Goal: Transaction & Acquisition: Purchase product/service

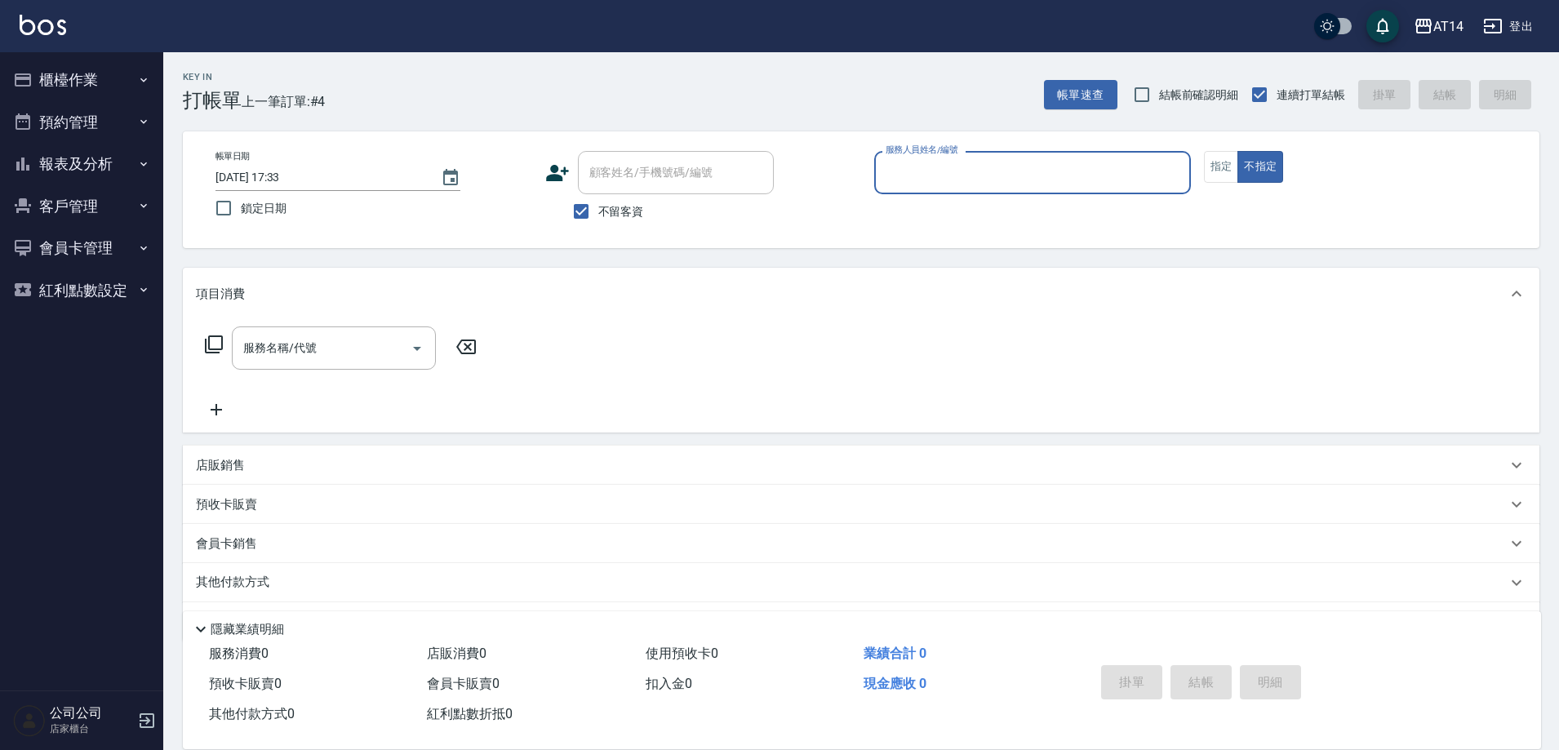
click at [98, 176] on button "報表及分析" at bounding box center [82, 164] width 150 height 42
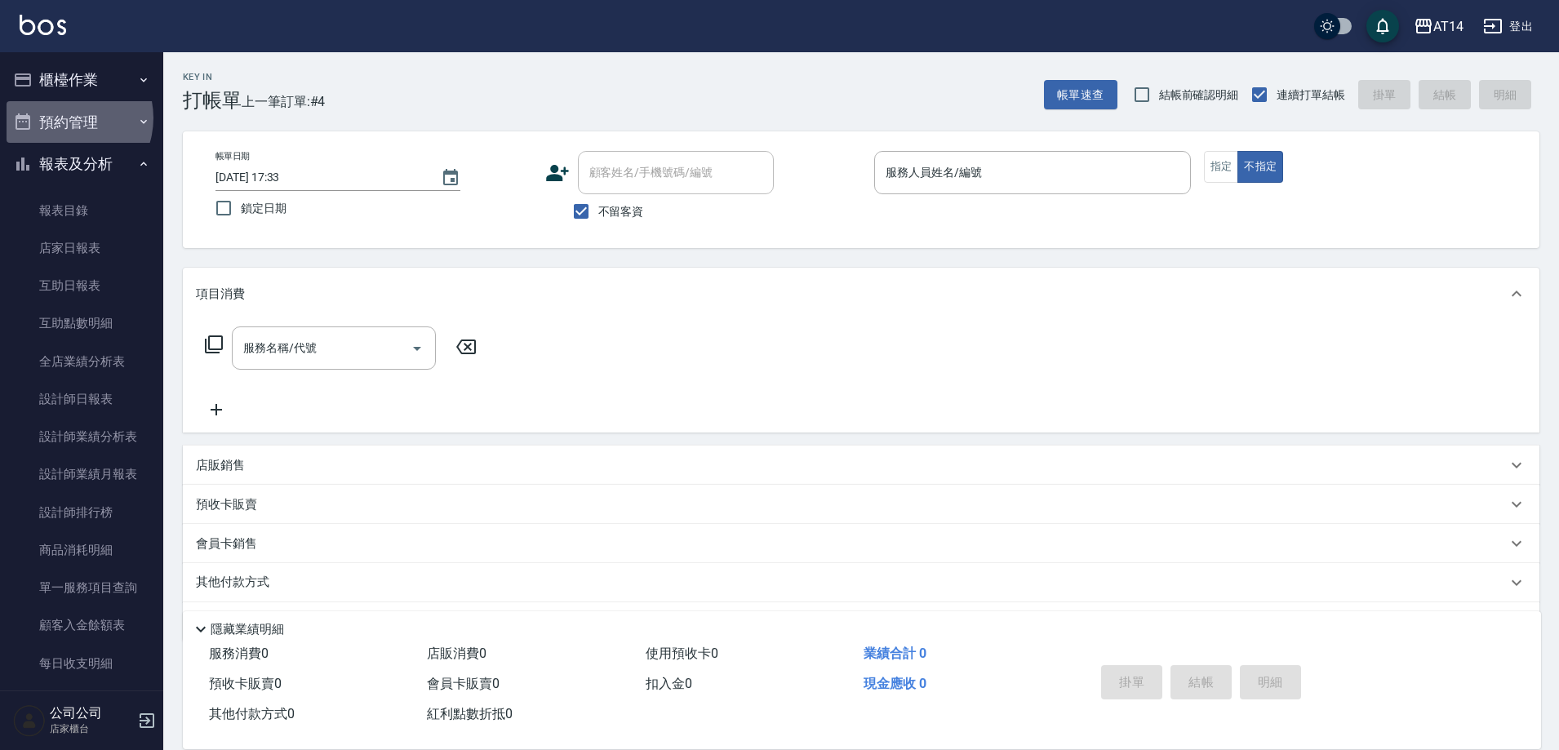
click at [64, 118] on button "預約管理" at bounding box center [82, 122] width 150 height 42
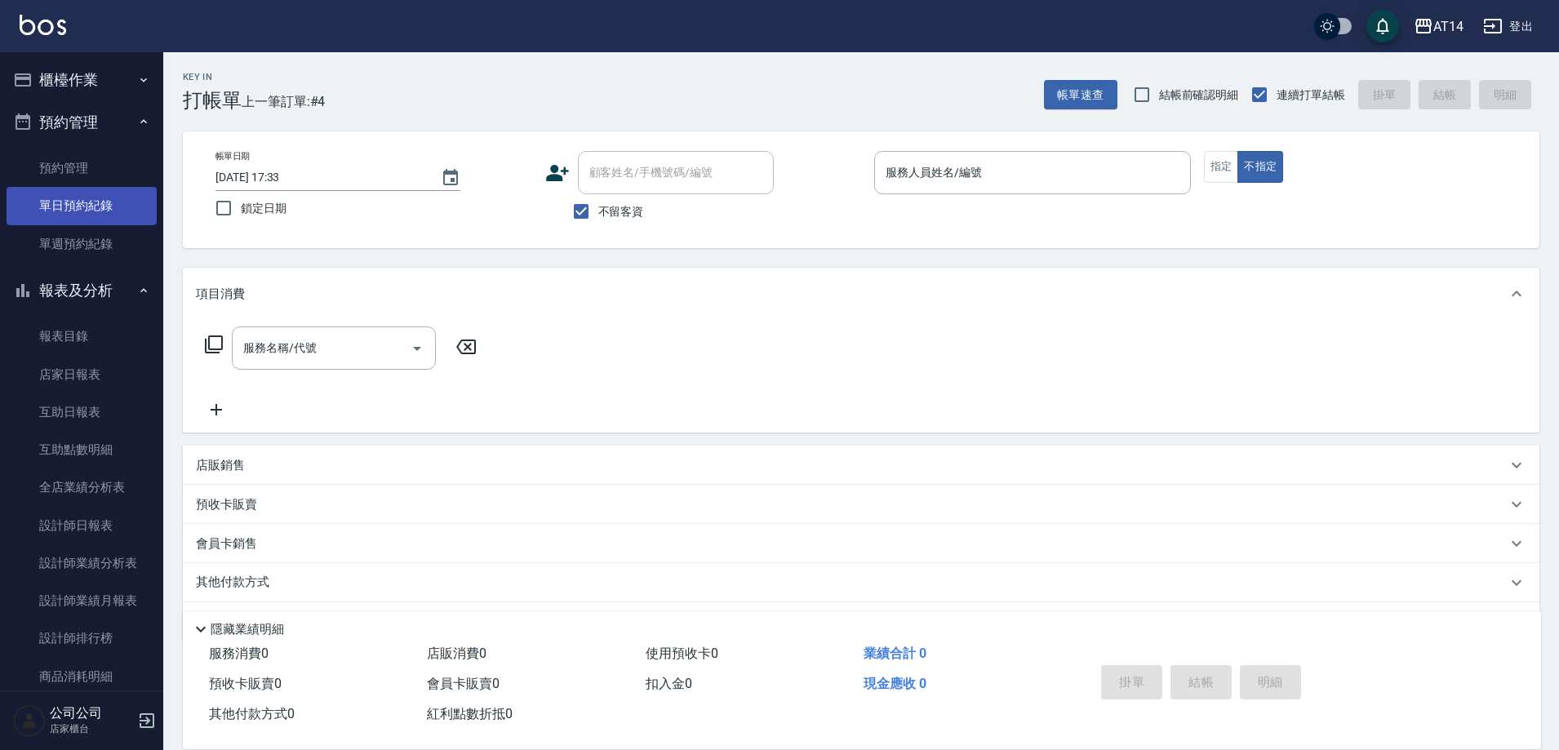
click at [95, 209] on link "單日預約紀錄" at bounding box center [82, 206] width 150 height 38
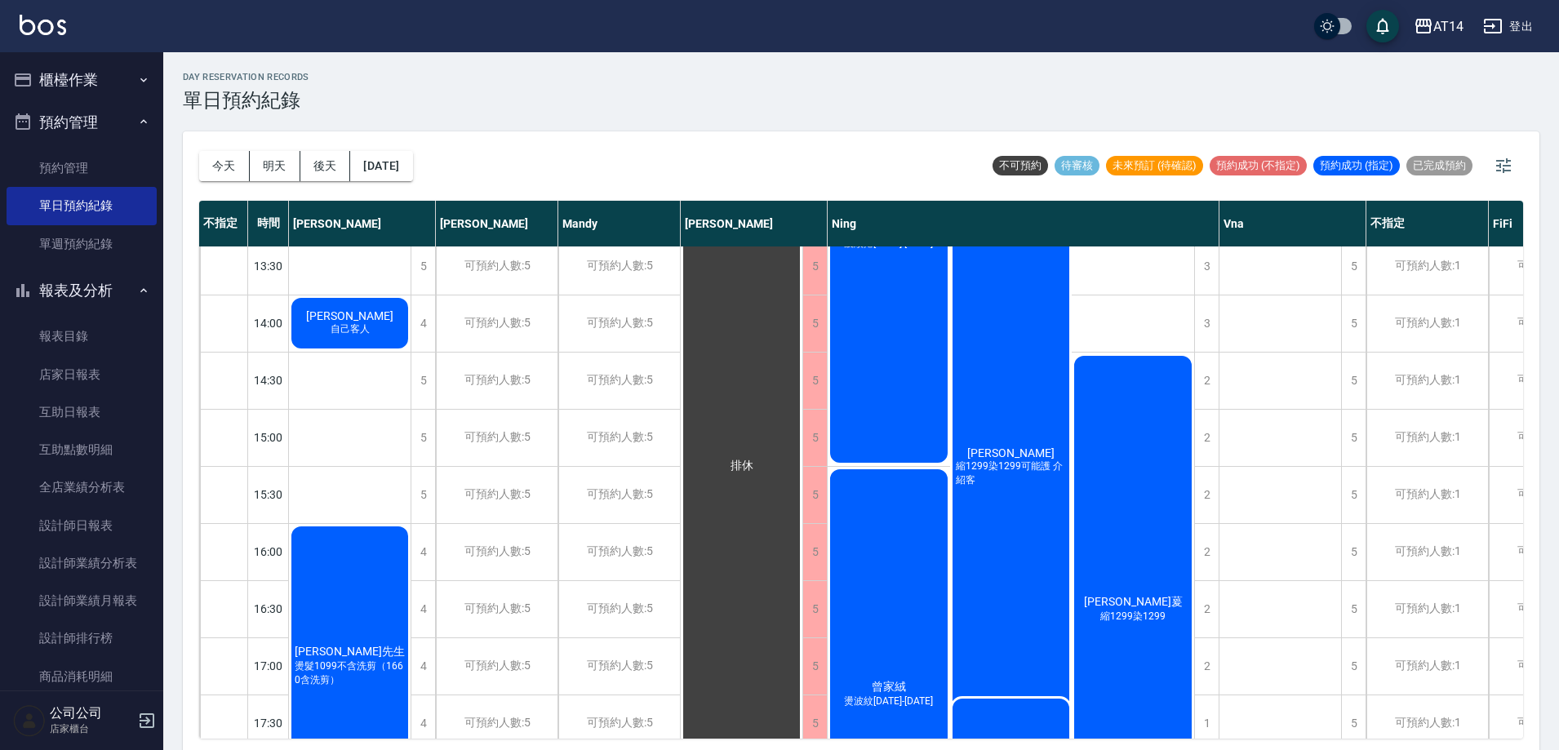
scroll to position [408, 0]
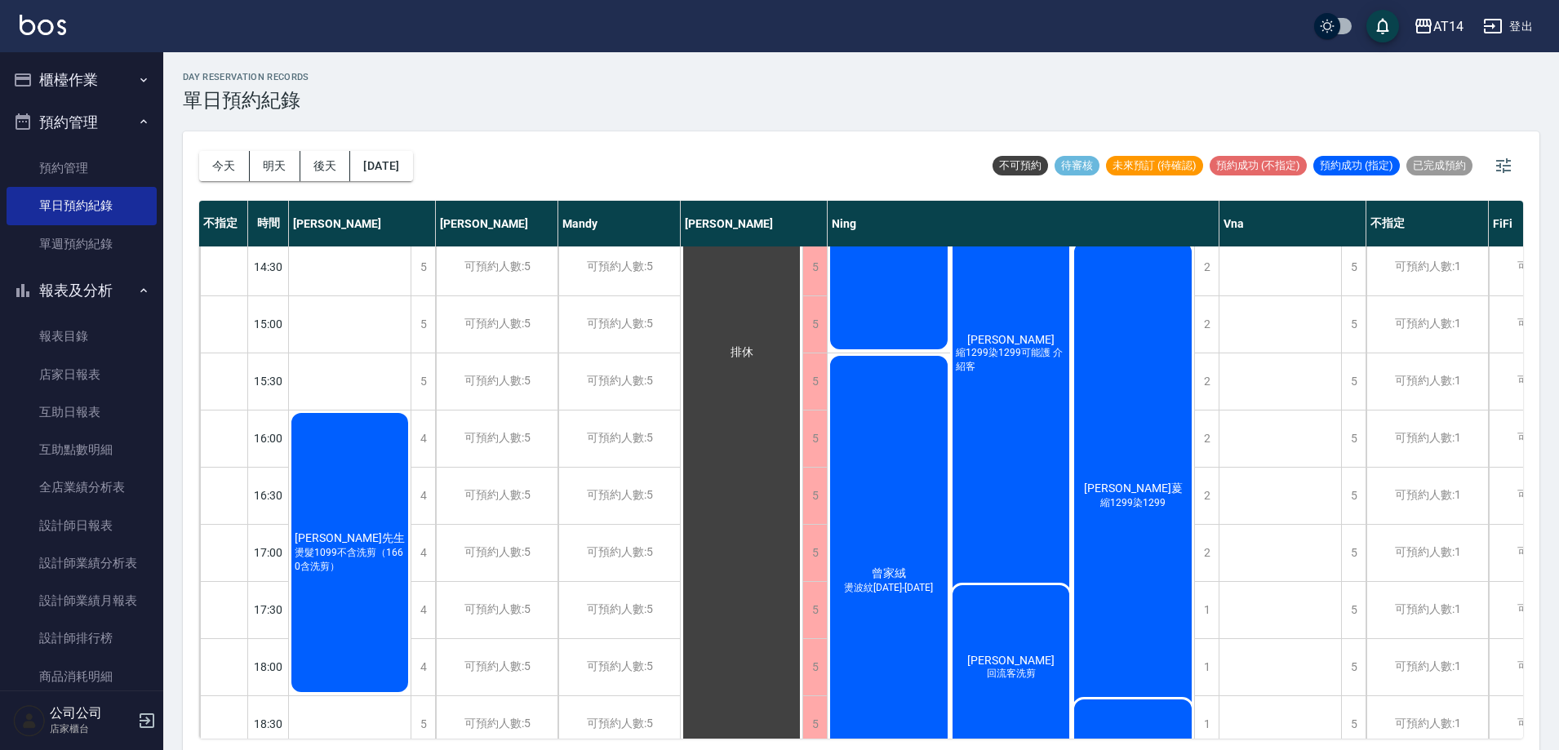
click at [1007, 629] on div "Julia Chen 回流客洗剪" at bounding box center [1011, 668] width 122 height 170
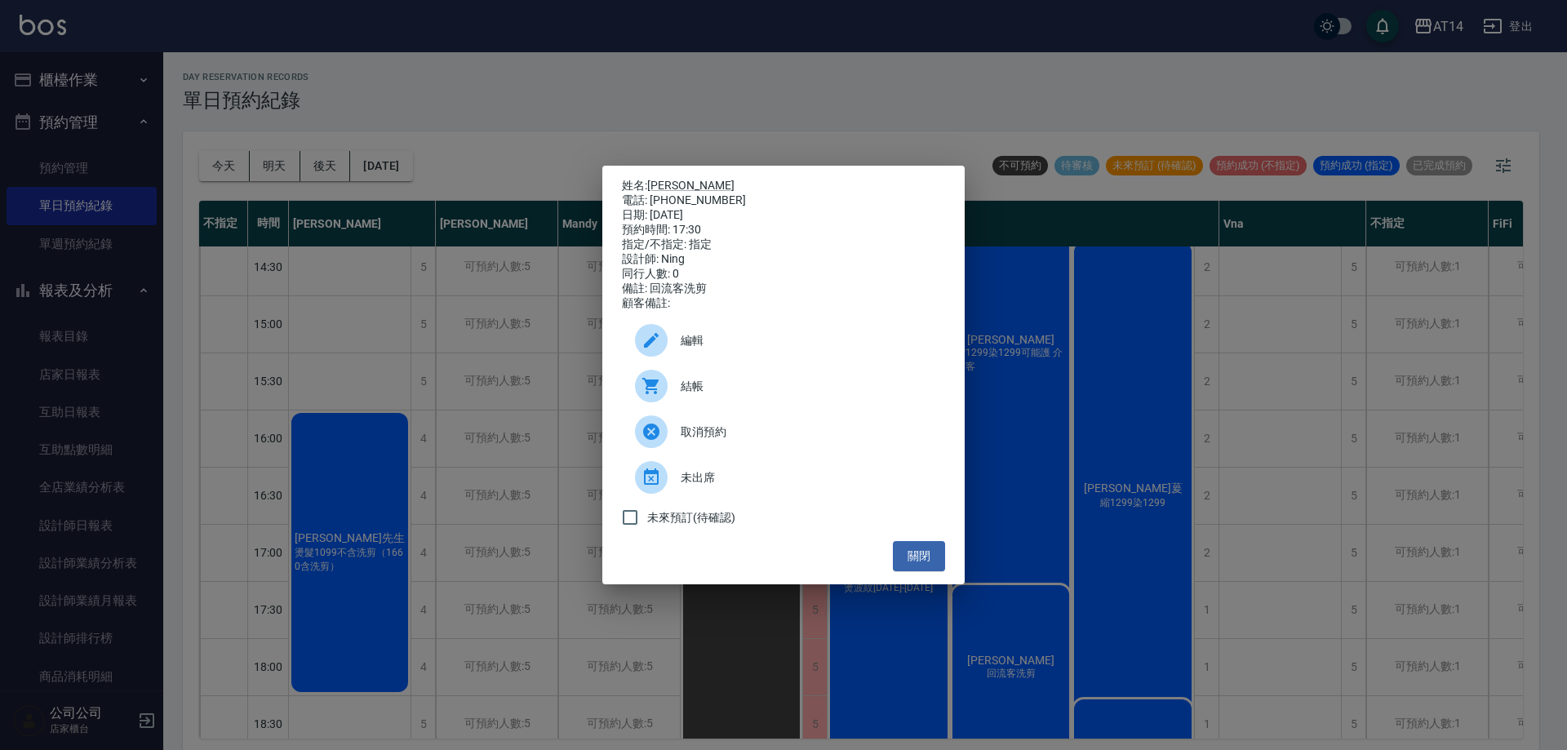
click at [811, 395] on span "結帳" at bounding box center [806, 386] width 251 height 17
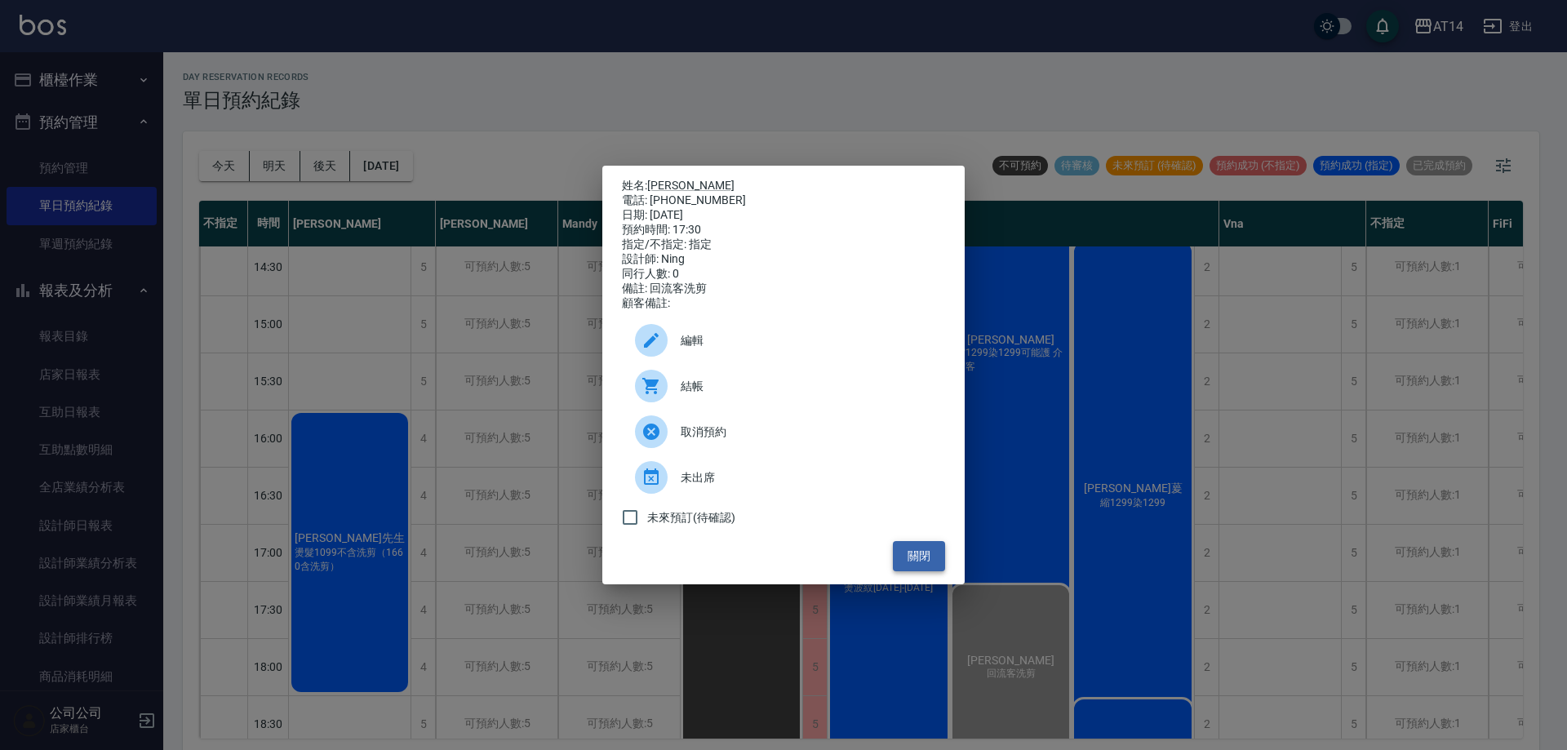
click at [916, 566] on button "關閉" at bounding box center [919, 556] width 52 height 30
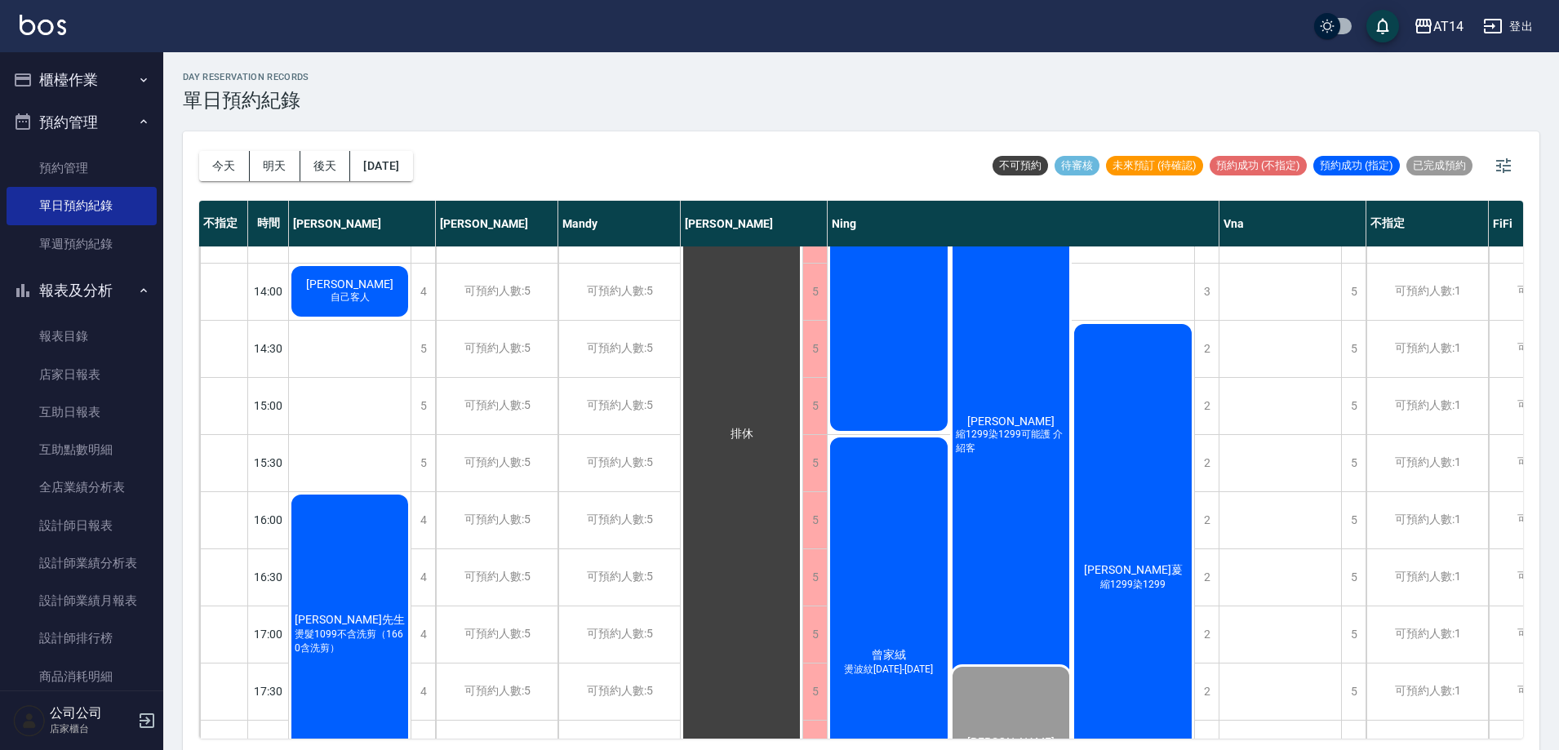
scroll to position [0, 0]
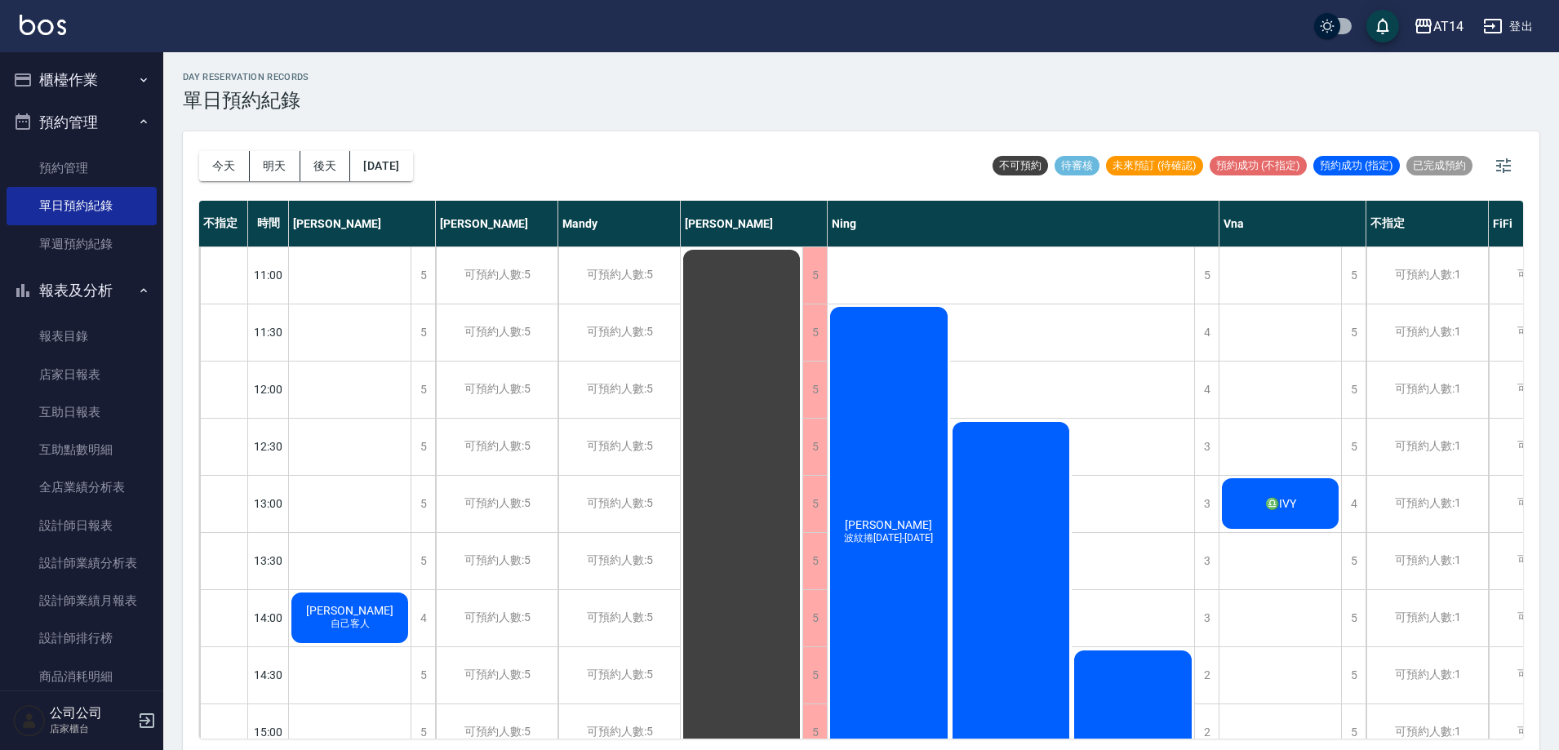
click at [887, 527] on span "[PERSON_NAME]" at bounding box center [889, 524] width 94 height 13
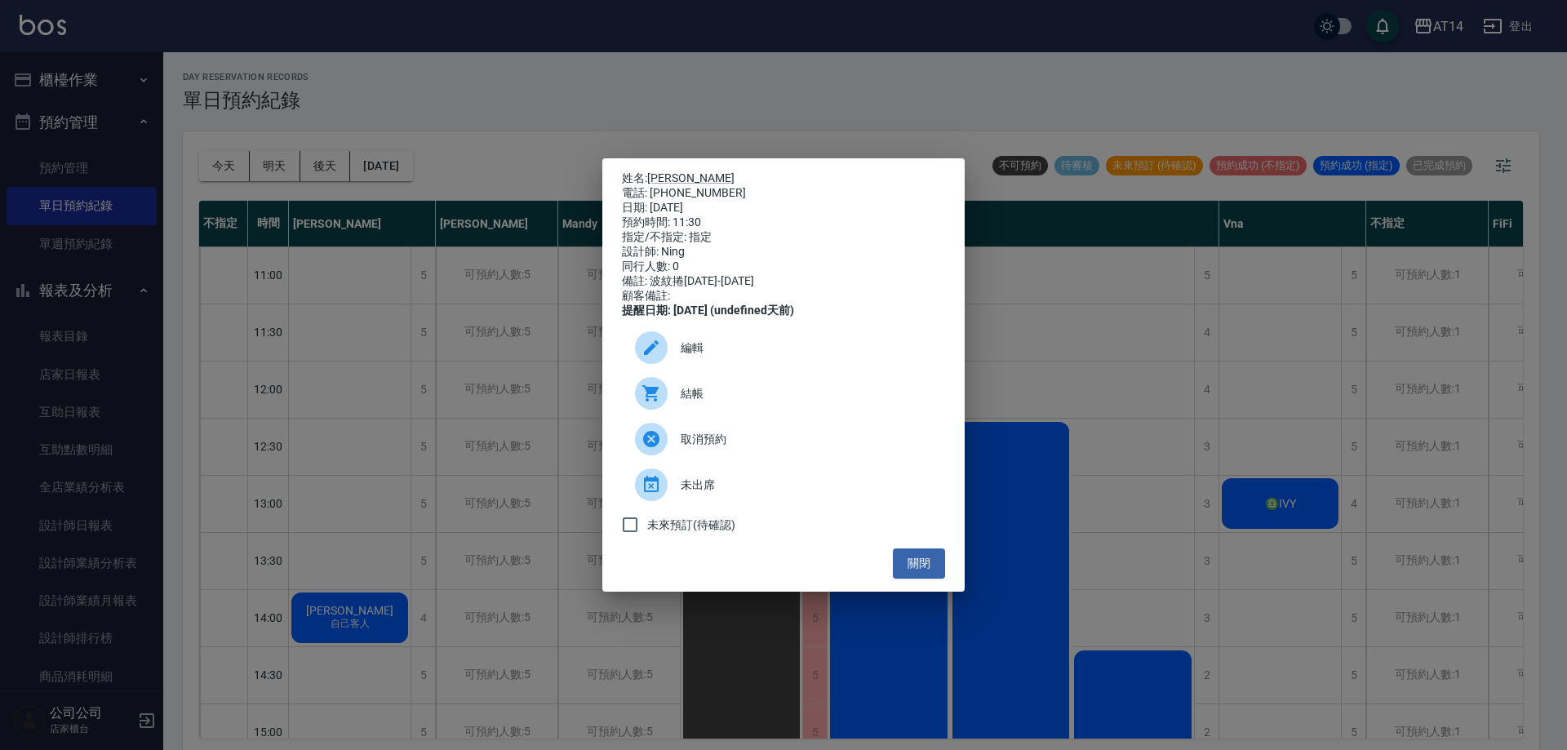
click at [758, 416] on div "結帳" at bounding box center [783, 394] width 323 height 46
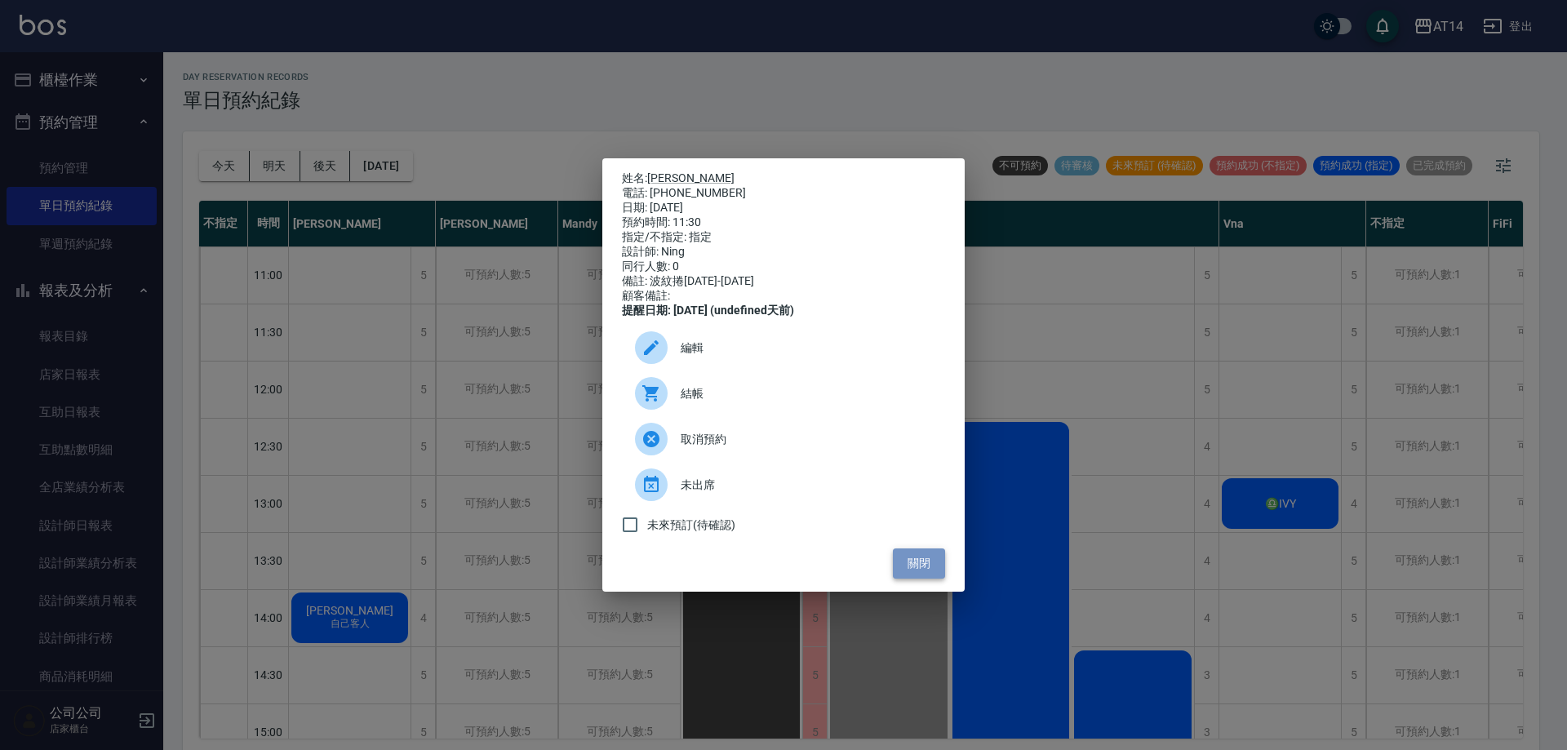
click at [931, 570] on button "關閉" at bounding box center [919, 564] width 52 height 30
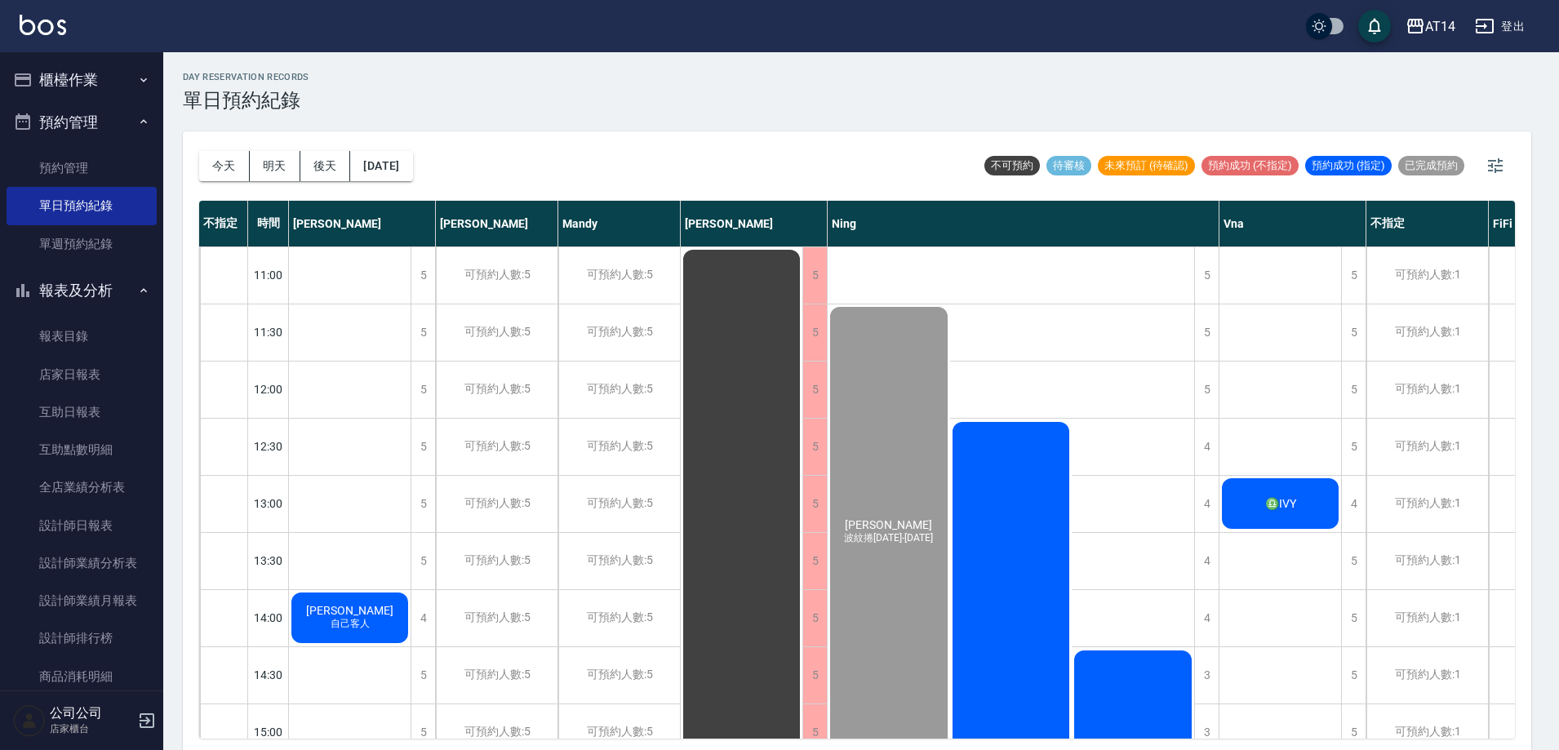
click at [1001, 572] on div "鄭茗馨 縮1299染1299可能護 介紹客" at bounding box center [1011, 762] width 122 height 684
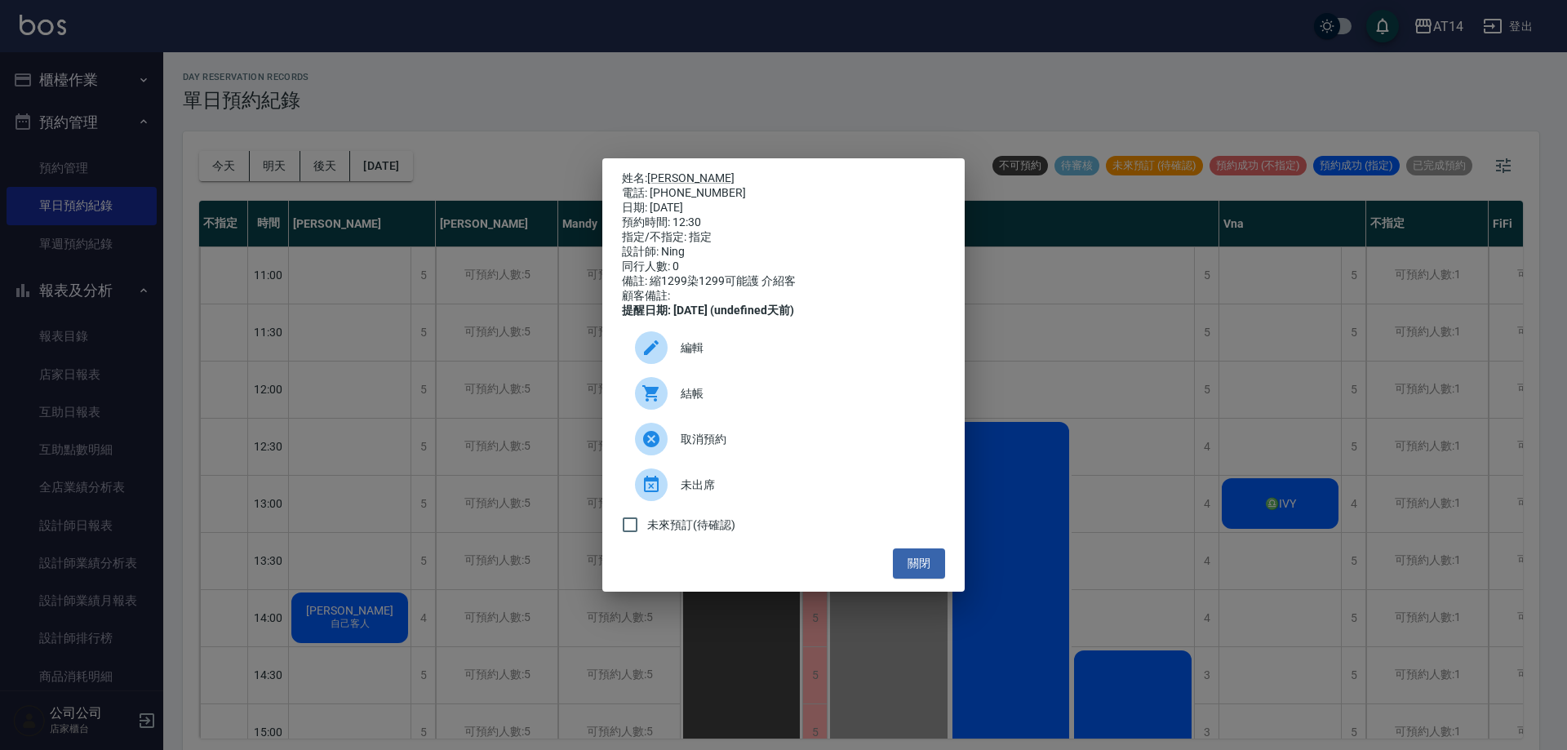
click at [820, 411] on div "結帳" at bounding box center [783, 394] width 323 height 46
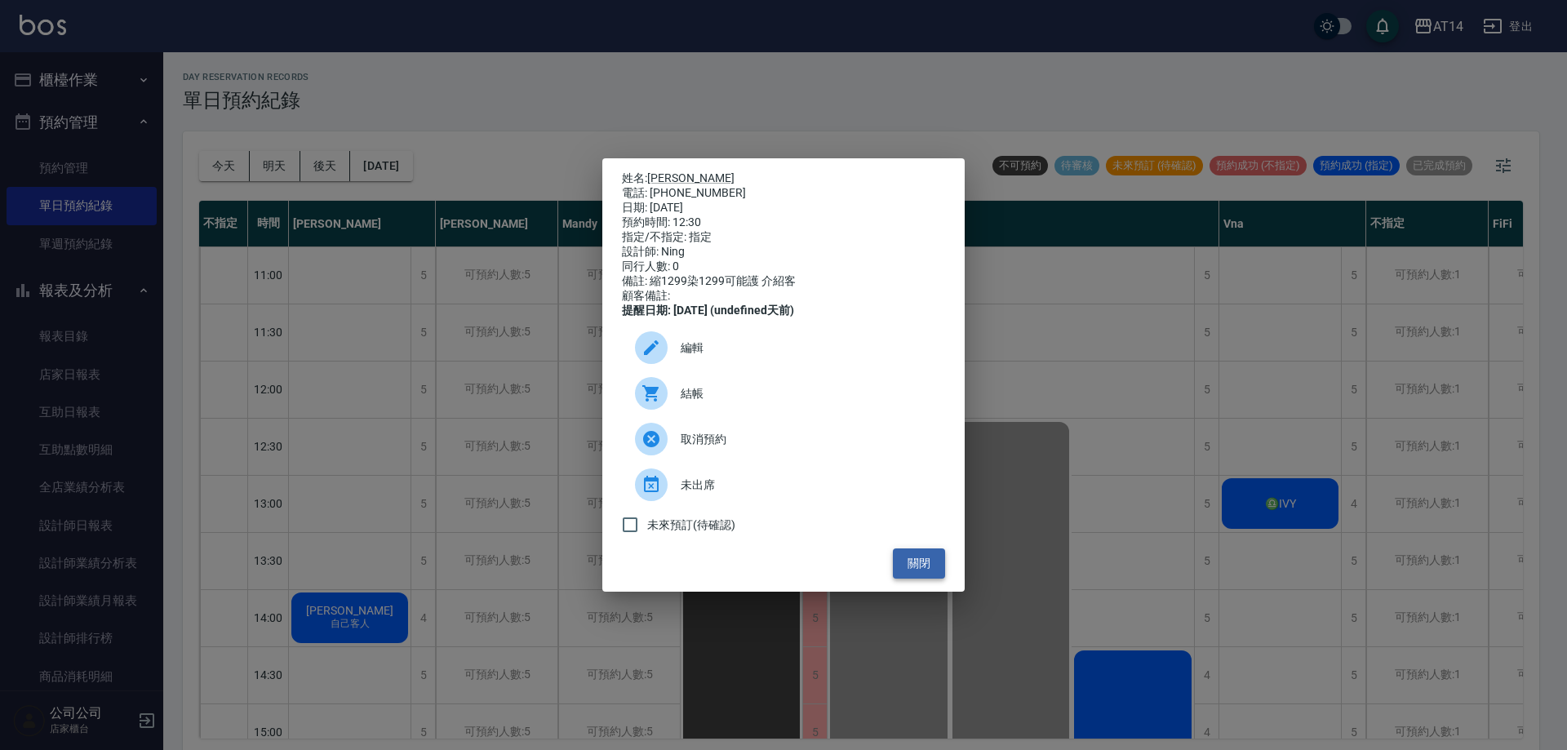
click at [922, 576] on button "關閉" at bounding box center [919, 564] width 52 height 30
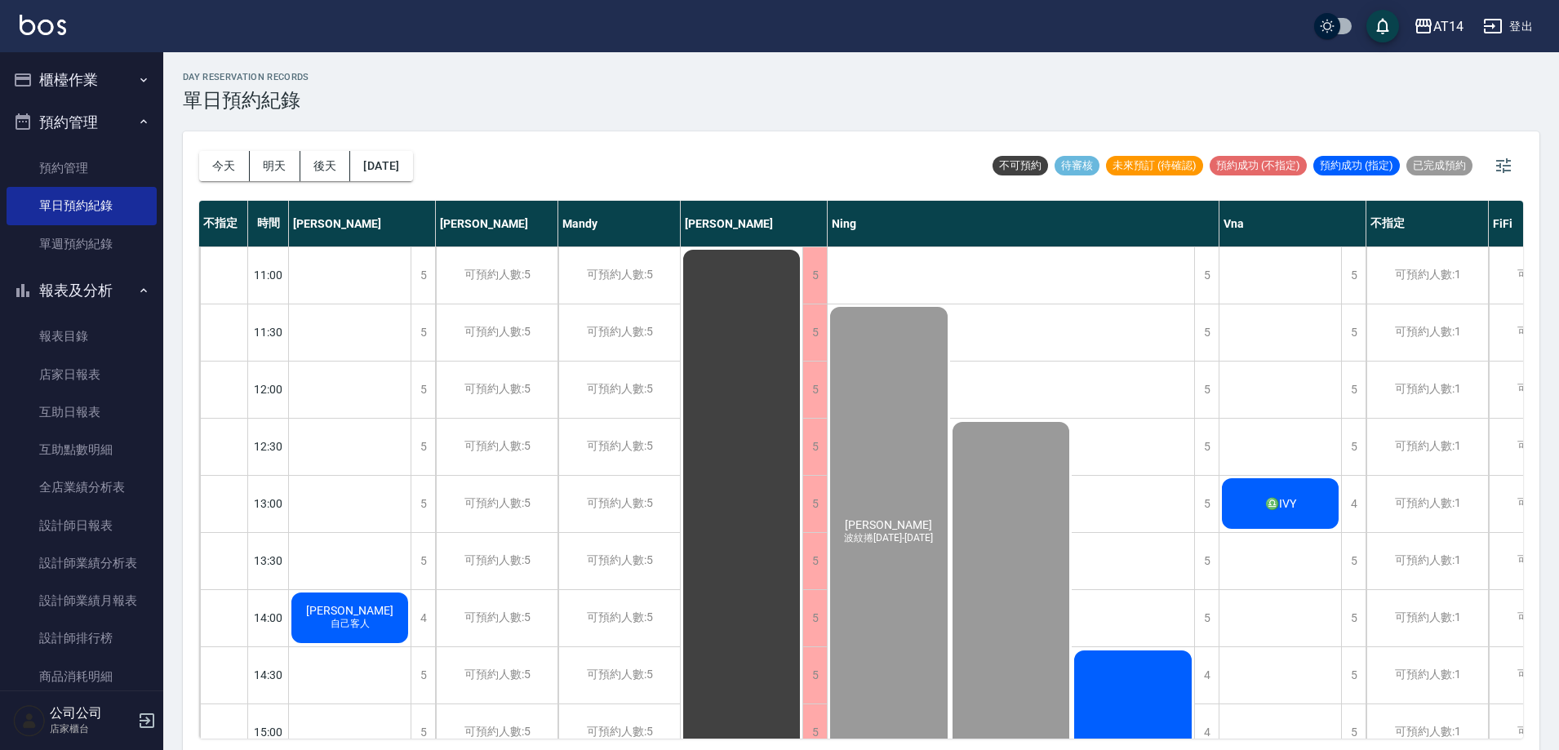
click at [43, 73] on button "櫃檯作業" at bounding box center [82, 80] width 150 height 42
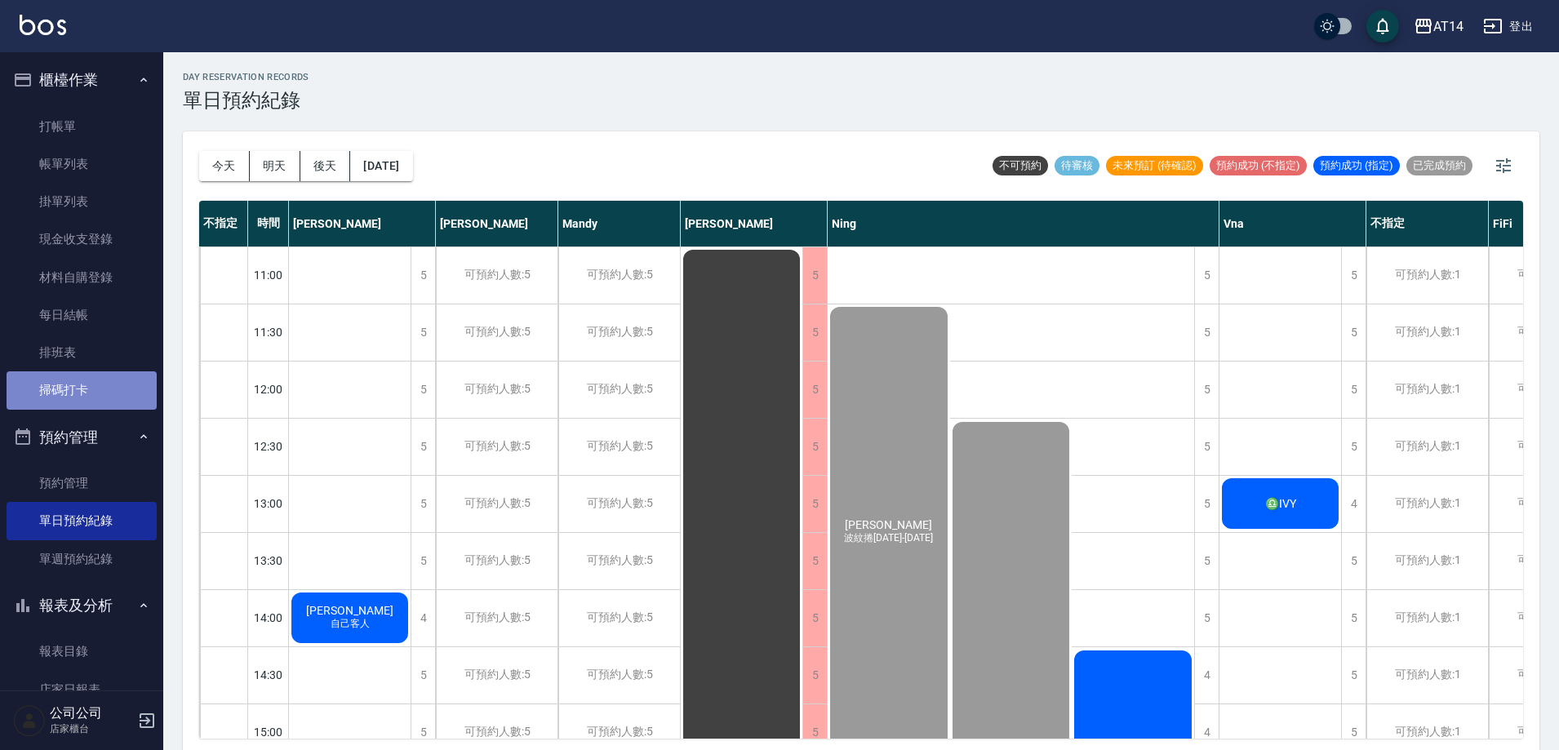
click at [106, 386] on link "掃碼打卡" at bounding box center [82, 390] width 150 height 38
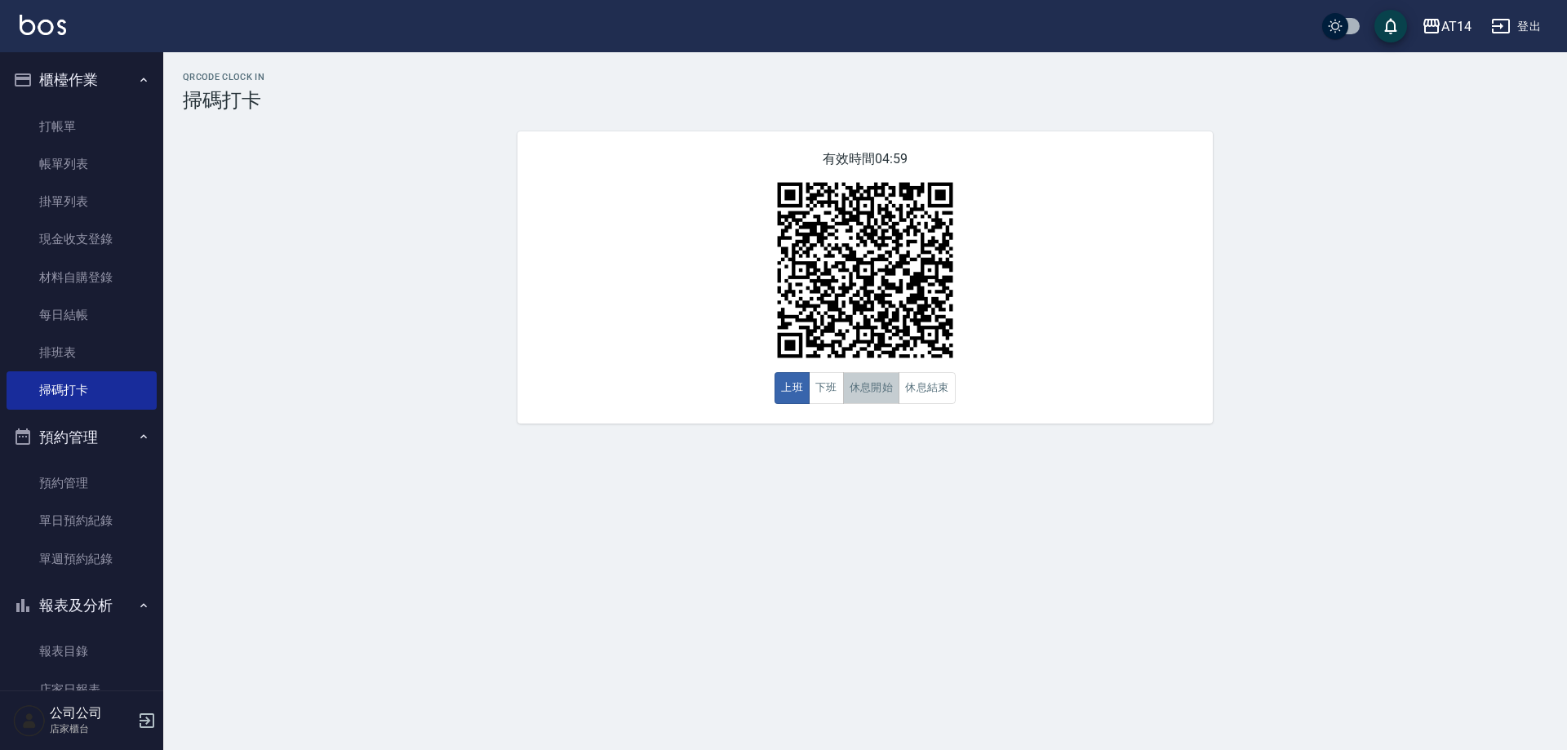
click at [851, 391] on button "休息開始" at bounding box center [871, 388] width 57 height 32
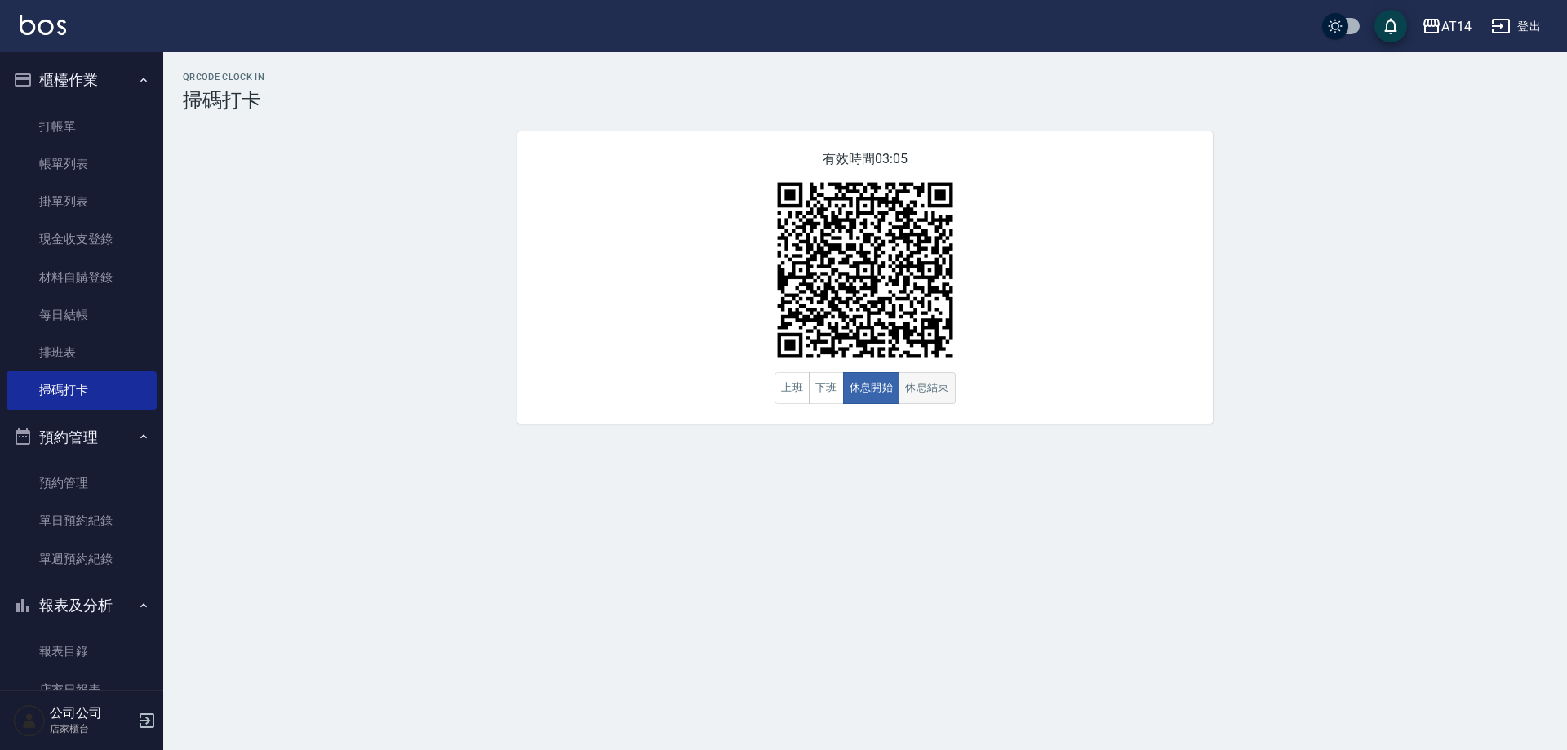
click at [936, 387] on button "休息結束" at bounding box center [927, 388] width 57 height 32
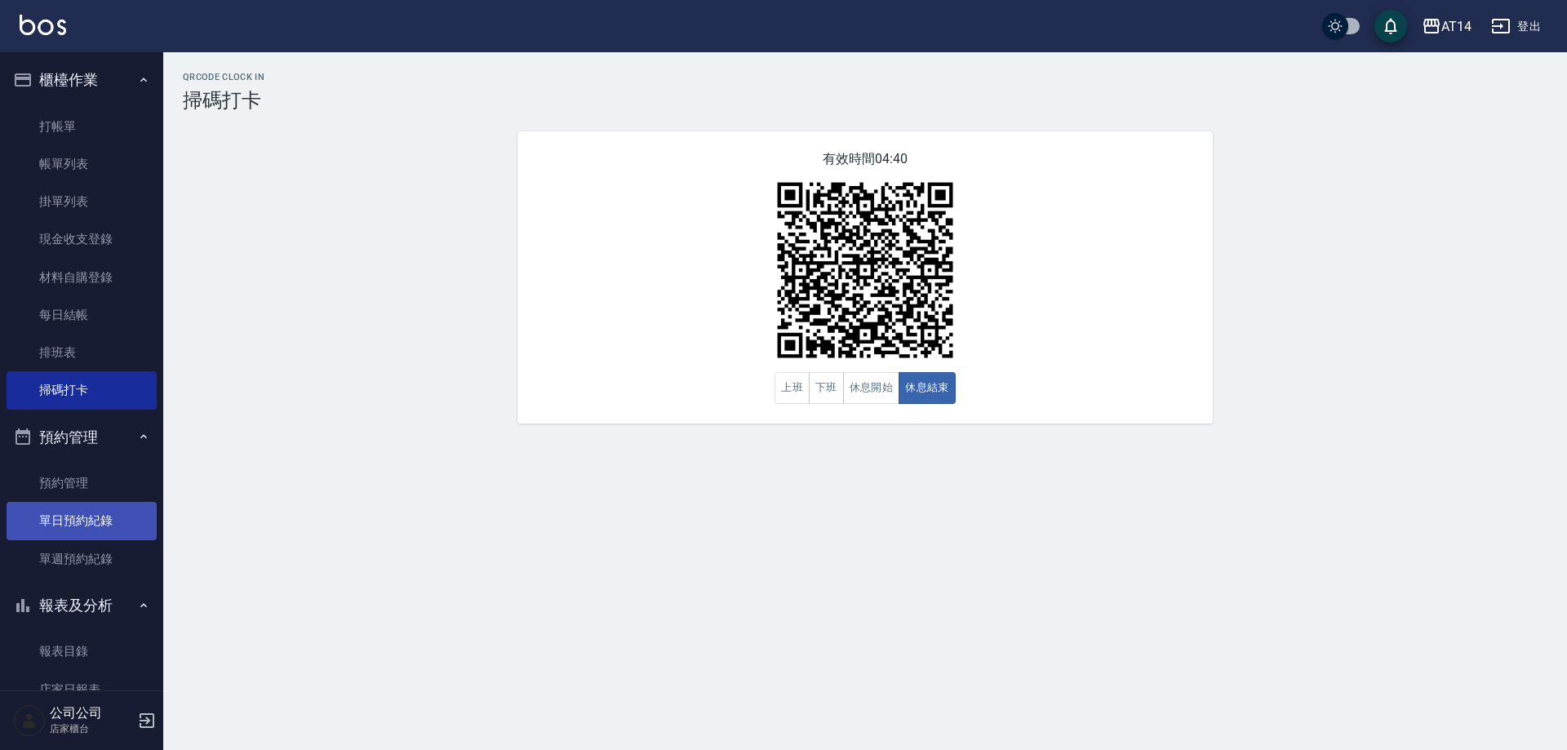
click at [93, 522] on link "單日預約紀錄" at bounding box center [82, 521] width 150 height 38
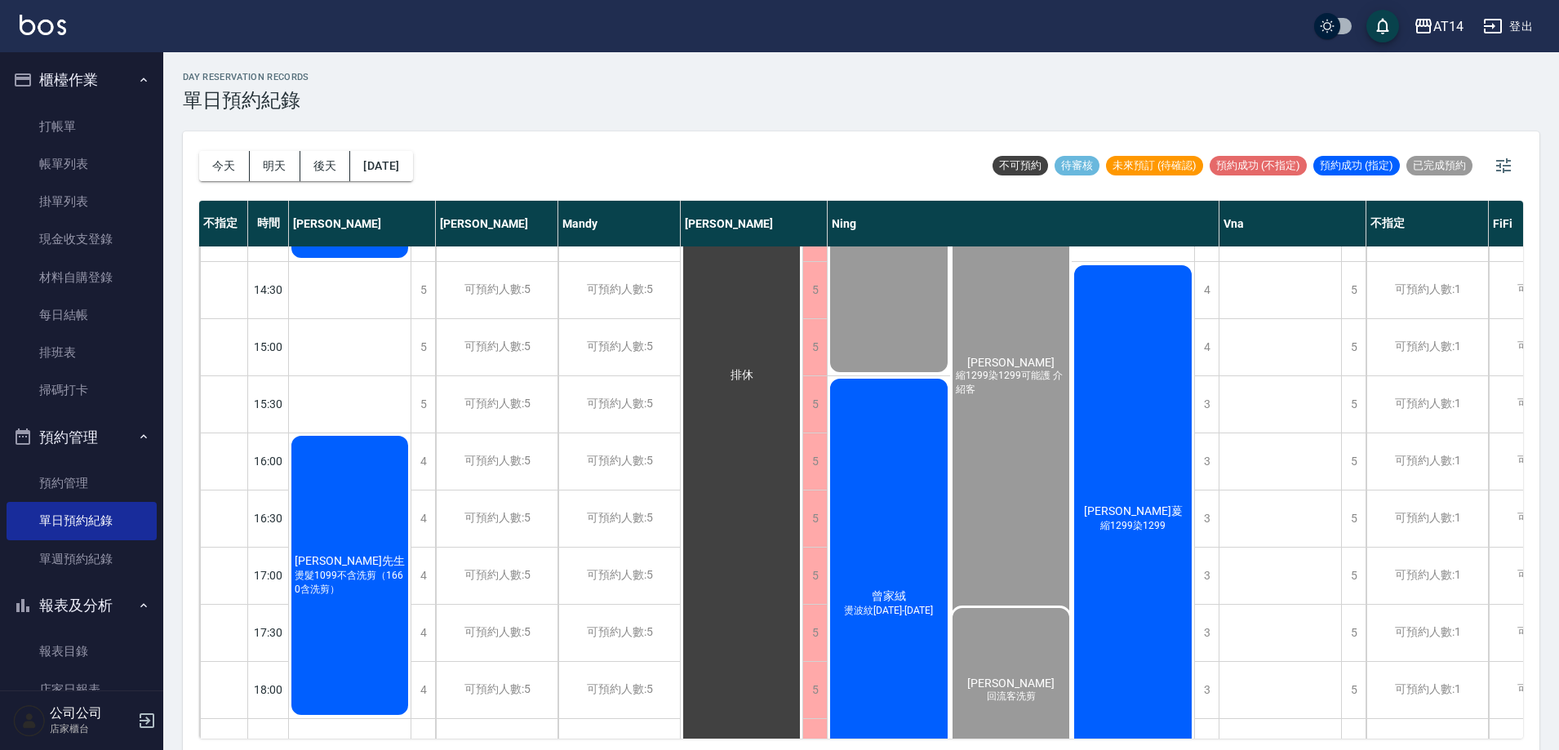
scroll to position [408, 0]
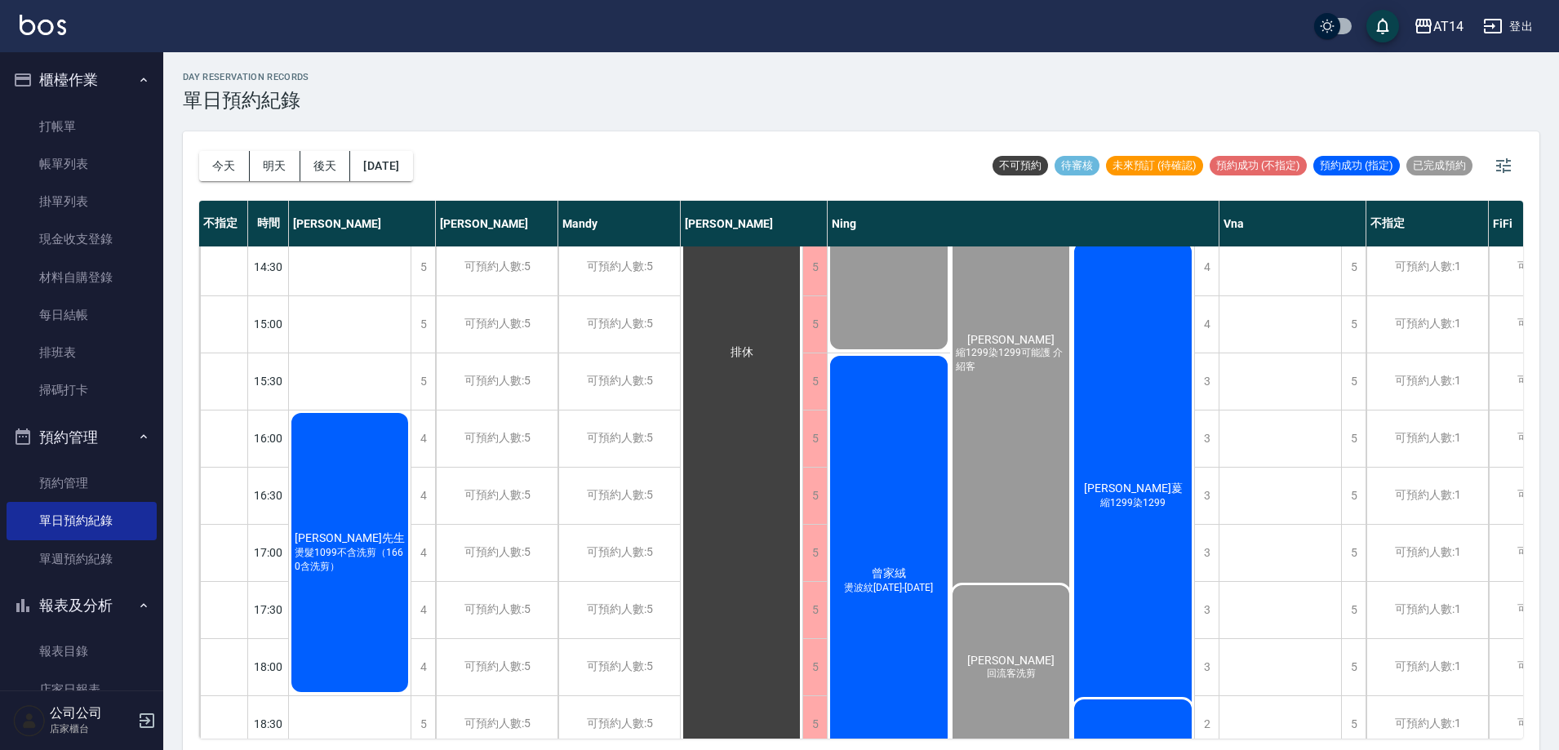
click at [882, 599] on div "曾家絨 燙波紋1299-1899" at bounding box center [889, 581] width 122 height 456
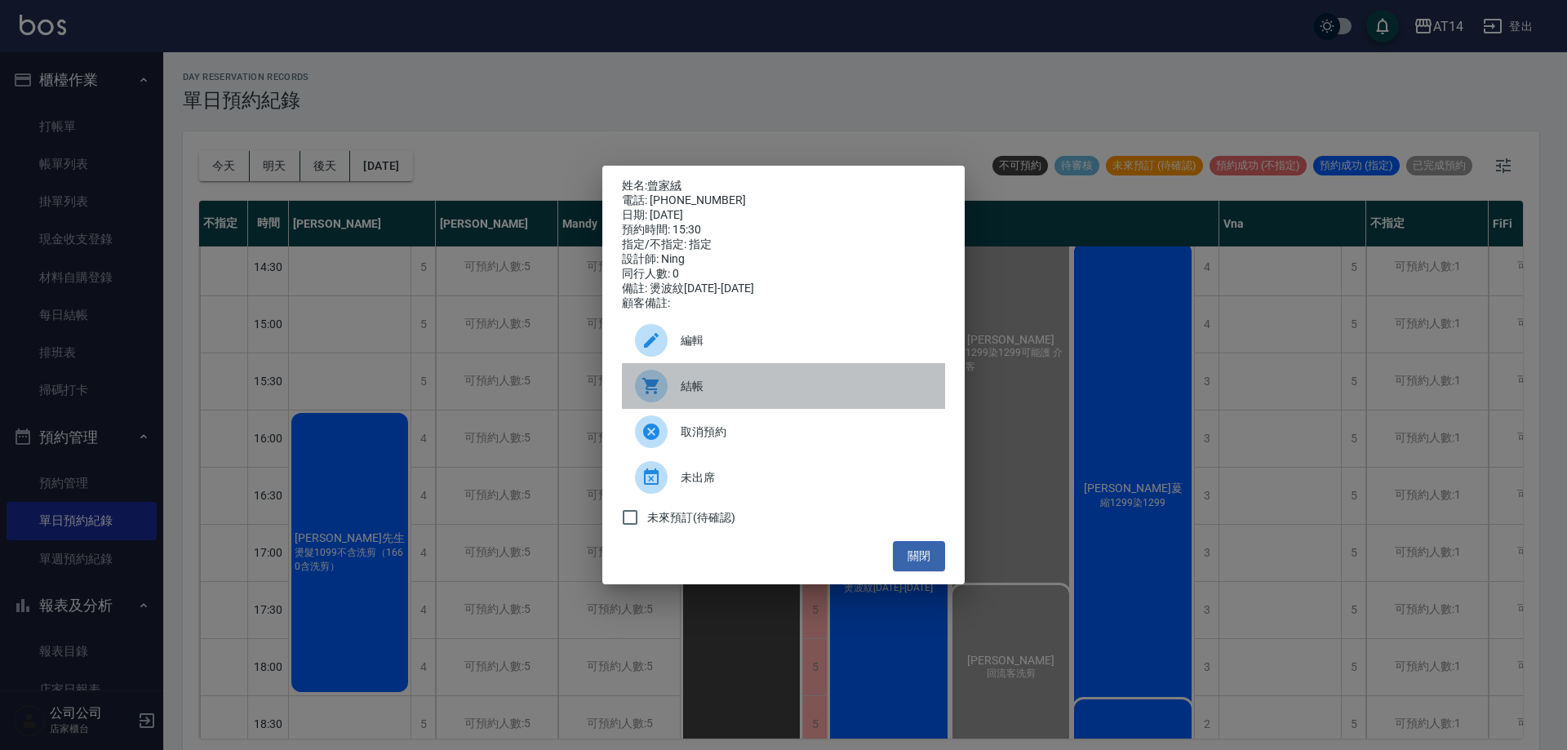
click at [795, 395] on span "結帳" at bounding box center [806, 386] width 251 height 17
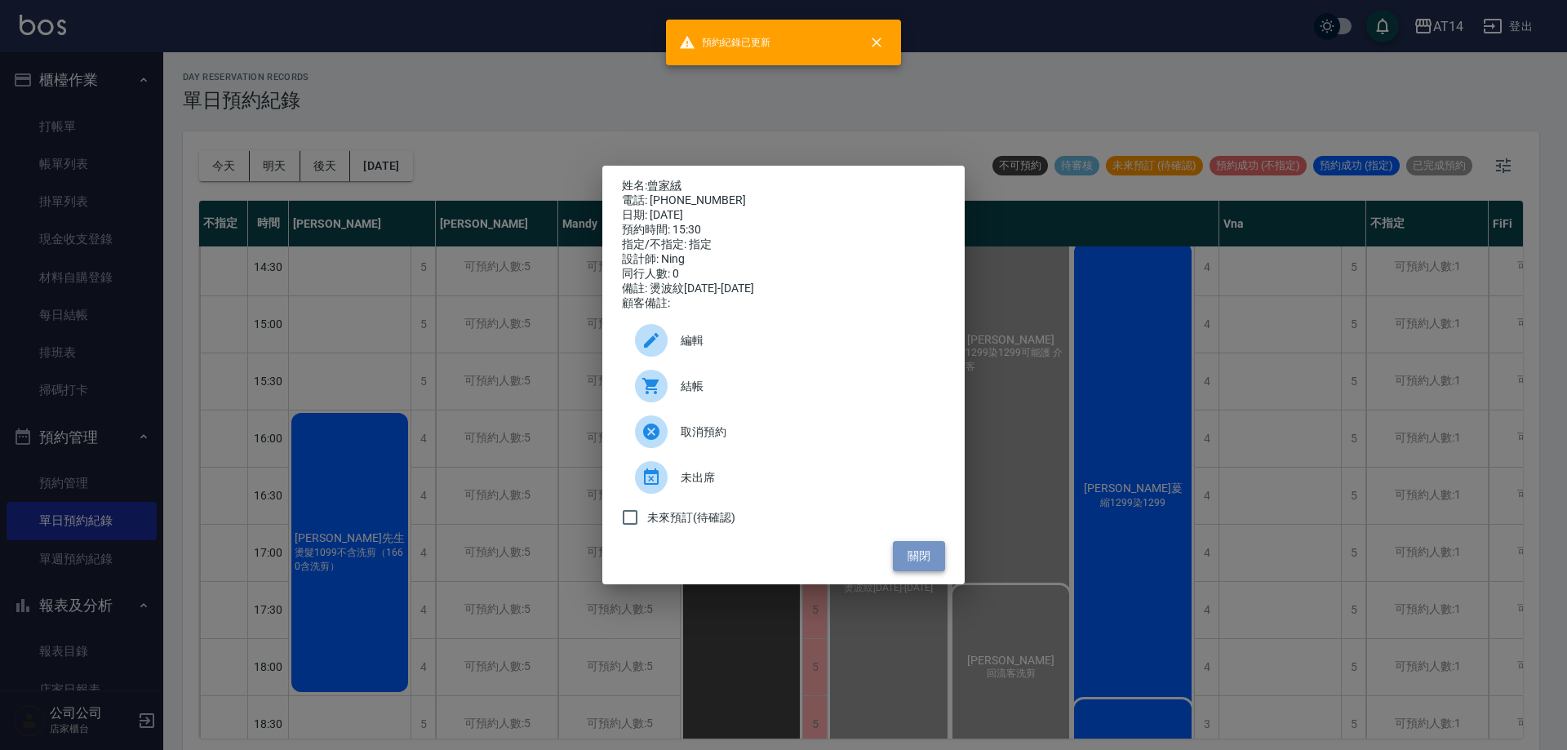
drag, startPoint x: 927, startPoint y: 551, endPoint x: 937, endPoint y: 549, distance: 9.9
click at [927, 553] on button "關閉" at bounding box center [919, 556] width 52 height 30
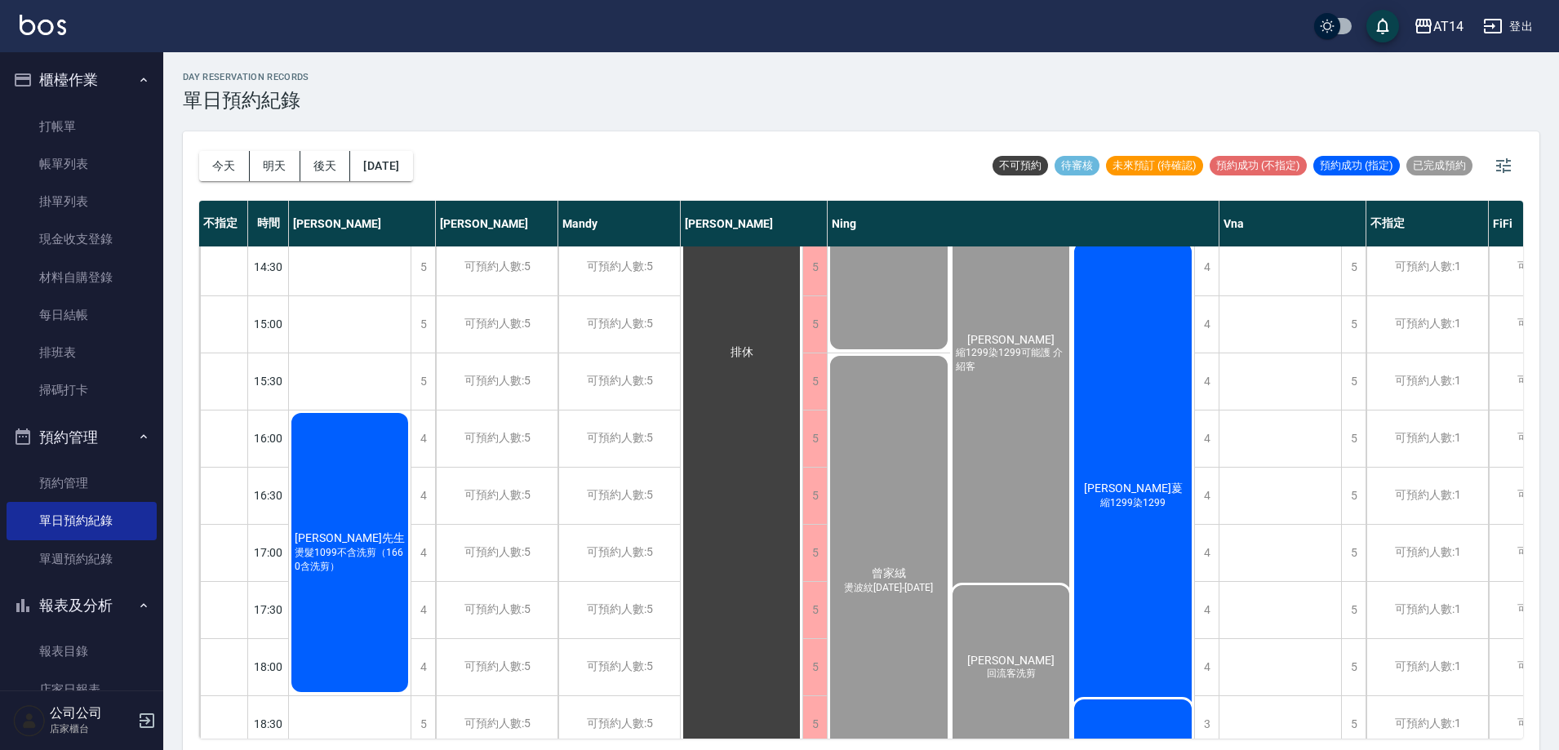
click at [1116, 538] on div "曾家絨 燙波紋1299-1899 Julia Chen 回流客洗剪 翁梓琳 縮燙捲1899" at bounding box center [1011, 752] width 367 height 799
click at [1136, 525] on div "曾家絨 燙波紋1299-1899 Julia Chen 回流客洗剪 翁梓琳 縮燙捲1899" at bounding box center [1011, 752] width 367 height 799
click at [1126, 496] on div "曾家絨 燙波紋1299-1899 Julia Chen 回流客洗剪 翁梓琳 縮燙捲1899" at bounding box center [1011, 752] width 367 height 799
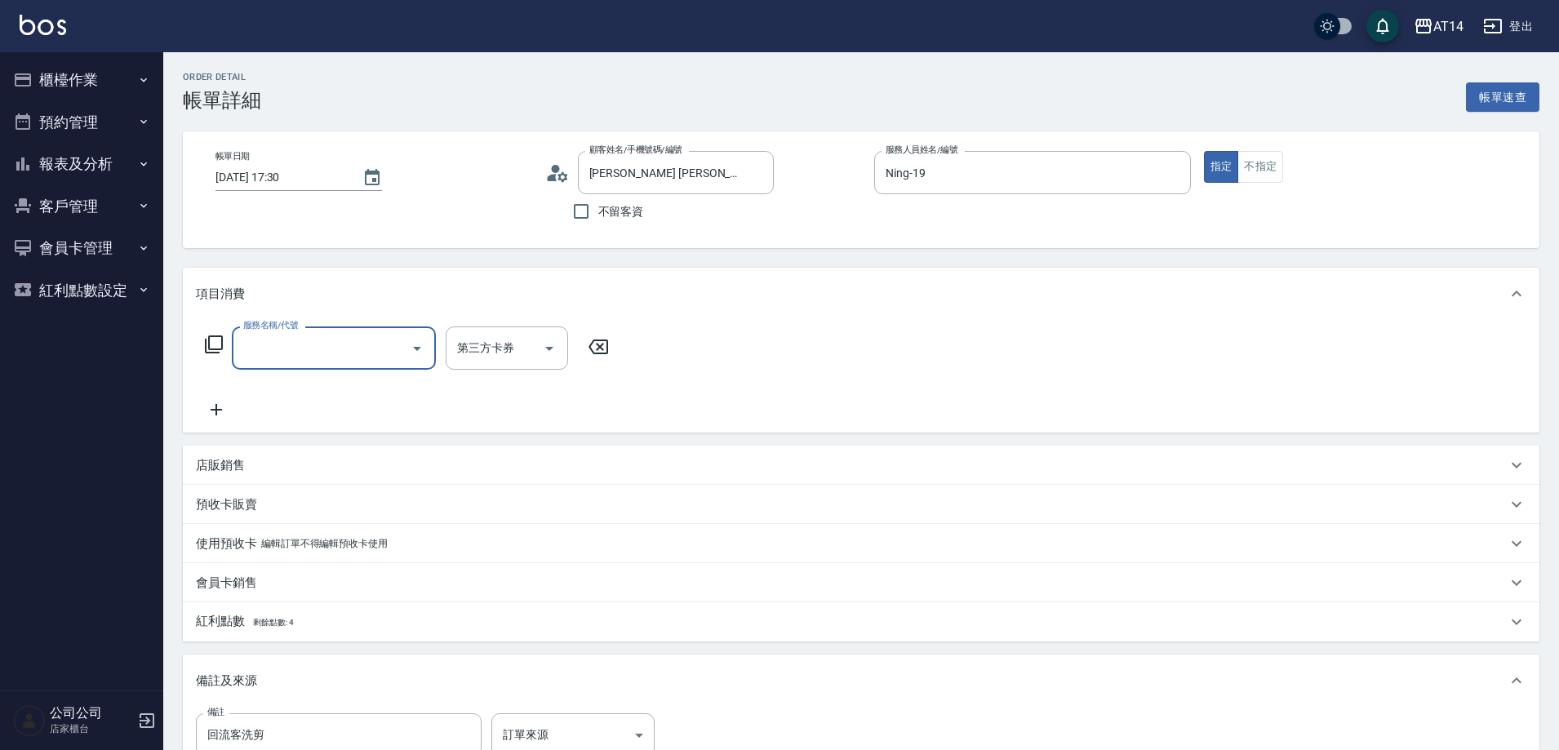
click at [394, 348] on input "服務名稱/代號" at bounding box center [321, 348] width 165 height 29
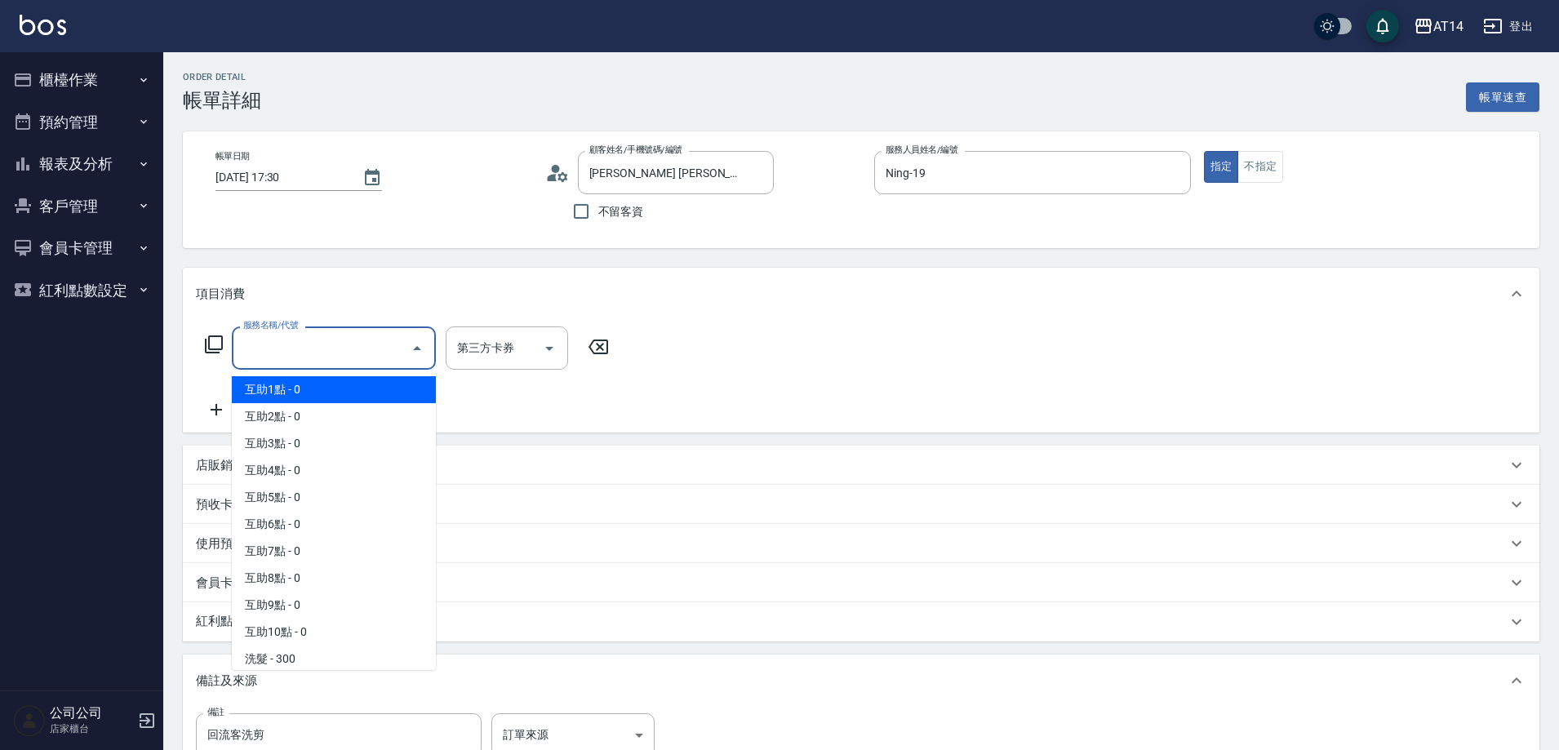
click at [370, 391] on span "互助1點 - 0" at bounding box center [334, 389] width 204 height 27
type input "互助1點(001)"
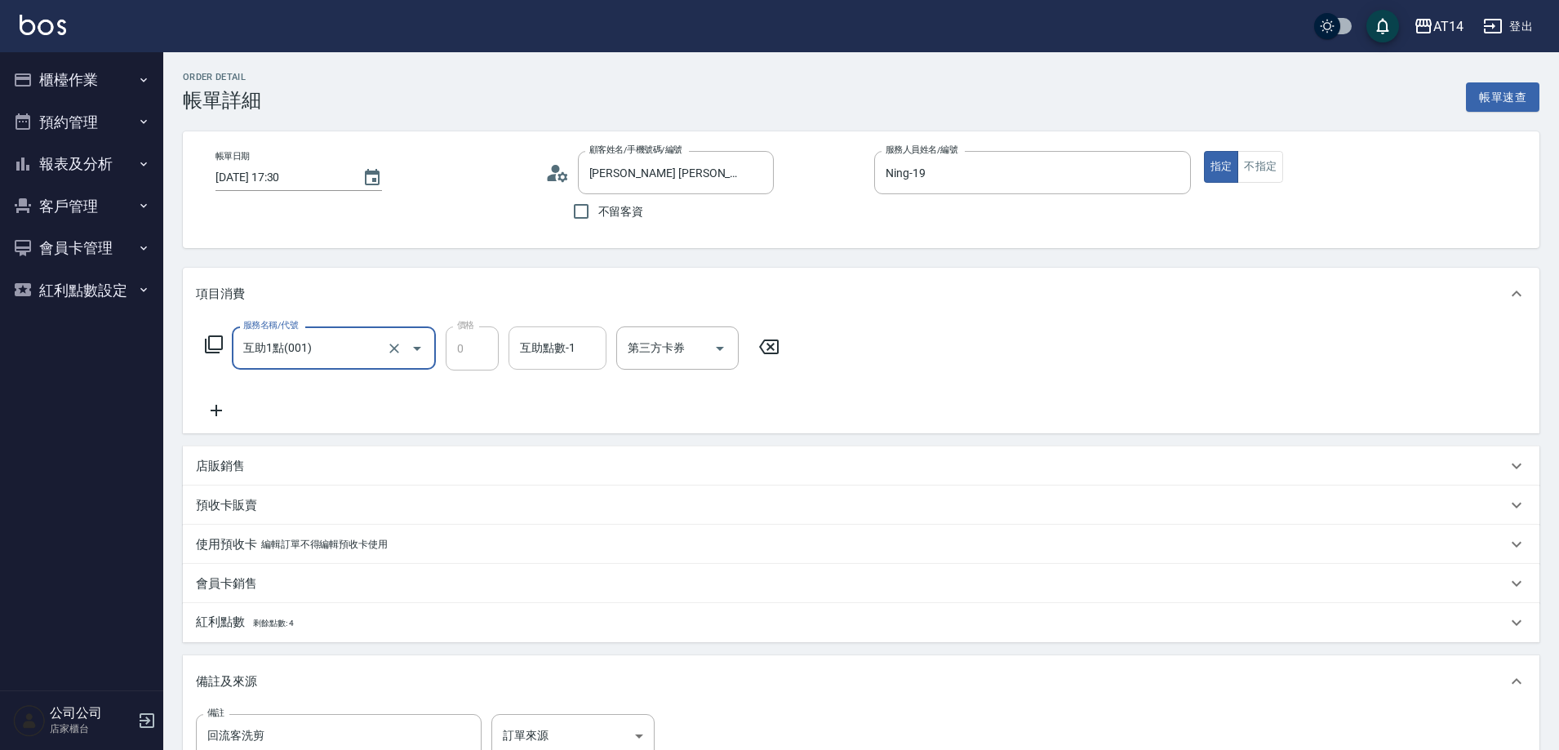
click at [542, 348] on div "互助點數-1 互助點數-1" at bounding box center [558, 348] width 98 height 43
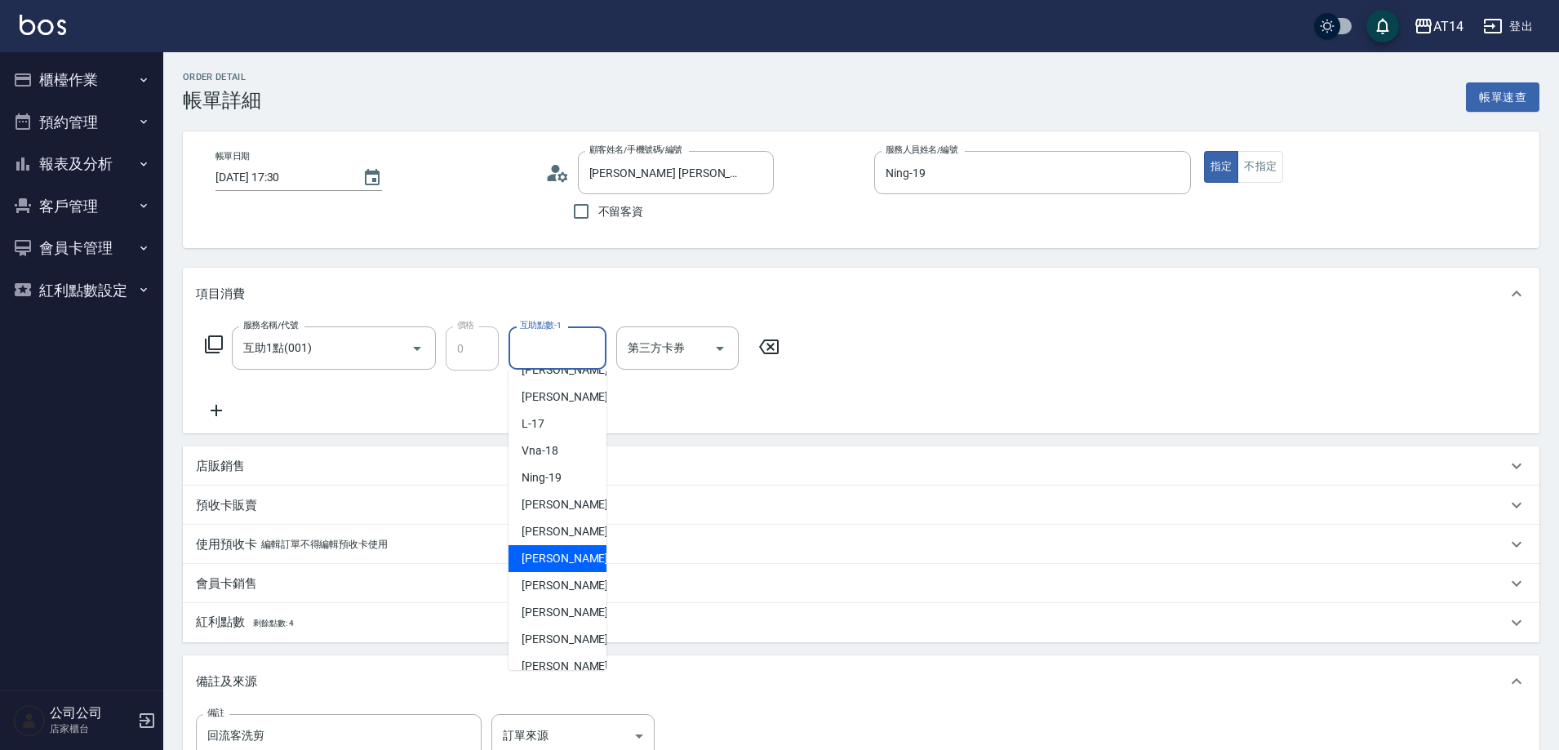
scroll to position [305, 0]
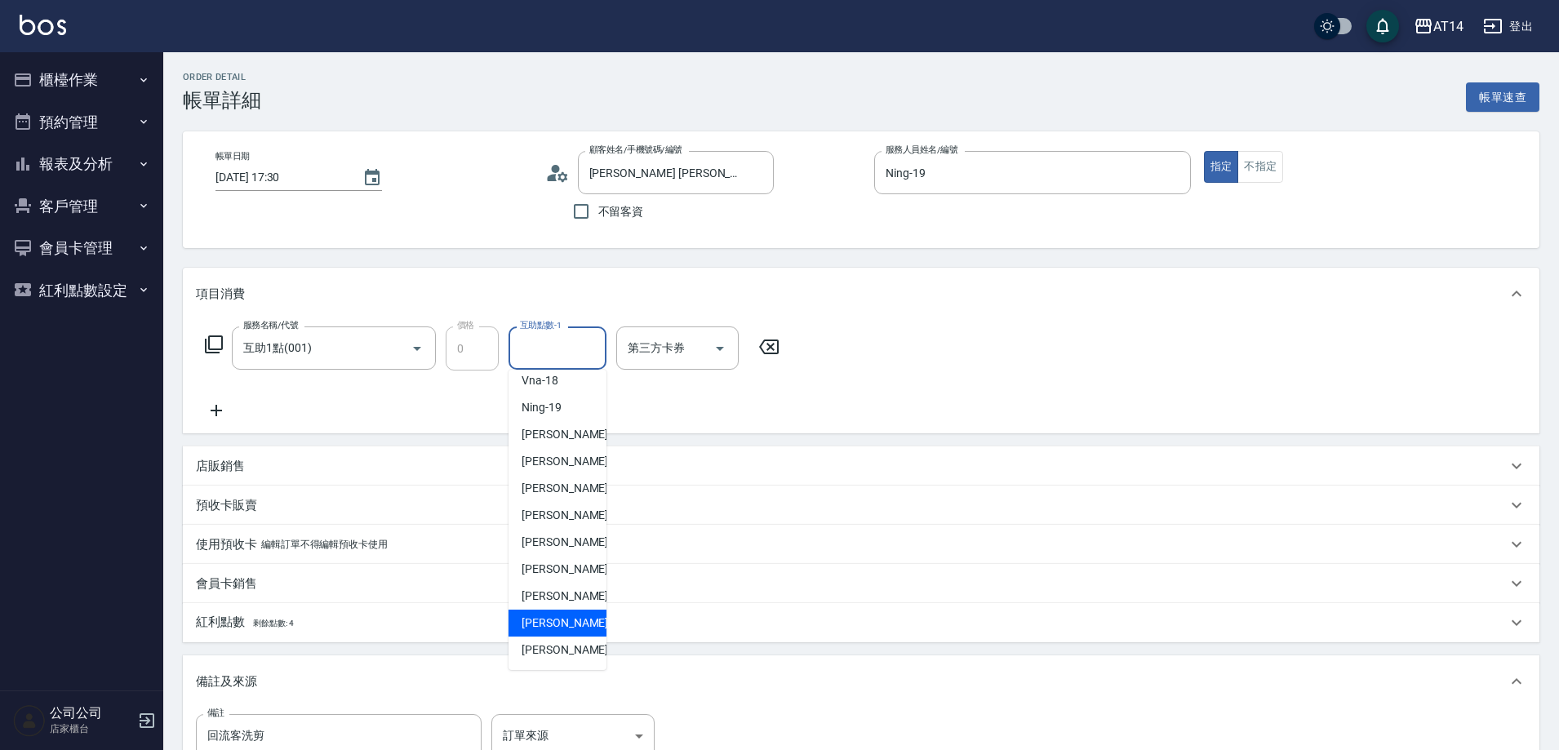
click at [573, 626] on div "趙苡晴 -67" at bounding box center [558, 623] width 98 height 27
type input "趙苡晴-67"
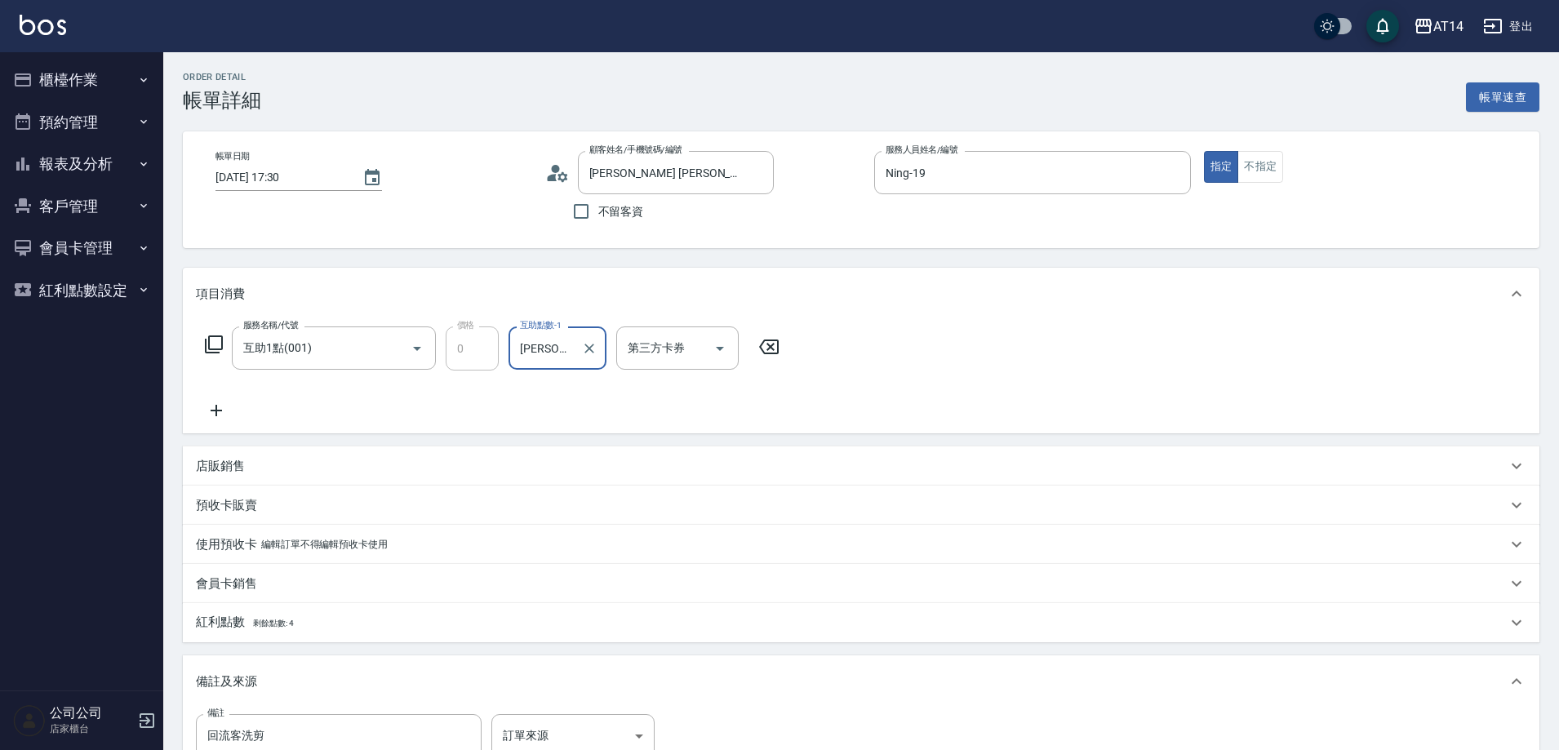
click at [223, 407] on icon at bounding box center [216, 411] width 41 height 20
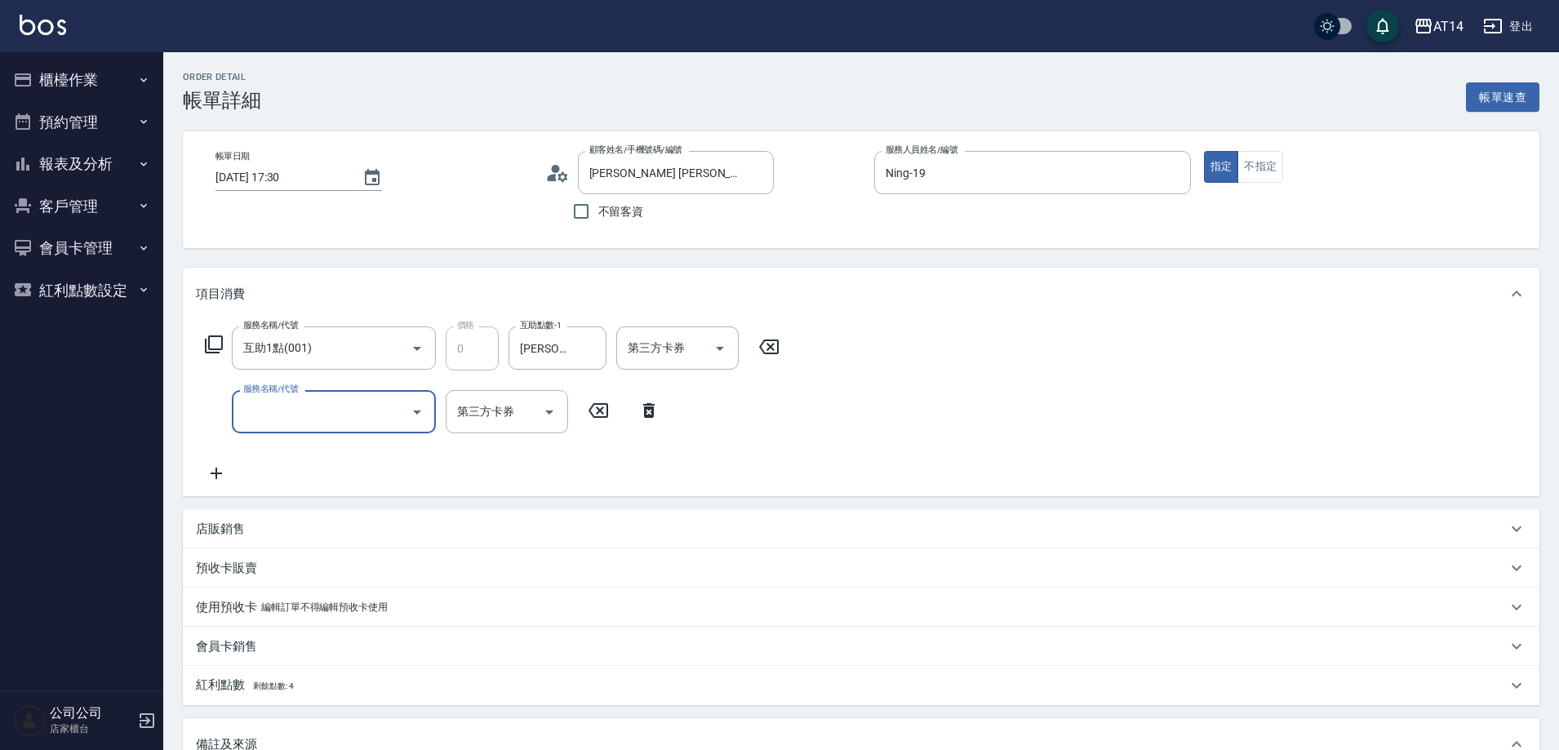
click at [288, 415] on input "服務名稱/代號" at bounding box center [321, 412] width 165 height 29
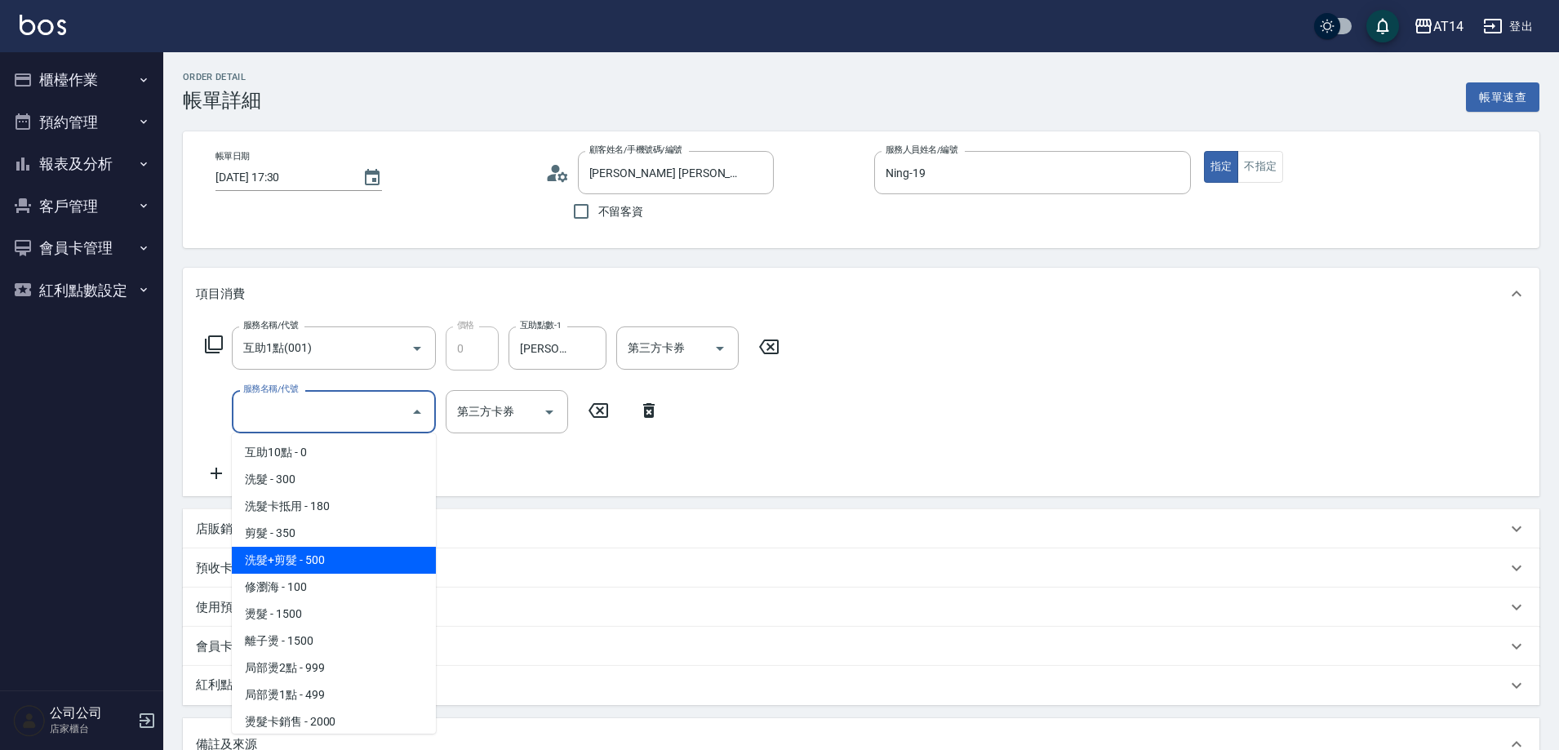
scroll to position [245, 0]
click at [338, 561] on span "洗髮+剪髮 - 500" at bounding box center [334, 558] width 204 height 27
type input "1"
type input "洗髮+剪髮(022)"
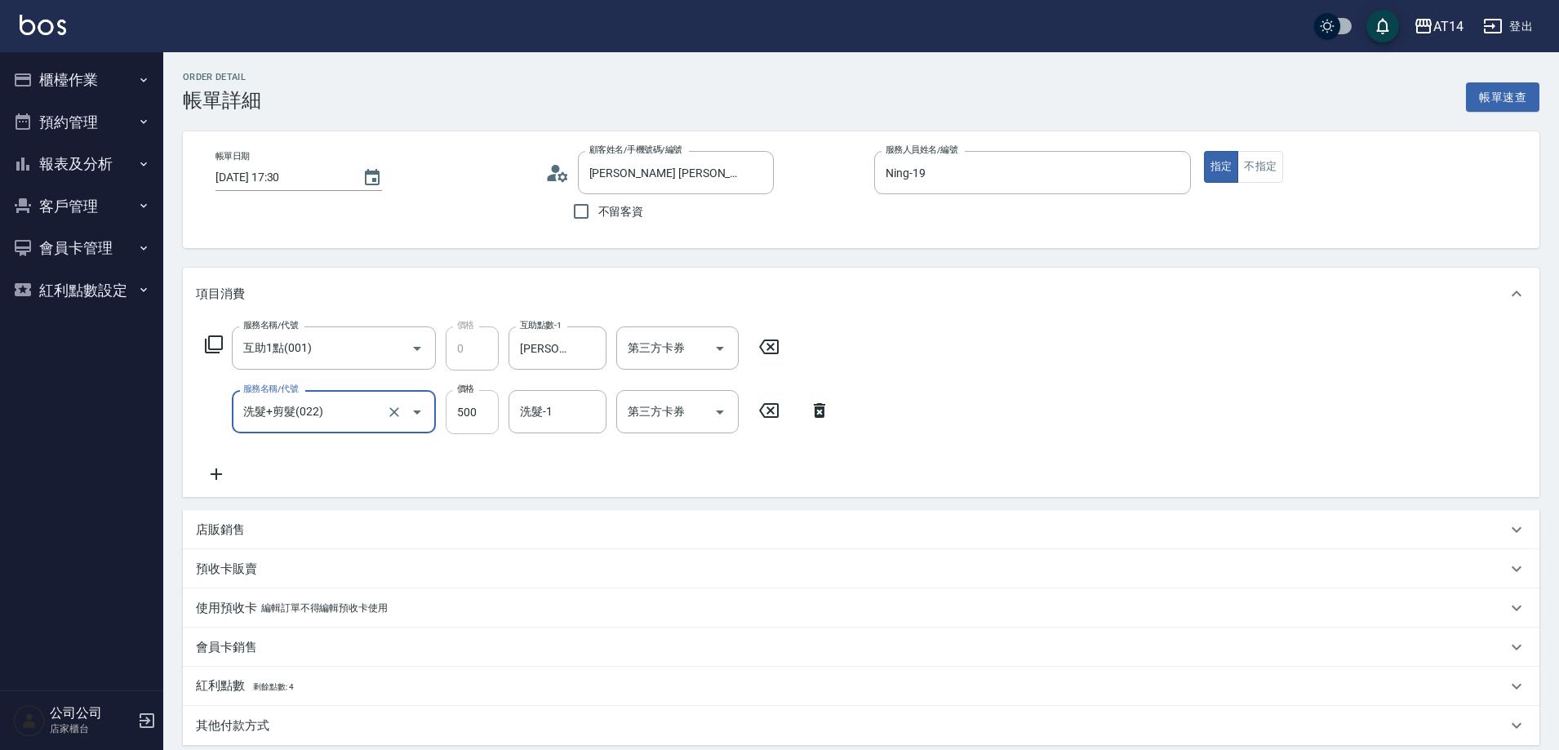
click at [473, 412] on input "500" at bounding box center [472, 412] width 53 height 44
type input "5"
type input "0"
type input "550"
type input "1"
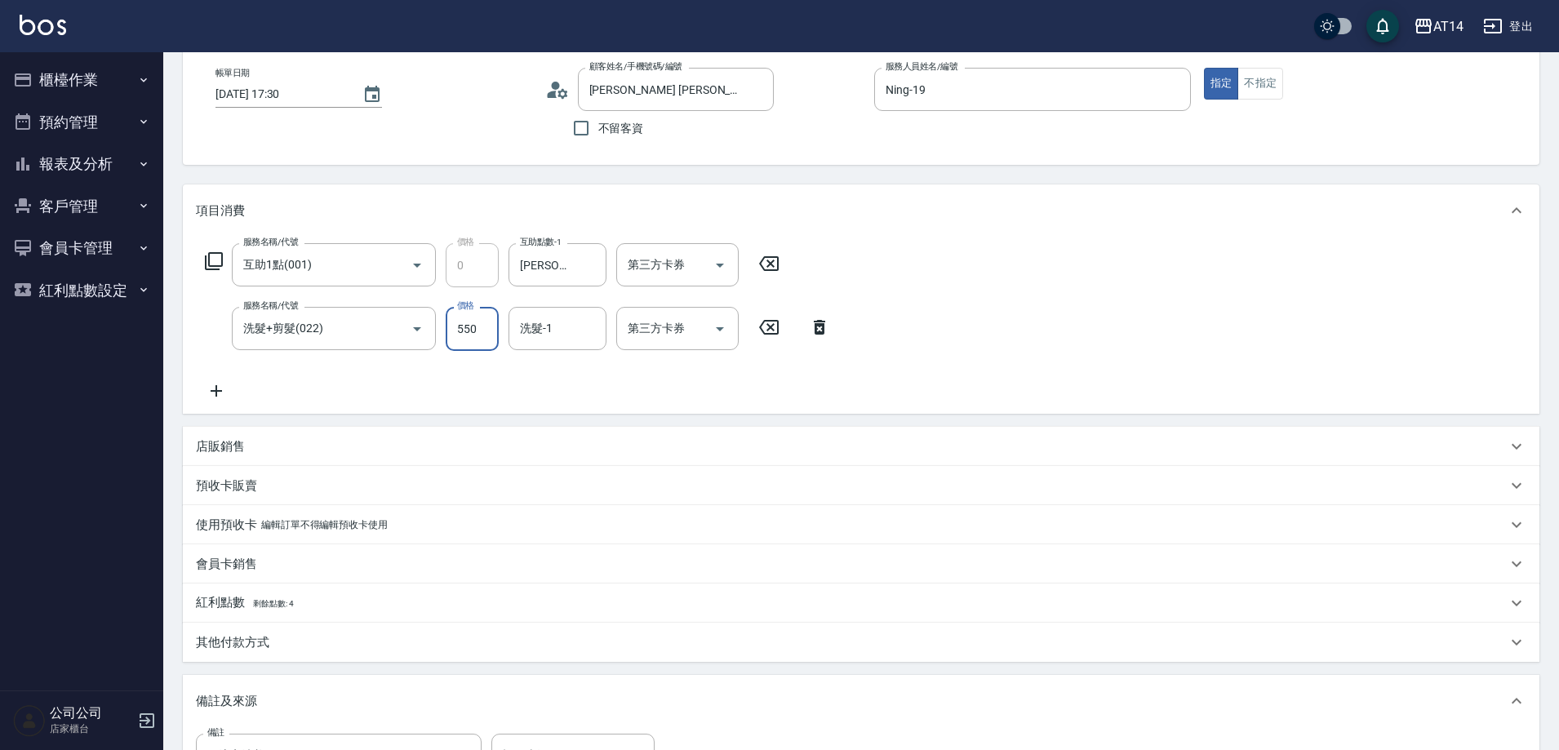
scroll to position [239, 0]
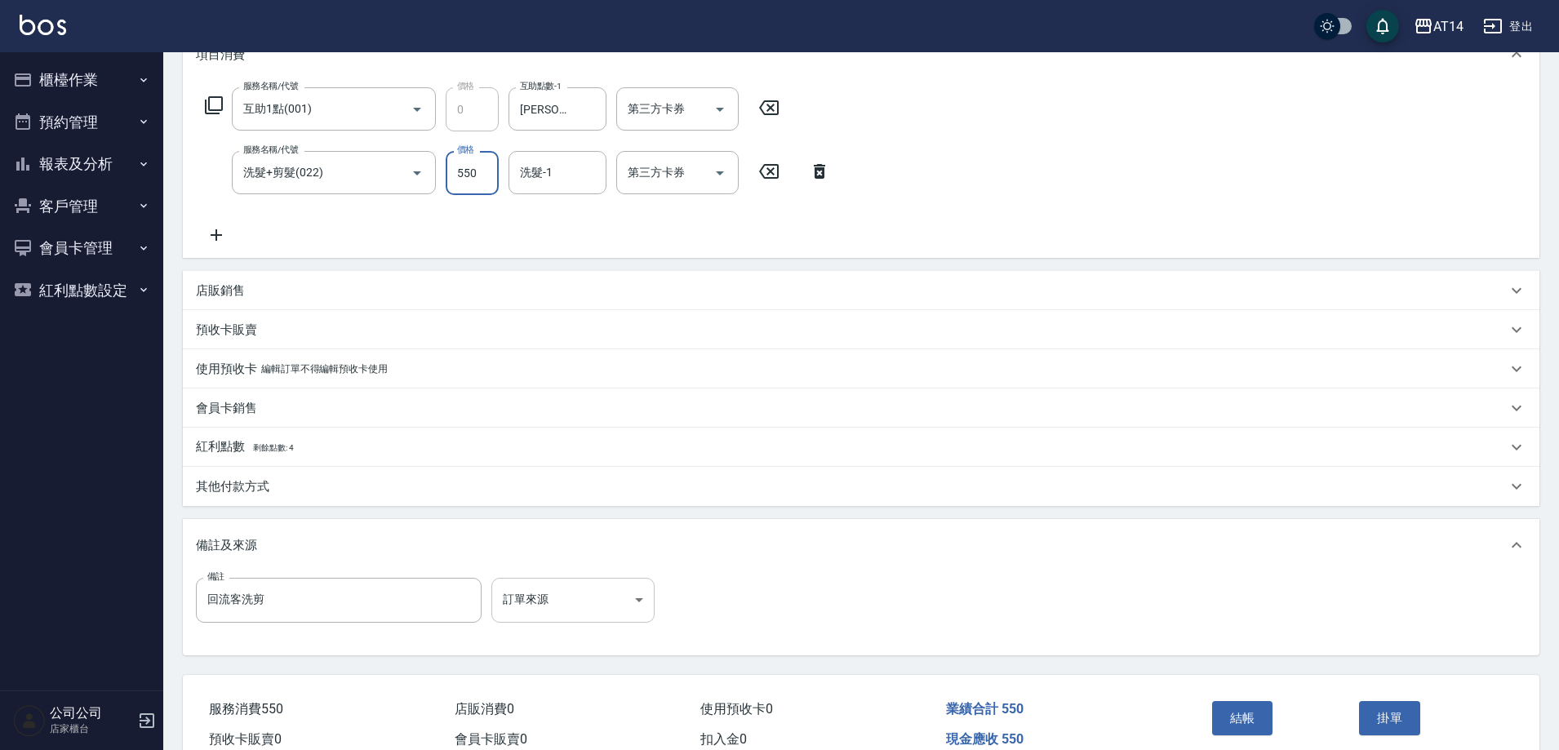
type input "550"
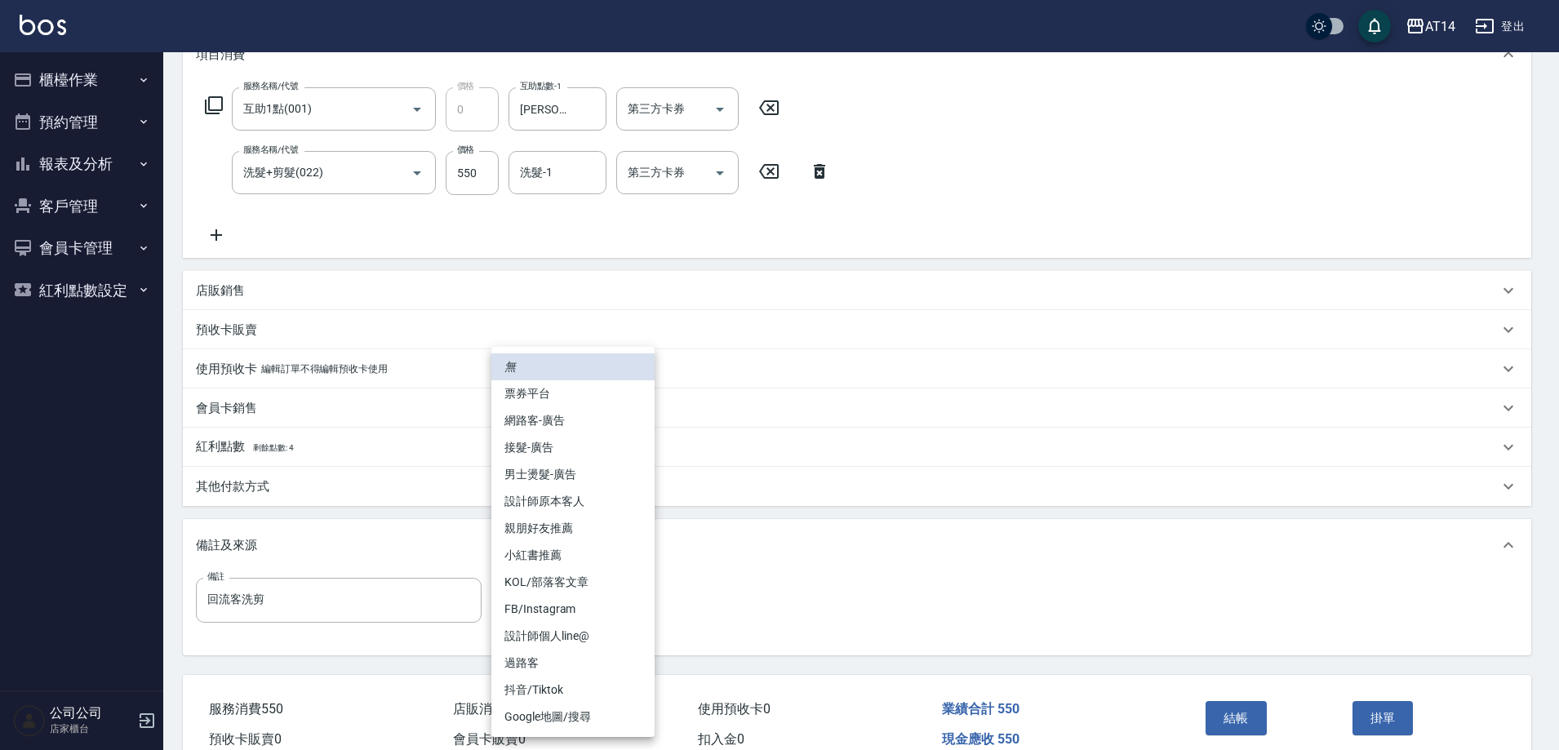
click at [637, 599] on body "AT14 登出 櫃檯作業 打帳單 帳單列表 掛單列表 現金收支登錄 材料自購登錄 每日結帳 排班表 掃碼打卡 預約管理 預約管理 單日預約紀錄 單週預約紀錄 …" at bounding box center [779, 293] width 1559 height 1064
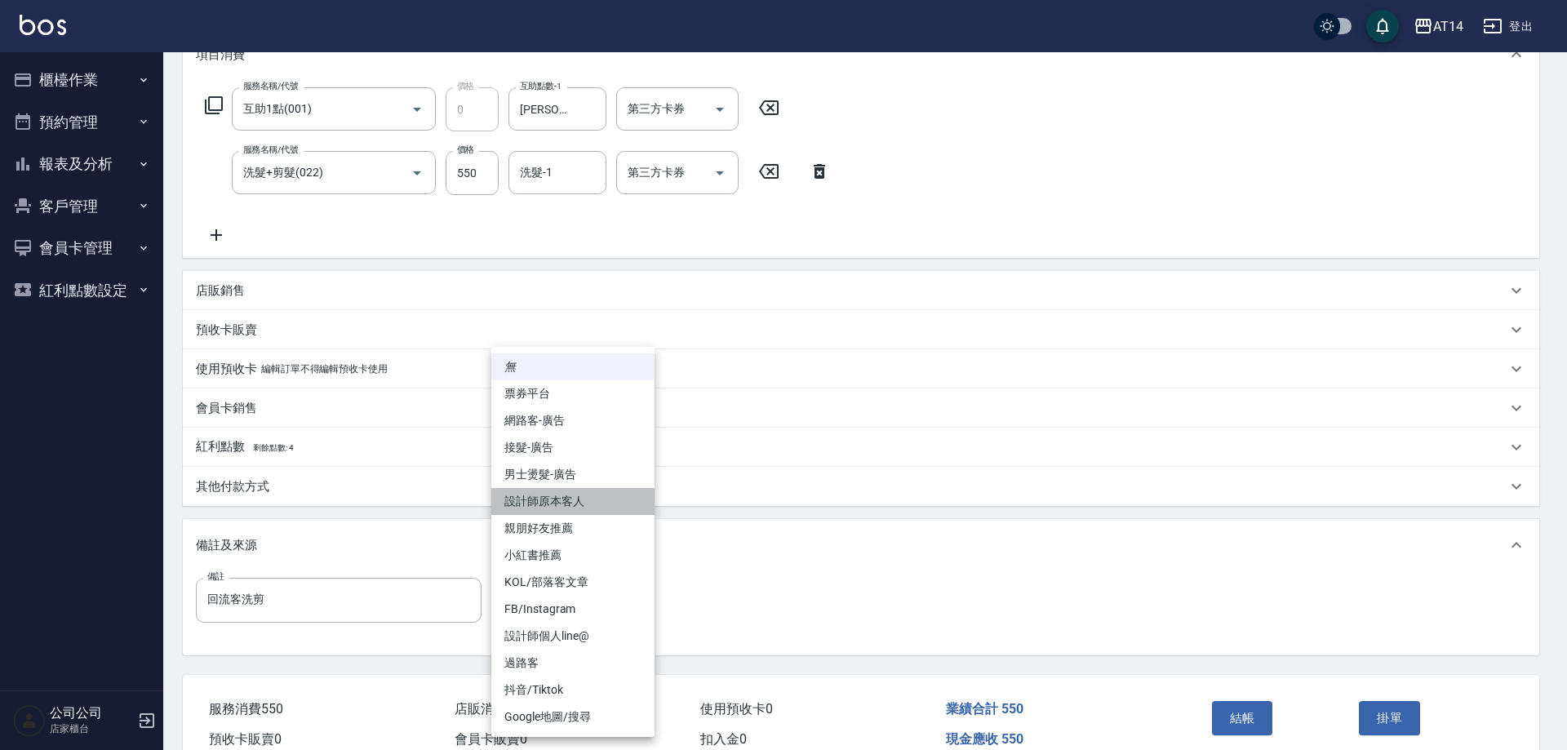
click at [611, 496] on li "設計師原本客人" at bounding box center [572, 501] width 163 height 27
type input "設計師原本客人"
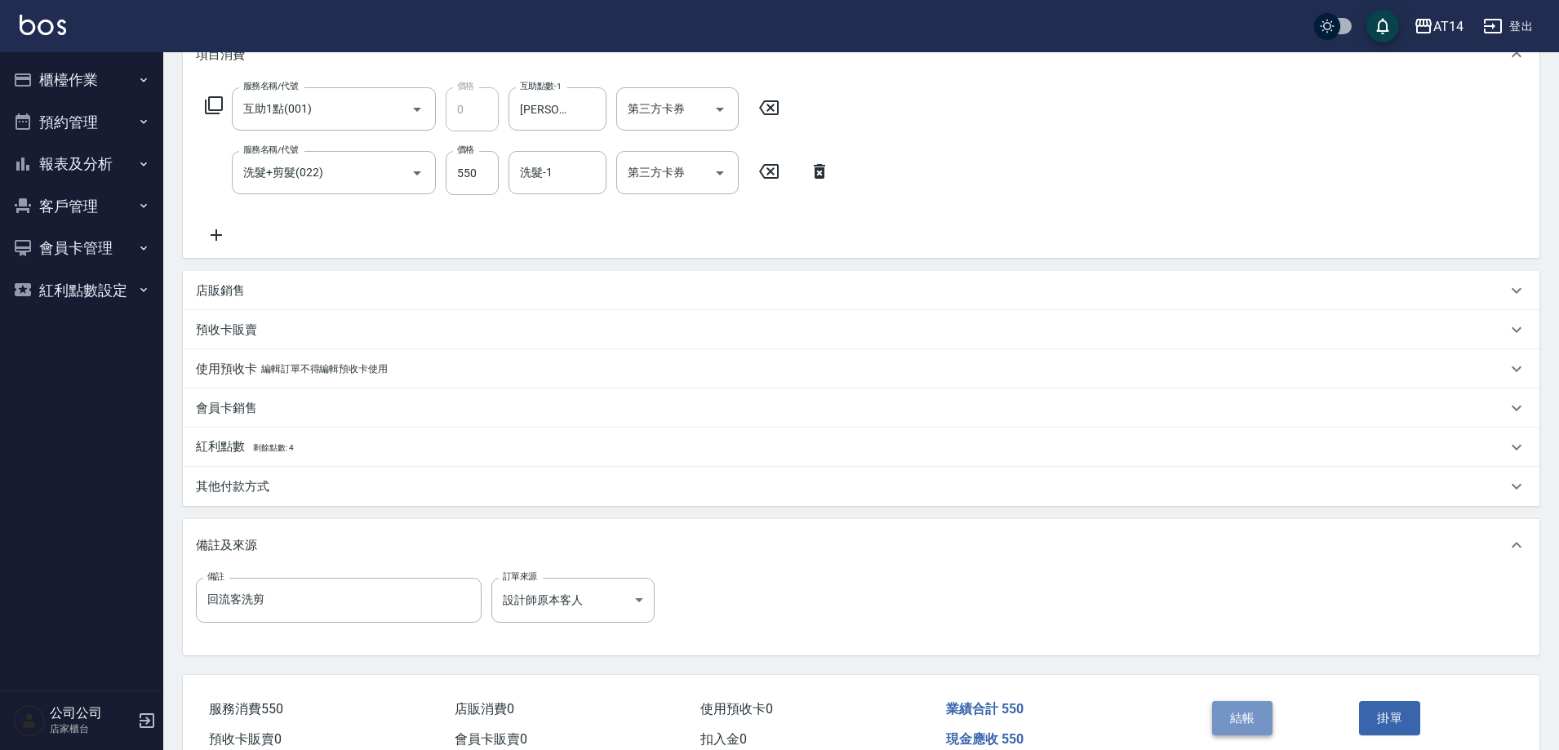
click at [1256, 714] on button "結帳" at bounding box center [1242, 718] width 61 height 34
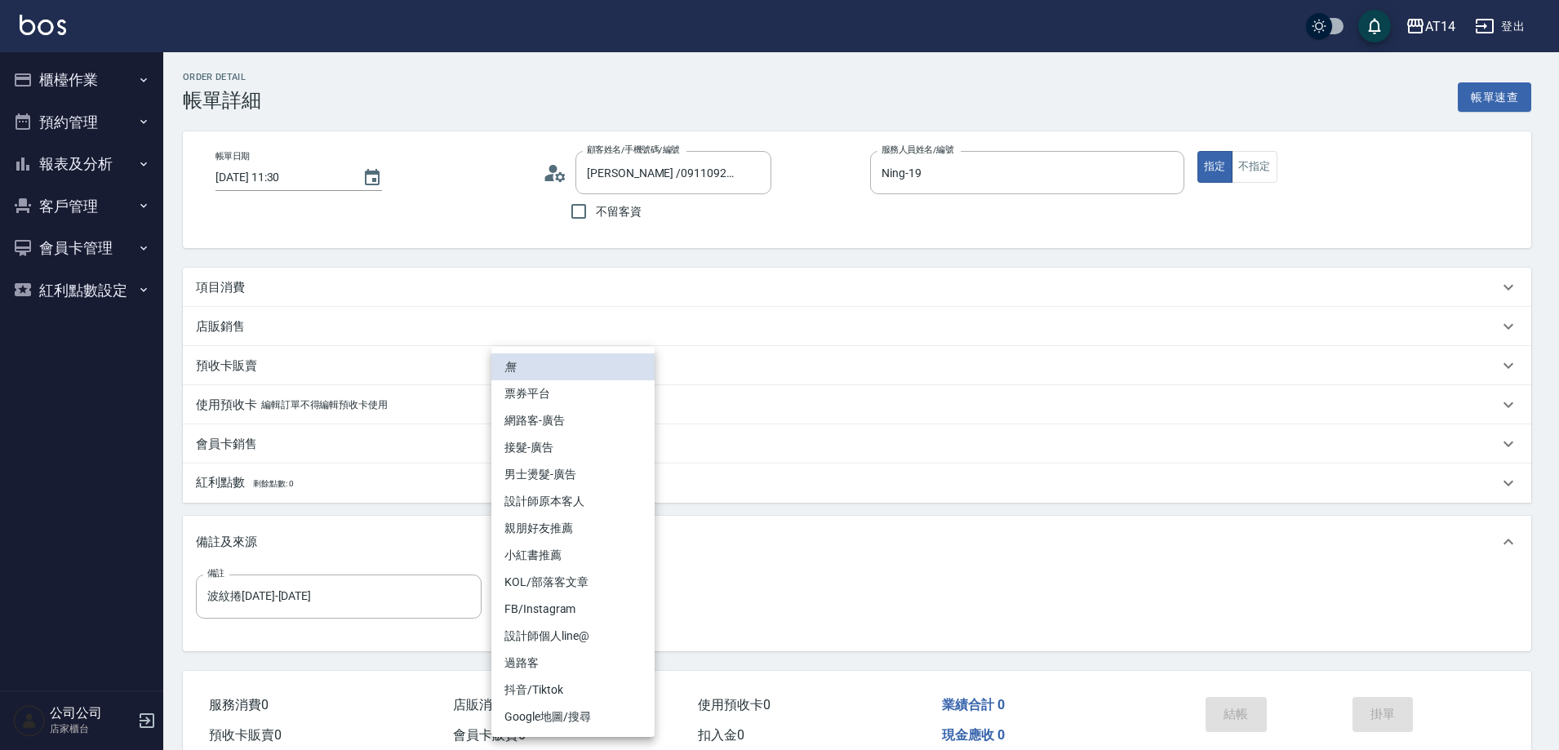
click at [574, 586] on body "AT14 登出 櫃檯作業 打帳單 帳單列表 掛單列表 現金收支登錄 材料自購登錄 每日結帳 排班表 掃碼打卡 預約管理 預約管理 單日預約紀錄 單週預約紀錄 …" at bounding box center [779, 410] width 1559 height 820
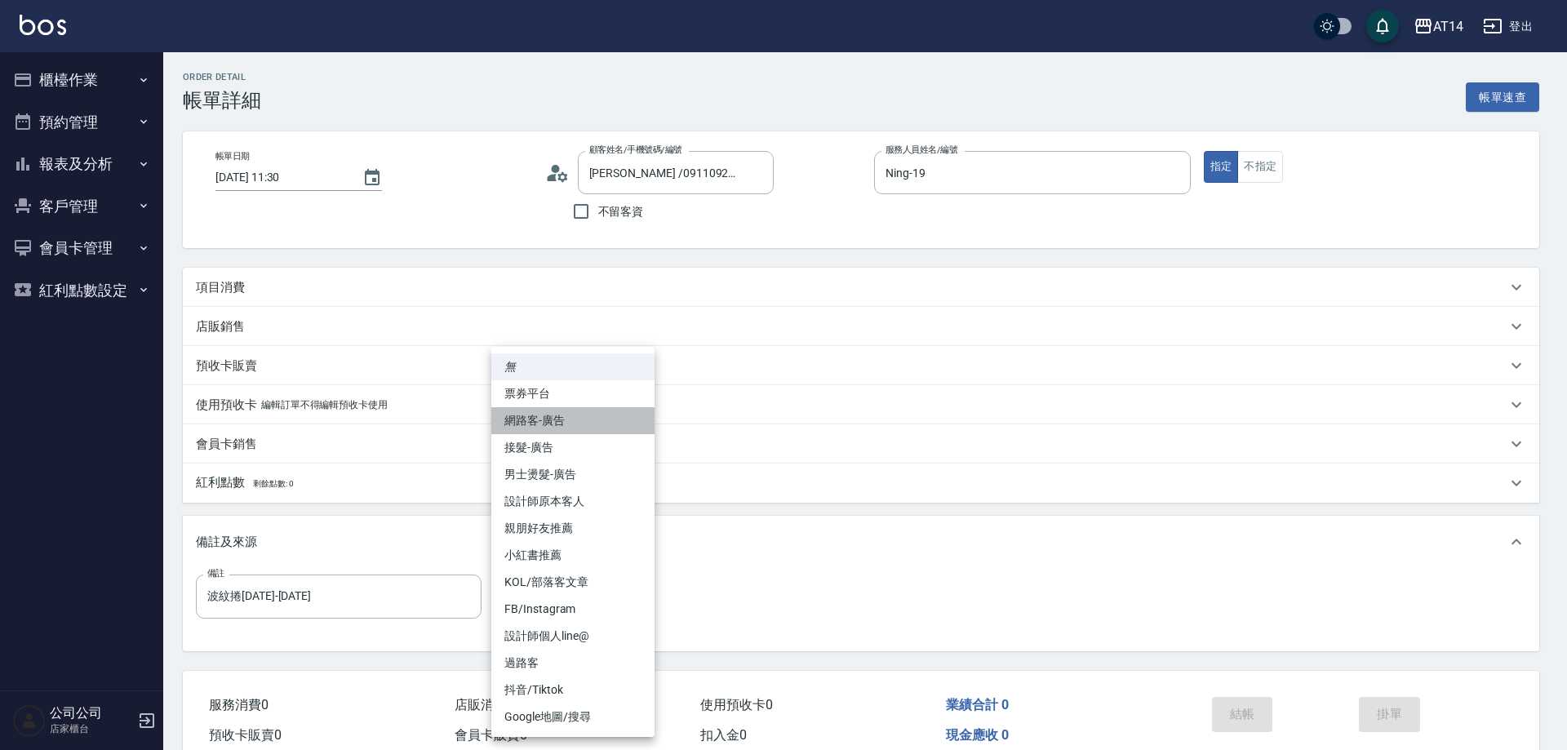
click at [593, 416] on li "網路客-廣告" at bounding box center [572, 420] width 163 height 27
type input "網路客-廣告"
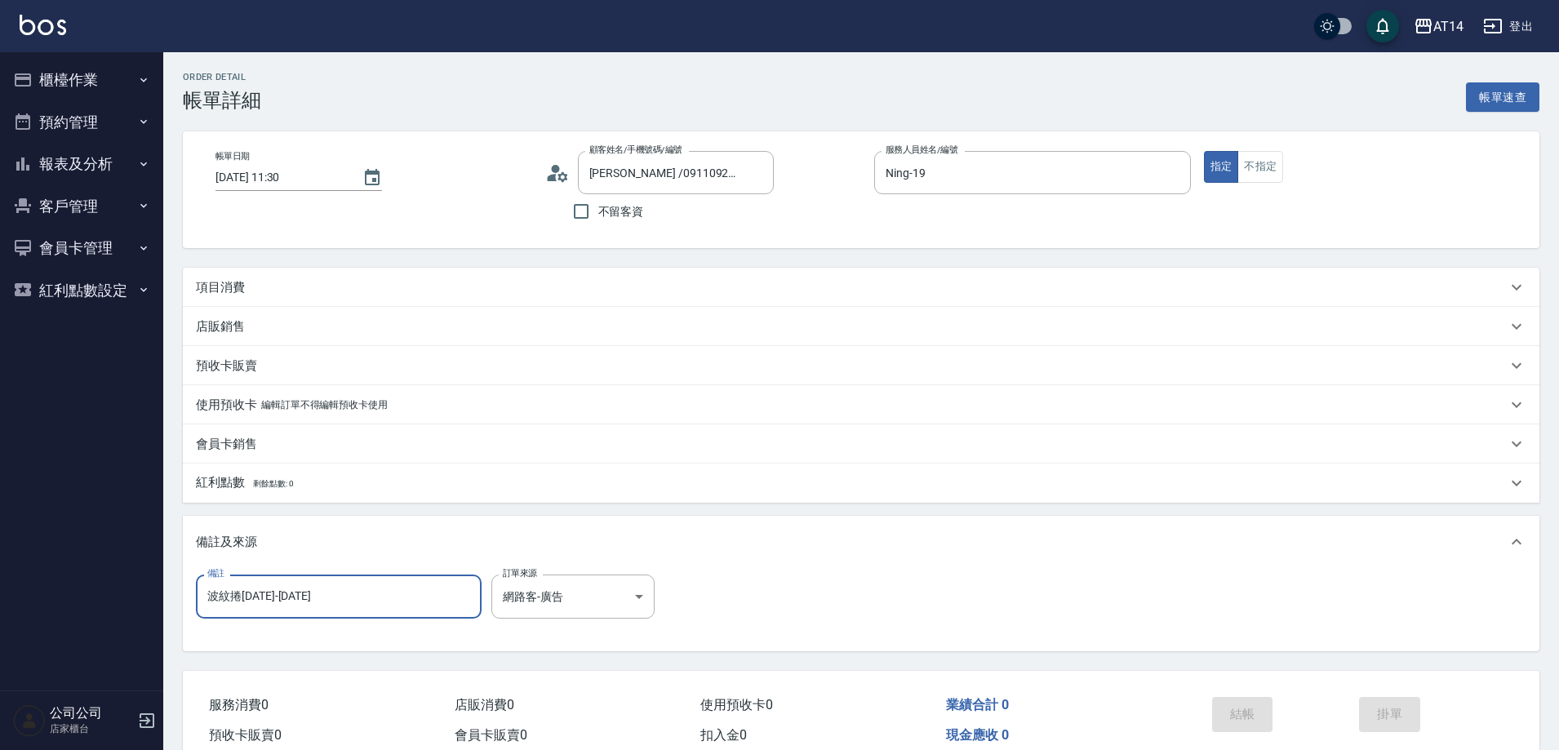
drag, startPoint x: 402, startPoint y: 590, endPoint x: 207, endPoint y: 582, distance: 196.1
click at [225, 583] on input "波紋捲[DATE]-[DATE]" at bounding box center [339, 597] width 286 height 44
type input "波"
click at [431, 283] on div "項目消費" at bounding box center [851, 287] width 1311 height 17
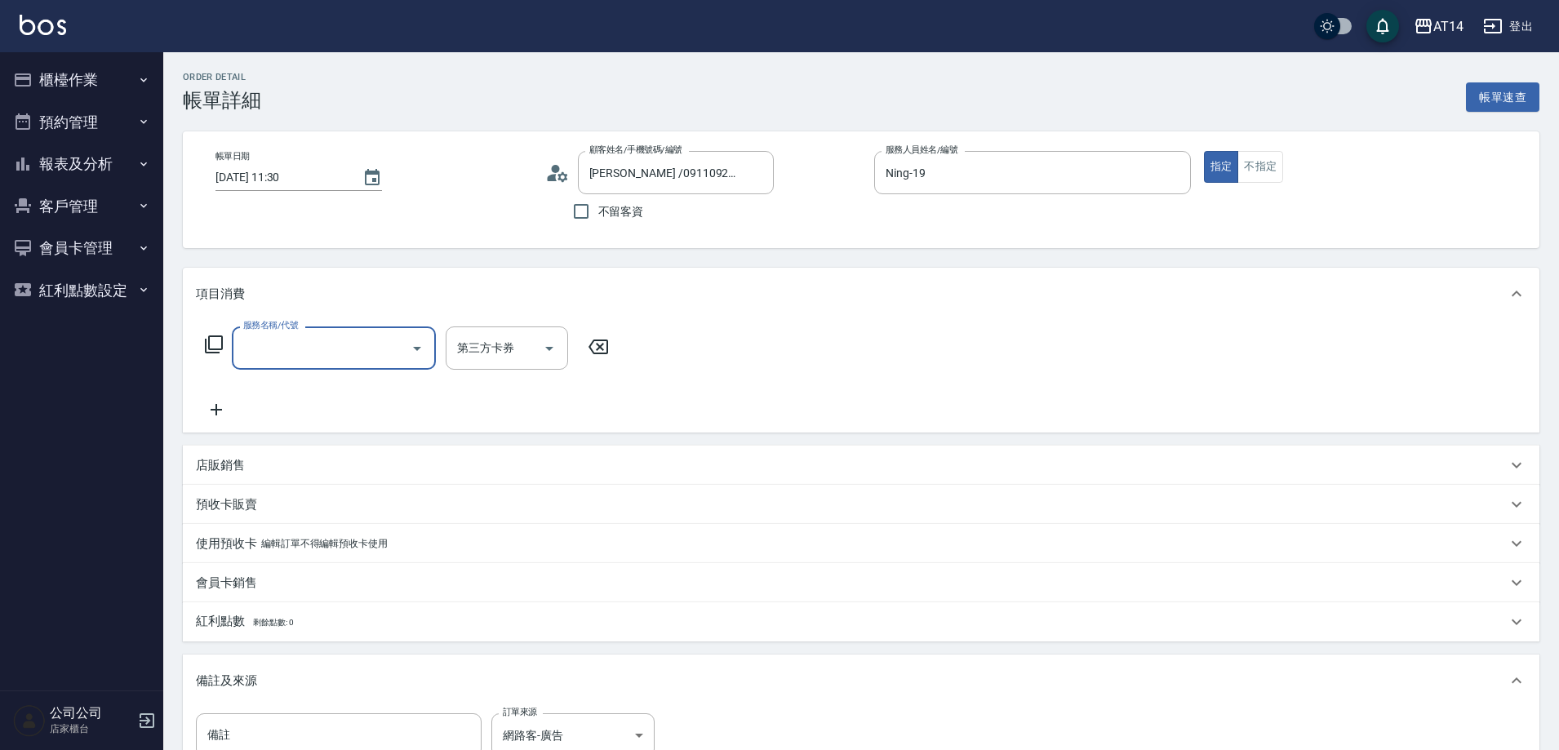
click at [354, 351] on input "服務名稱/代號" at bounding box center [321, 348] width 165 height 29
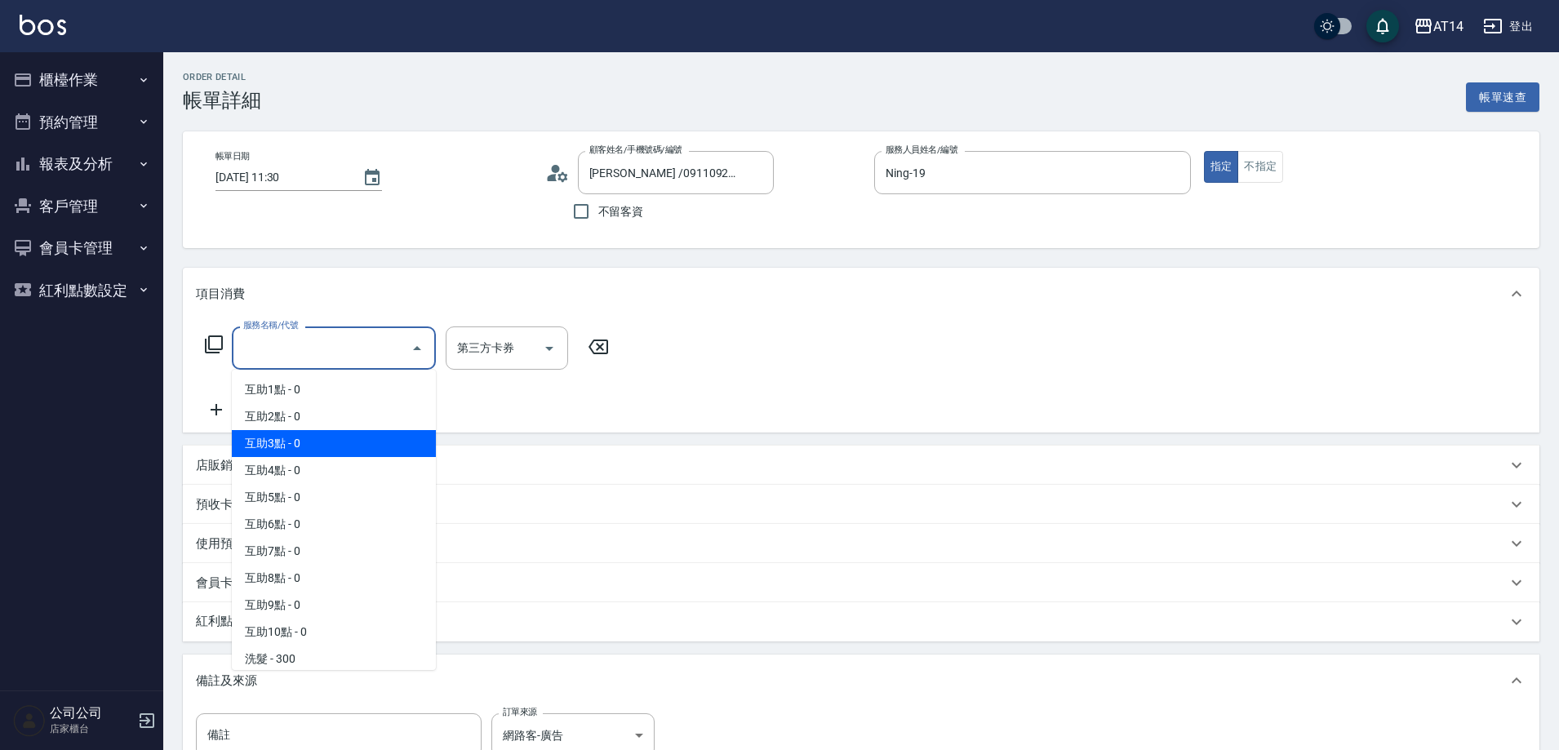
drag, startPoint x: 364, startPoint y: 439, endPoint x: 429, endPoint y: 431, distance: 65.8
click at [365, 439] on span "互助3點 - 0" at bounding box center [334, 443] width 204 height 27
type input "互助3點(003)"
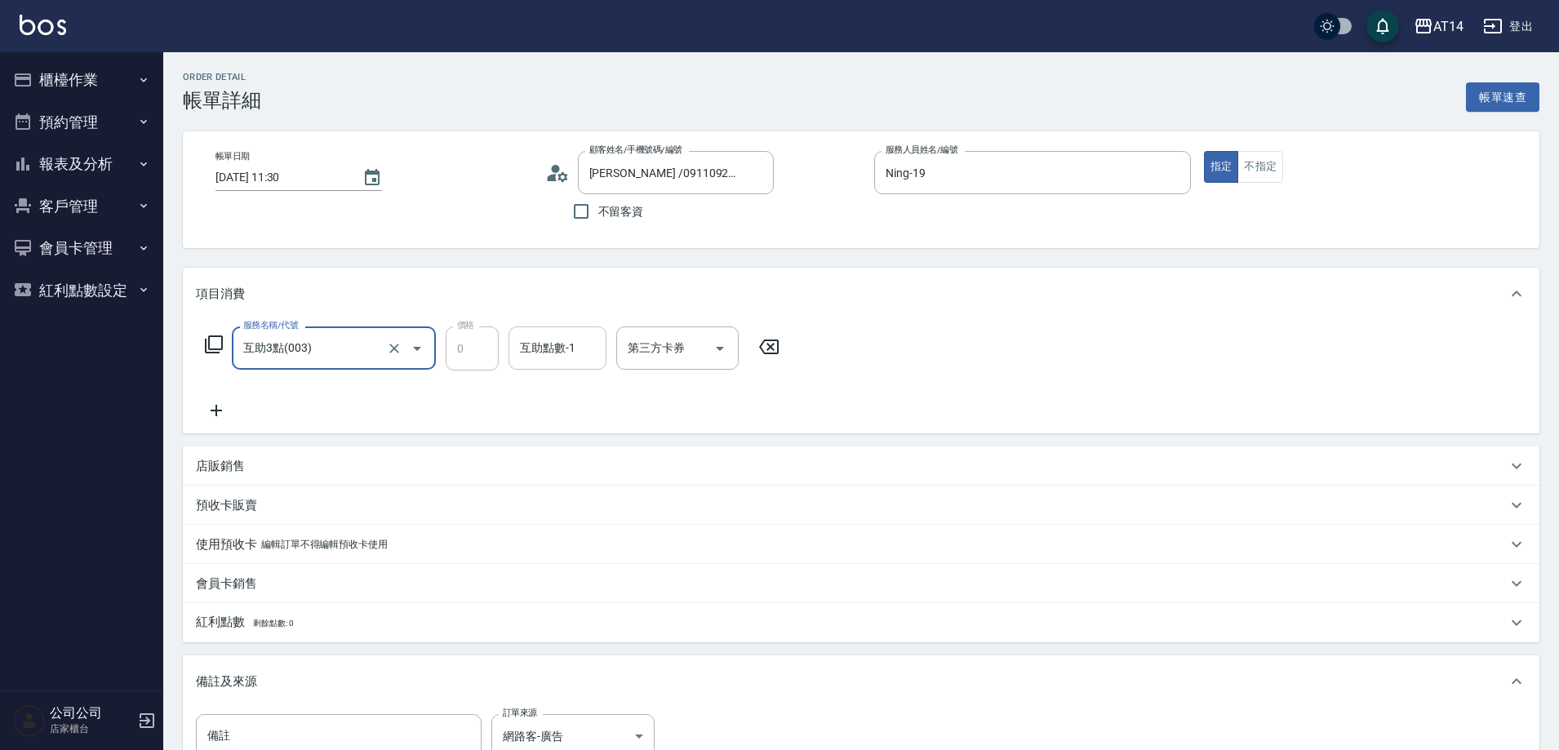
click at [548, 350] on div "互助點數-1 互助點數-1" at bounding box center [558, 348] width 98 height 43
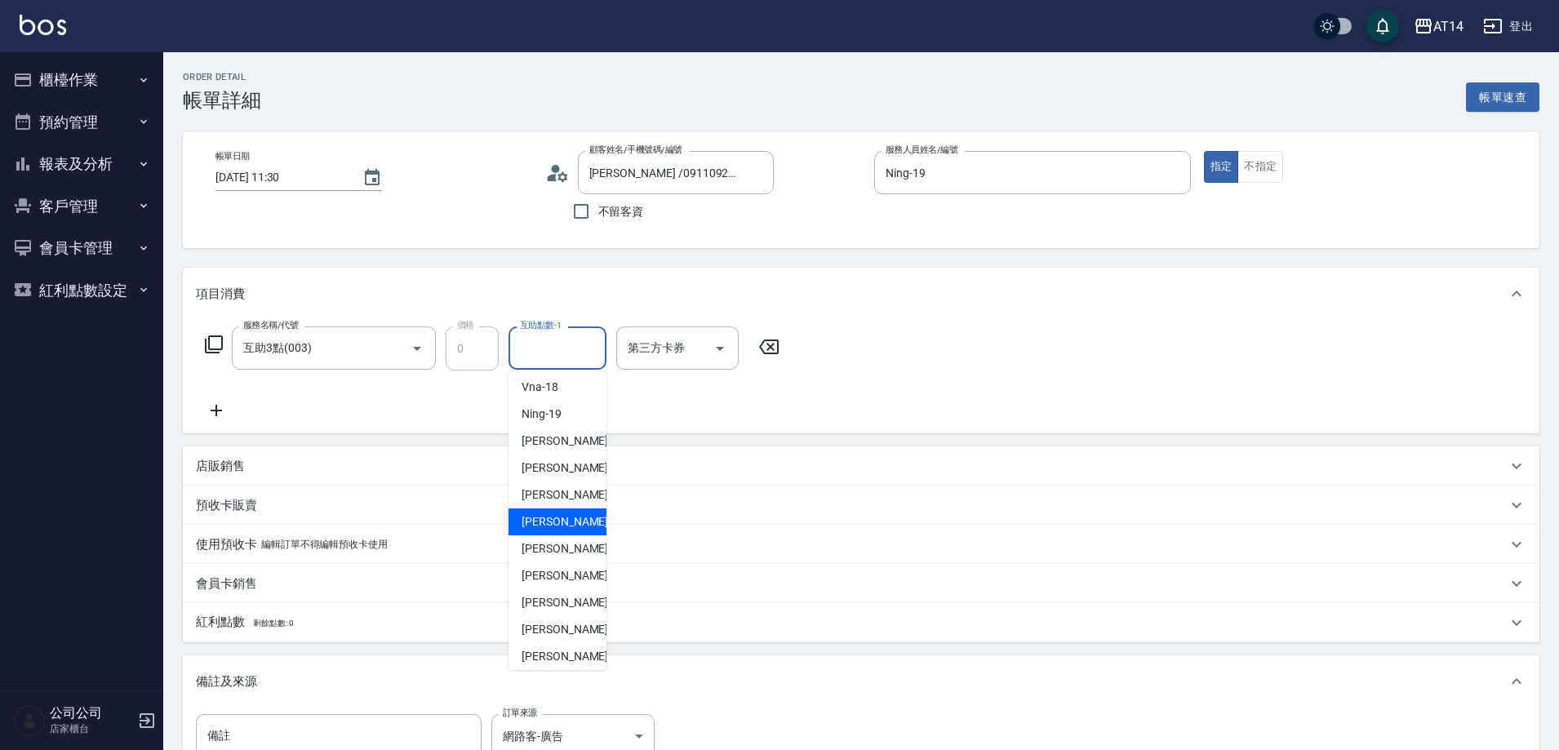
scroll to position [305, 0]
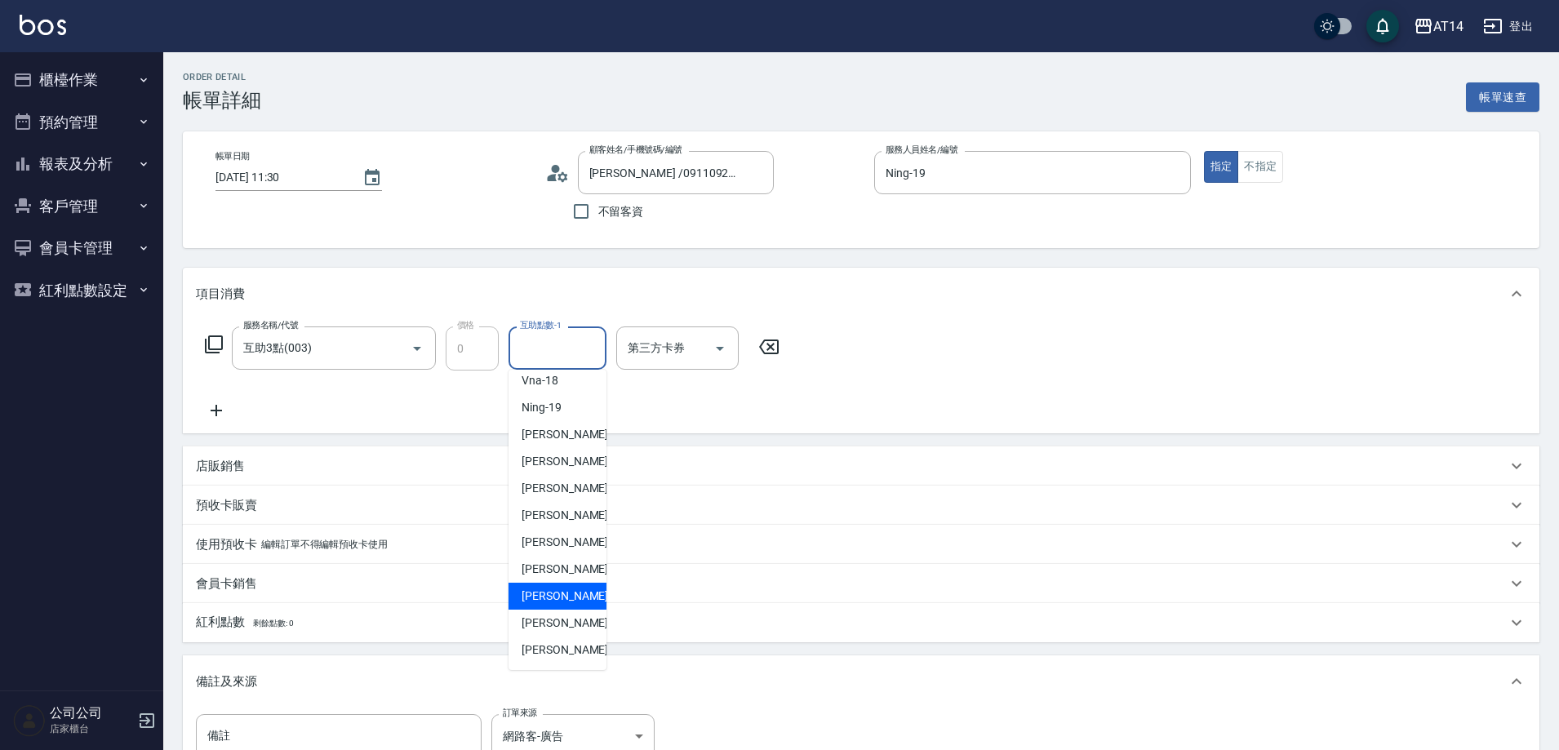
click at [557, 602] on span "[PERSON_NAME]-66" at bounding box center [573, 596] width 103 height 17
type input "[PERSON_NAME]-66"
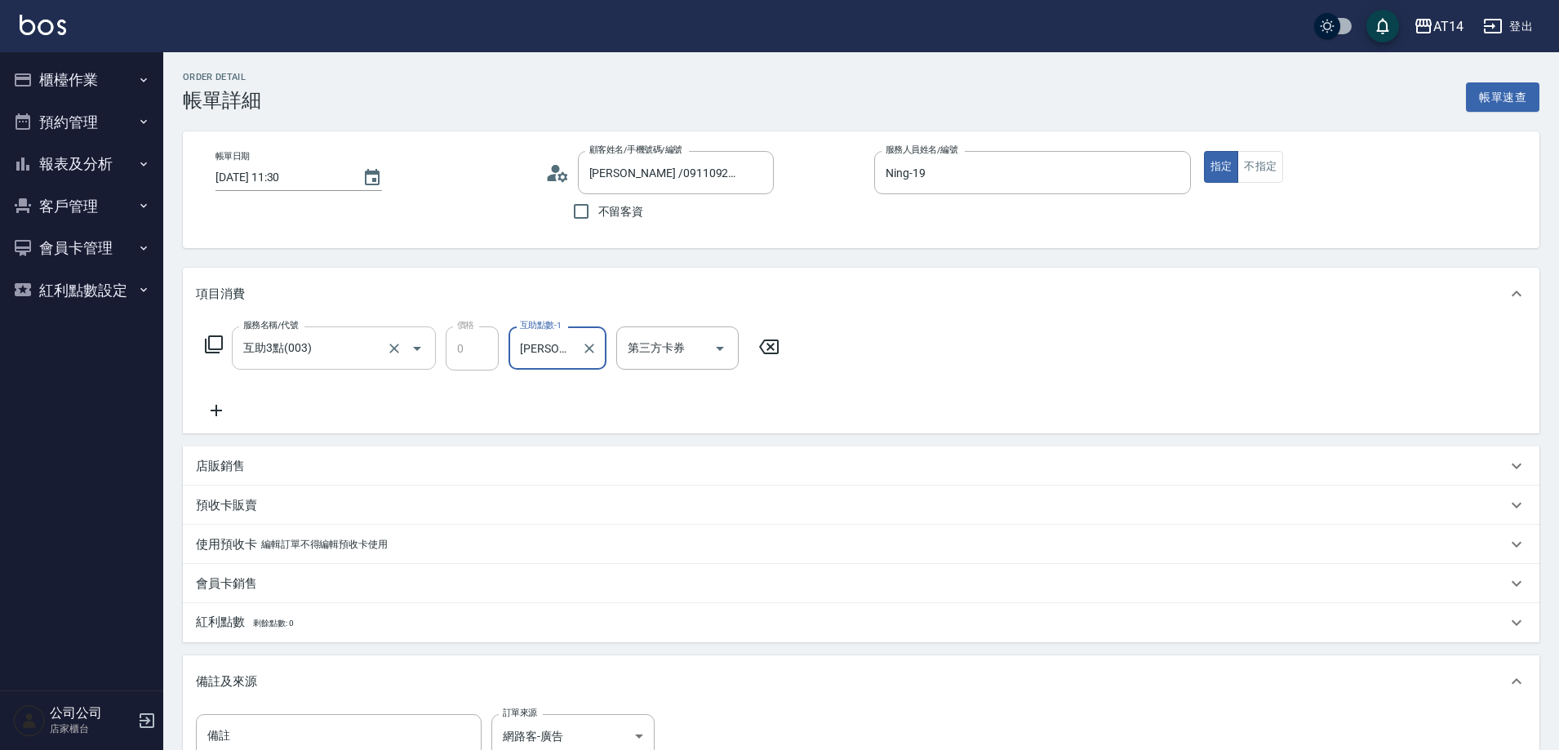
click at [356, 356] on input "互助3點(003)" at bounding box center [311, 348] width 144 height 29
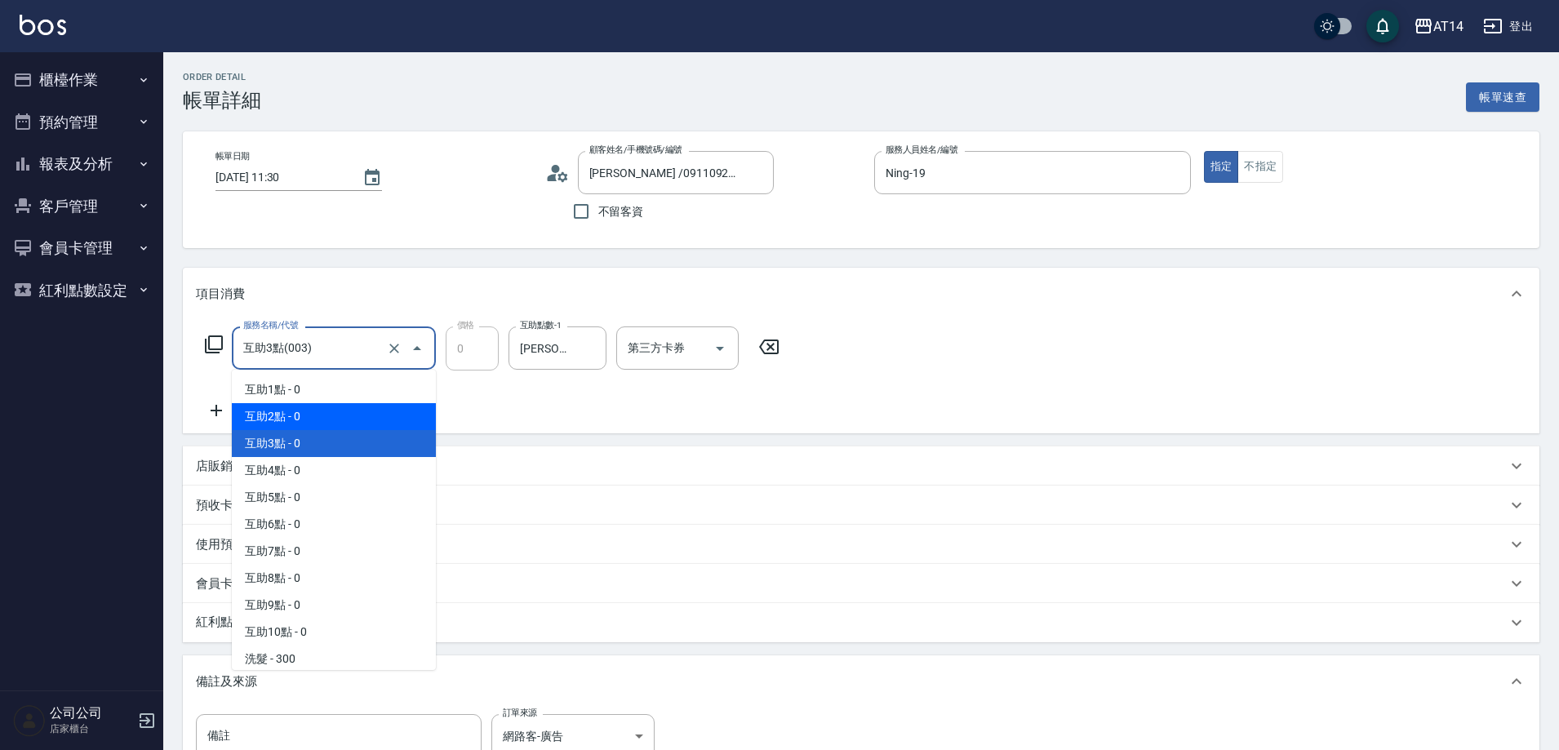
click at [345, 404] on span "互助2點 - 0" at bounding box center [334, 416] width 204 height 27
type input "互助2點(002)"
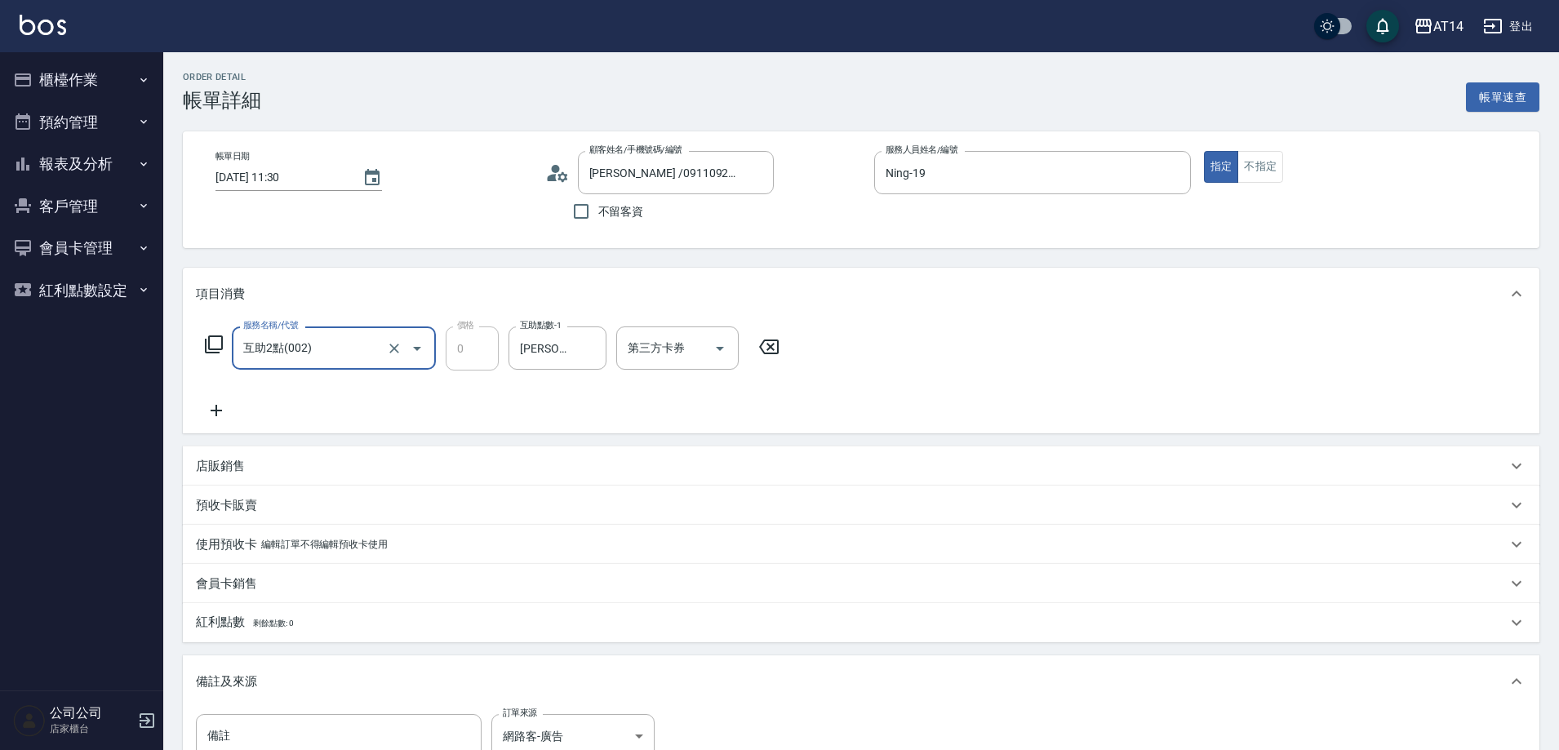
click at [215, 412] on icon at bounding box center [216, 411] width 41 height 20
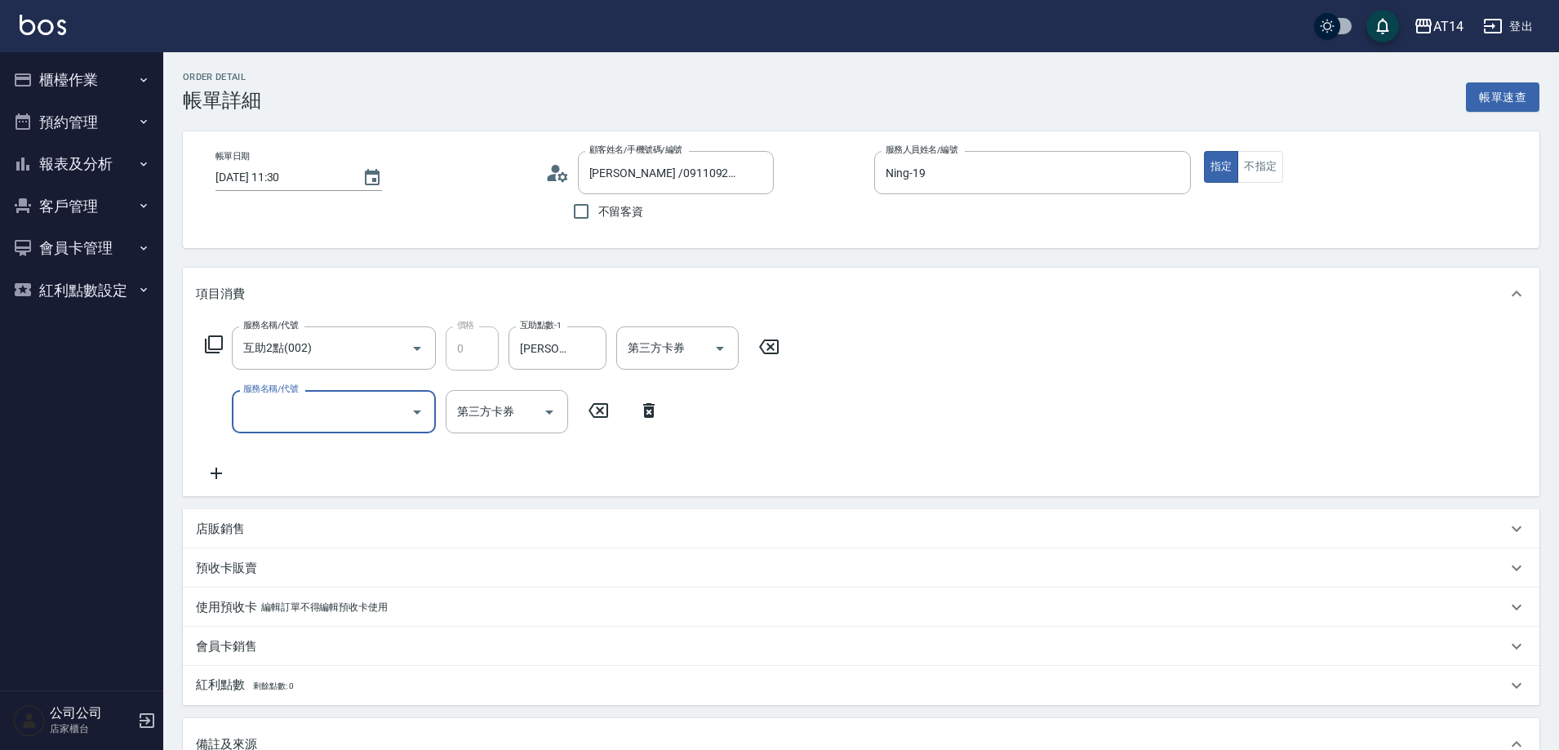
click at [304, 420] on input "服務名稱/代號" at bounding box center [321, 412] width 165 height 29
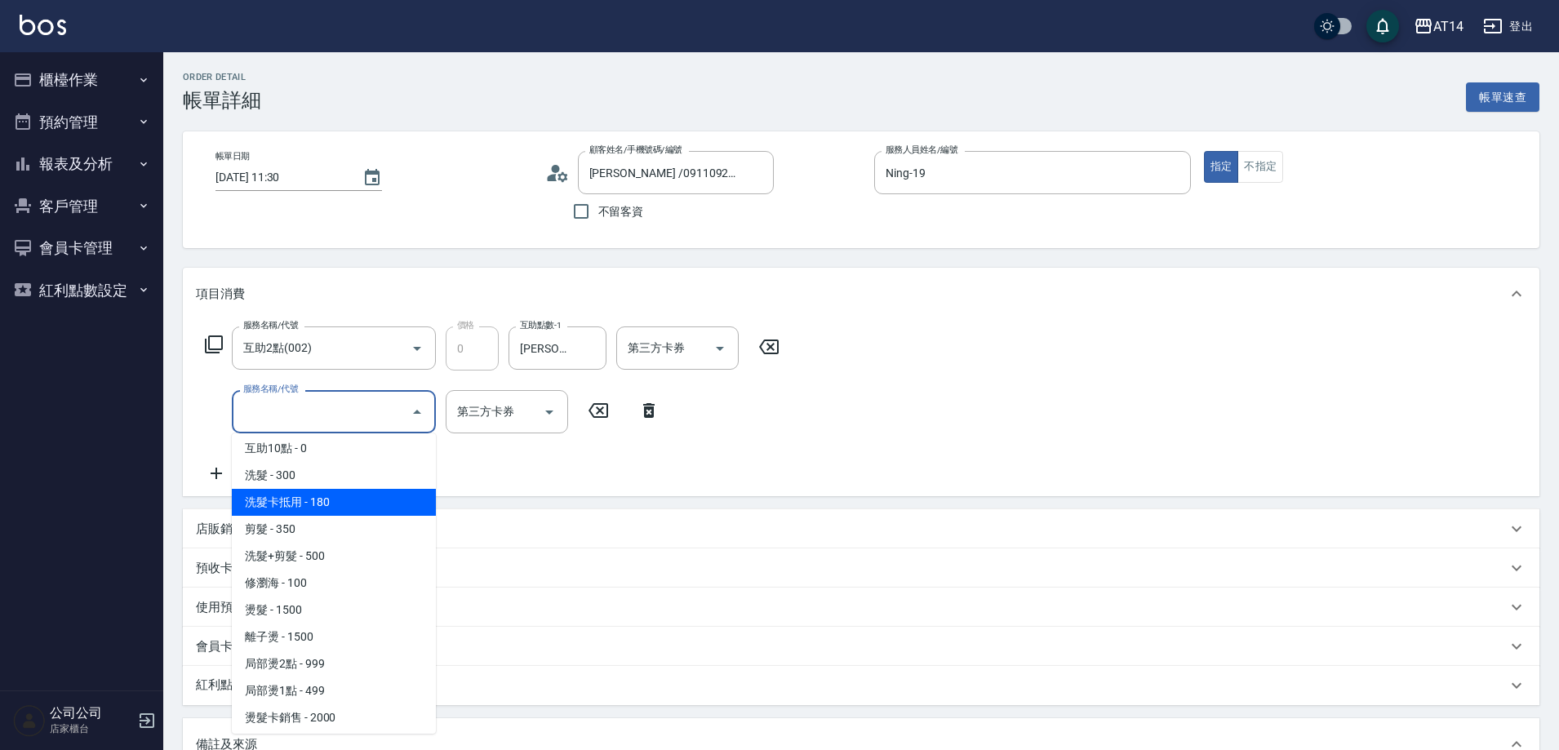
scroll to position [327, 0]
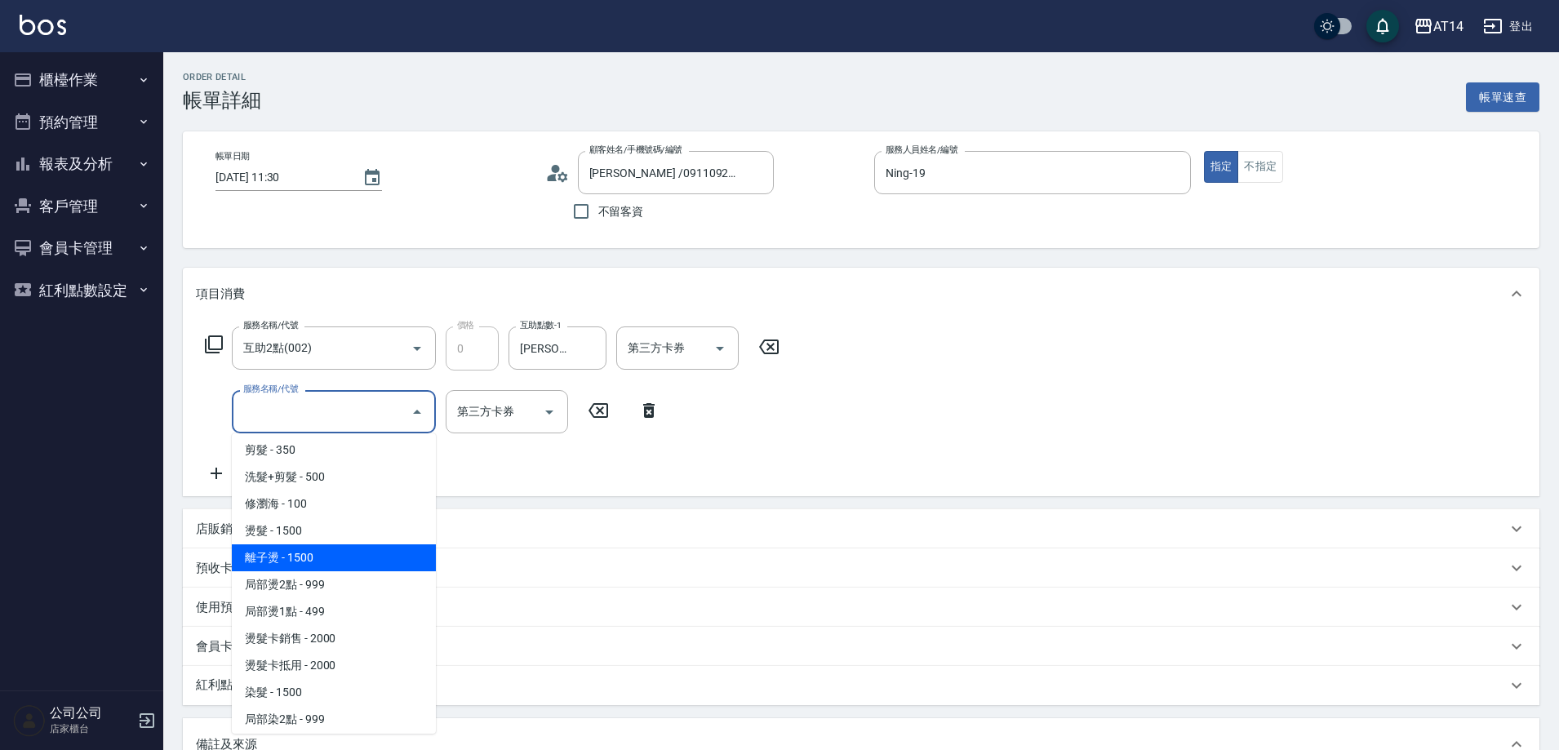
click at [341, 531] on span "燙髮 - 1500" at bounding box center [334, 531] width 204 height 27
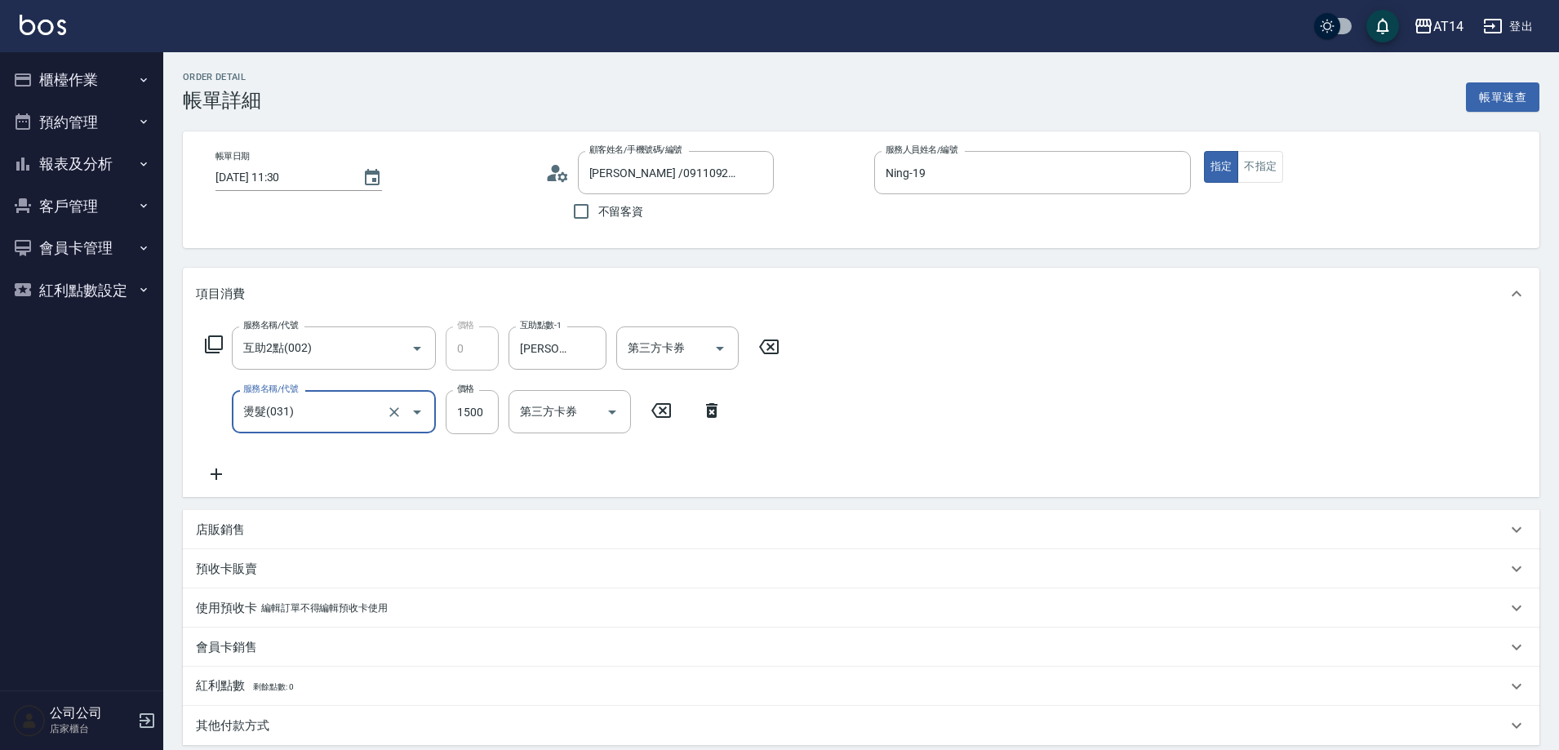
type input "3"
type input "燙髮(031)"
click at [219, 476] on icon at bounding box center [216, 475] width 41 height 20
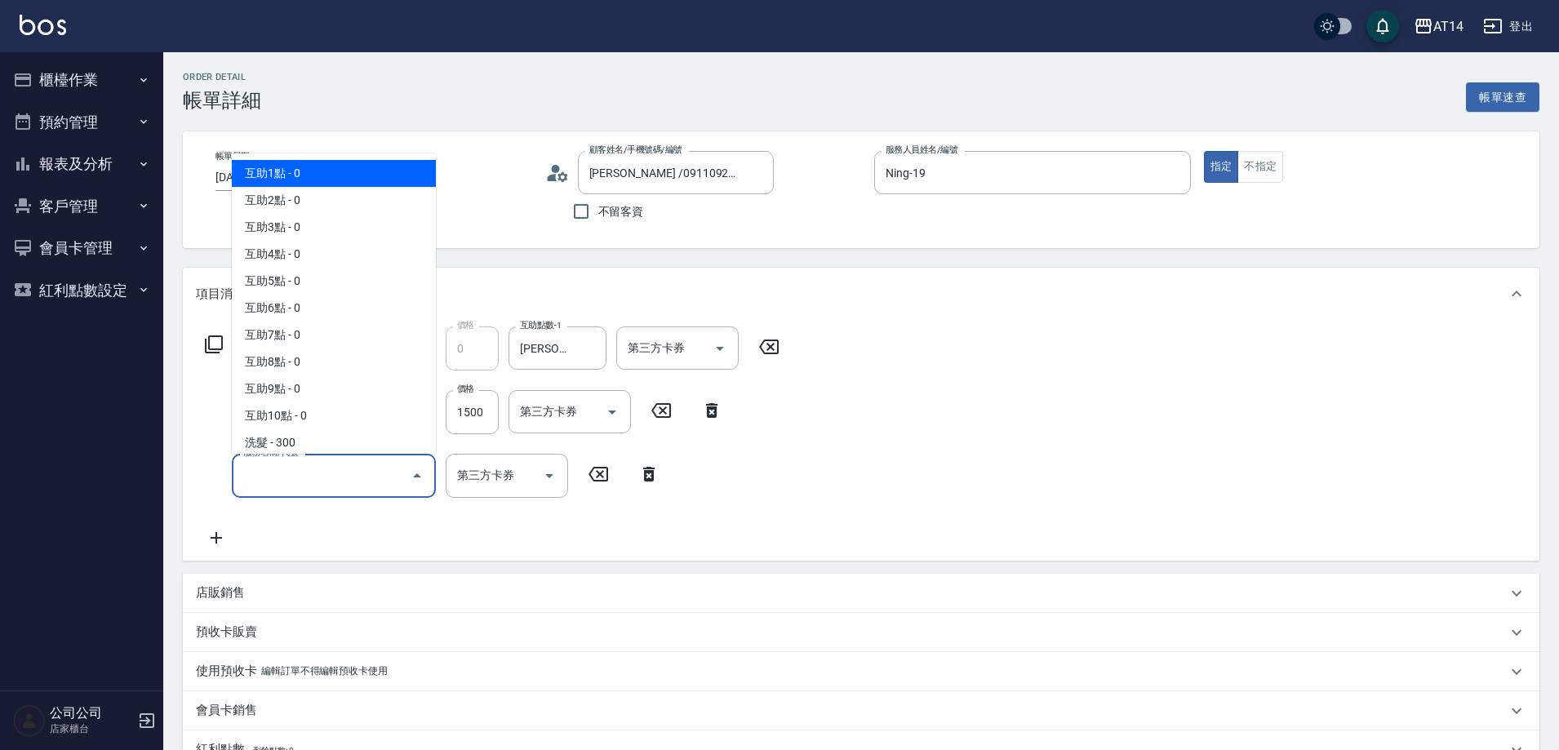
click at [276, 473] on input "服務名稱/代號" at bounding box center [321, 475] width 165 height 29
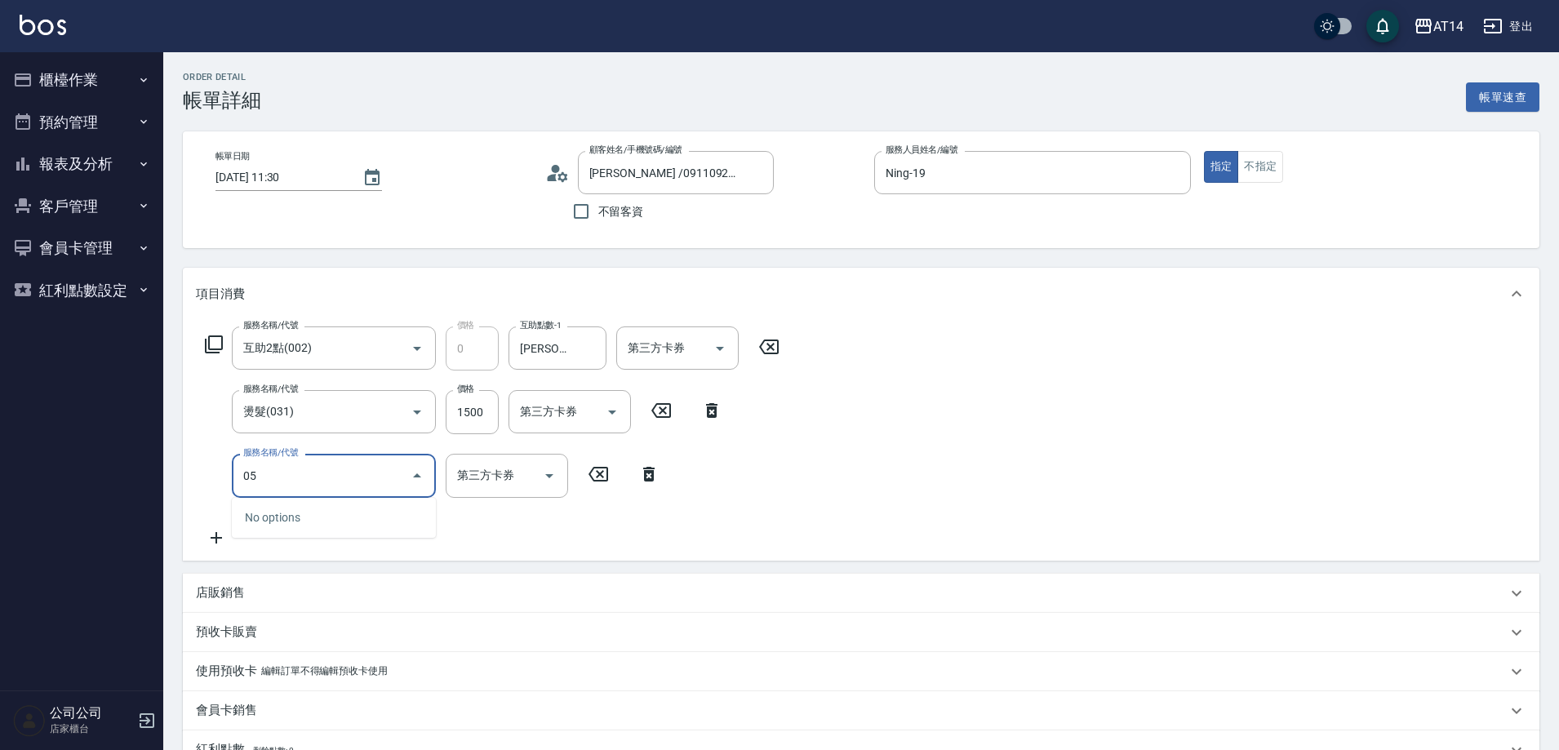
type input "051"
type input "5"
type input "護髮(051)"
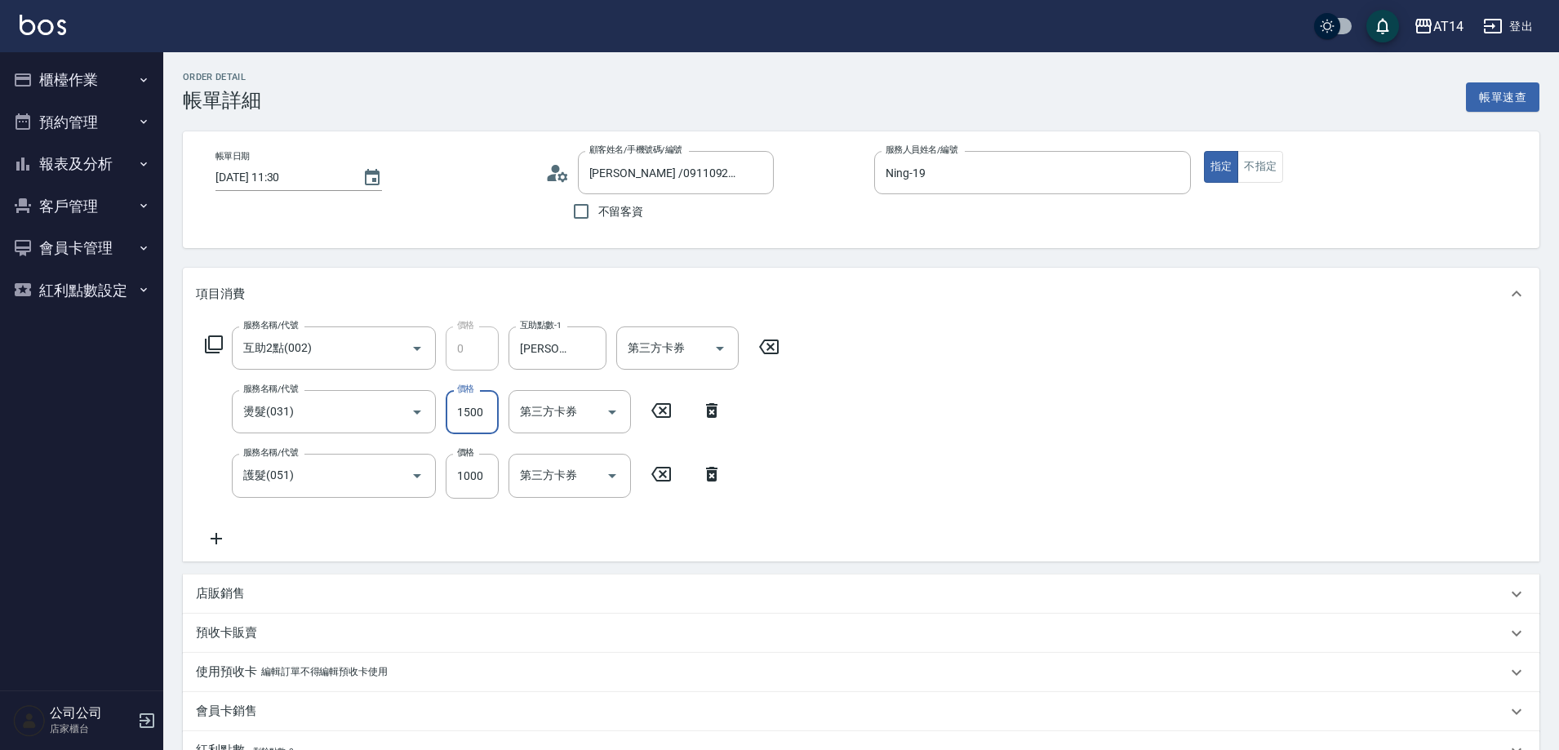
drag, startPoint x: 458, startPoint y: 406, endPoint x: 451, endPoint y: 438, distance: 33.5
click at [458, 406] on input "1500" at bounding box center [472, 412] width 53 height 44
type input "1"
type input "2"
type input "1899"
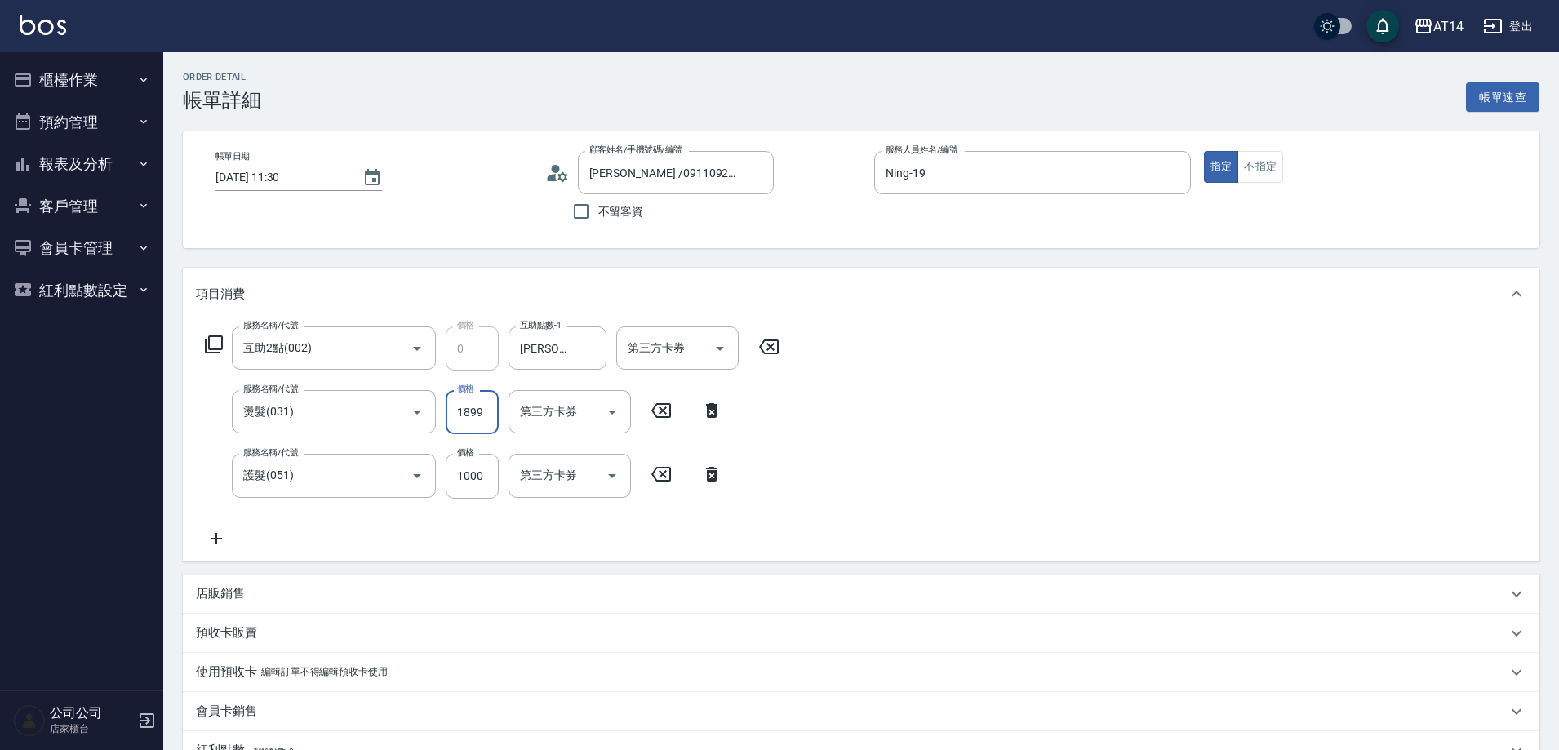
type input "6"
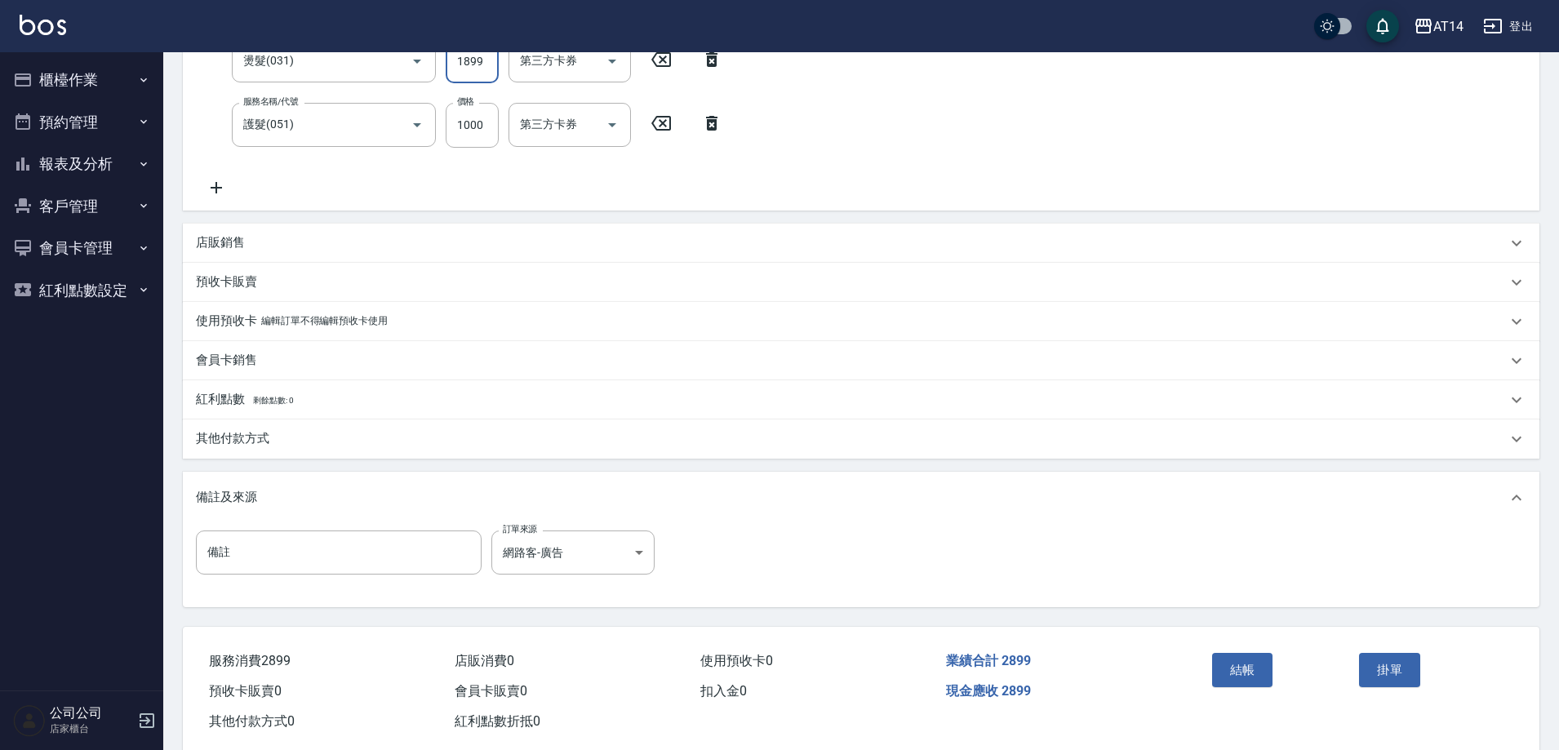
scroll to position [385, 0]
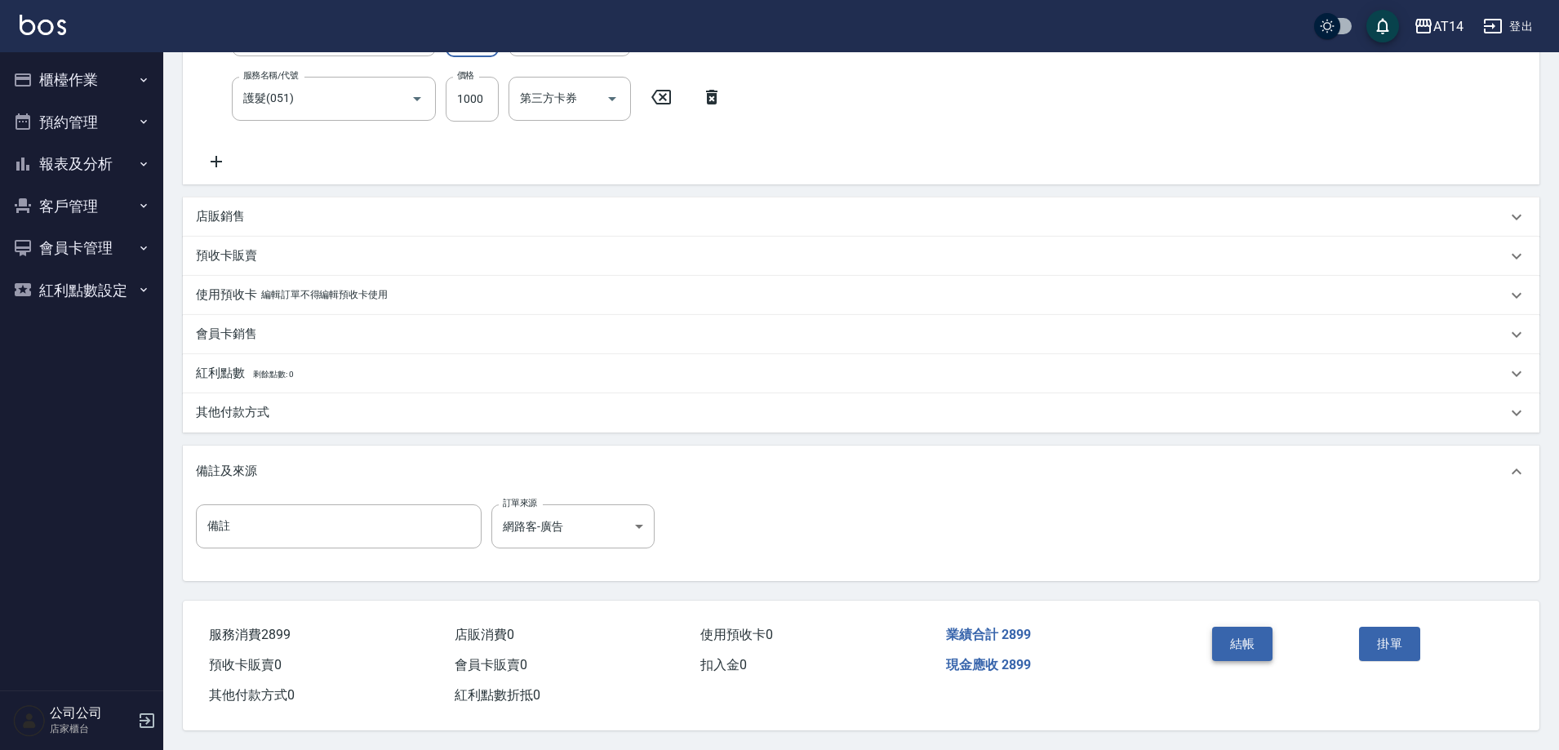
type input "1899"
click at [1236, 628] on button "結帳" at bounding box center [1242, 644] width 61 height 34
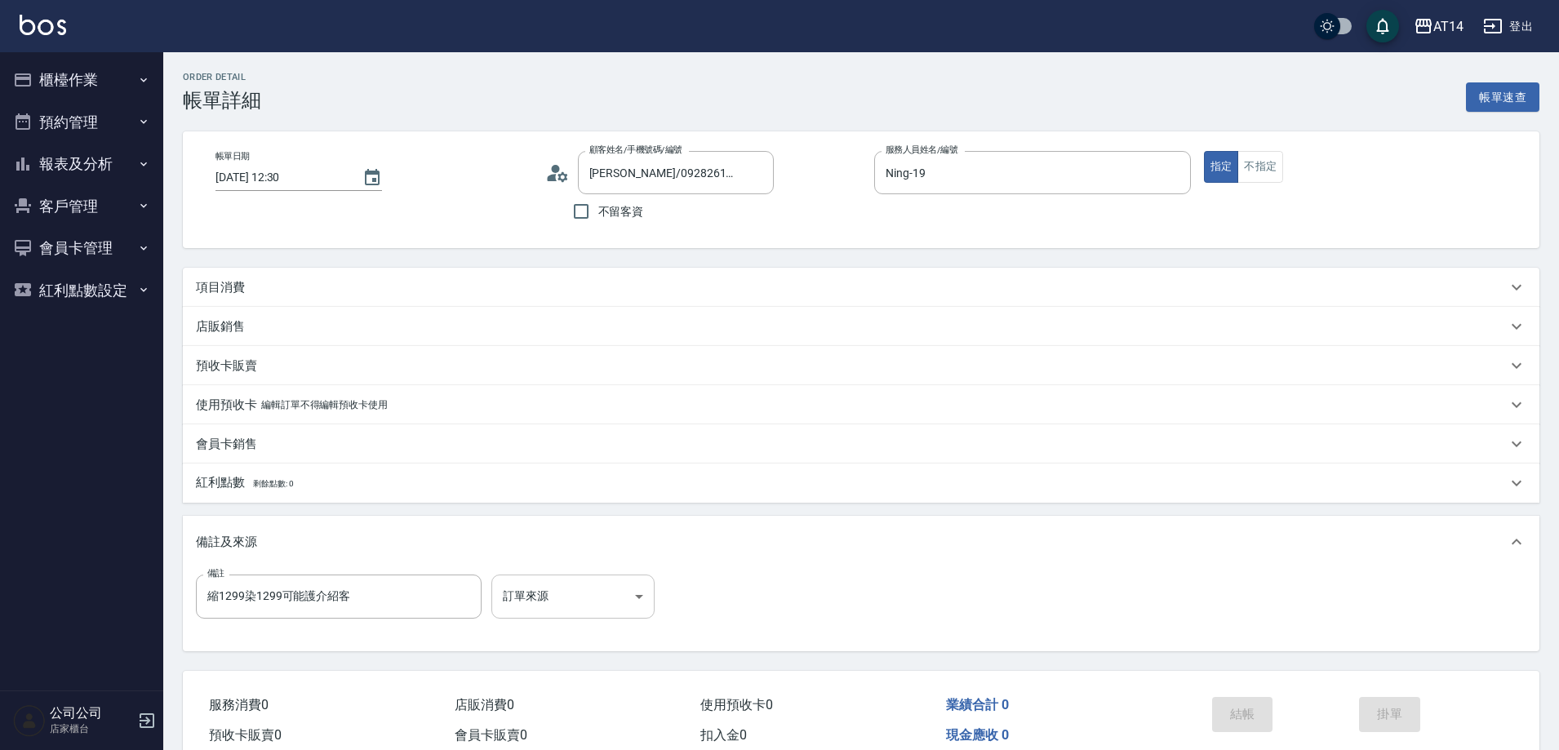
click at [583, 601] on body "AT14 登出 櫃檯作業 打帳單 帳單列表 掛單列表 現金收支登錄 材料自購登錄 每日結帳 排班表 掃碼打卡 預約管理 預約管理 單日預約紀錄 單週預約紀錄 …" at bounding box center [779, 410] width 1559 height 820
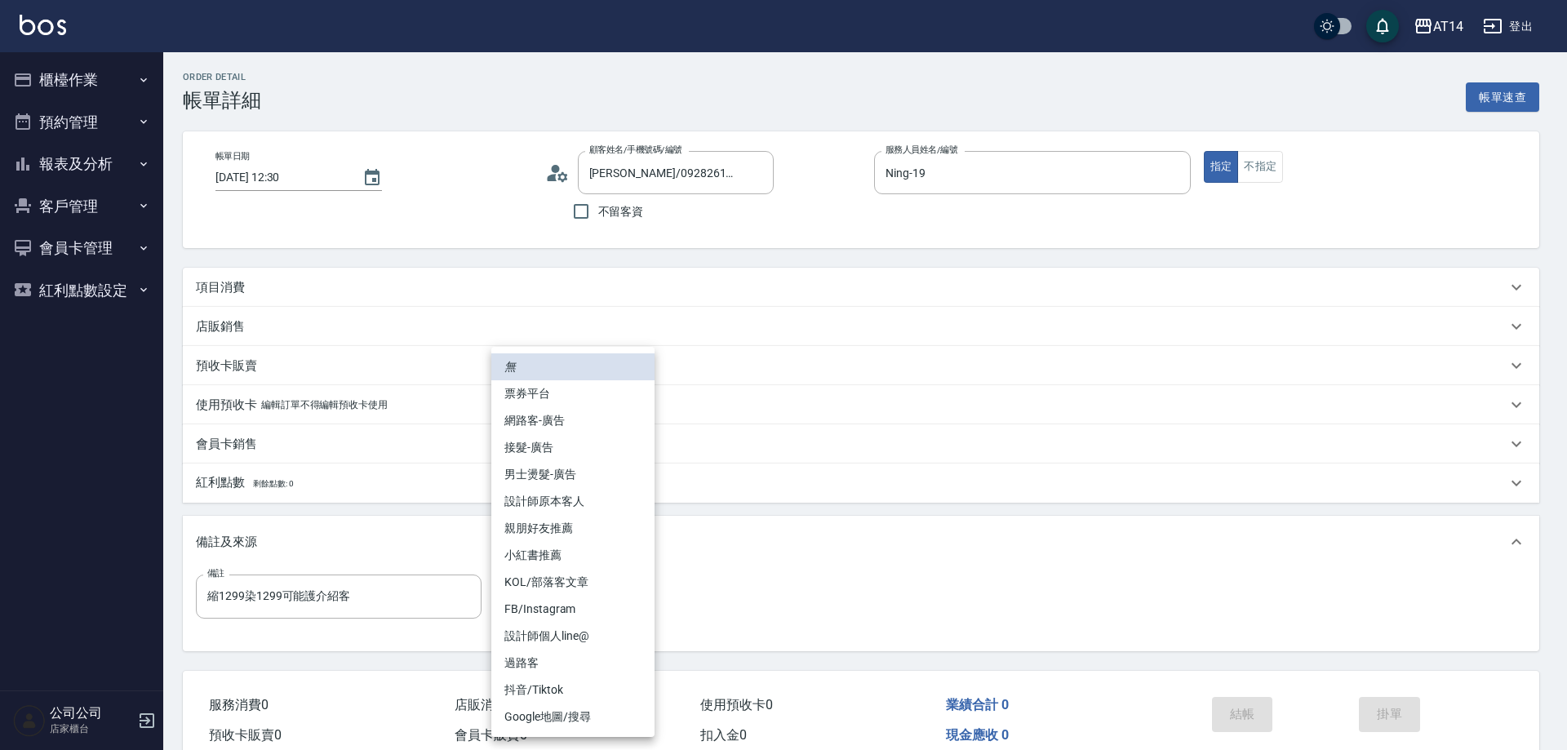
click at [594, 521] on li "親朋好友推薦" at bounding box center [572, 528] width 163 height 27
type input "縮1299染1299可能護介紹客"
type input "親朋好友推薦"
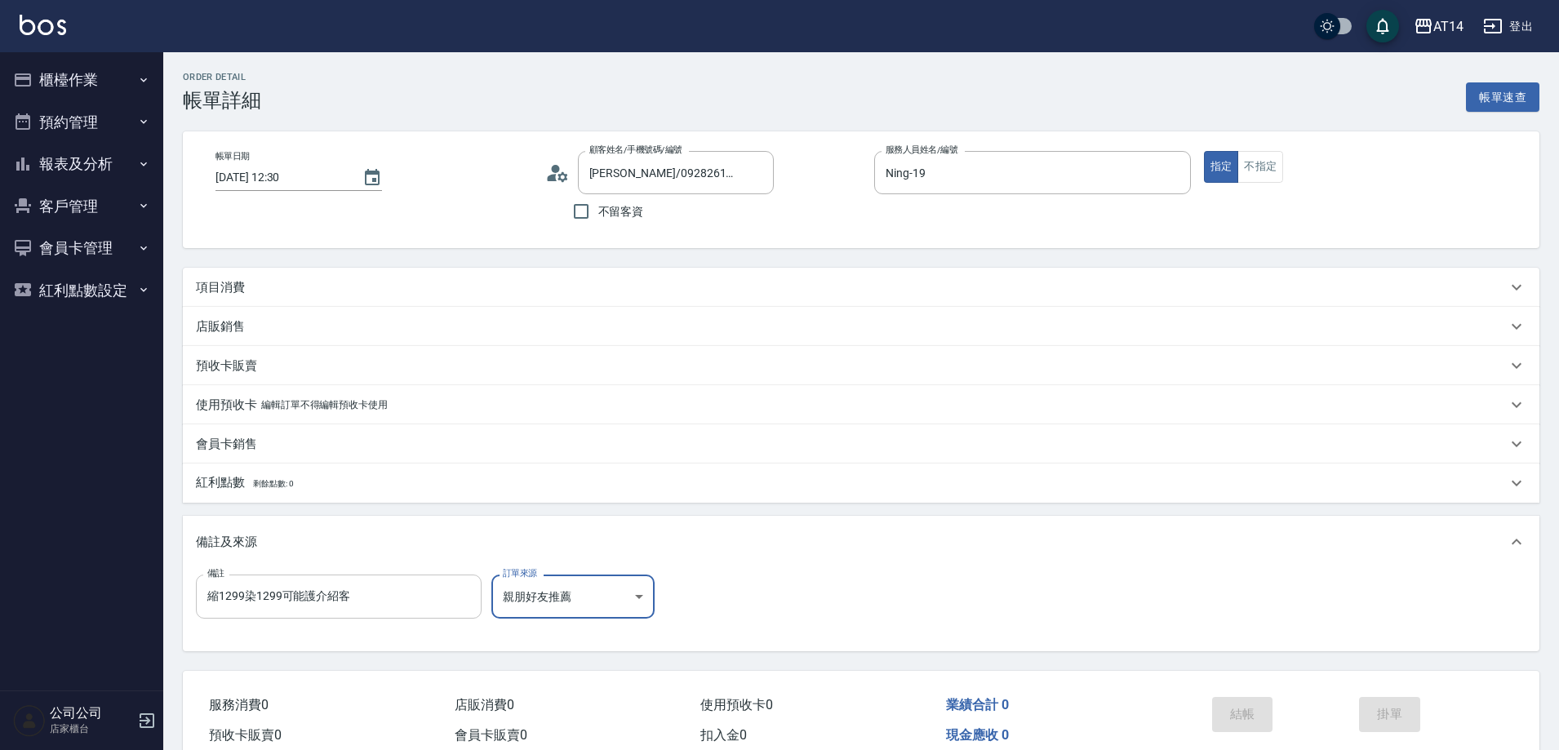
type input "縮1299染1299可能護介紹客"
drag, startPoint x: 402, startPoint y: 593, endPoint x: 186, endPoint y: 590, distance: 216.4
click at [186, 590] on div "備註 縮1299染1299可能護介紹客 備註 訂單來源 親朋好友推薦 親朋好友推薦 訂單來源" at bounding box center [861, 609] width 1357 height 83
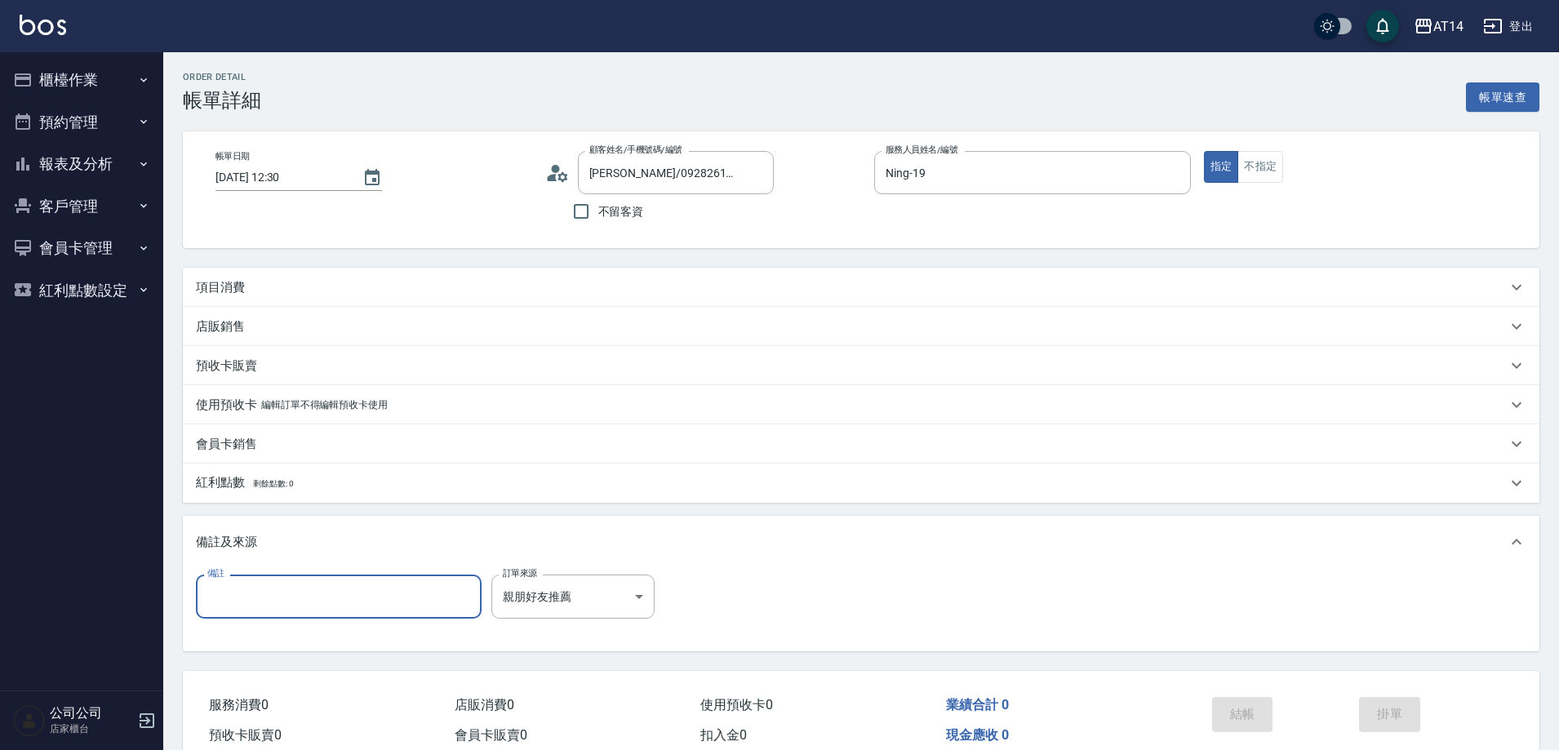
click at [402, 296] on div "項目消費" at bounding box center [861, 287] width 1357 height 39
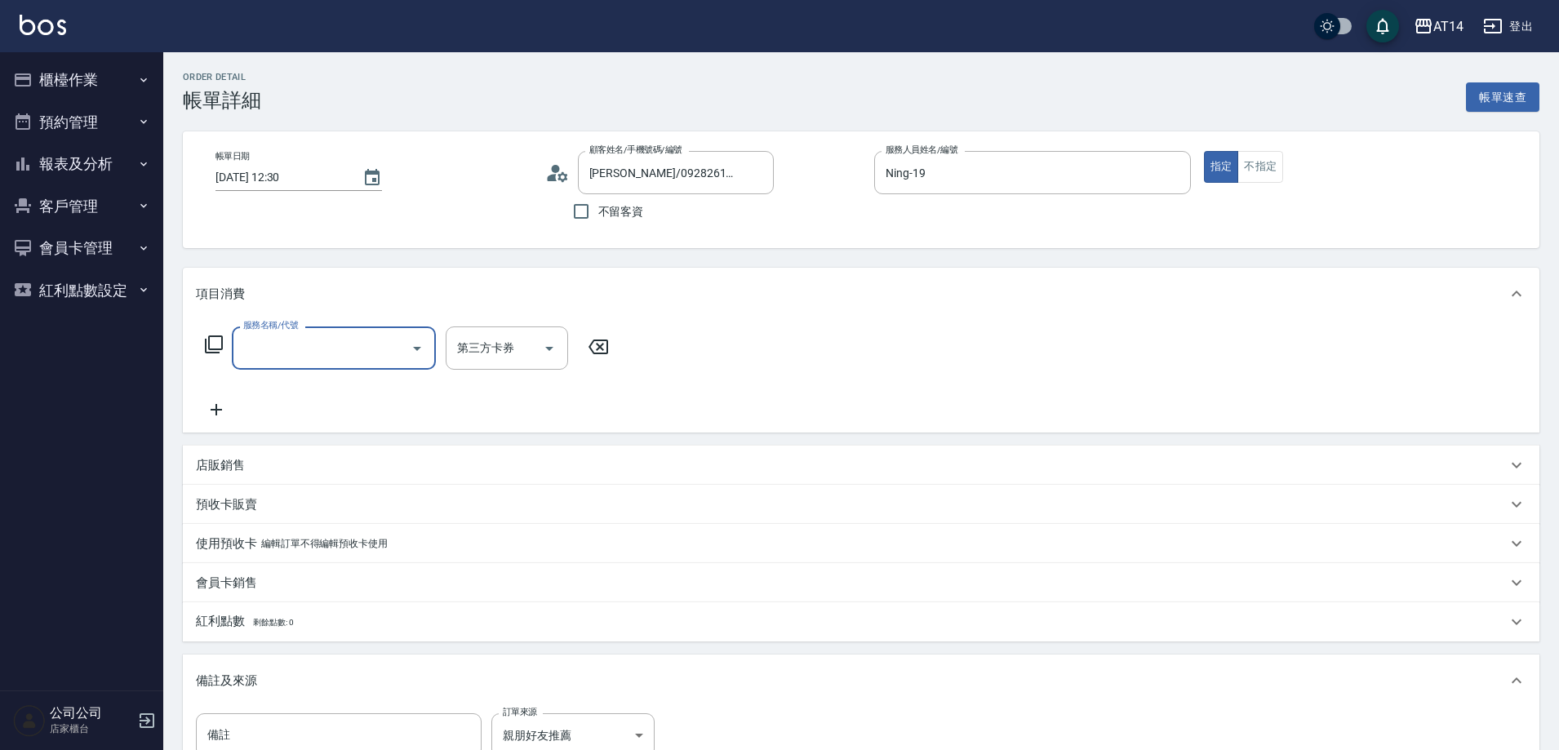
scroll to position [1, 0]
click at [392, 331] on div "服務名稱/代號" at bounding box center [334, 348] width 204 height 43
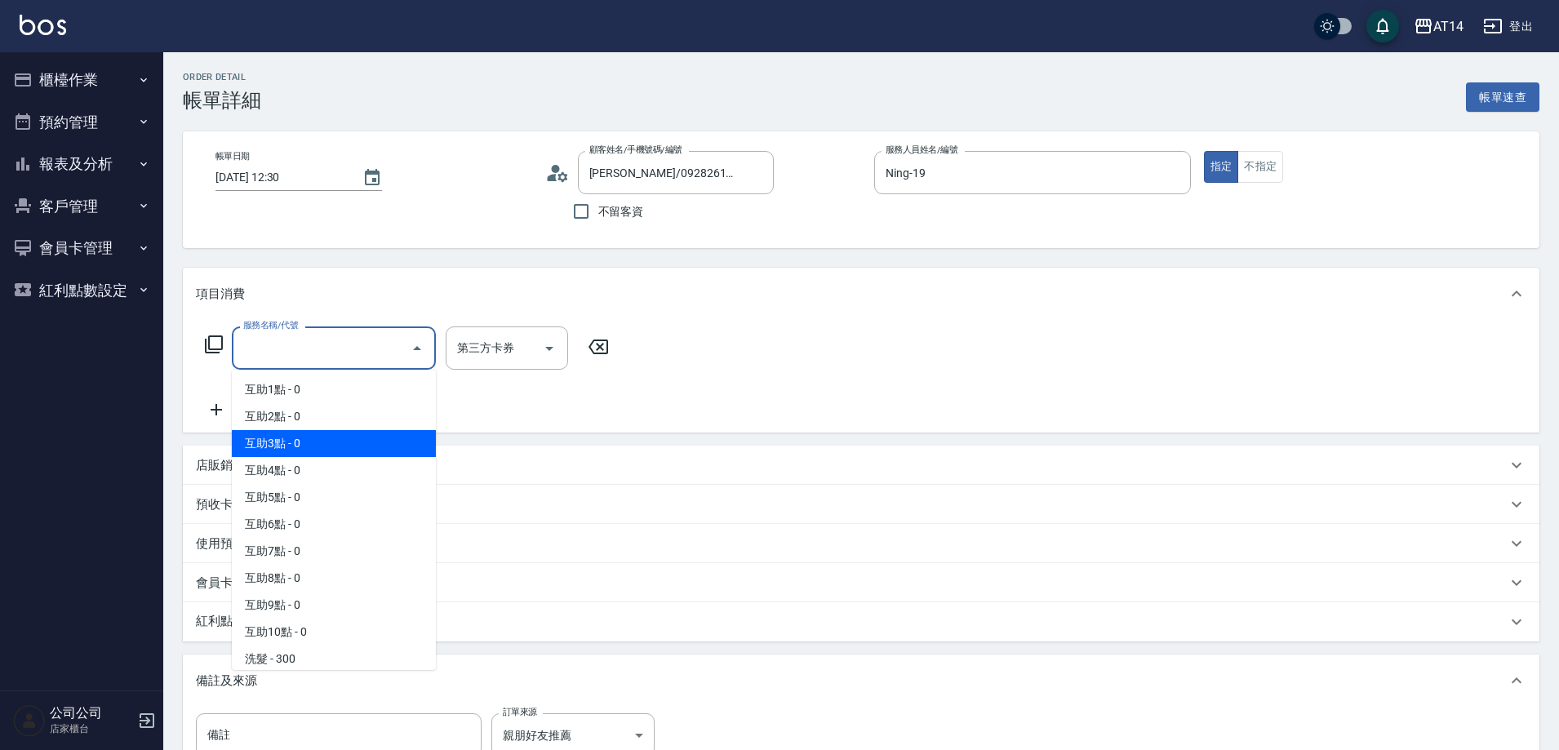
click at [368, 446] on span "互助3點 - 0" at bounding box center [334, 443] width 204 height 27
type input "互助3點(003)"
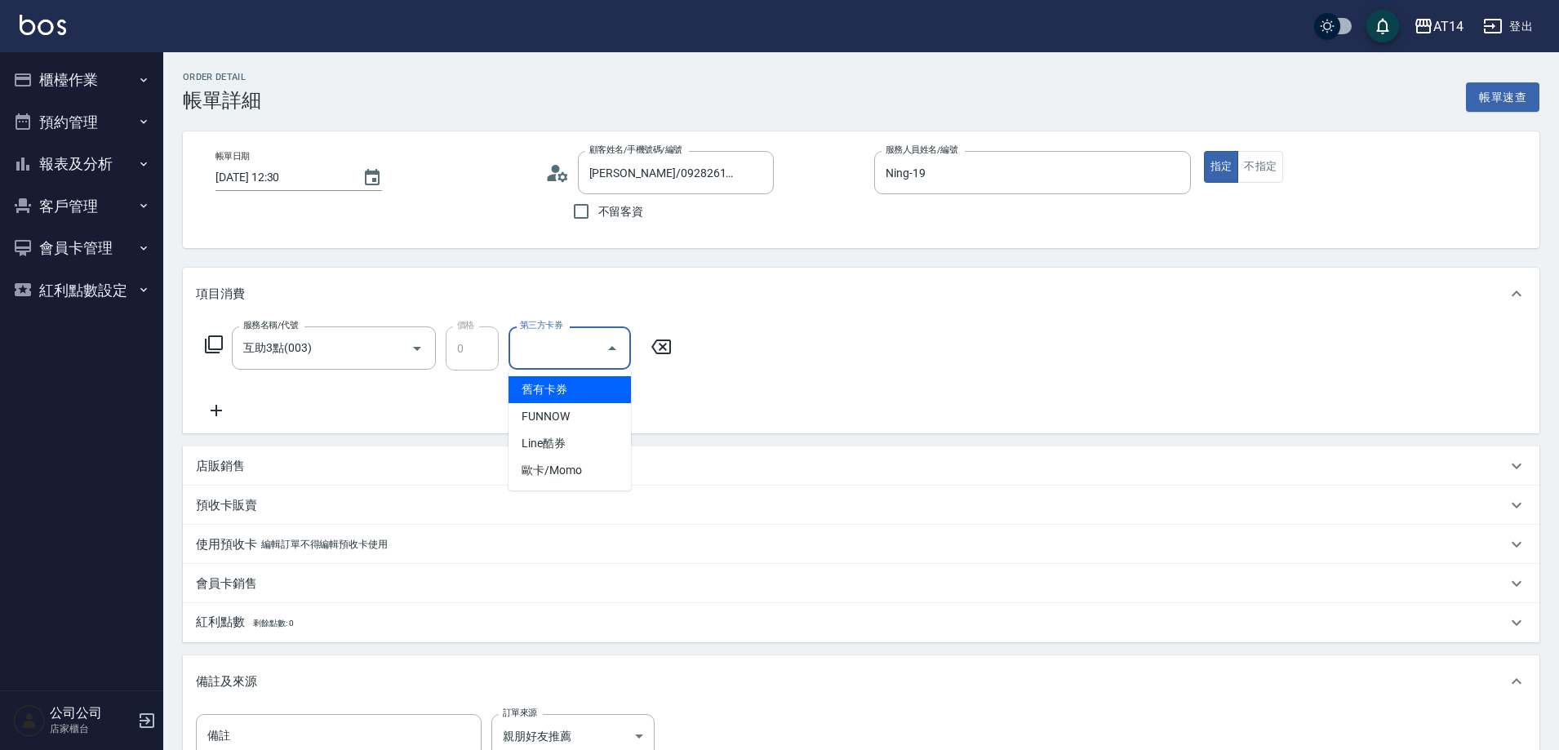
click at [531, 352] on input "第三方卡券" at bounding box center [557, 348] width 83 height 29
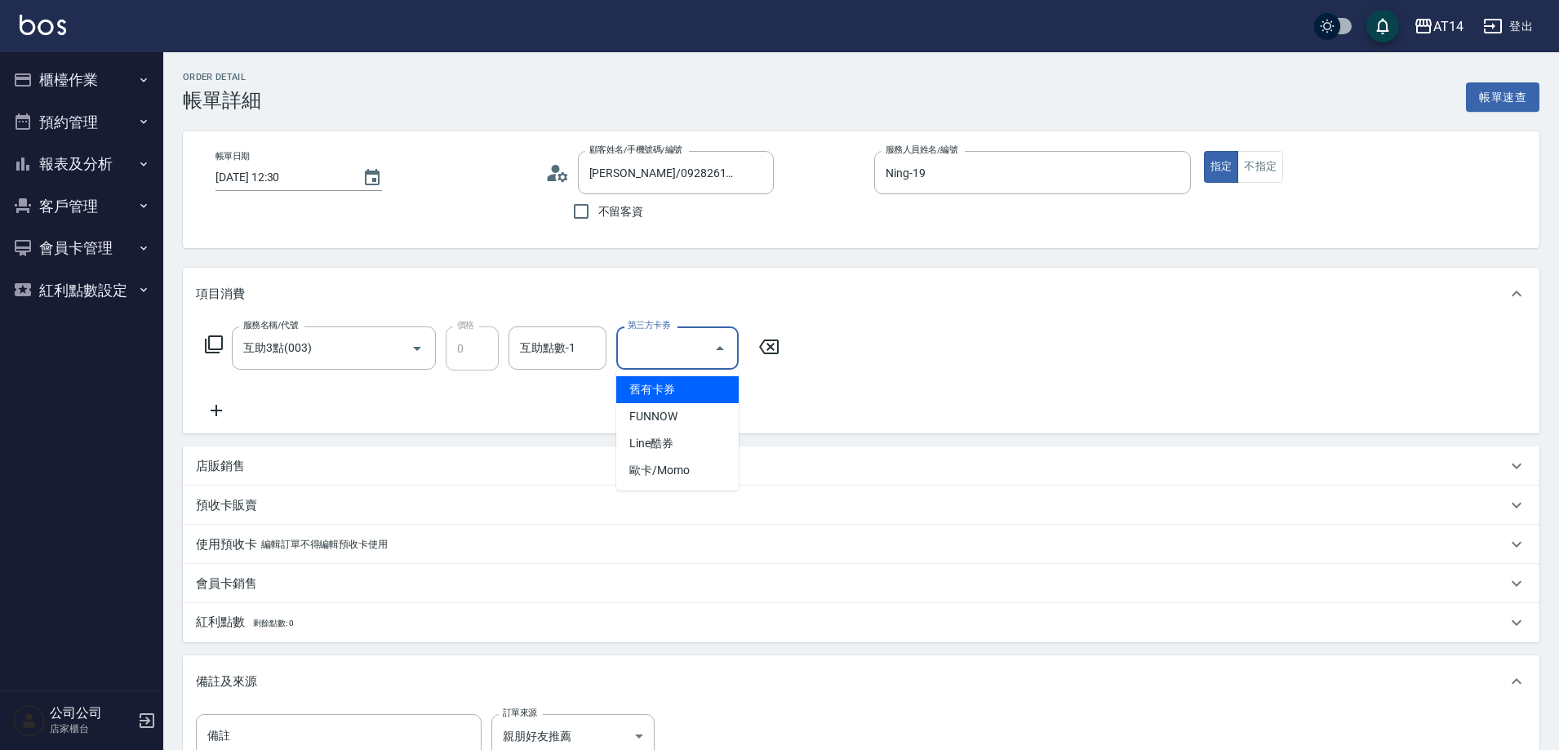
click at [544, 353] on div "互助點數-1 互助點數-1" at bounding box center [558, 348] width 98 height 43
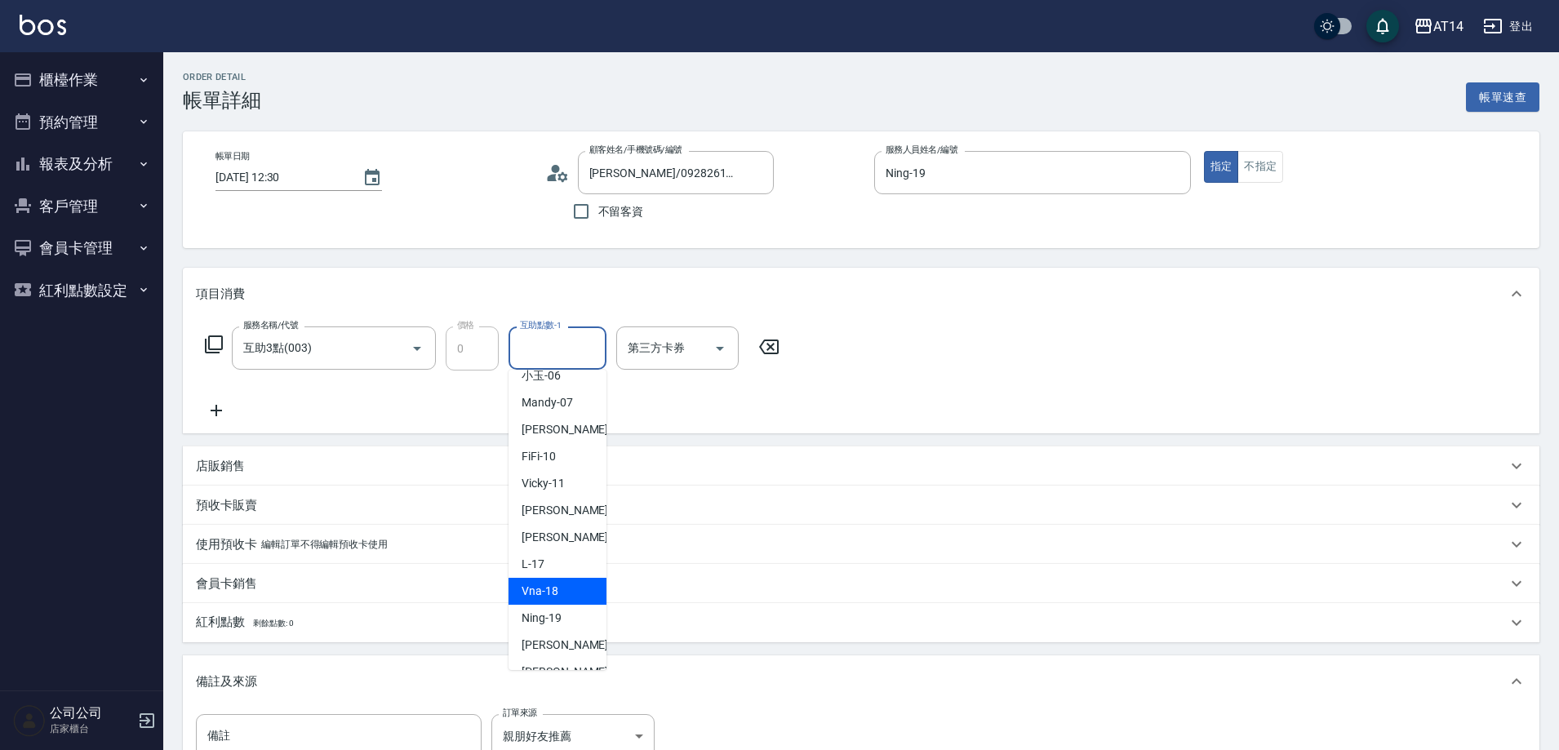
scroll to position [305, 0]
click at [558, 599] on span "[PERSON_NAME]-66" at bounding box center [573, 596] width 103 height 17
type input "[PERSON_NAME]-66"
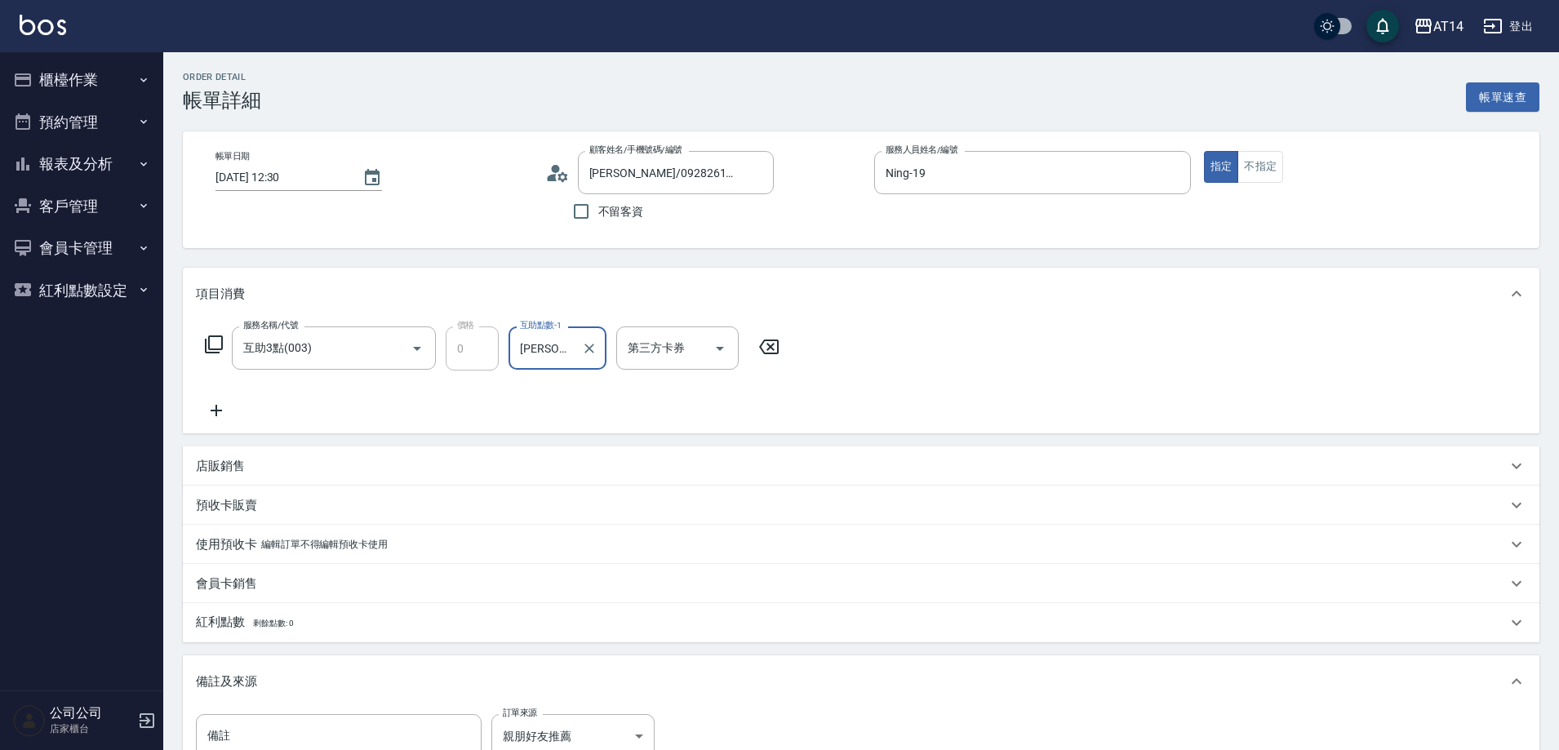
click at [223, 407] on icon at bounding box center [216, 411] width 41 height 20
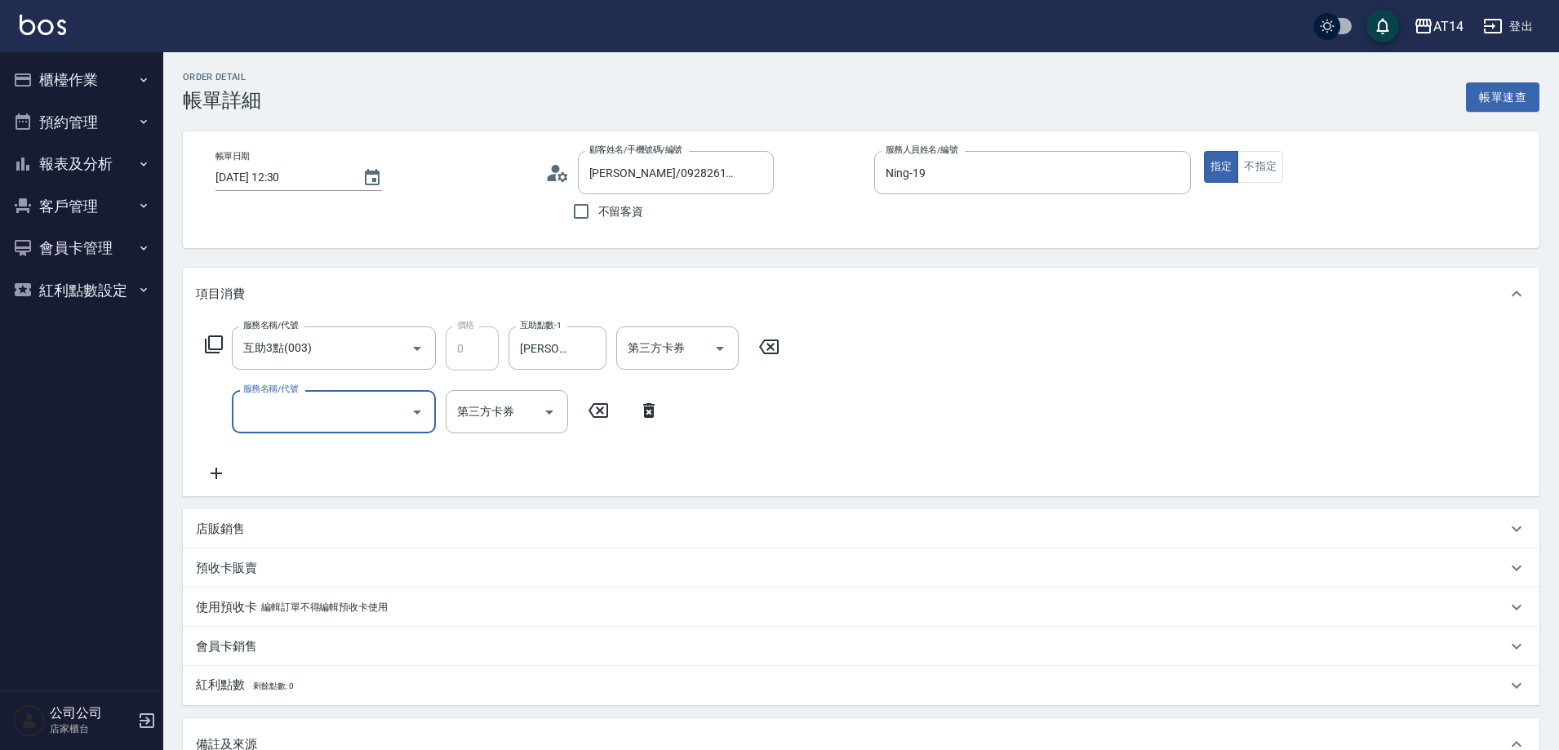
click at [282, 399] on input "服務名稱/代號" at bounding box center [321, 412] width 165 height 29
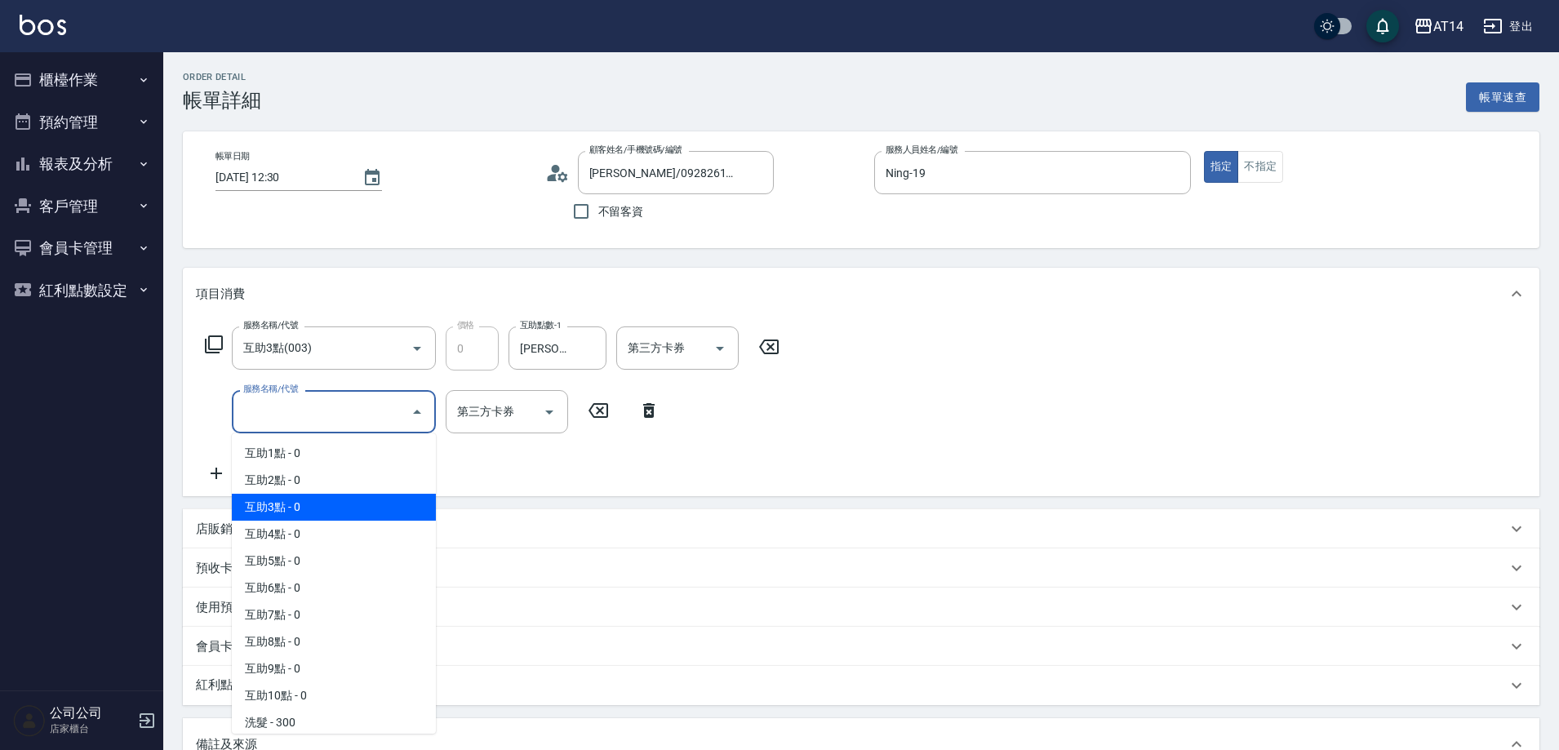
click at [328, 502] on span "互助3點 - 0" at bounding box center [334, 507] width 204 height 27
type input "互助3點(003)"
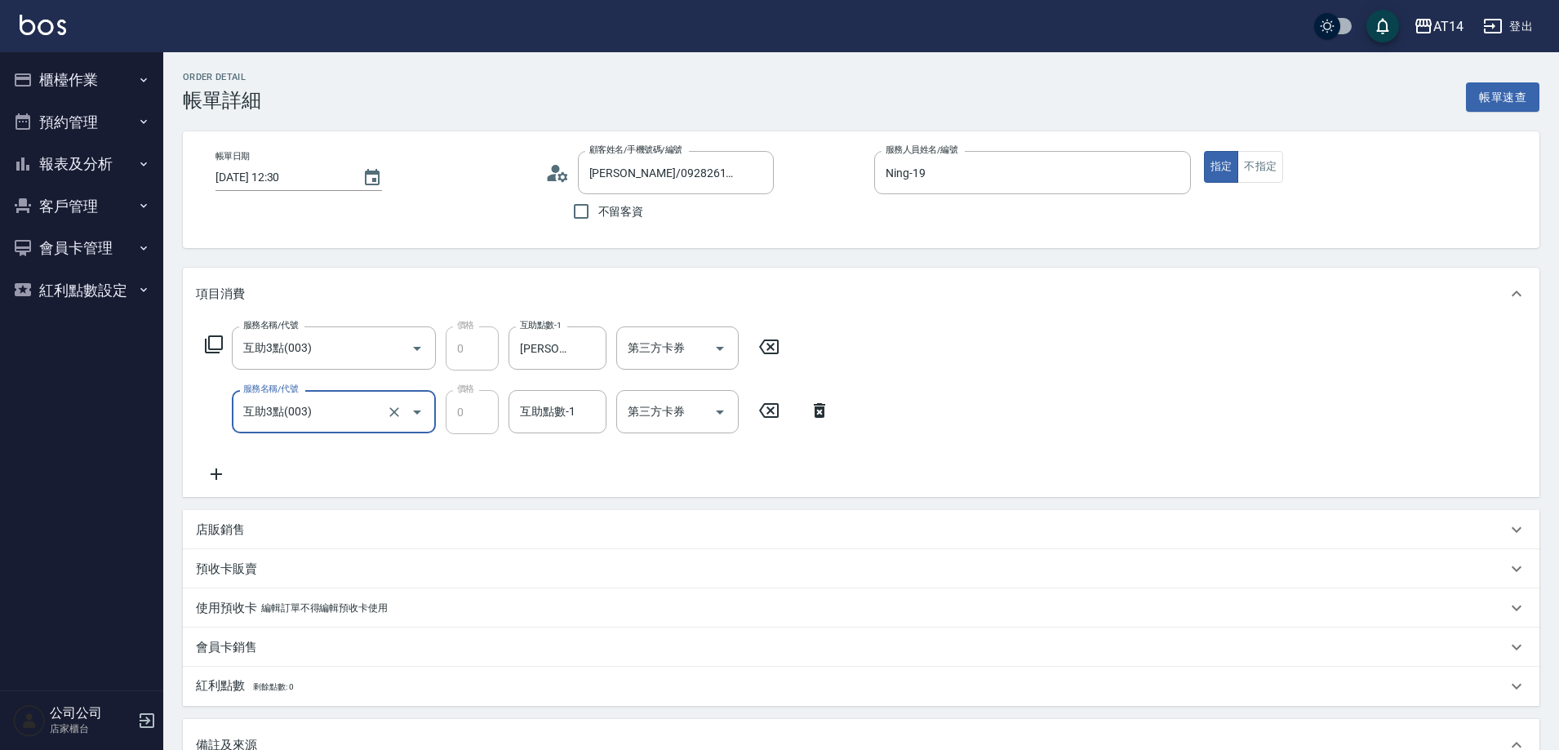
click at [538, 411] on div "互助點數-1 互助點數-1" at bounding box center [558, 411] width 98 height 43
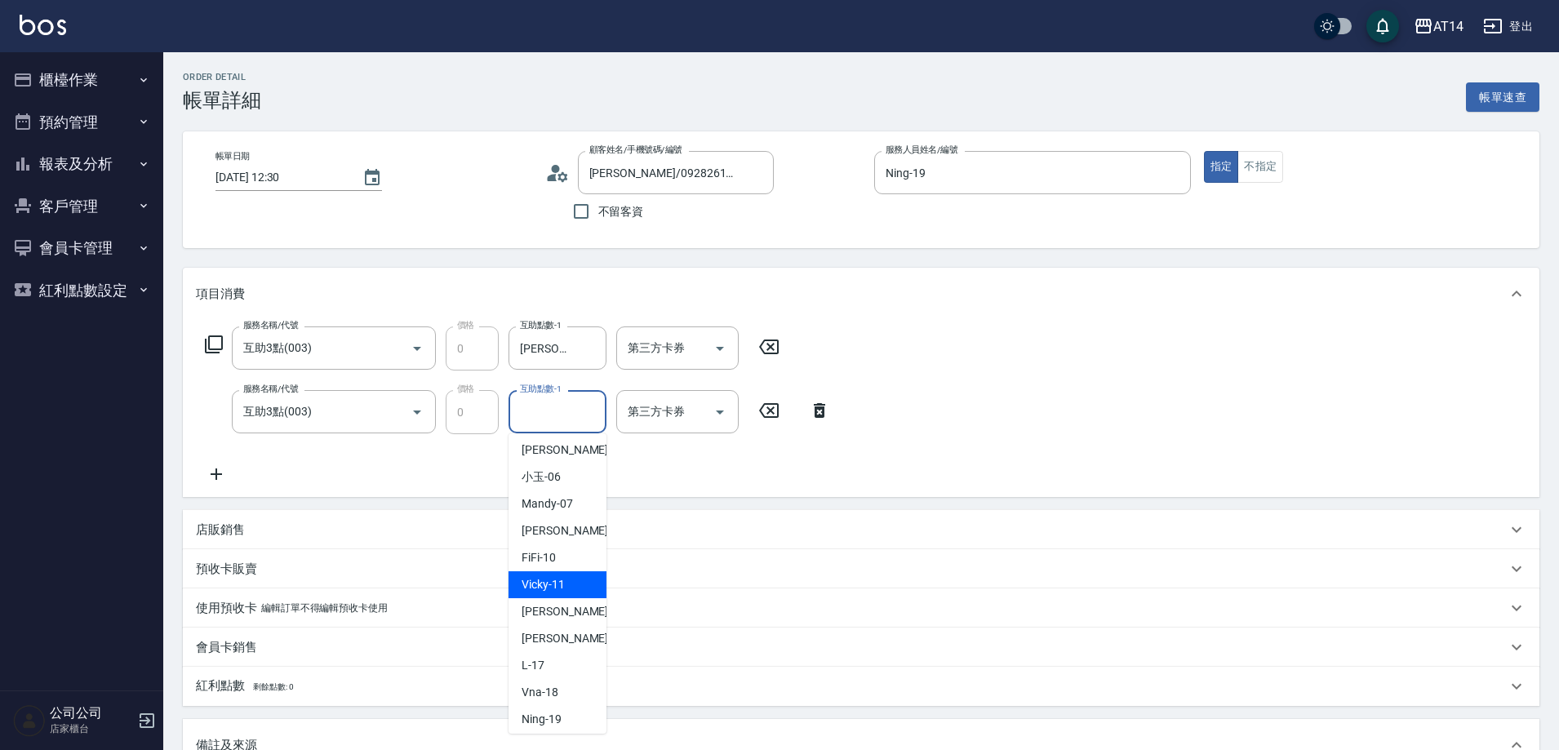
scroll to position [82, 0]
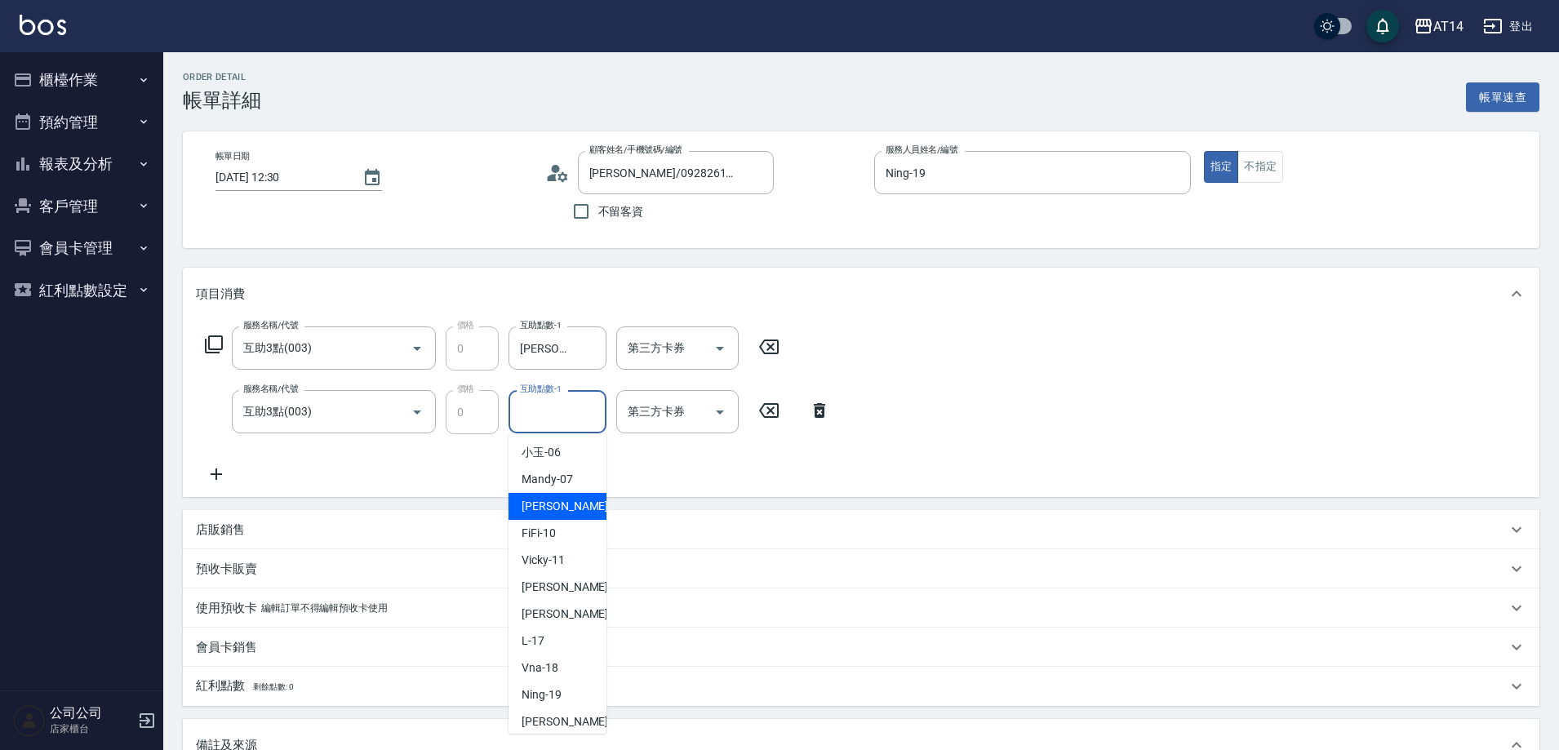
click at [779, 411] on icon at bounding box center [769, 410] width 20 height 15
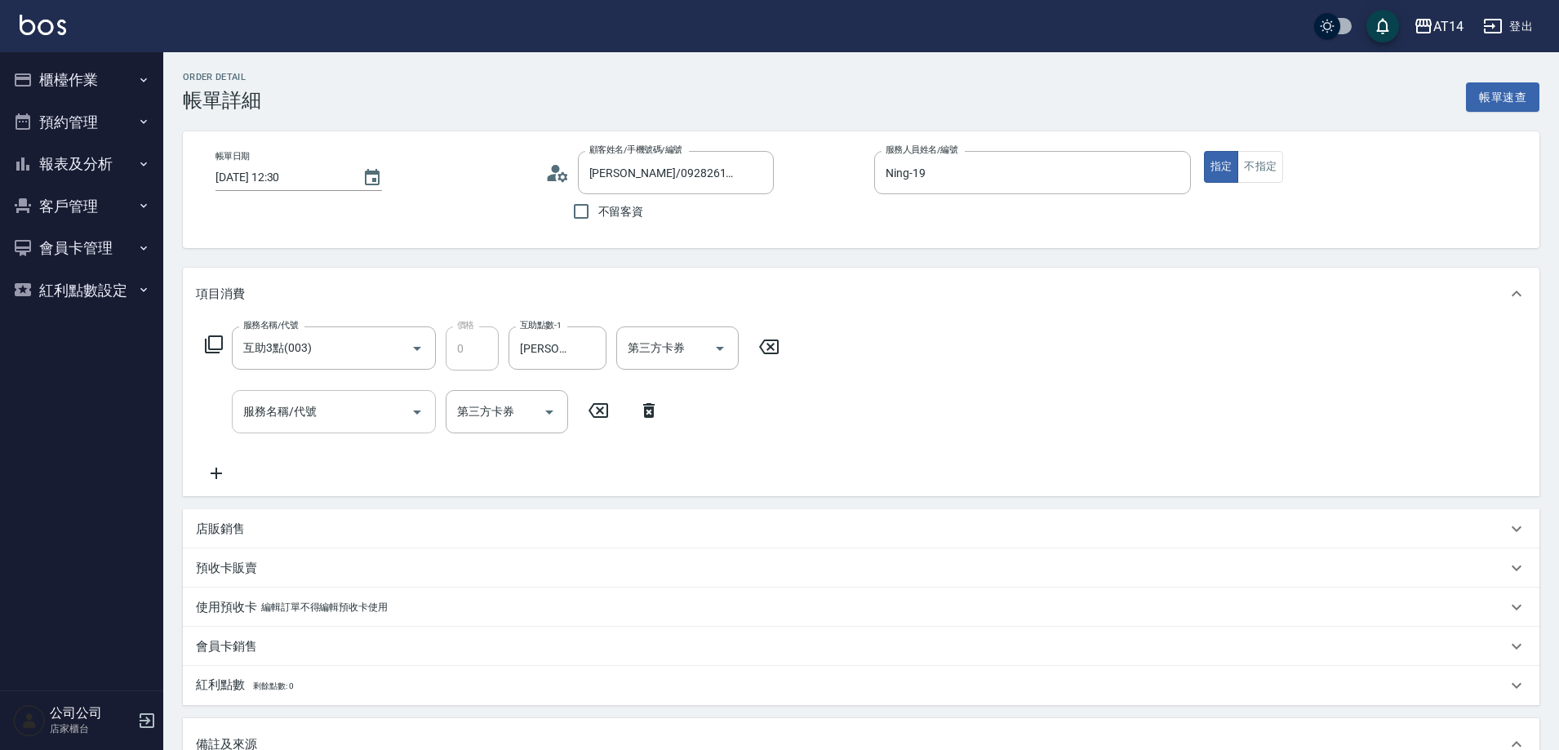
click at [302, 416] on div "服務名稱/代號 服務名稱/代號" at bounding box center [334, 411] width 204 height 43
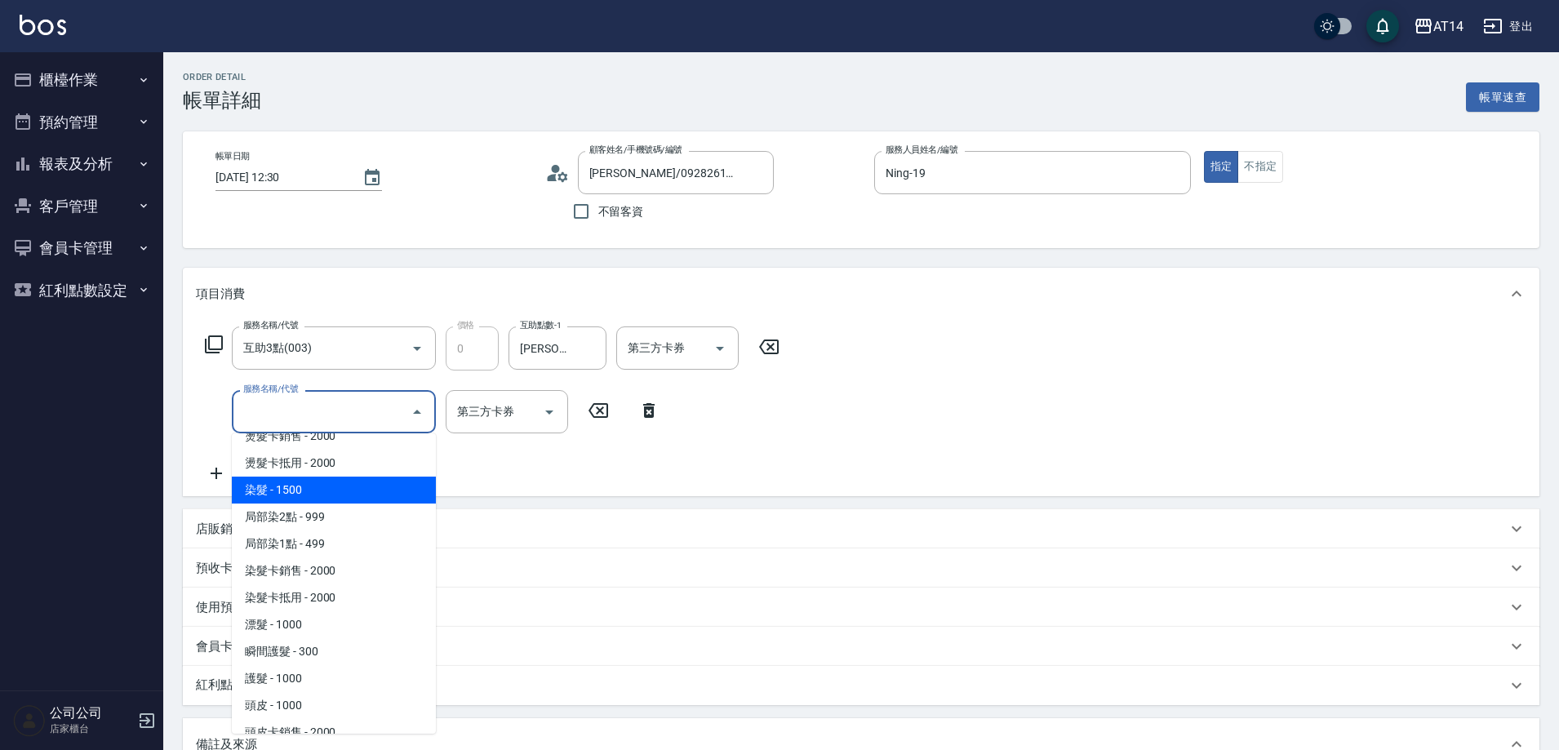
scroll to position [490, 0]
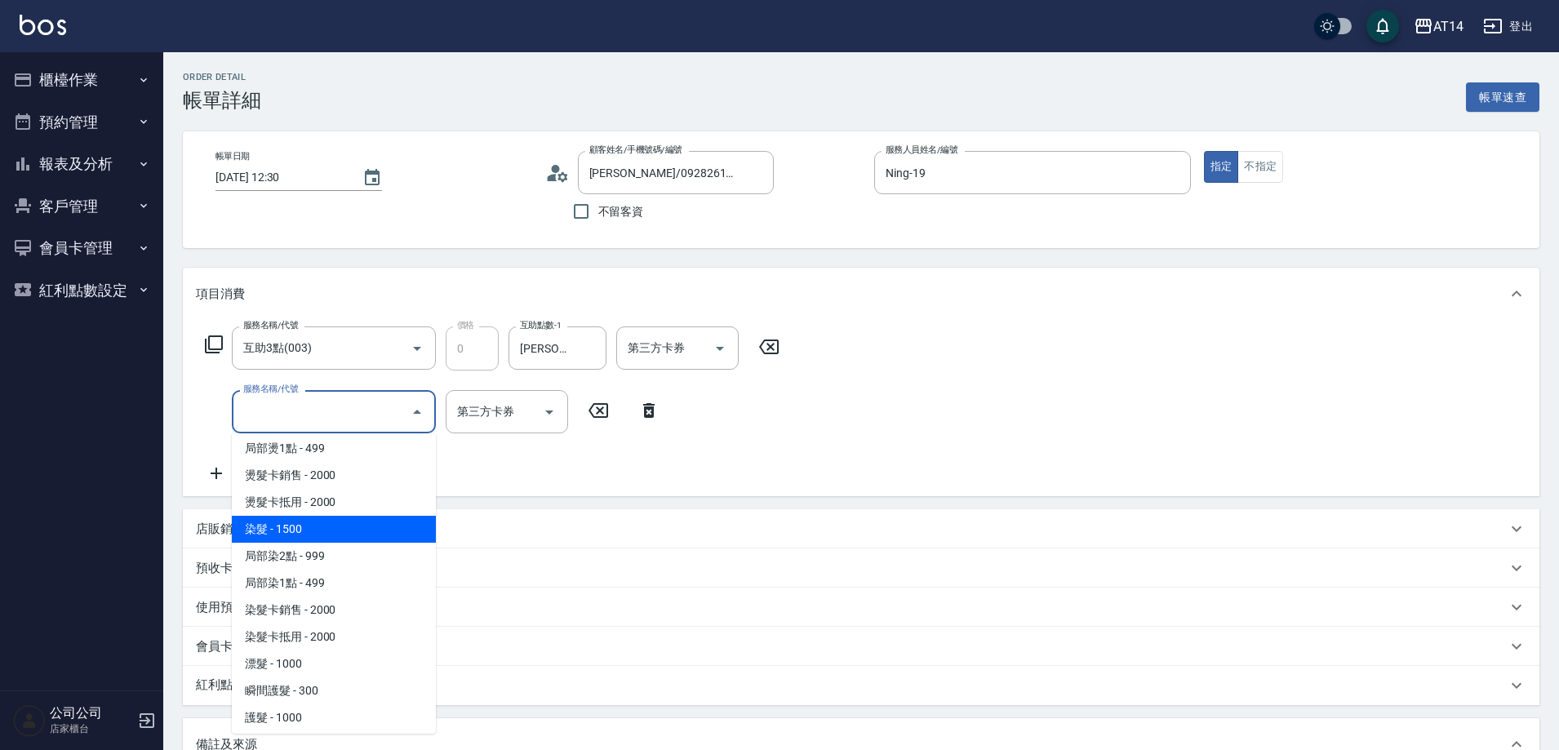
click at [330, 527] on span "染髮 - 1500" at bounding box center [334, 529] width 204 height 27
type input "3"
type input "染髮(041)"
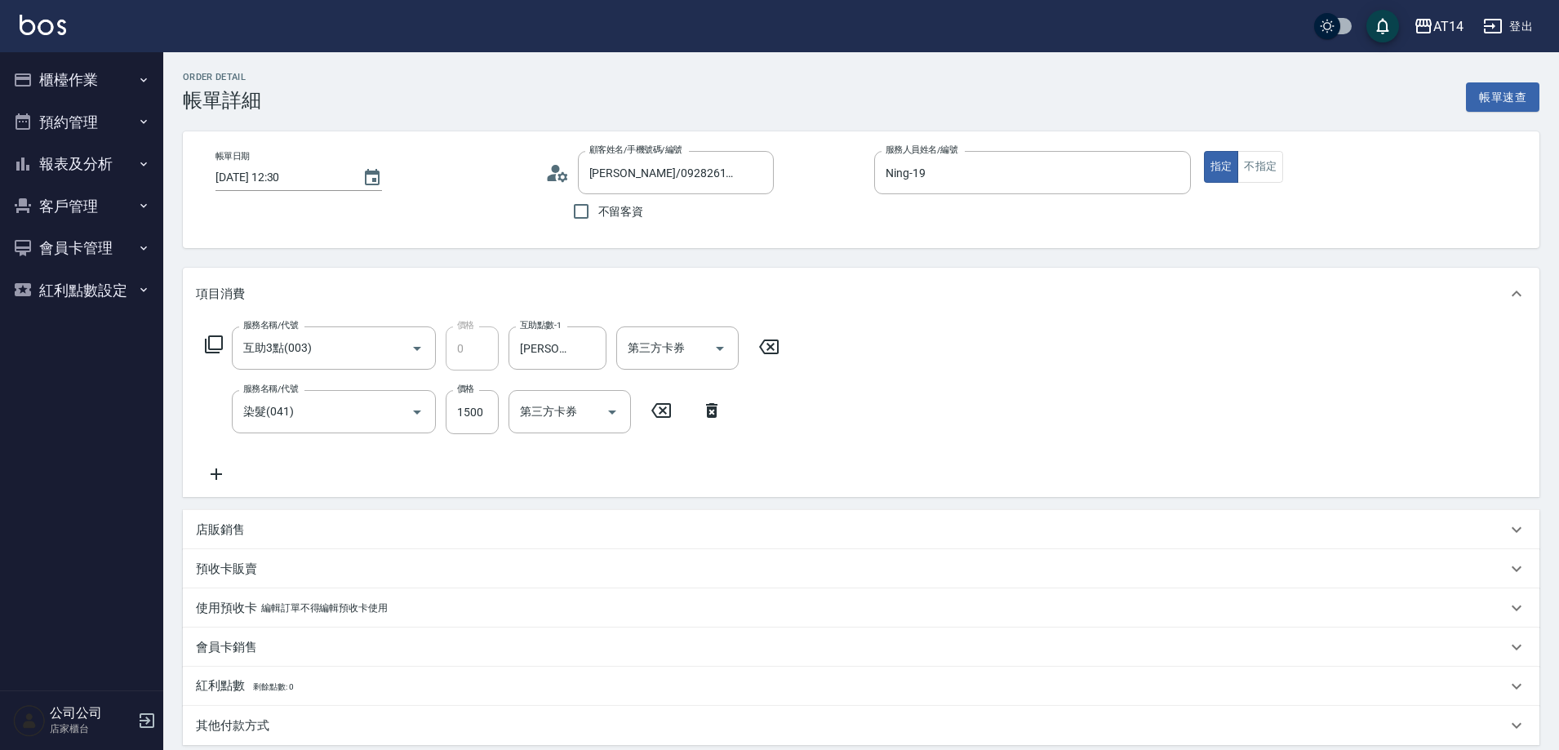
click at [216, 479] on icon at bounding box center [216, 474] width 11 height 11
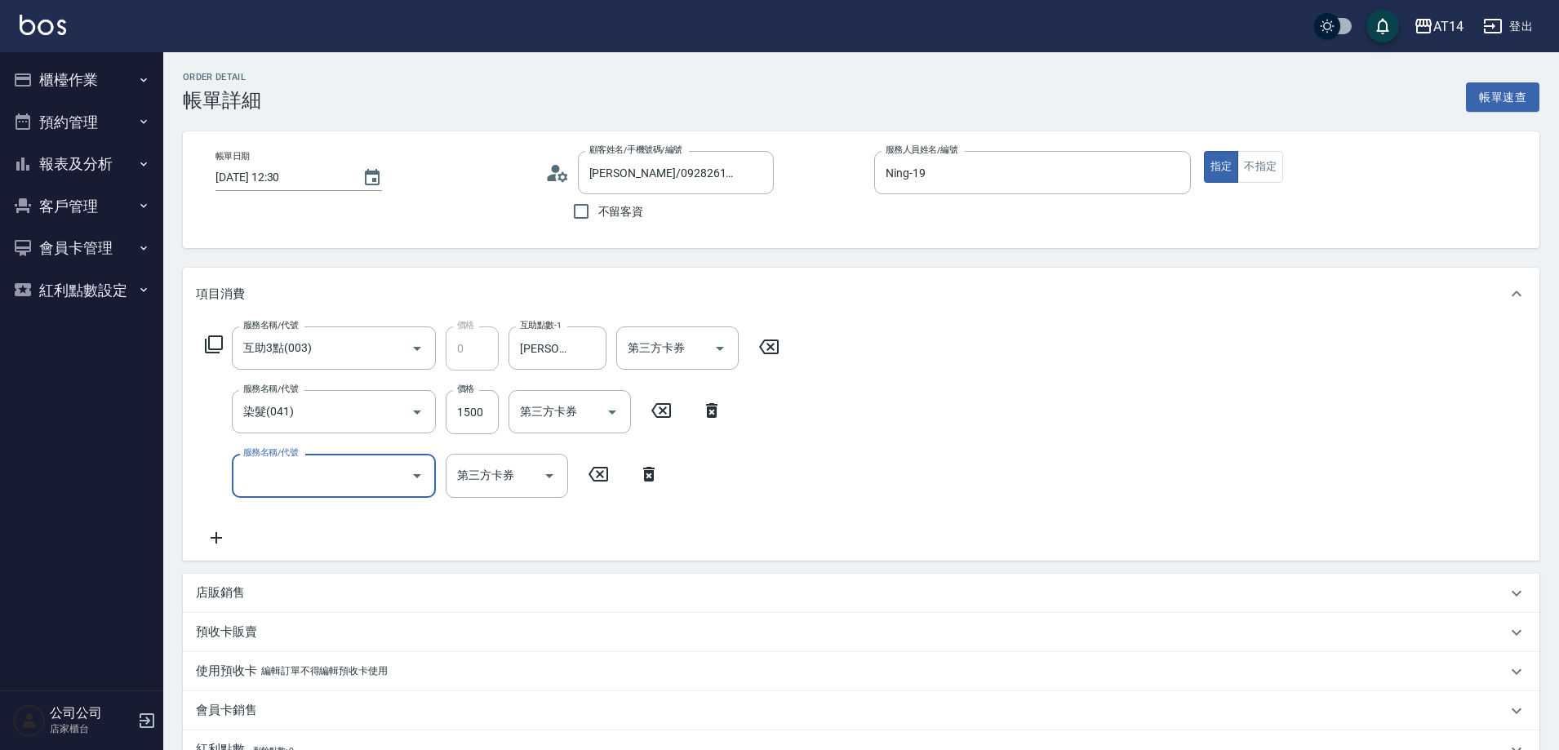
click at [296, 476] on input "服務名稱/代號" at bounding box center [321, 475] width 165 height 29
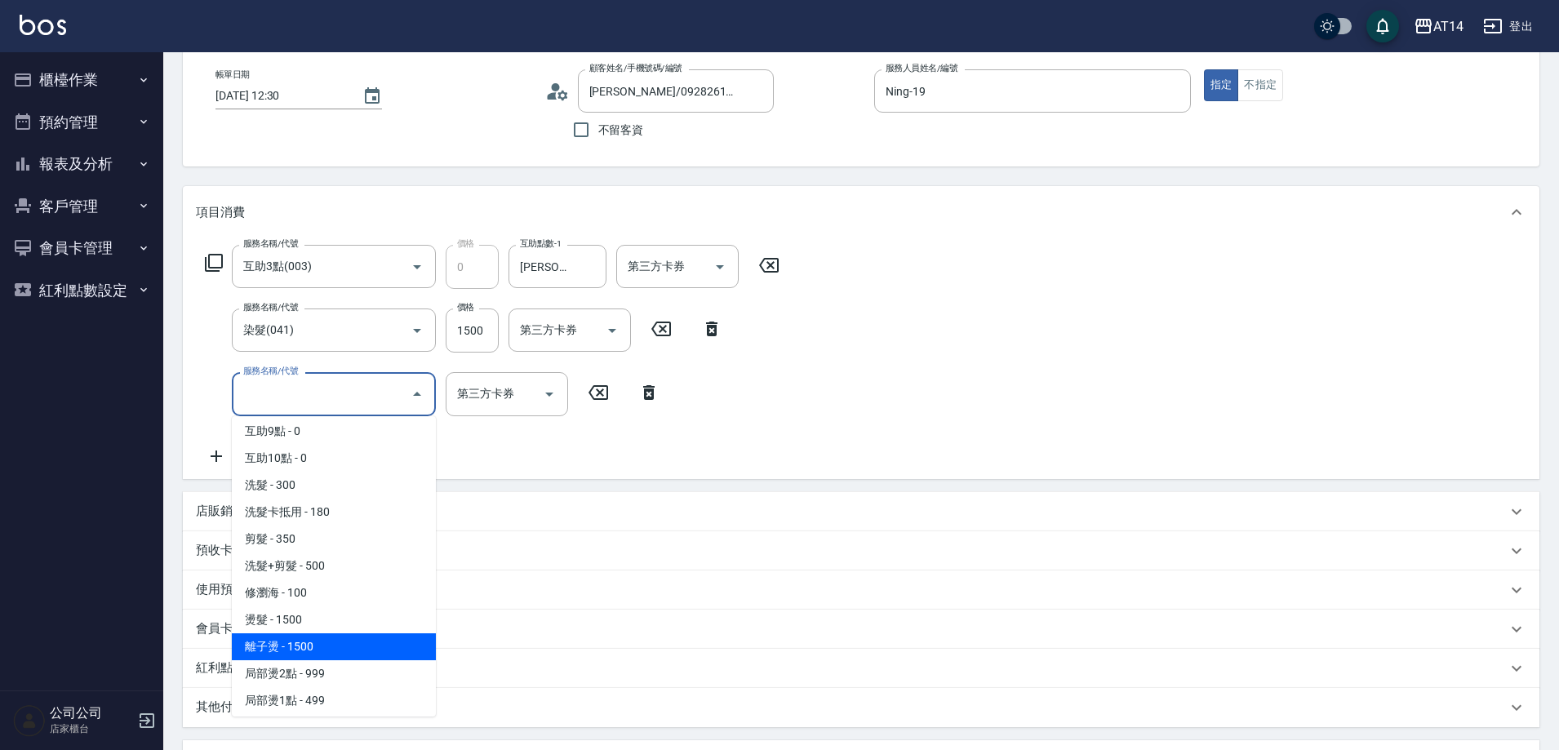
scroll to position [245, 0]
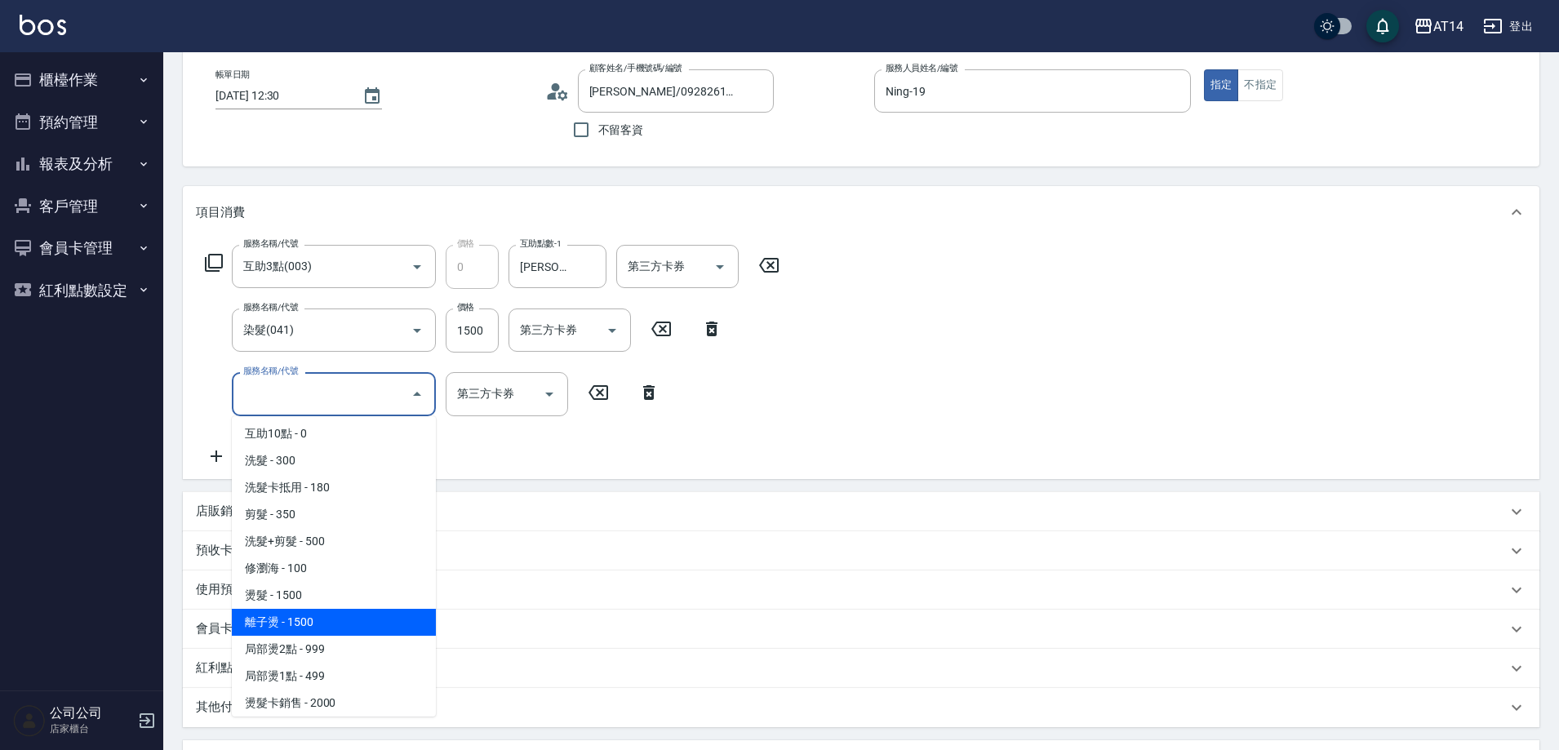
click at [336, 611] on span "離子燙 - 1500" at bounding box center [334, 622] width 204 height 27
type input "6"
type input "離子燙(032)"
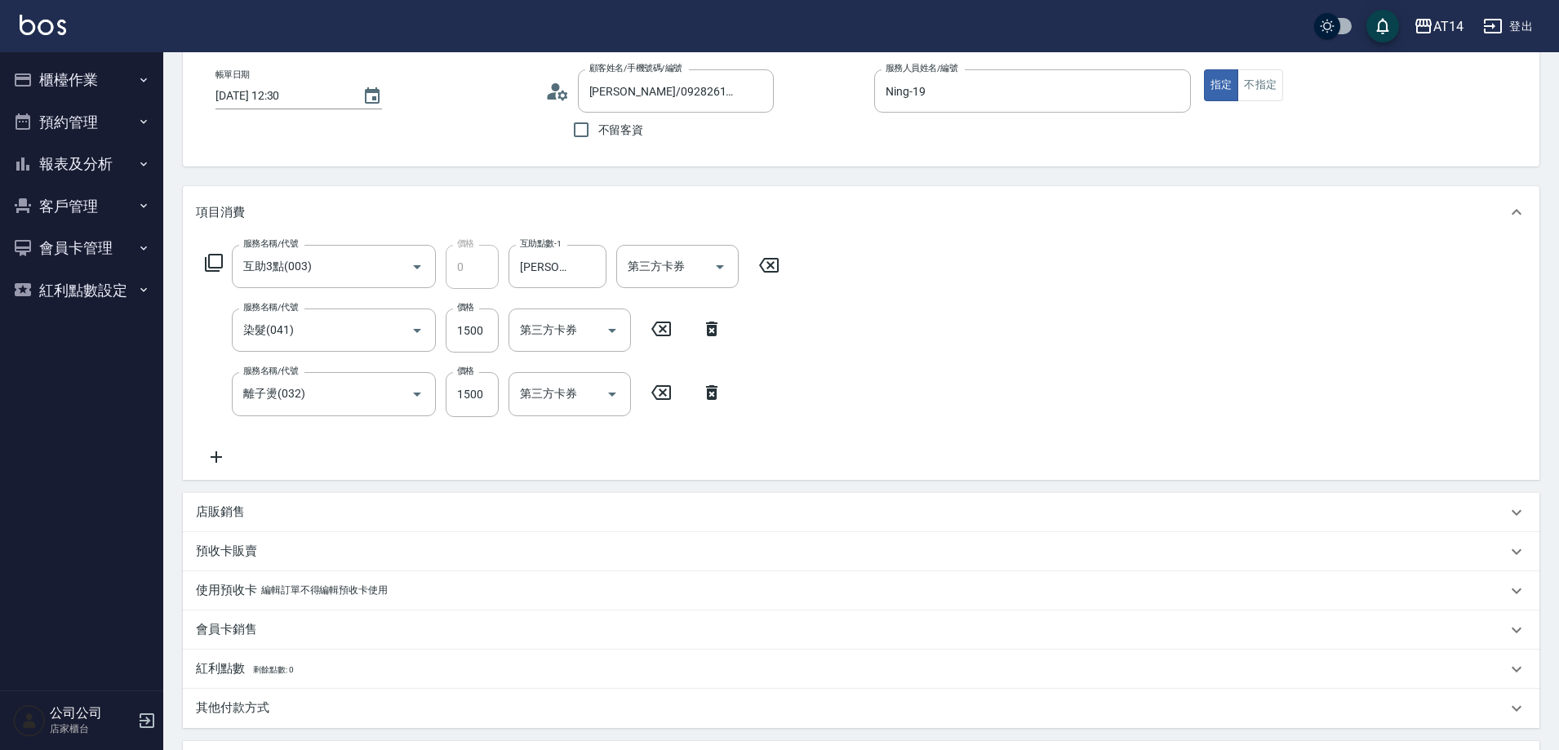
click at [226, 451] on icon at bounding box center [216, 457] width 41 height 20
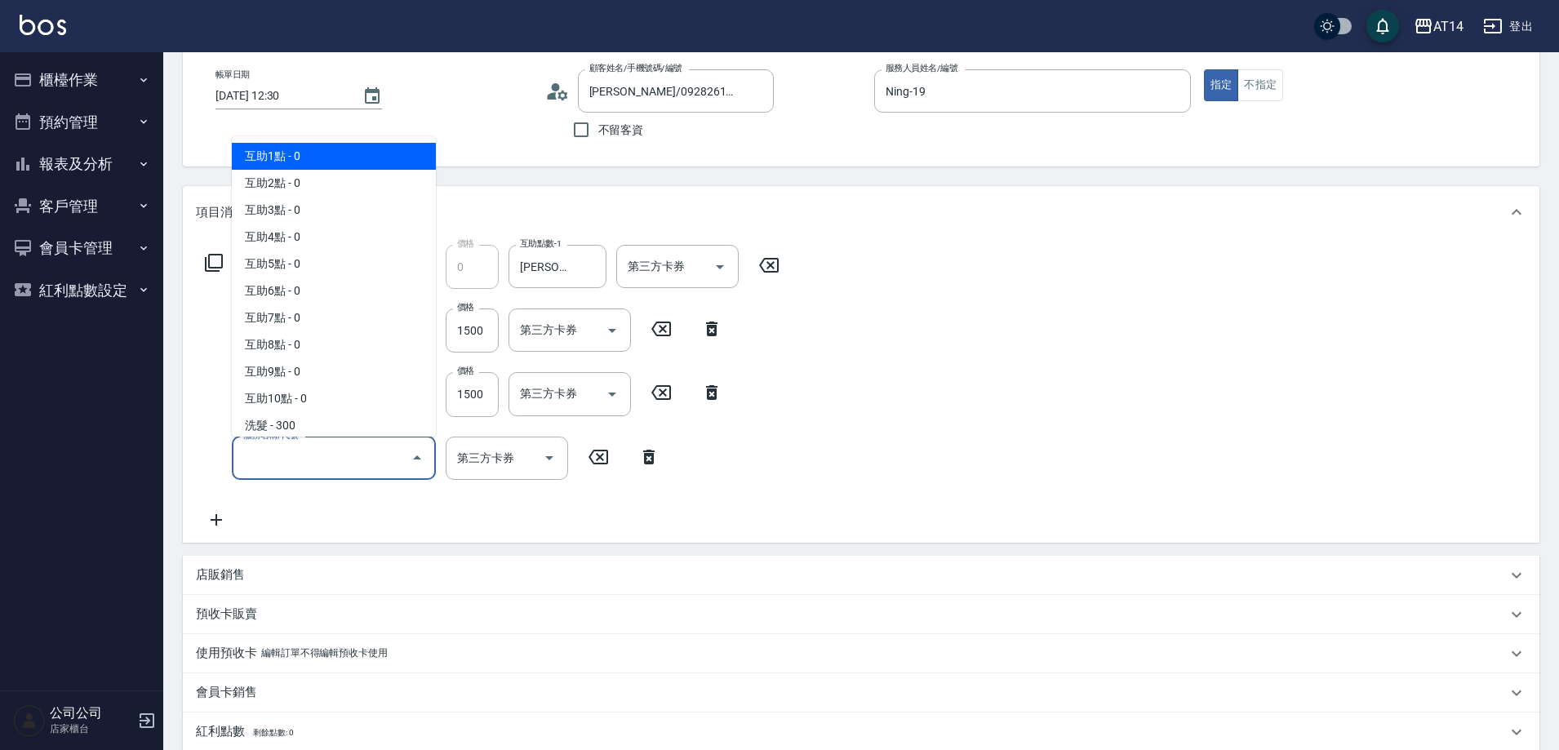
click at [276, 451] on input "服務名稱/代號" at bounding box center [321, 458] width 165 height 29
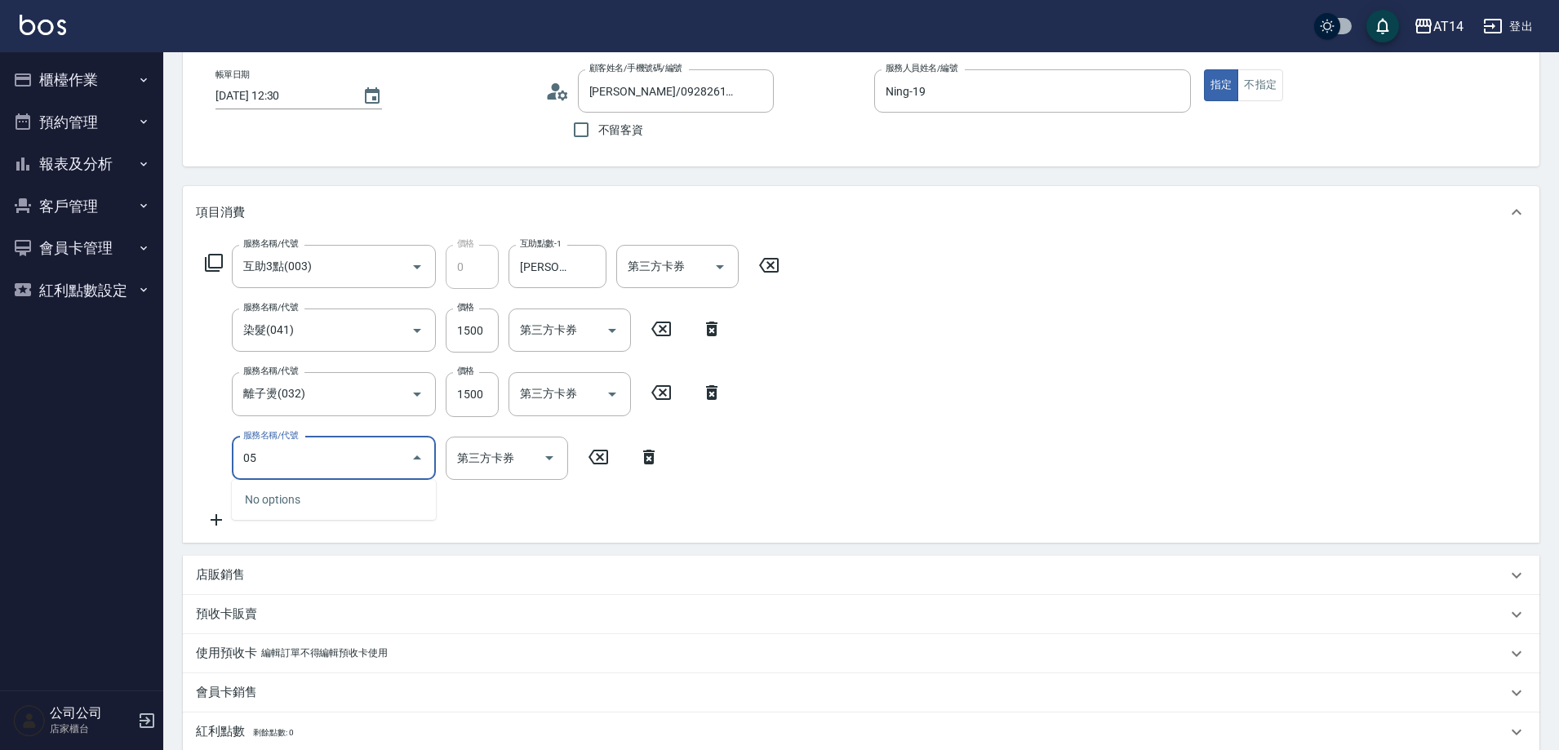
type input "051"
type input "8"
type input "護髮(051)"
drag, startPoint x: 477, startPoint y: 461, endPoint x: 438, endPoint y: 498, distance: 53.7
click at [477, 461] on input "1000" at bounding box center [472, 459] width 53 height 44
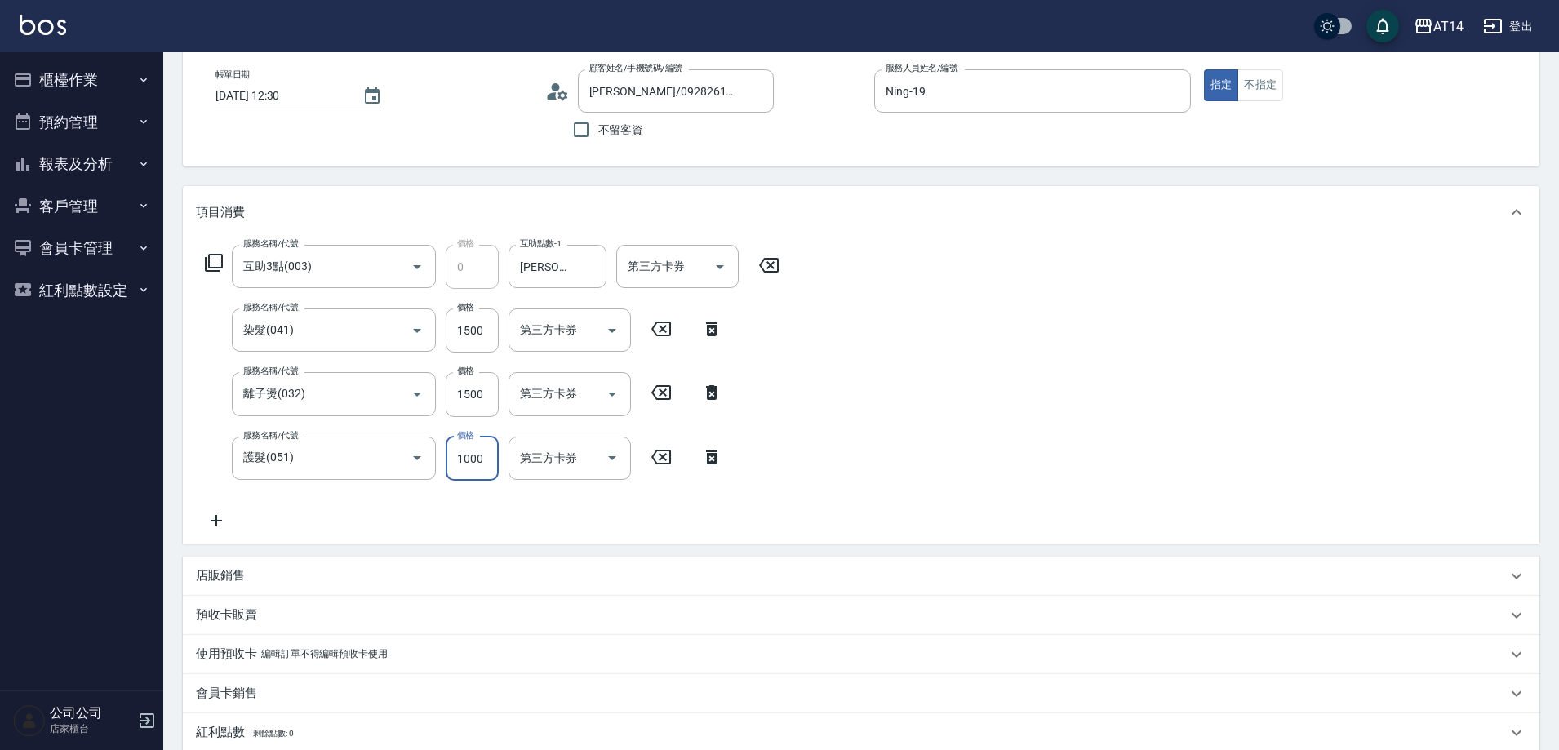
type input "1"
type input "6"
type input "1800"
type input "10"
type input "1800"
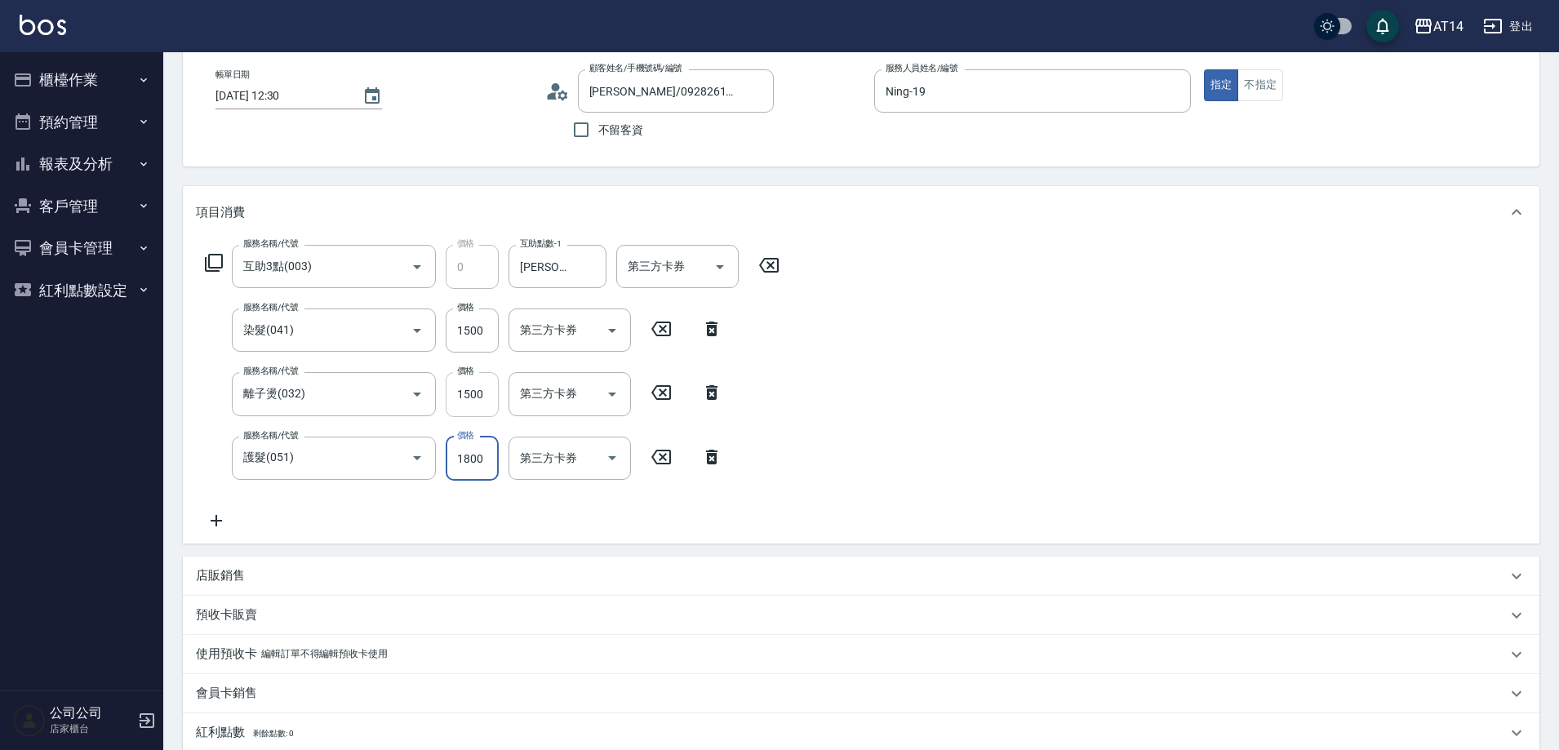
click at [469, 394] on input "1500" at bounding box center [472, 394] width 53 height 44
type input "1"
type input "7"
type input "1299"
type input "9"
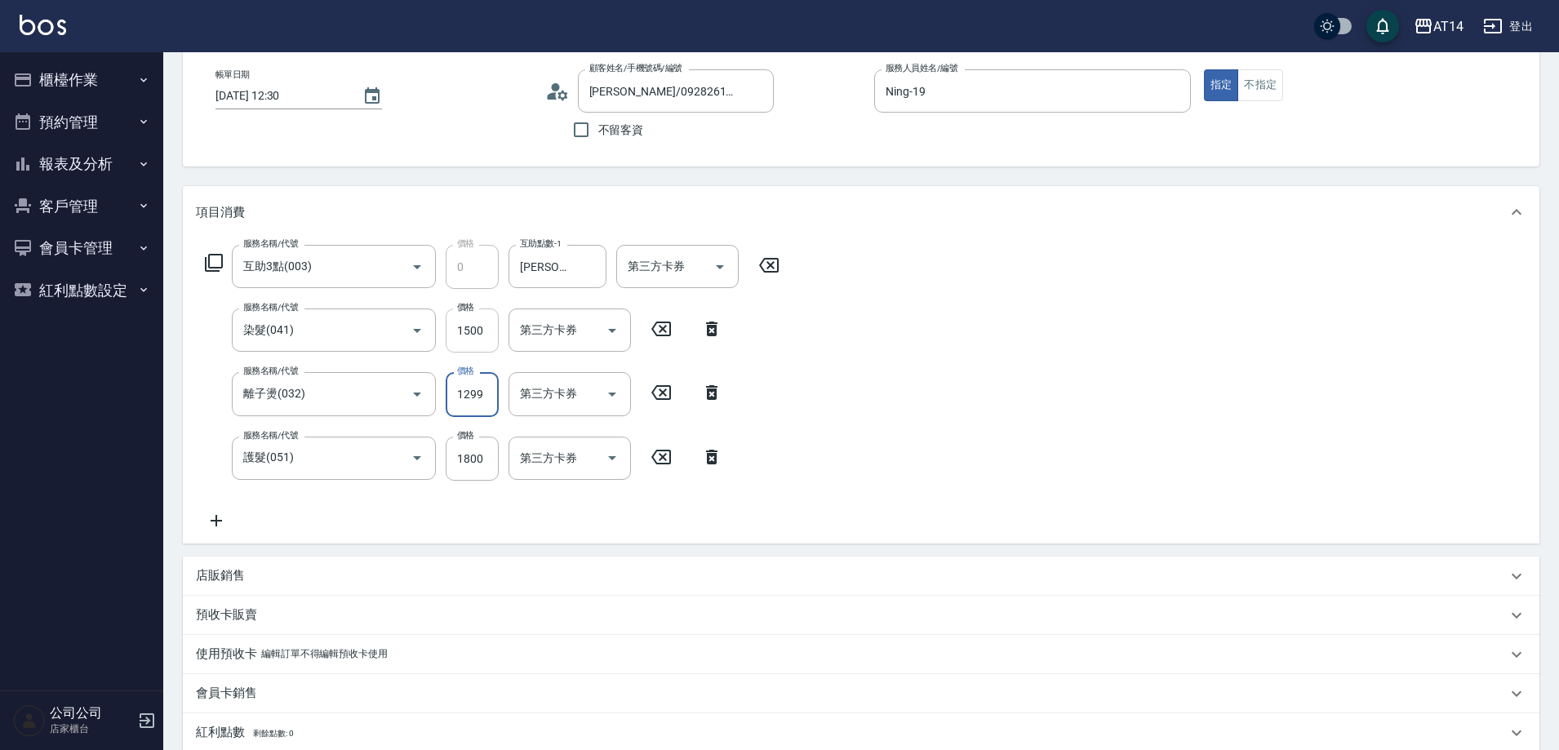
type input "1299"
click at [486, 326] on input "1500" at bounding box center [472, 331] width 53 height 44
type input "1"
type input "6"
type input "1299"
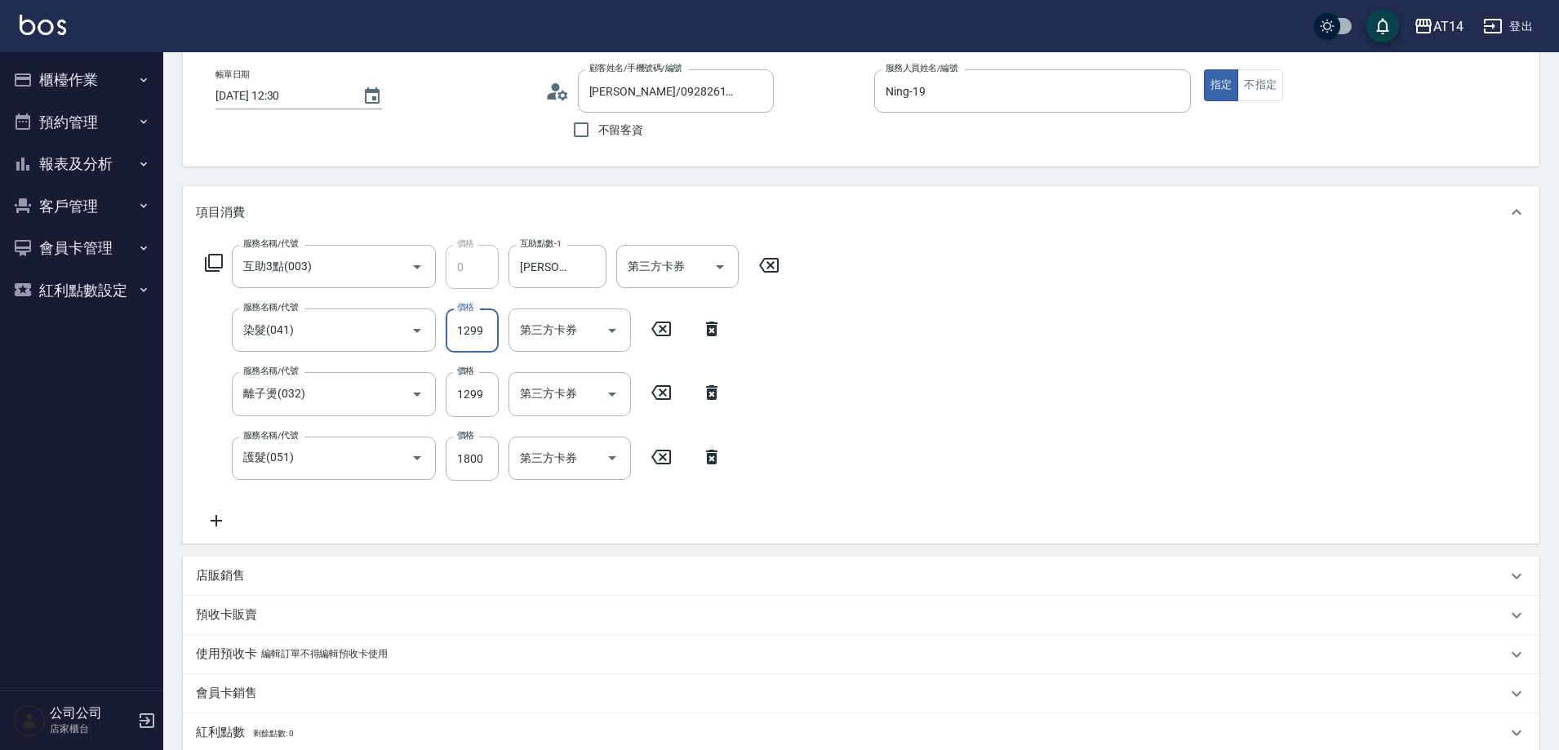
type input "9"
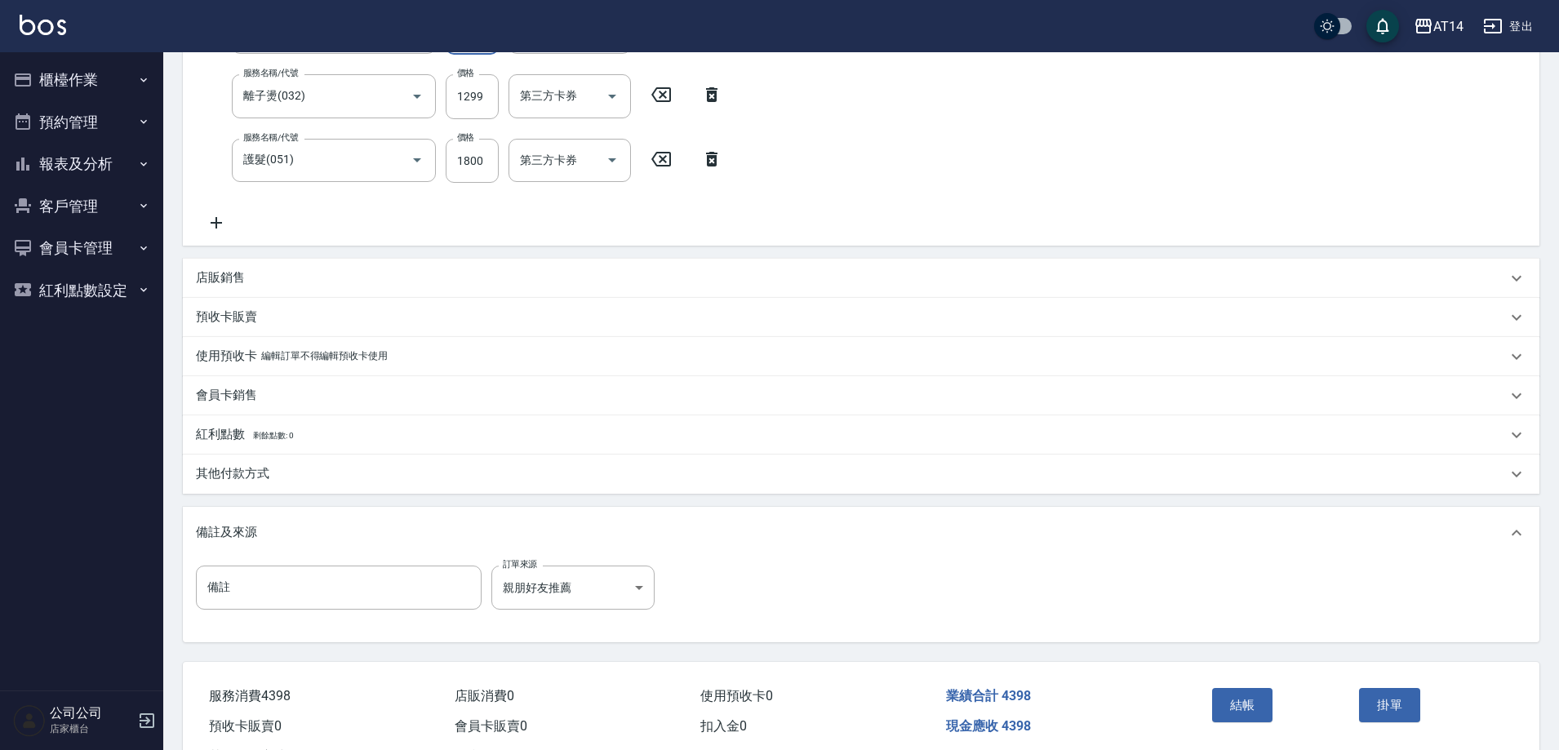
scroll to position [408, 0]
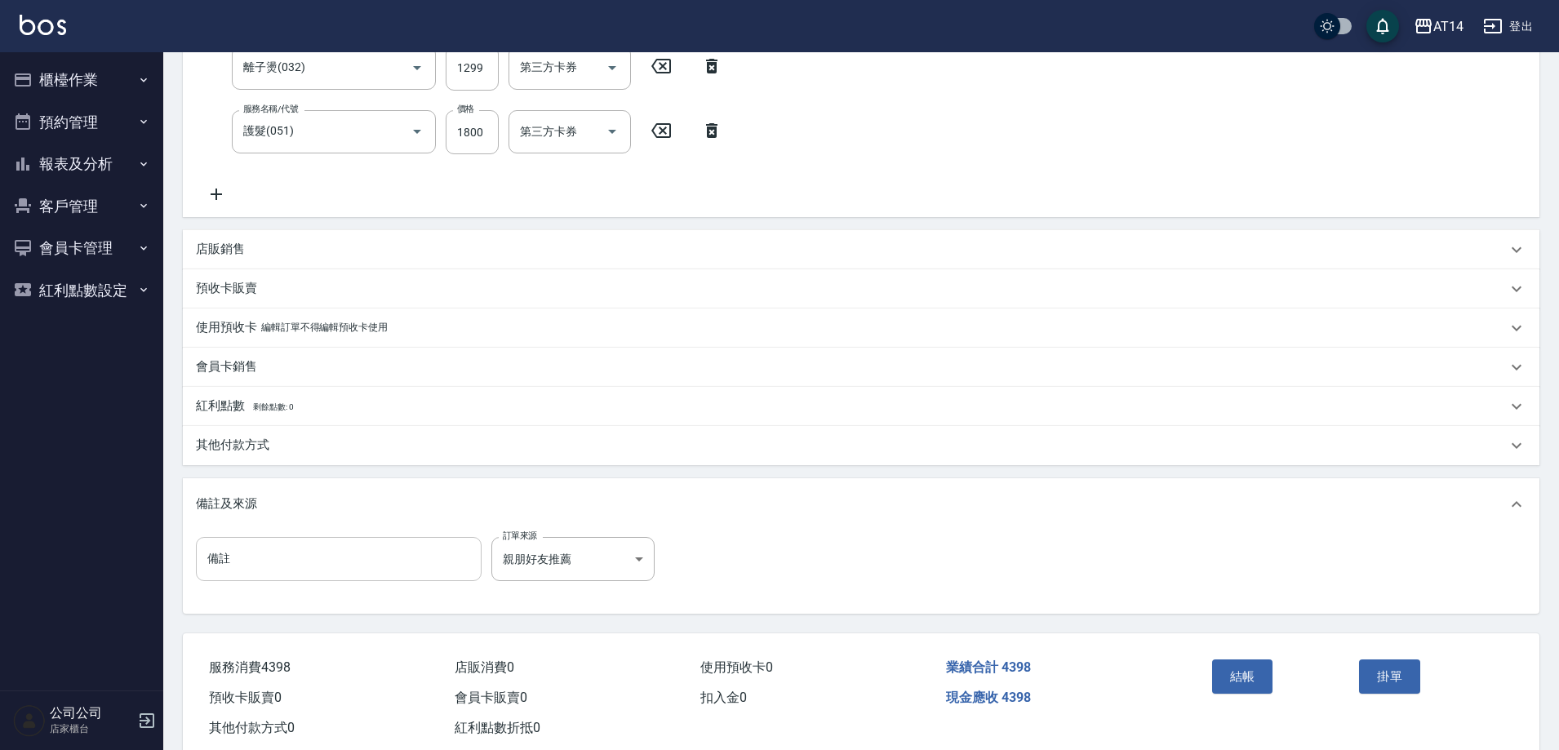
type input "1299"
click at [359, 540] on input "備註" at bounding box center [339, 559] width 286 height 44
type input "五碼91601"
drag, startPoint x: 294, startPoint y: 442, endPoint x: 296, endPoint y: 460, distance: 18.1
click at [293, 442] on div "其他付款方式" at bounding box center [851, 445] width 1311 height 17
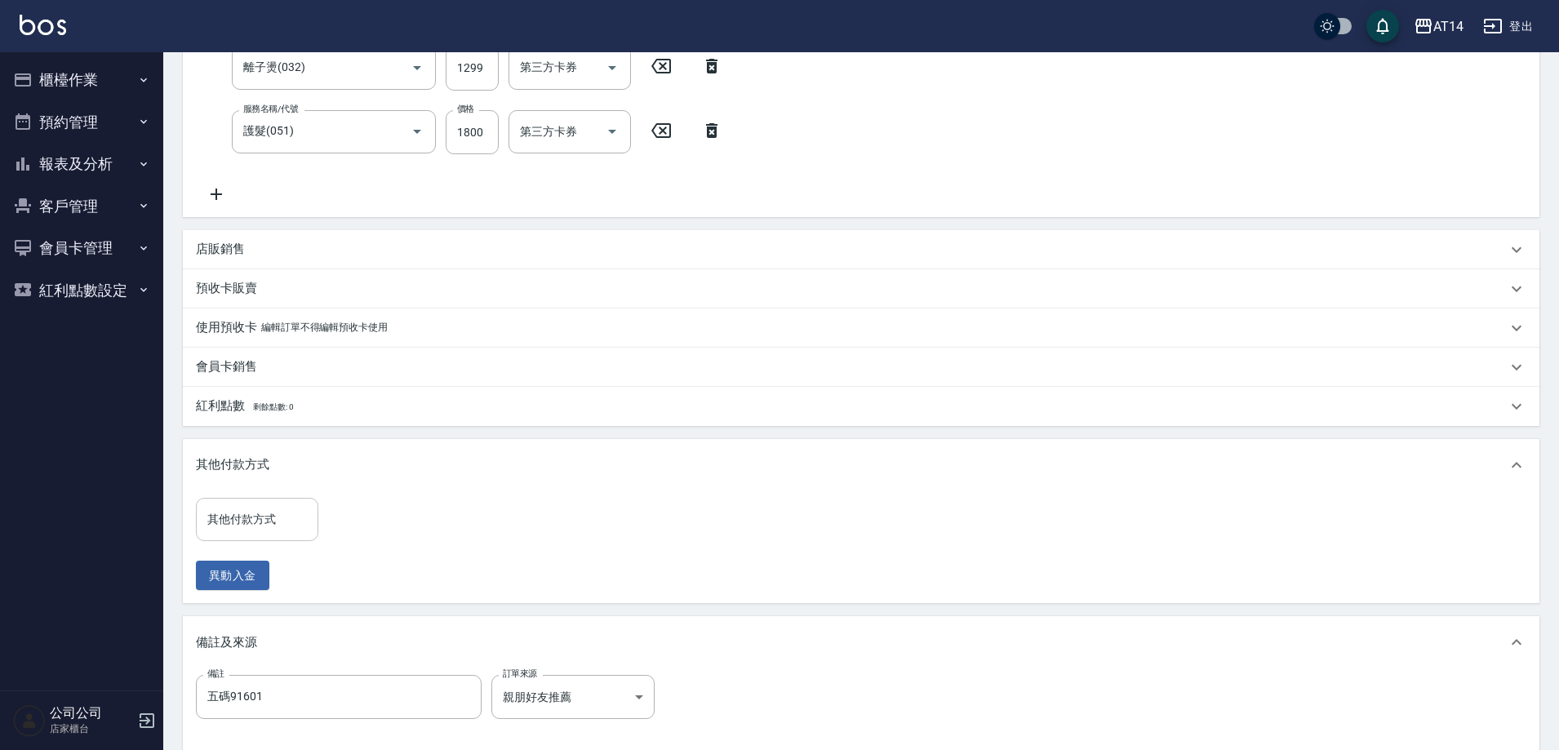
click at [276, 517] on input "其他付款方式" at bounding box center [257, 519] width 108 height 29
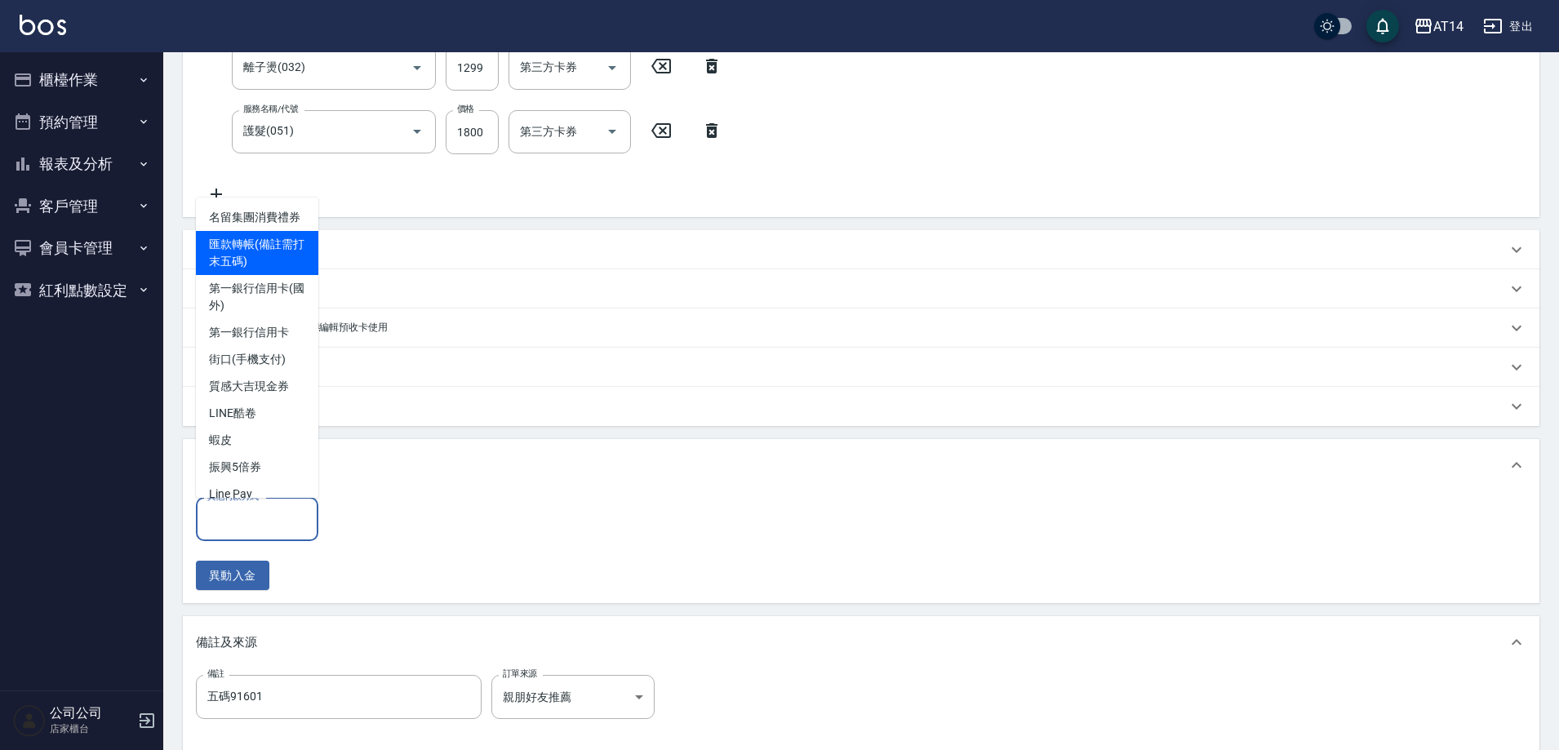
click at [260, 273] on span "匯款轉帳(備註需打末五碼)" at bounding box center [257, 253] width 122 height 44
type input "匯款轉帳(備註需打末五碼)"
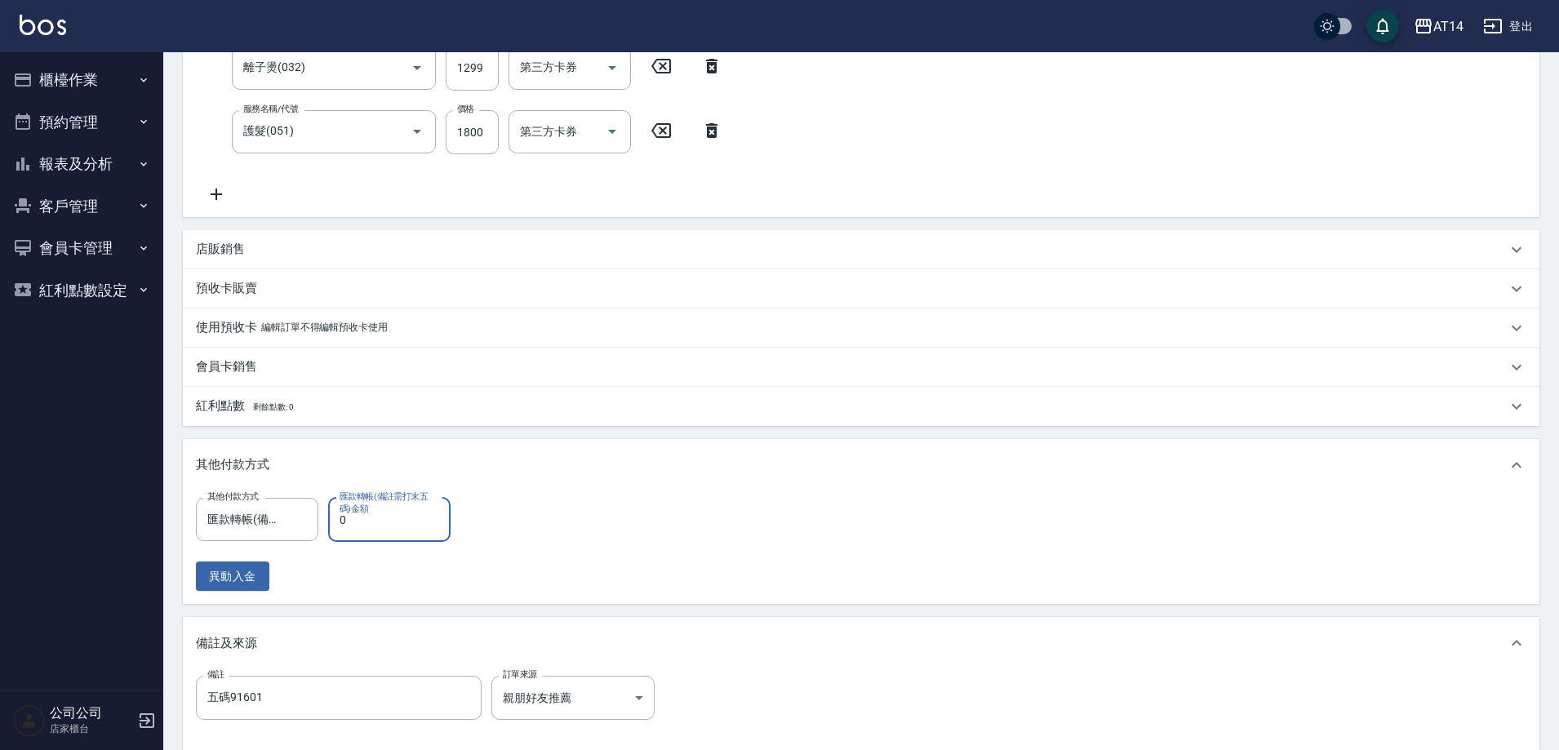
click at [385, 519] on input "0" at bounding box center [389, 520] width 122 height 44
type input "439"
type input "8"
type input "4398"
type input "0"
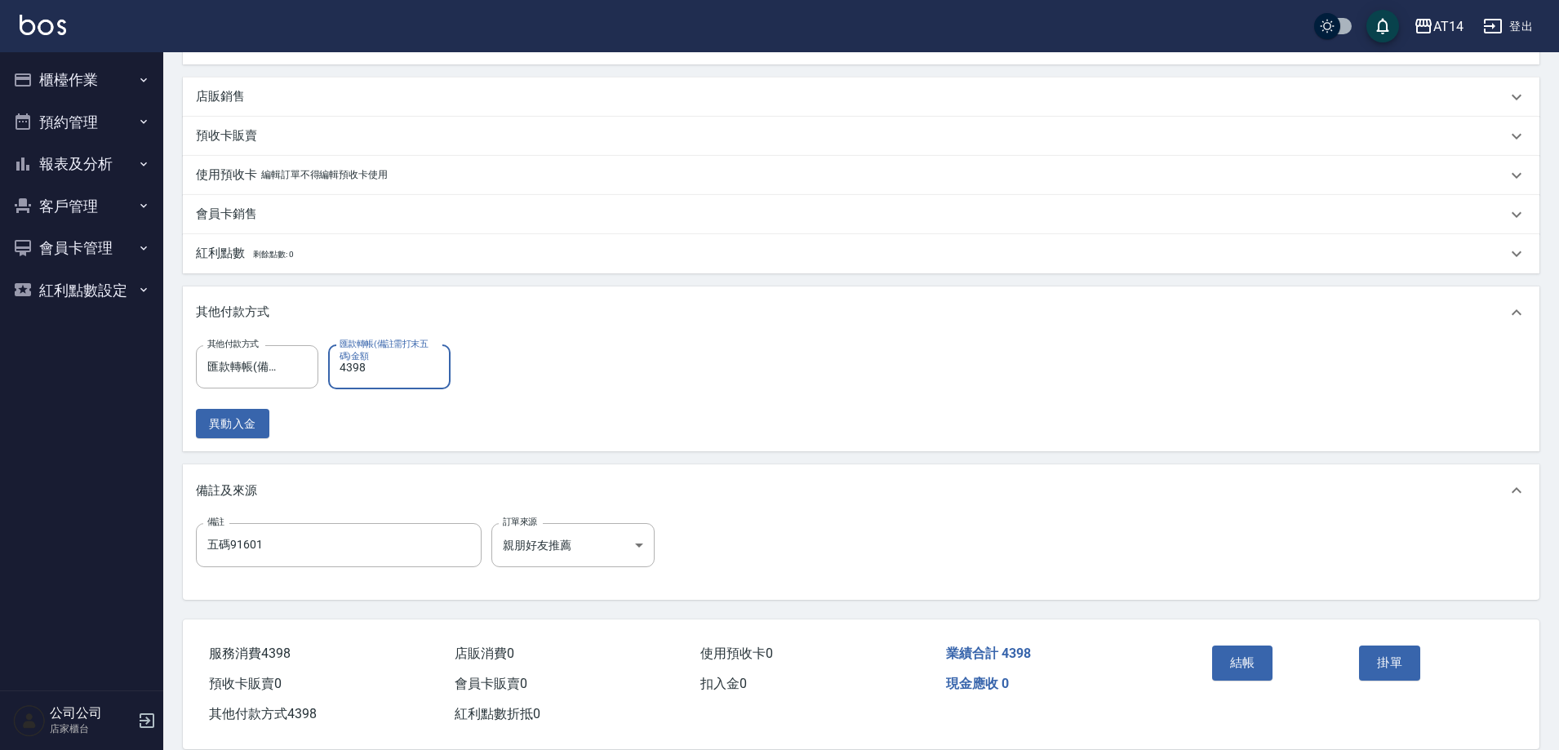
scroll to position [587, 0]
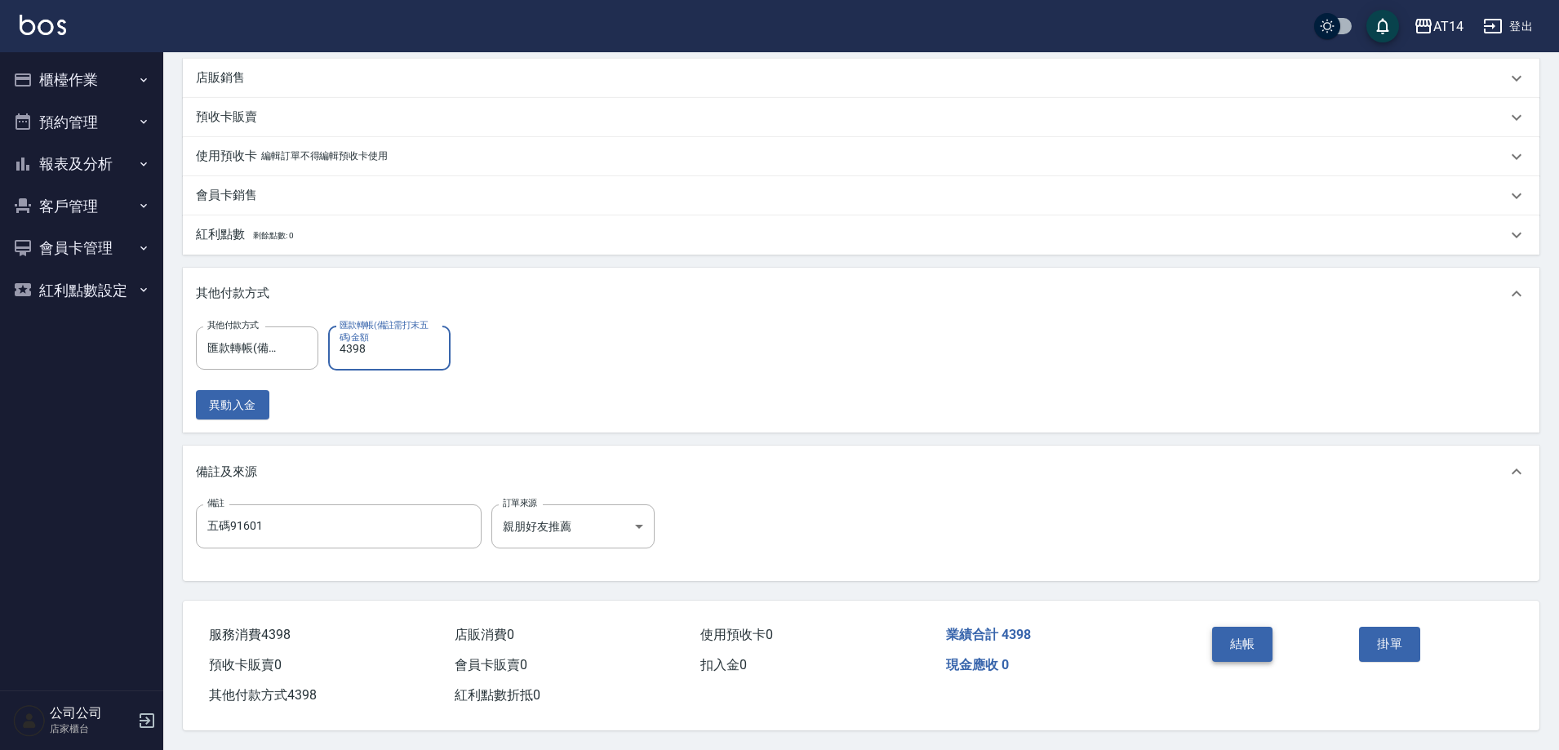
type input "4398"
click at [1243, 627] on button "結帳" at bounding box center [1242, 644] width 61 height 34
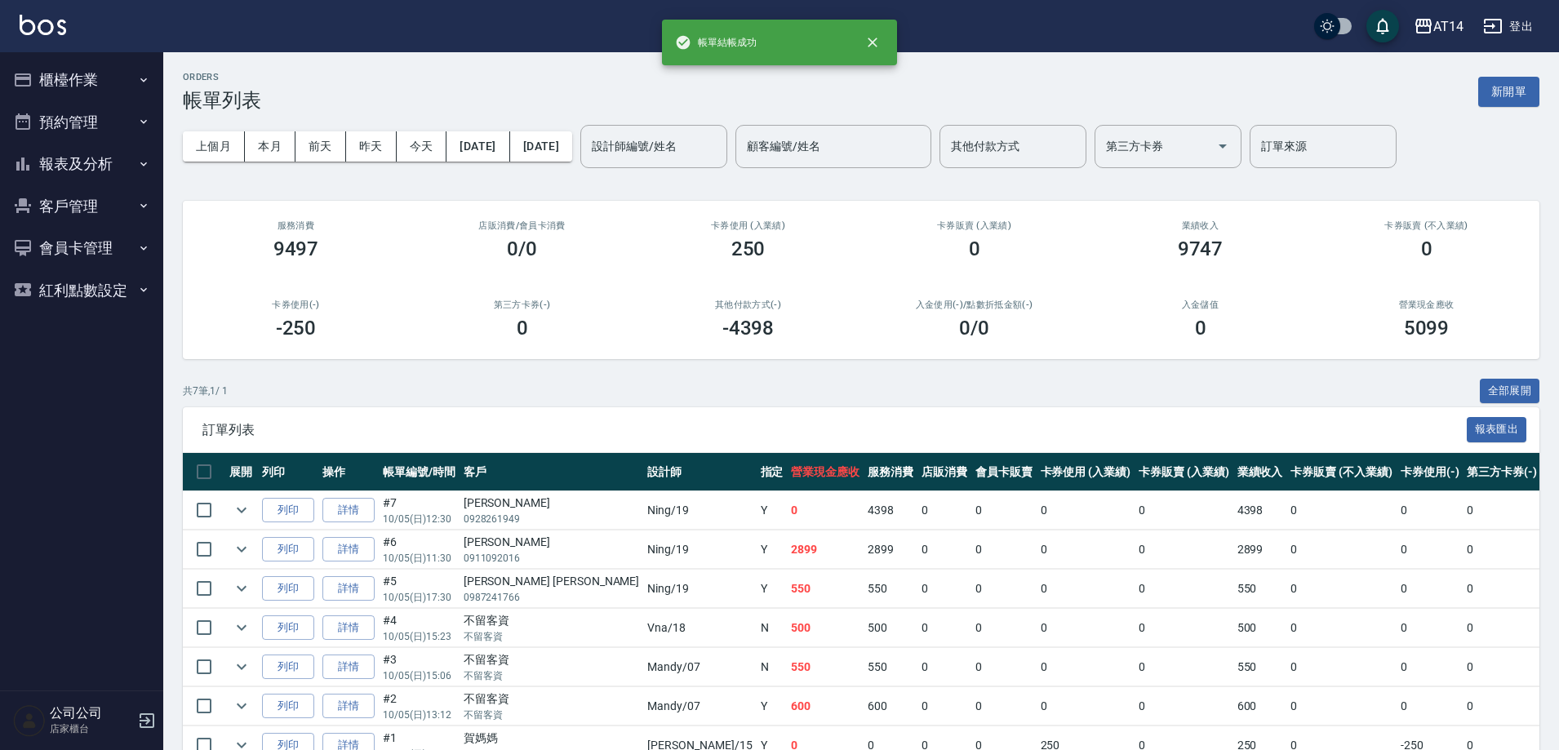
click at [95, 168] on button "報表及分析" at bounding box center [82, 164] width 150 height 42
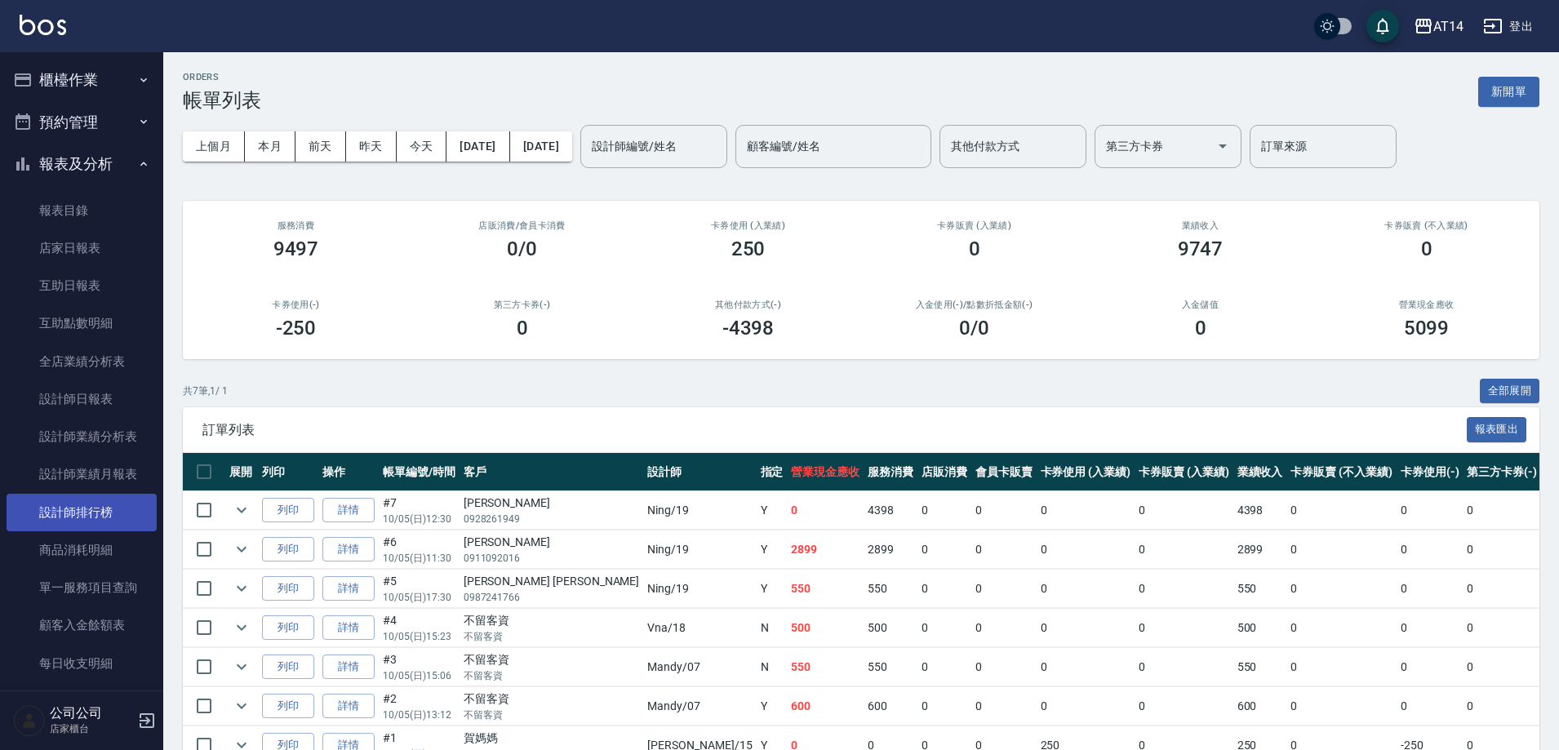
click at [105, 506] on link "設計師排行榜" at bounding box center [82, 513] width 150 height 38
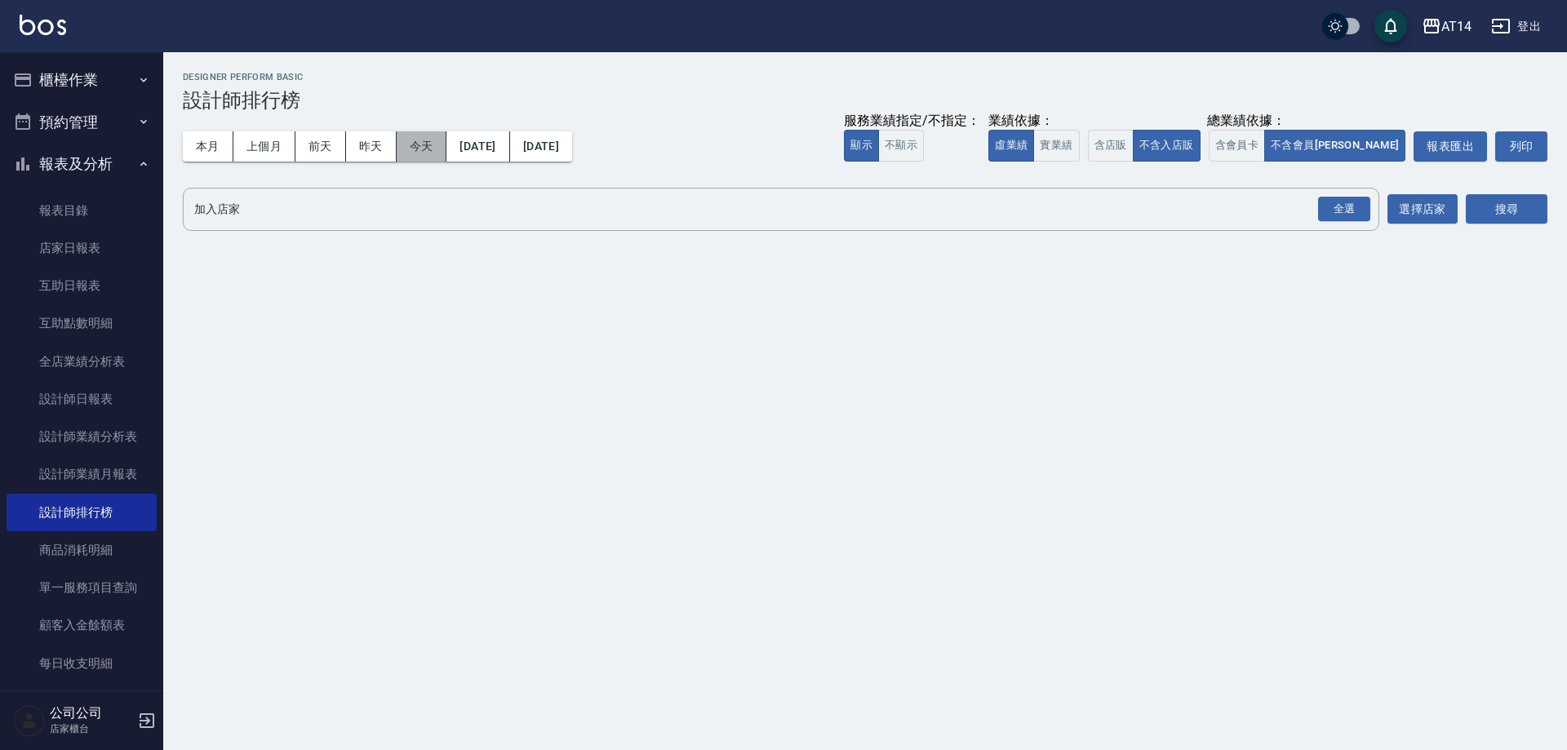
click at [414, 144] on button "今天" at bounding box center [422, 146] width 51 height 30
click at [1321, 202] on div "全選" at bounding box center [1344, 209] width 52 height 25
click at [1488, 202] on button "搜尋" at bounding box center [1507, 210] width 82 height 30
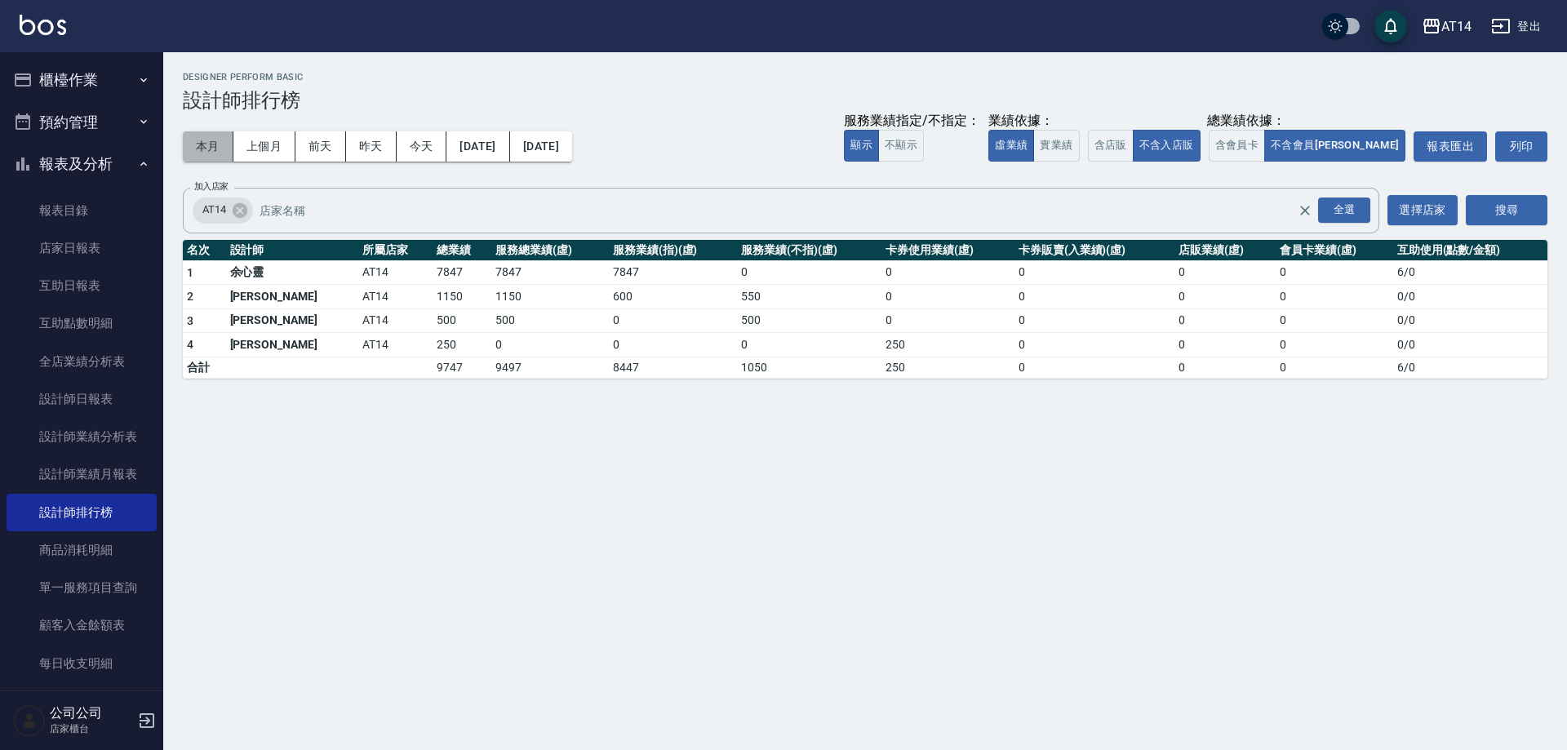
click at [215, 149] on button "本月" at bounding box center [208, 146] width 51 height 30
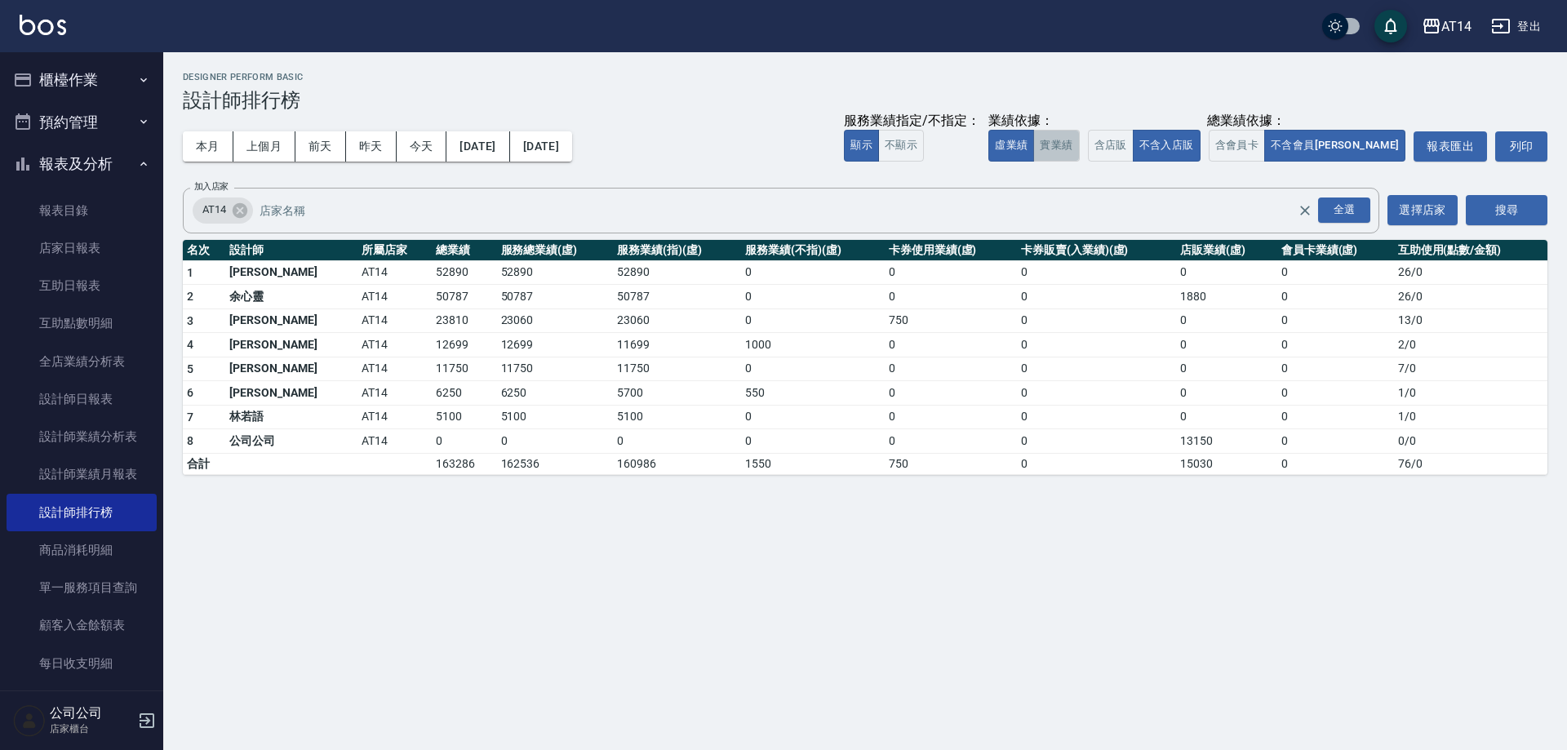
click at [1079, 142] on button "實業績" at bounding box center [1057, 146] width 46 height 32
click at [1034, 142] on button "虛業績" at bounding box center [1012, 146] width 46 height 32
click at [1134, 146] on button "含店販" at bounding box center [1111, 146] width 46 height 32
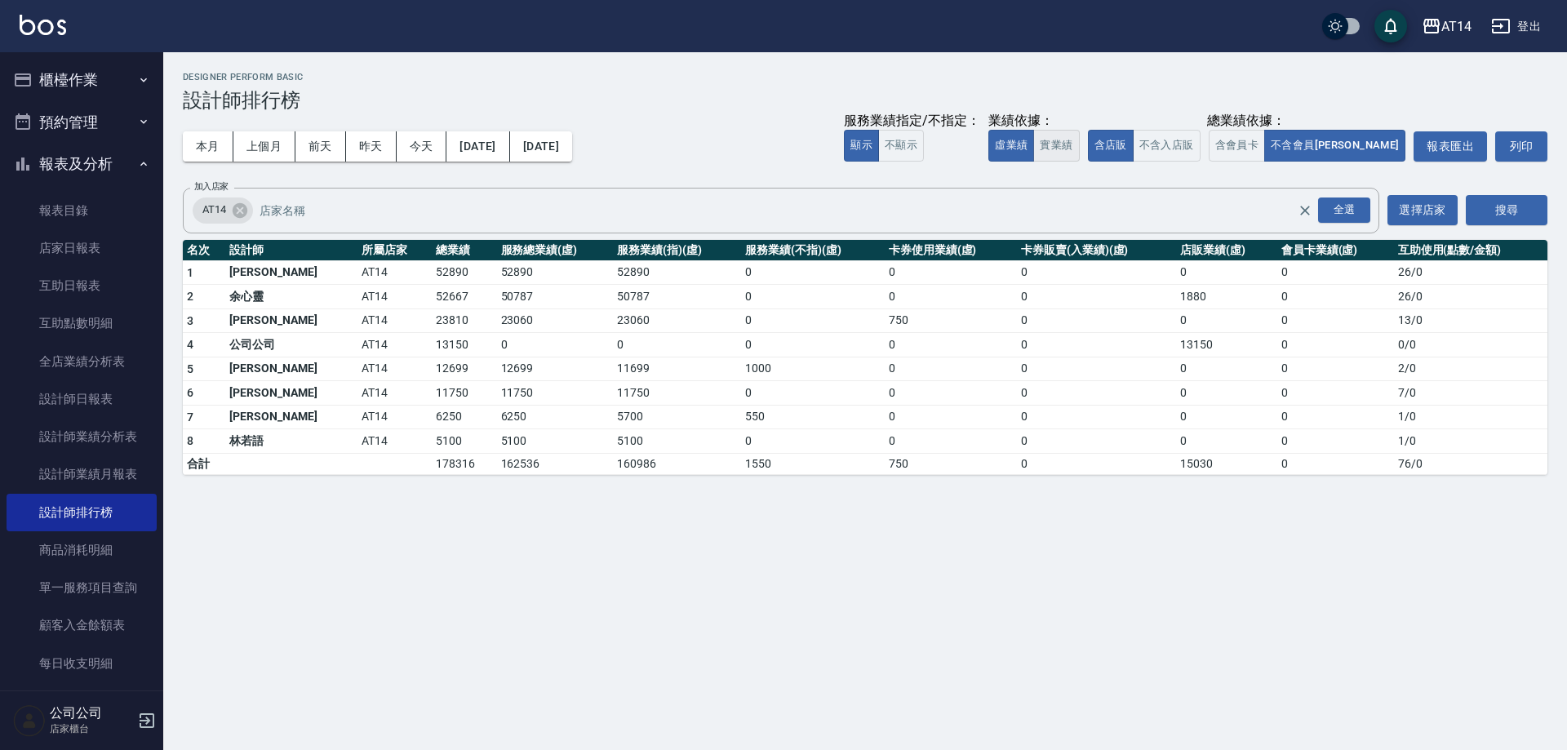
click at [1079, 146] on button "實業績" at bounding box center [1057, 146] width 46 height 32
click at [1034, 139] on button "虛業績" at bounding box center [1012, 146] width 46 height 32
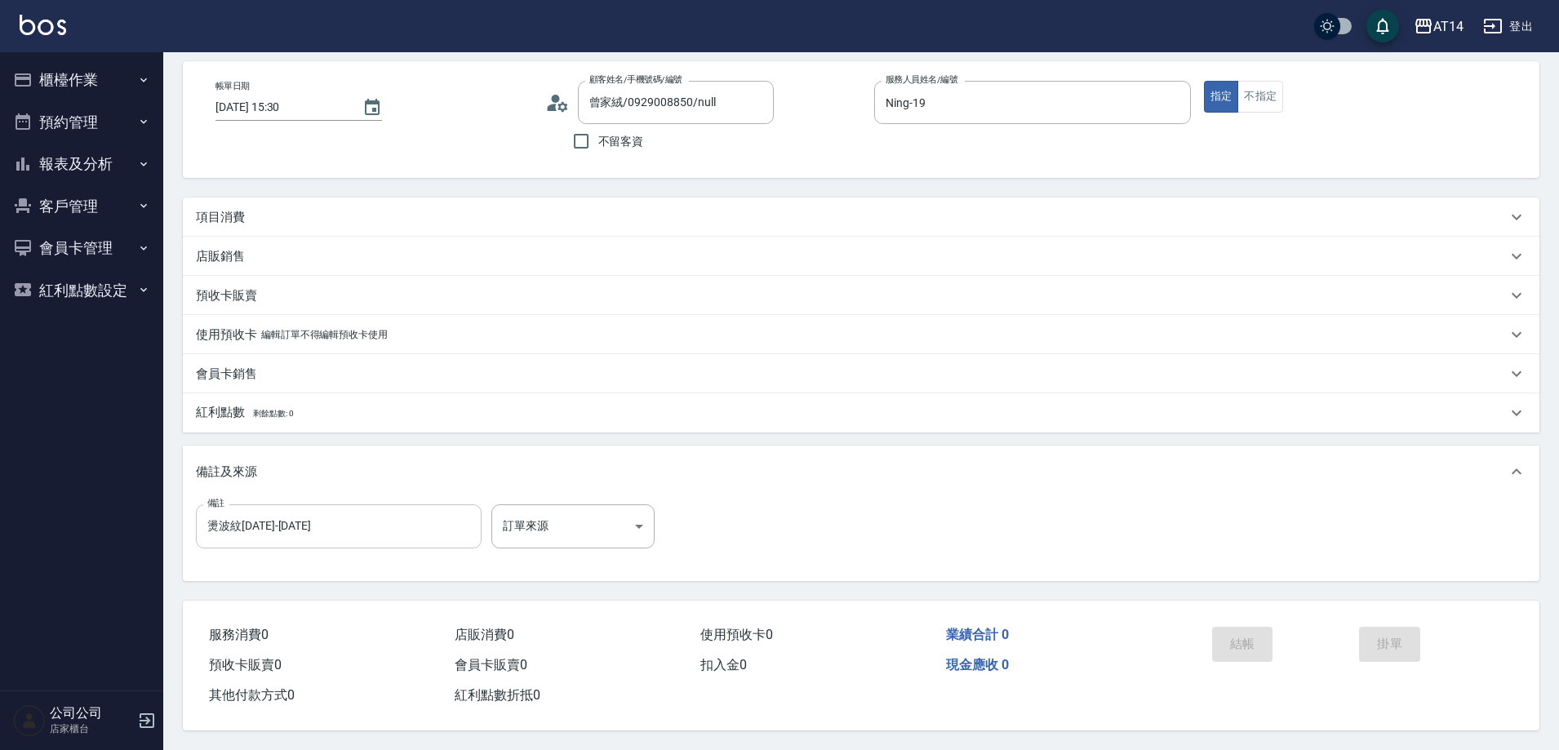
scroll to position [78, 0]
click at [319, 209] on div "項目消費" at bounding box center [851, 217] width 1311 height 17
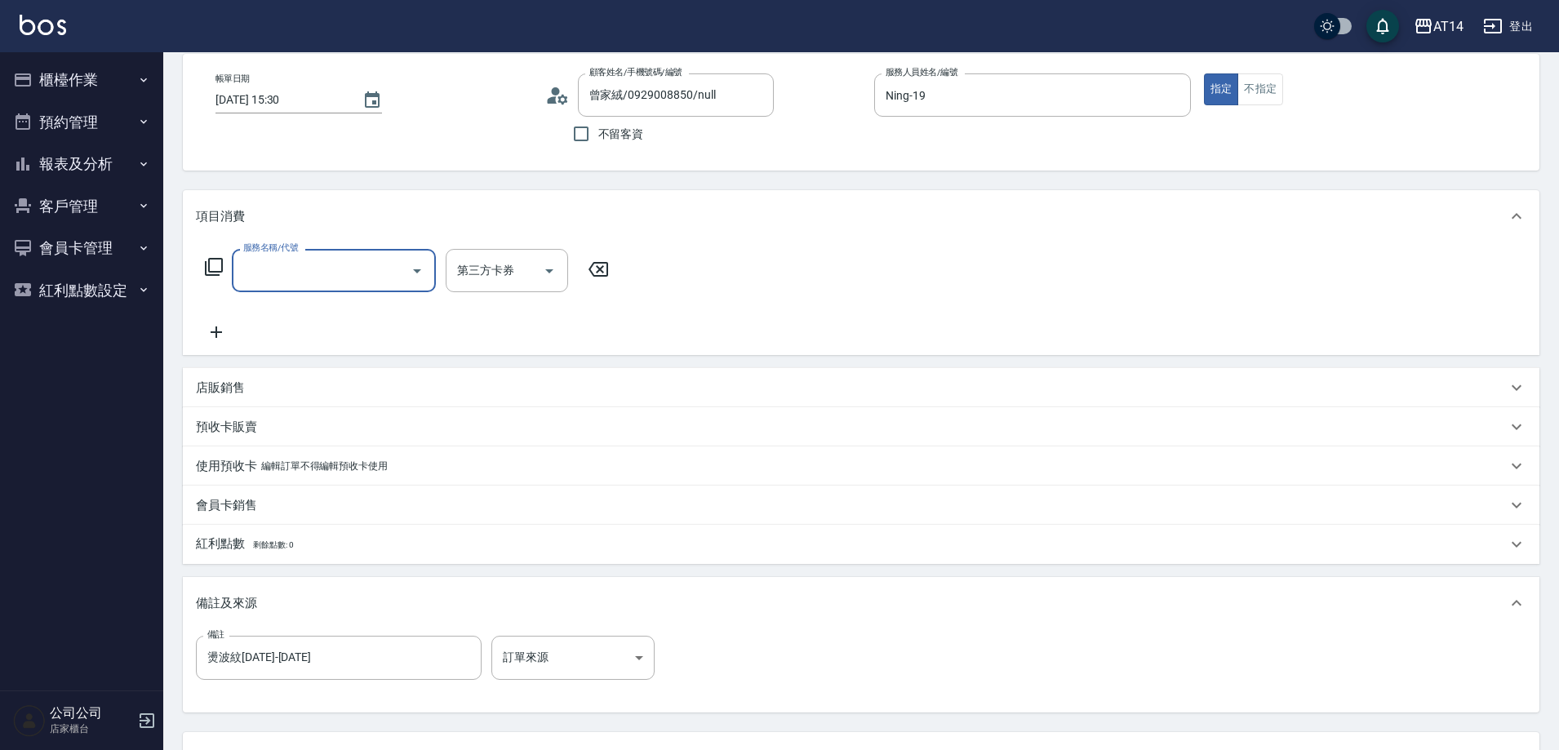
scroll to position [0, 0]
click at [298, 388] on div "店販銷售" at bounding box center [851, 388] width 1311 height 17
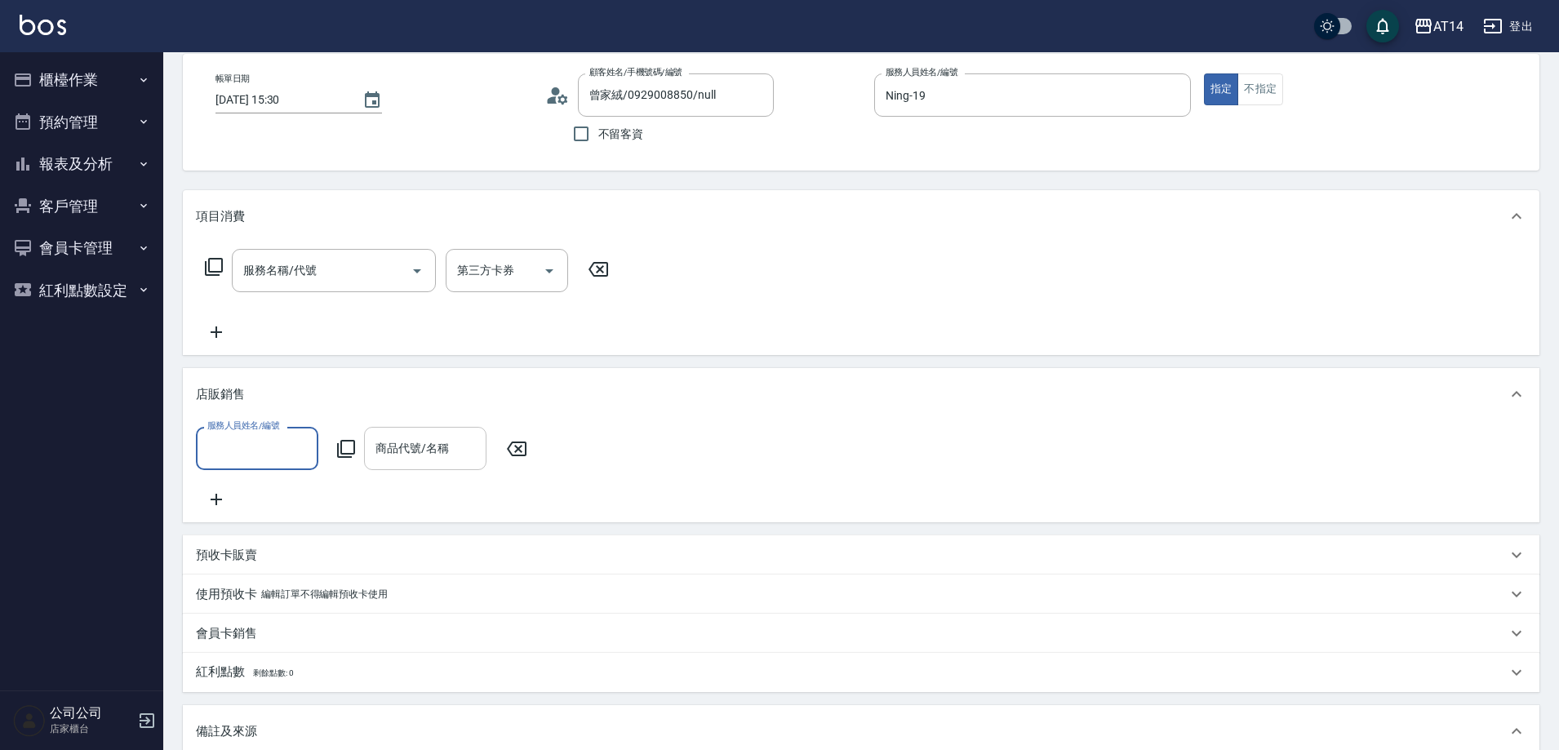
click at [418, 455] on div "商品代號/名稱 商品代號/名稱" at bounding box center [425, 448] width 122 height 43
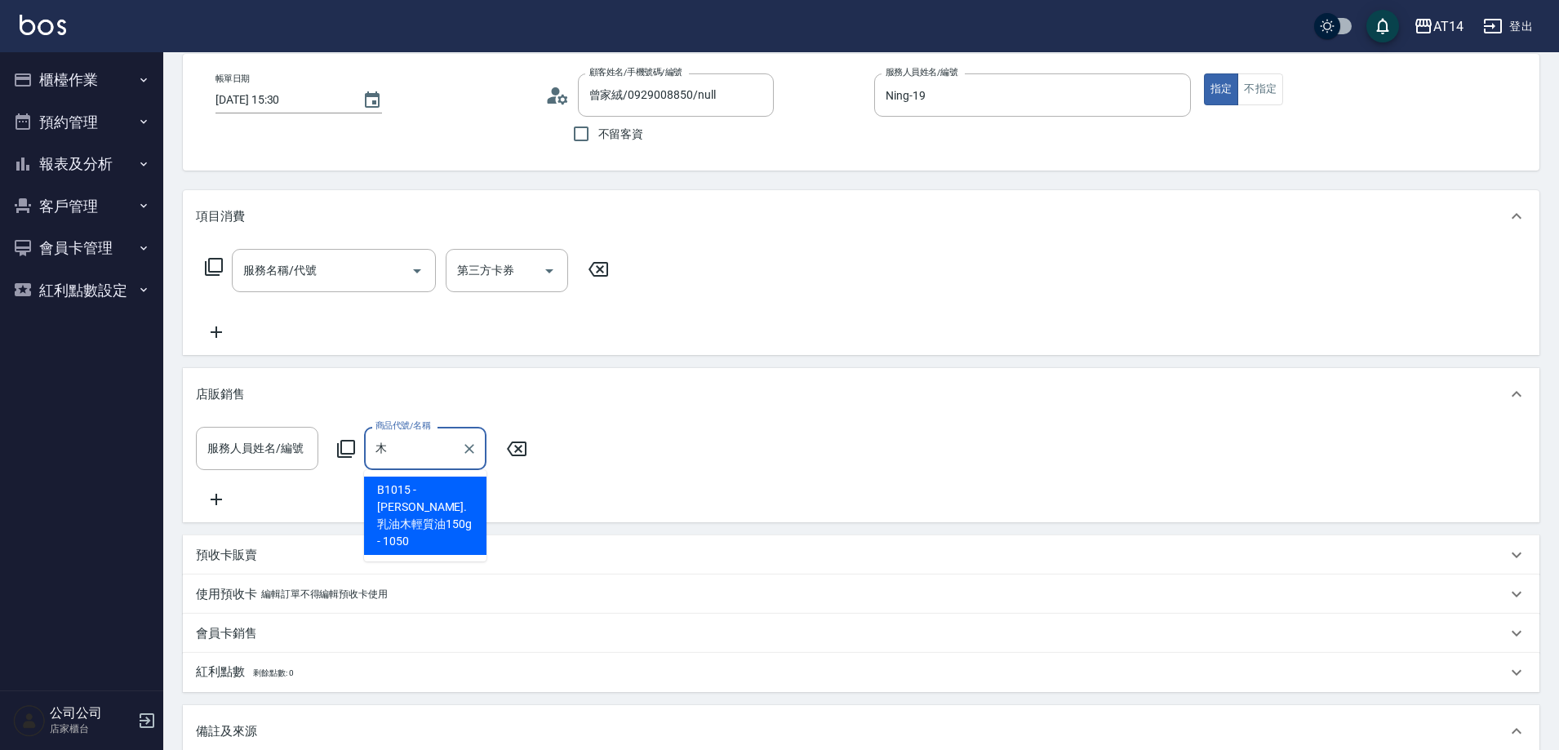
type input "慕"
type input "雪"
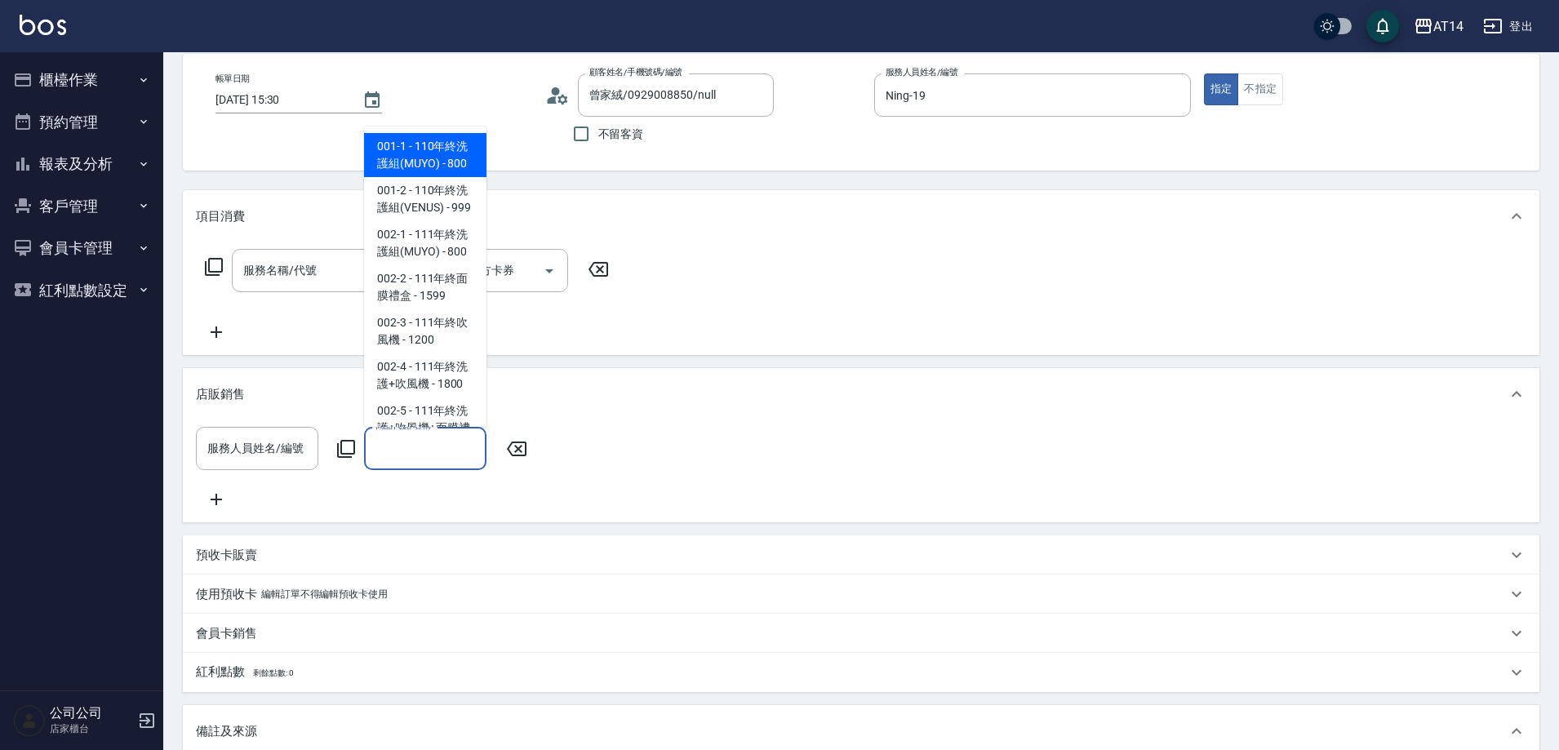
click at [650, 496] on div "服務人員姓名/編號 服務人員姓名/編號 商品代號/名稱 商品代號/名稱" at bounding box center [861, 468] width 1331 height 82
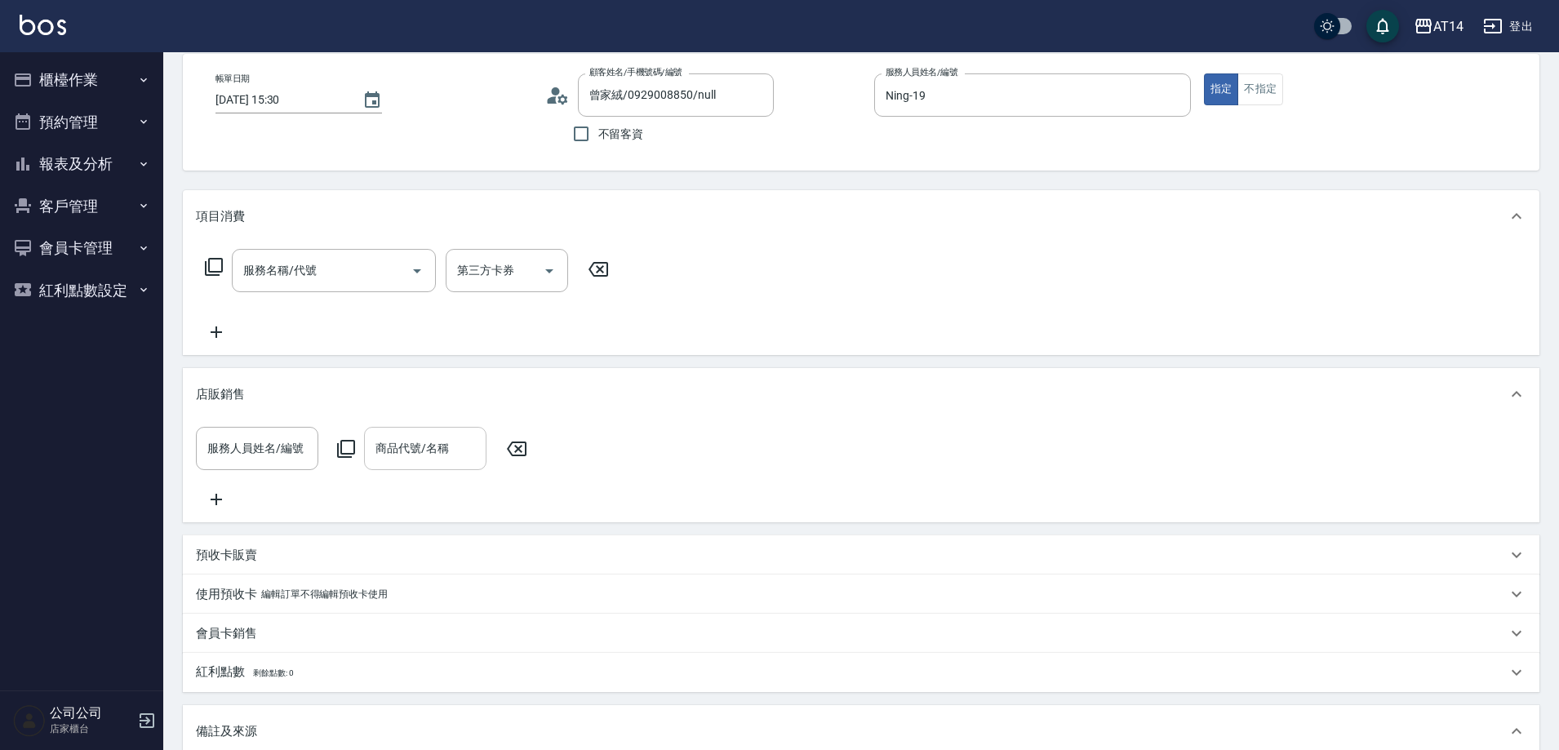
click at [518, 456] on icon at bounding box center [516, 449] width 41 height 20
click at [375, 270] on input "服務名稱/代號" at bounding box center [321, 270] width 165 height 29
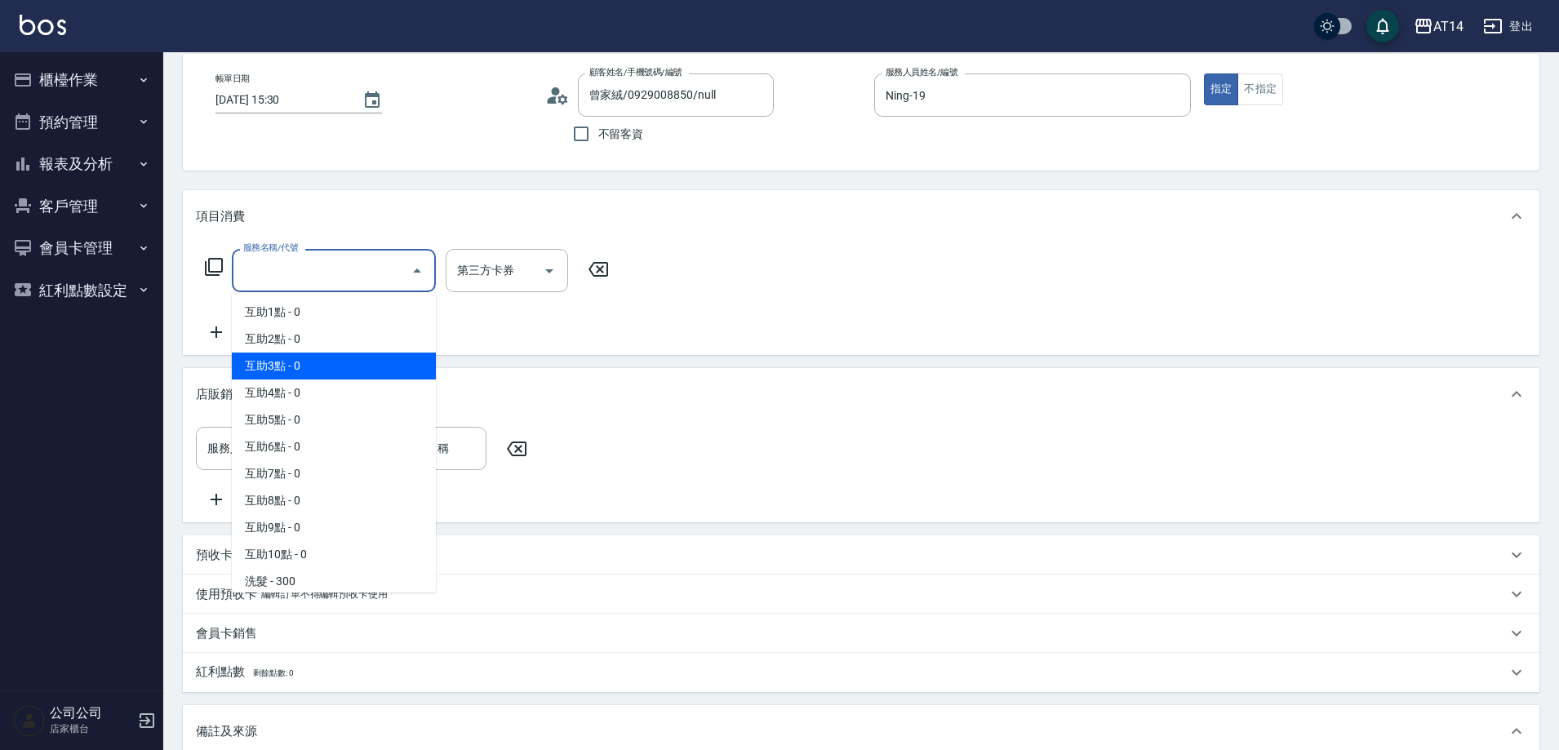
click at [331, 359] on span "互助3點 - 0" at bounding box center [334, 366] width 204 height 27
type input "互助3點(003)"
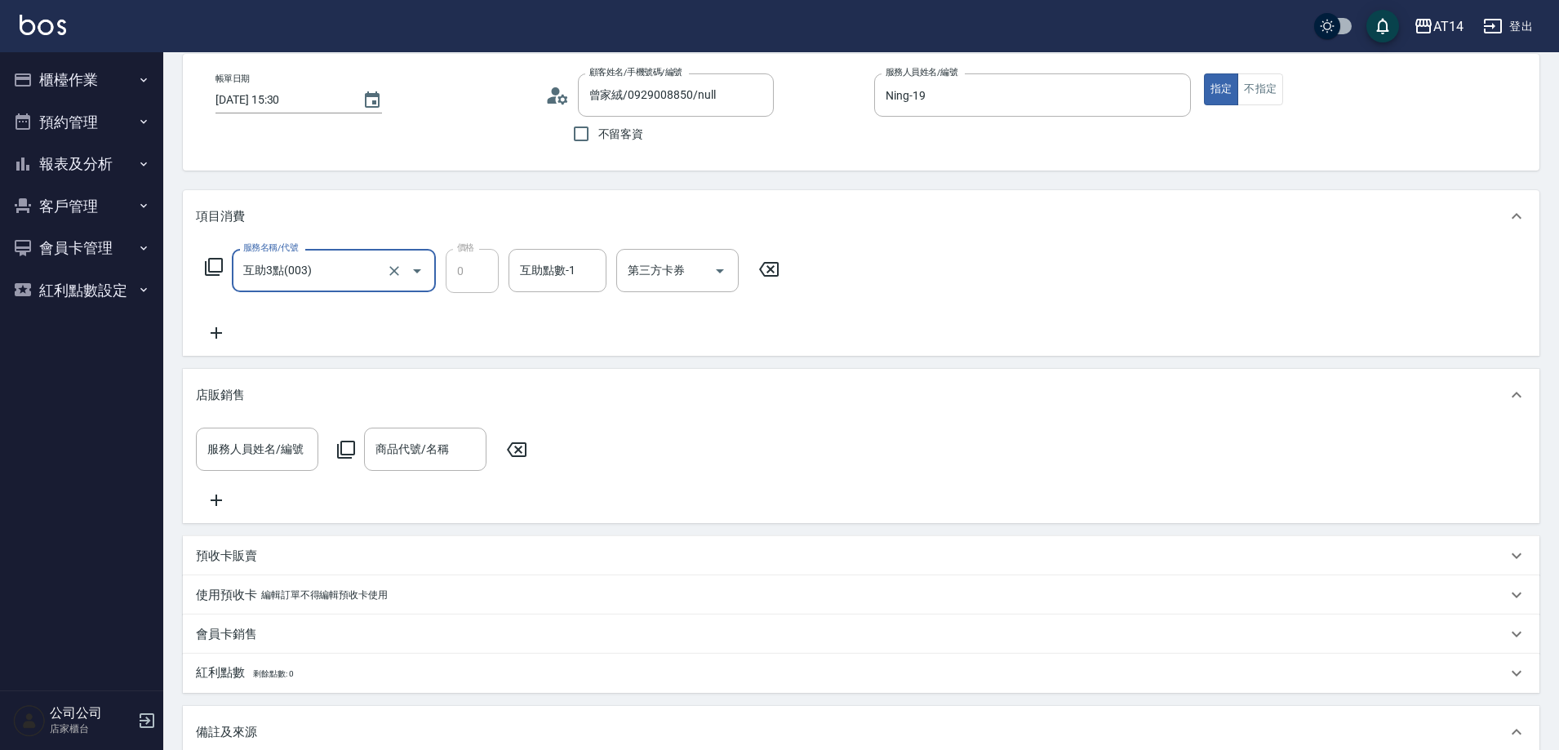
click at [527, 268] on div "互助點數-1 互助點數-1" at bounding box center [558, 270] width 98 height 43
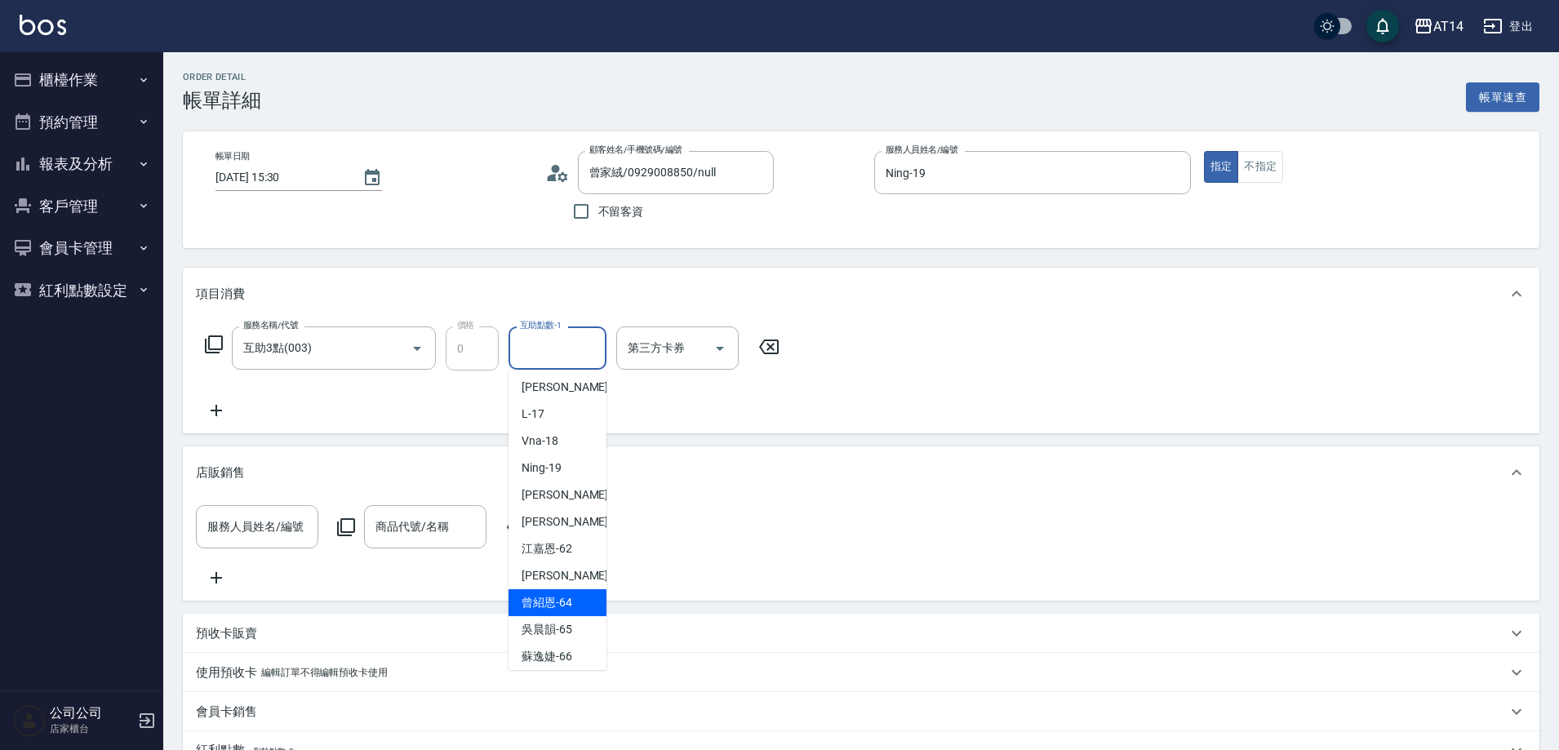
scroll to position [305, 0]
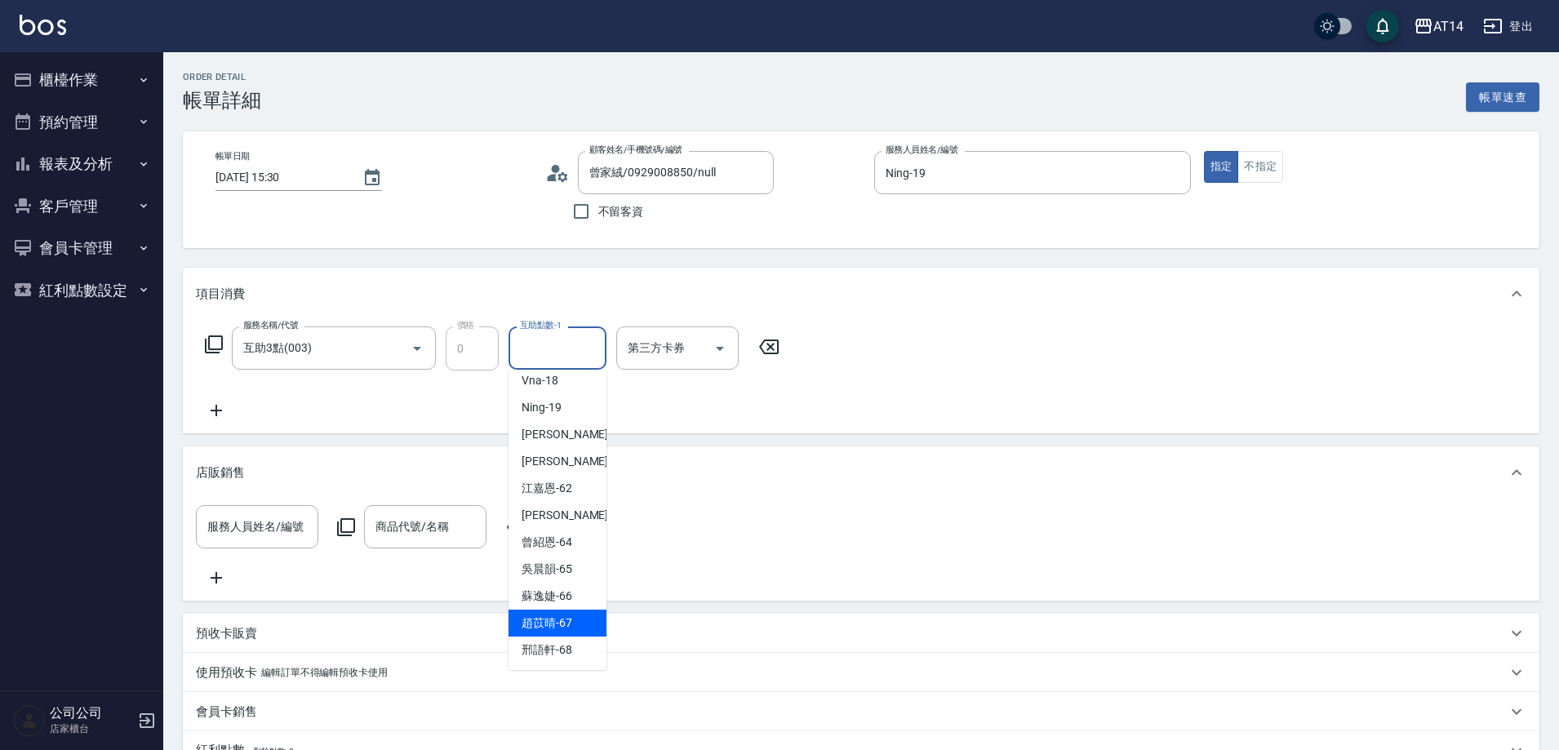
click at [567, 624] on span "[PERSON_NAME]-67" at bounding box center [547, 623] width 51 height 17
type input "[PERSON_NAME]-67"
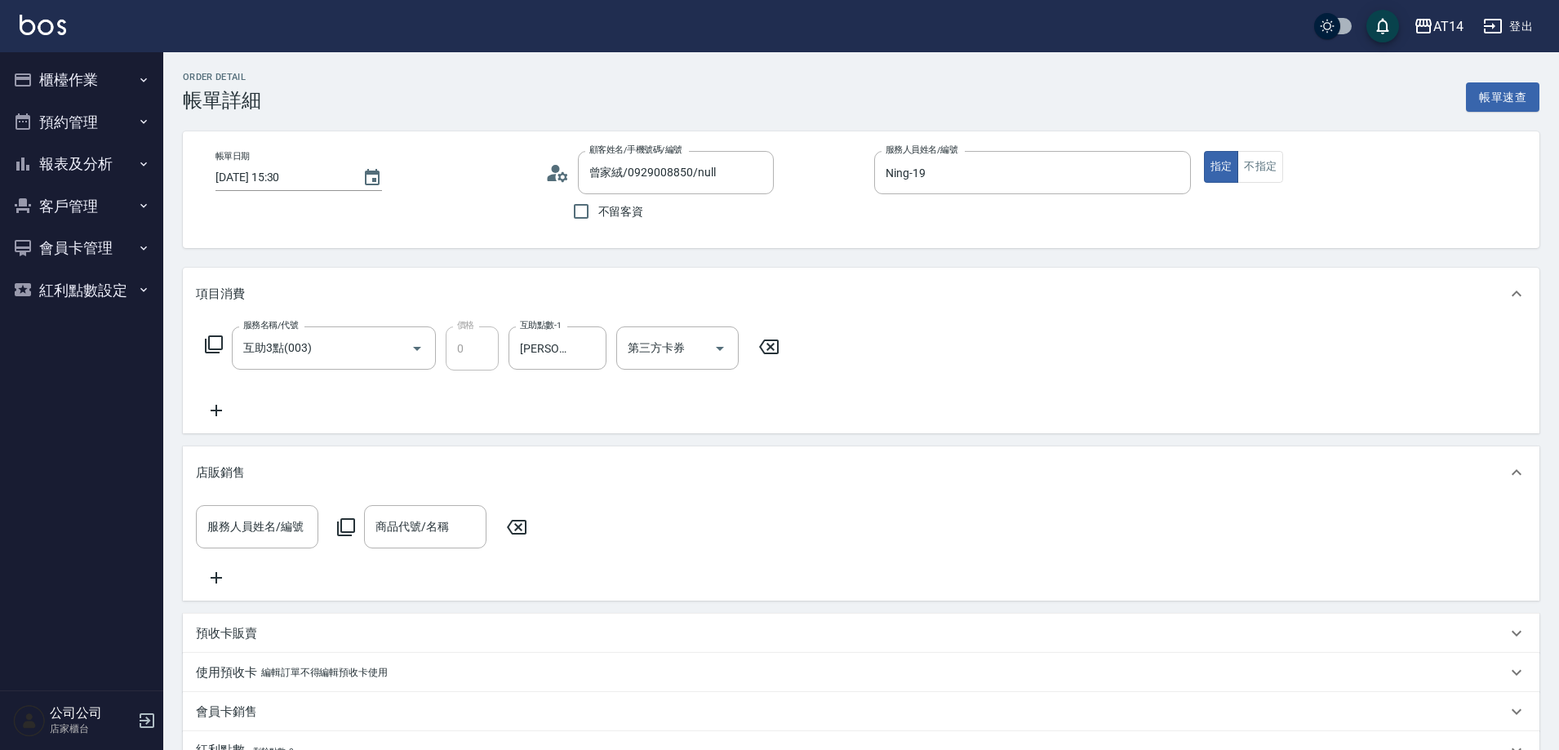
click at [220, 411] on icon at bounding box center [216, 410] width 11 height 11
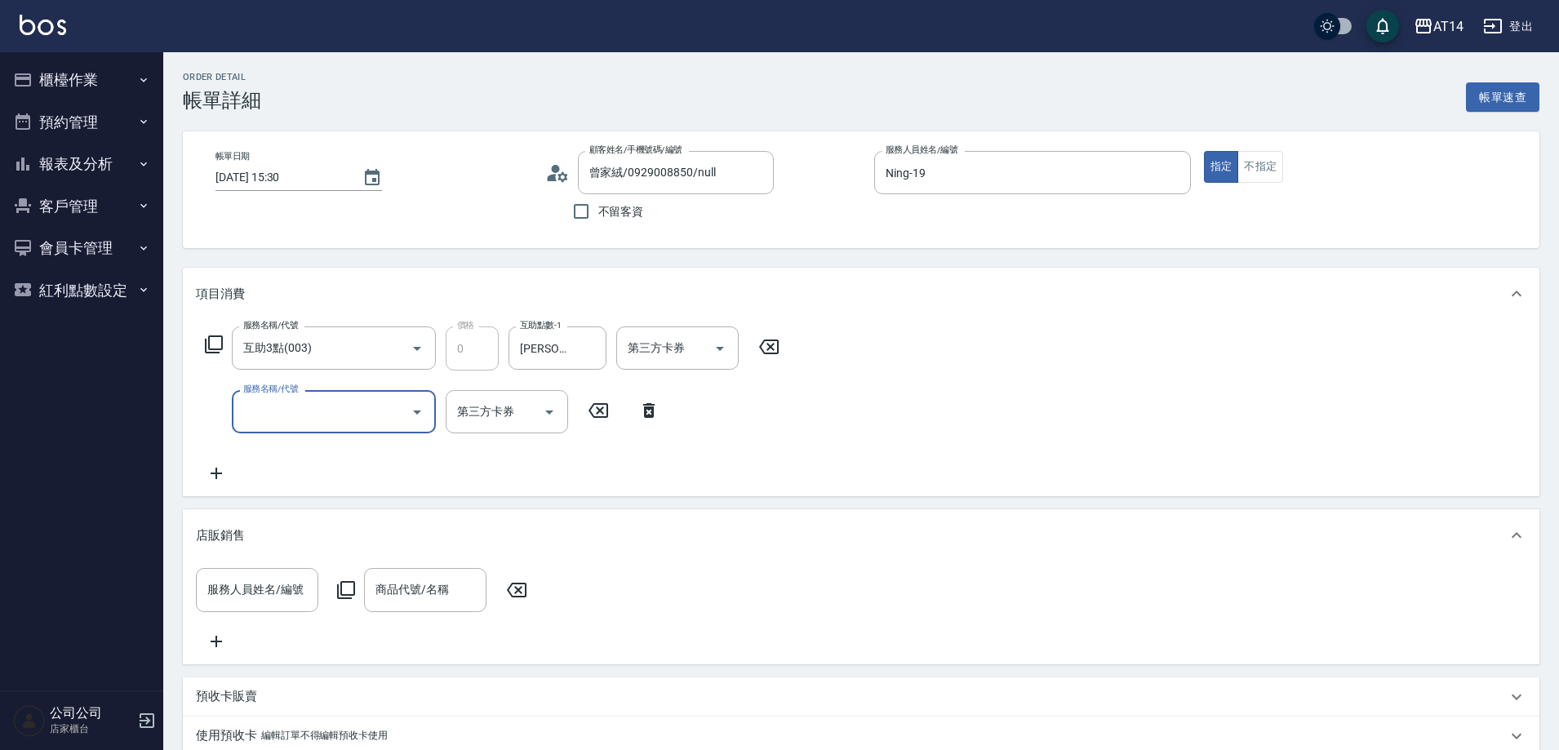
click at [291, 414] on input "服務名稱/代號" at bounding box center [321, 412] width 165 height 29
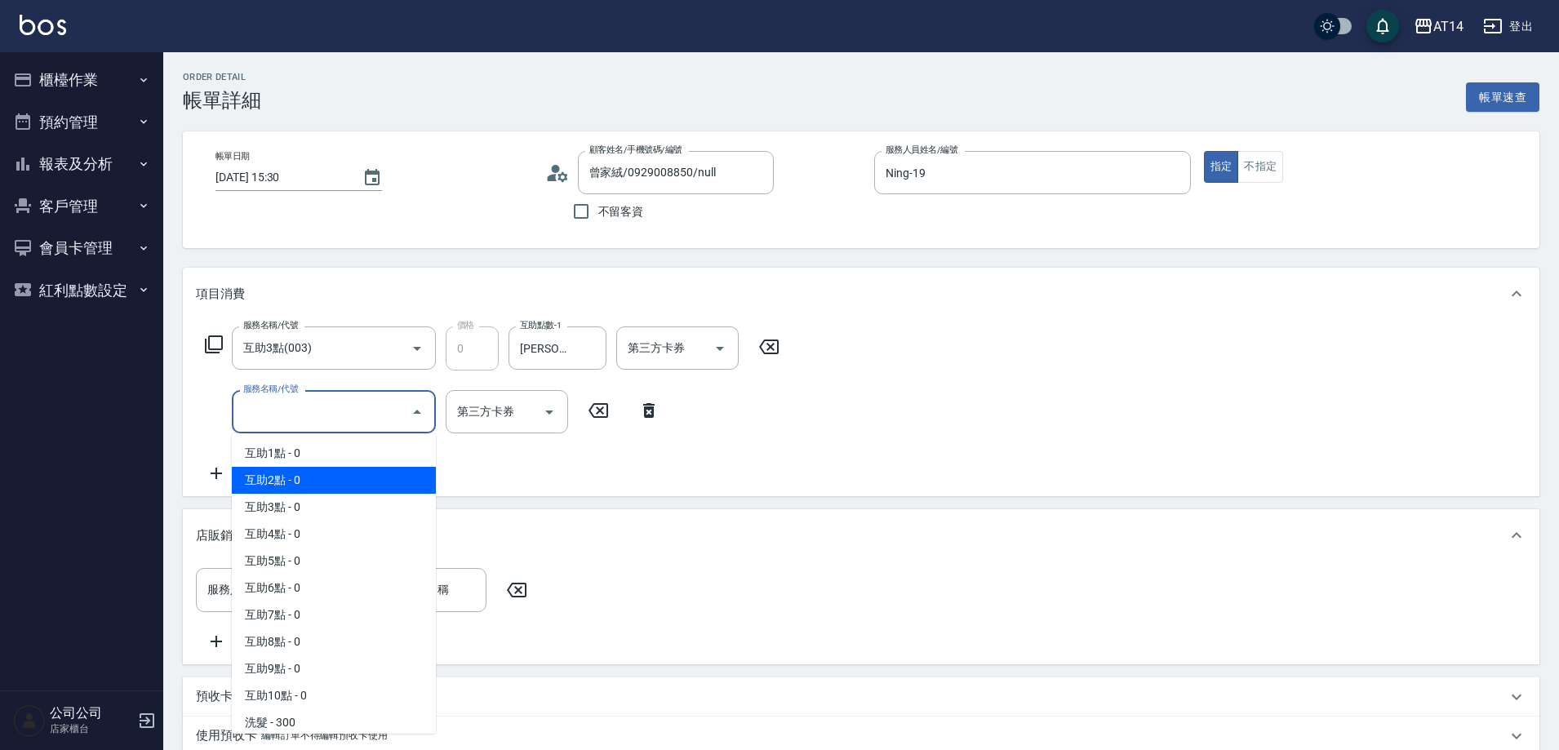
drag, startPoint x: 327, startPoint y: 469, endPoint x: 491, endPoint y: 447, distance: 165.6
click at [328, 469] on span "互助2點 - 0" at bounding box center [334, 480] width 204 height 27
type input "互助2點(002)"
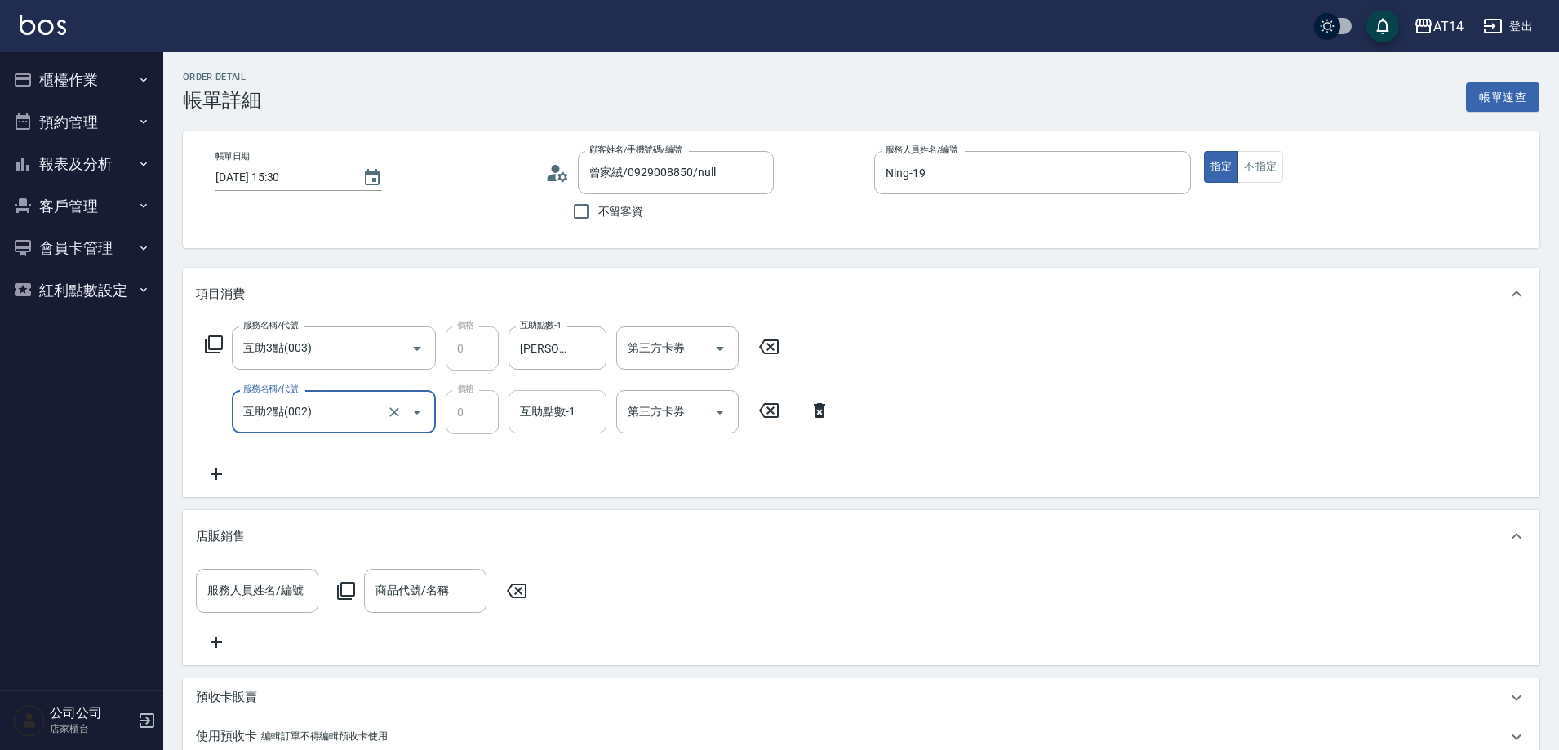
click at [536, 412] on div "互助點數-1 互助點數-1" at bounding box center [558, 411] width 98 height 43
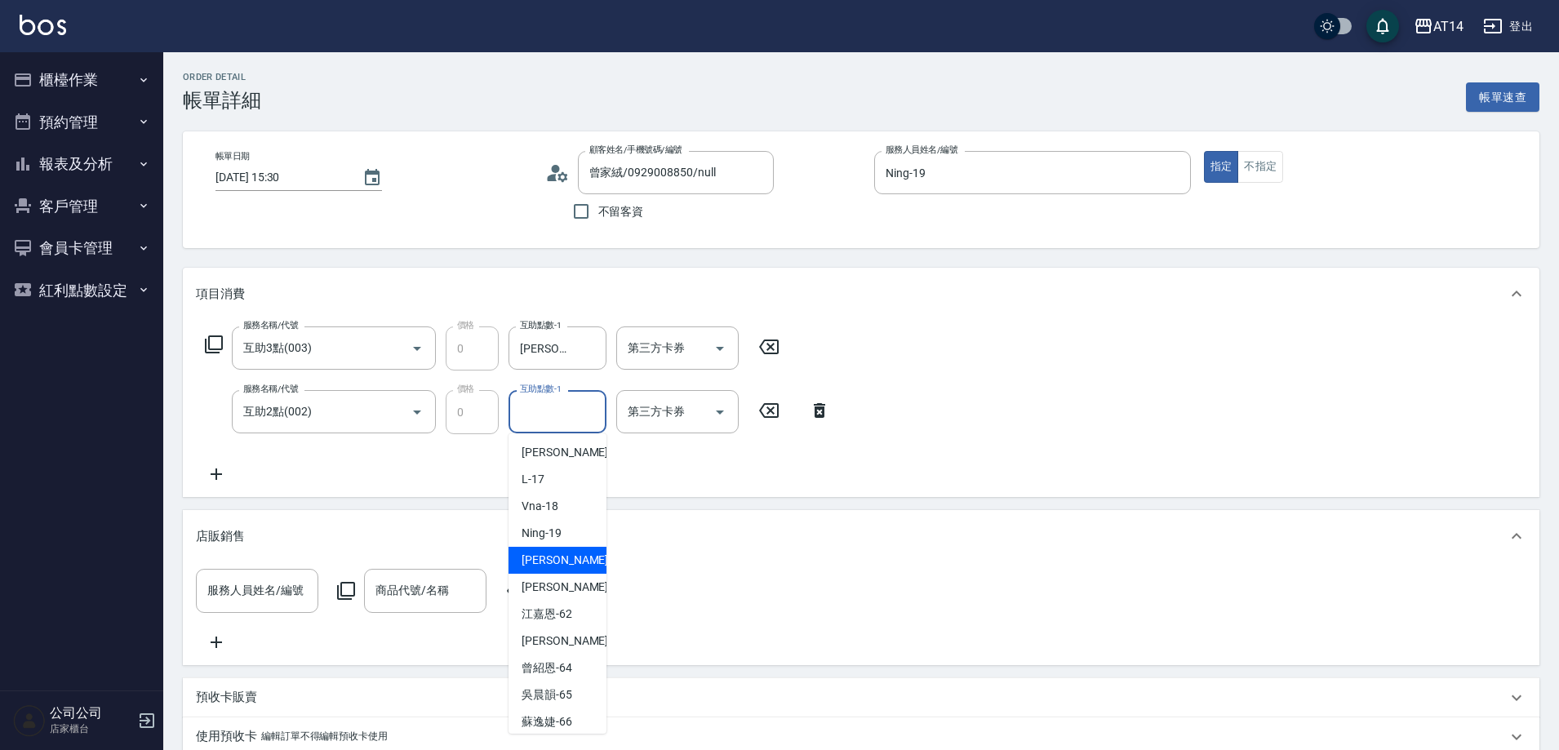
scroll to position [245, 0]
click at [576, 712] on div "[PERSON_NAME]-66" at bounding box center [558, 720] width 98 height 27
type input "[PERSON_NAME]-66"
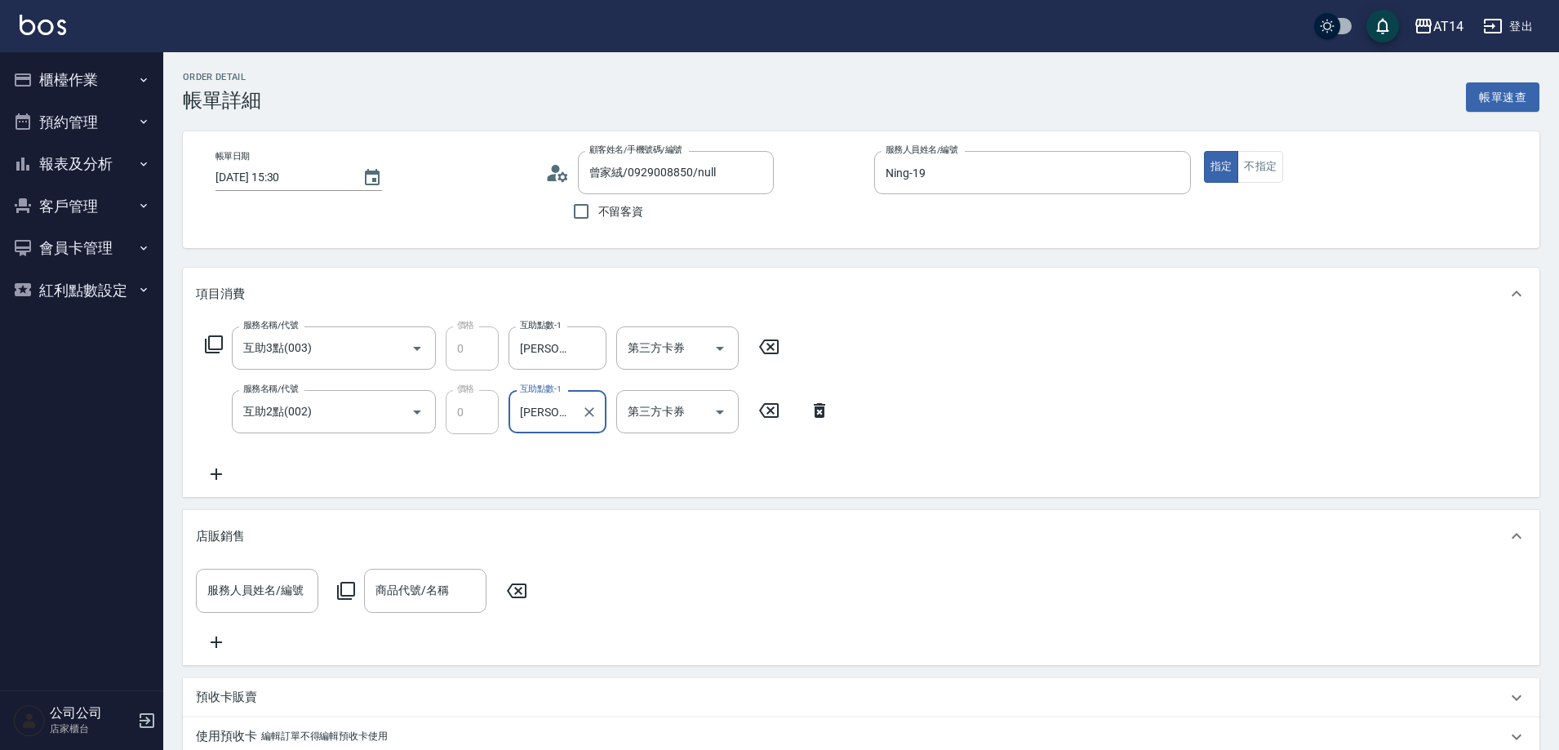
click at [210, 475] on icon at bounding box center [216, 475] width 41 height 20
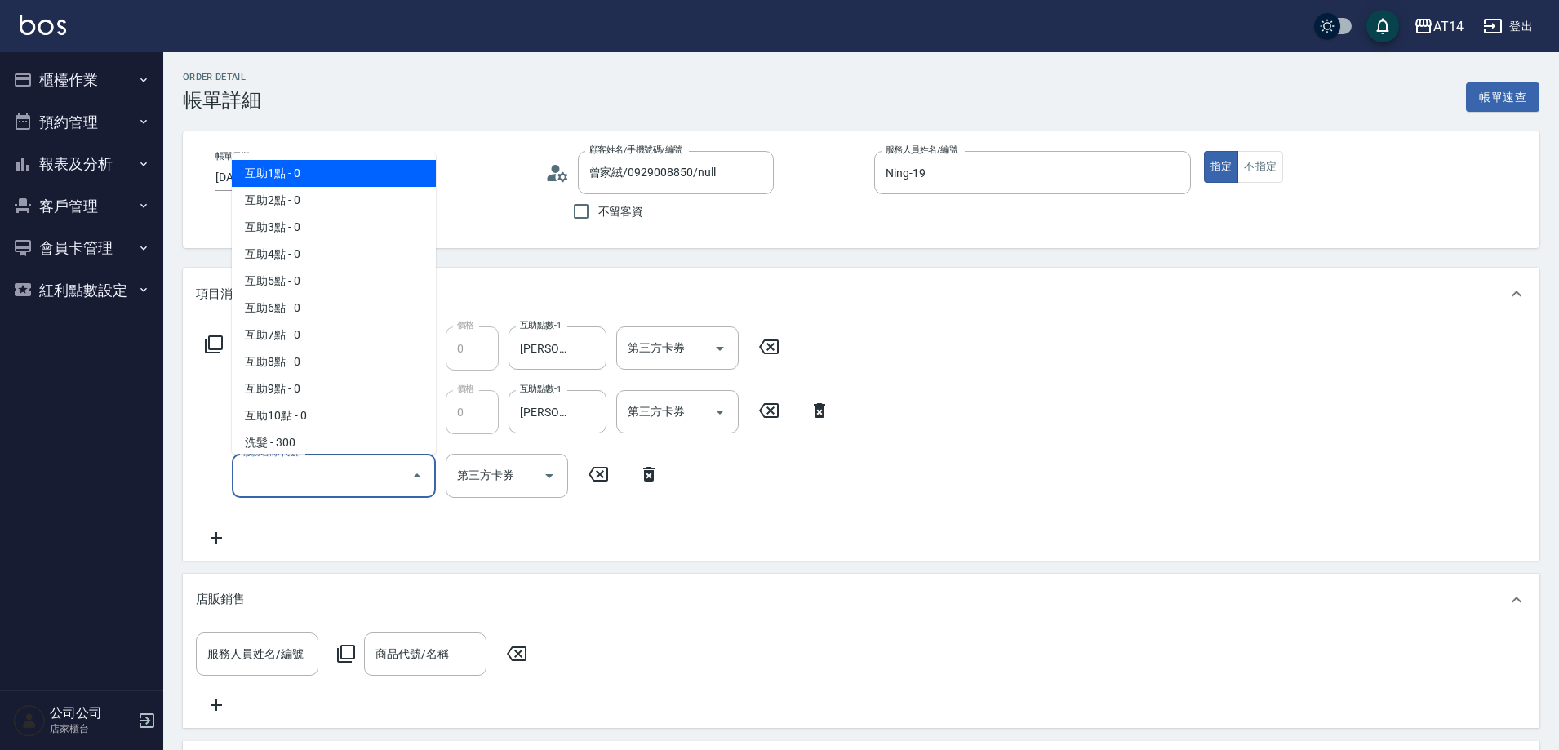
click at [291, 476] on input "服務名稱/代號" at bounding box center [321, 475] width 165 height 29
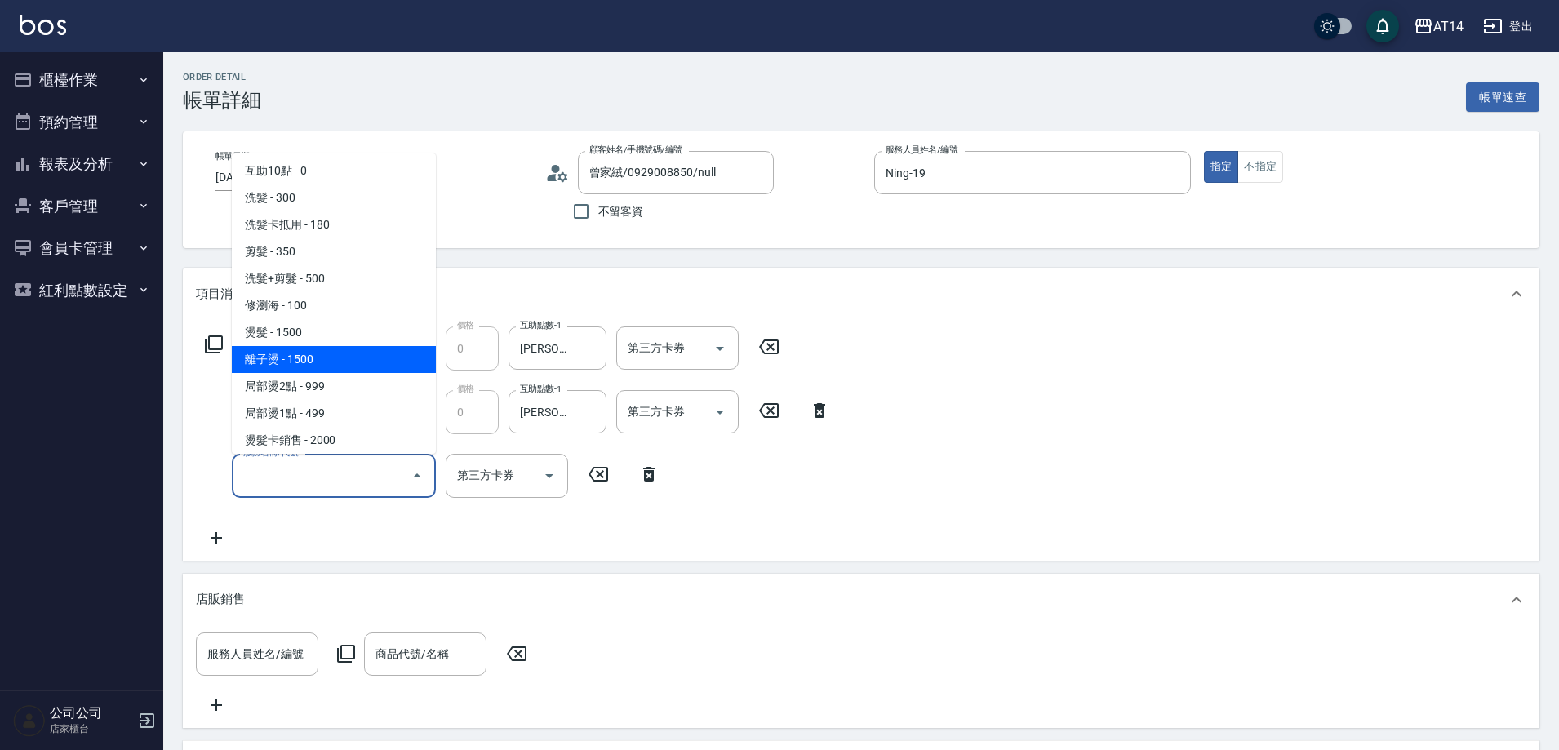
click at [333, 353] on span "離子燙 - 1500" at bounding box center [334, 359] width 204 height 27
type input "3"
type input "離子燙(032)"
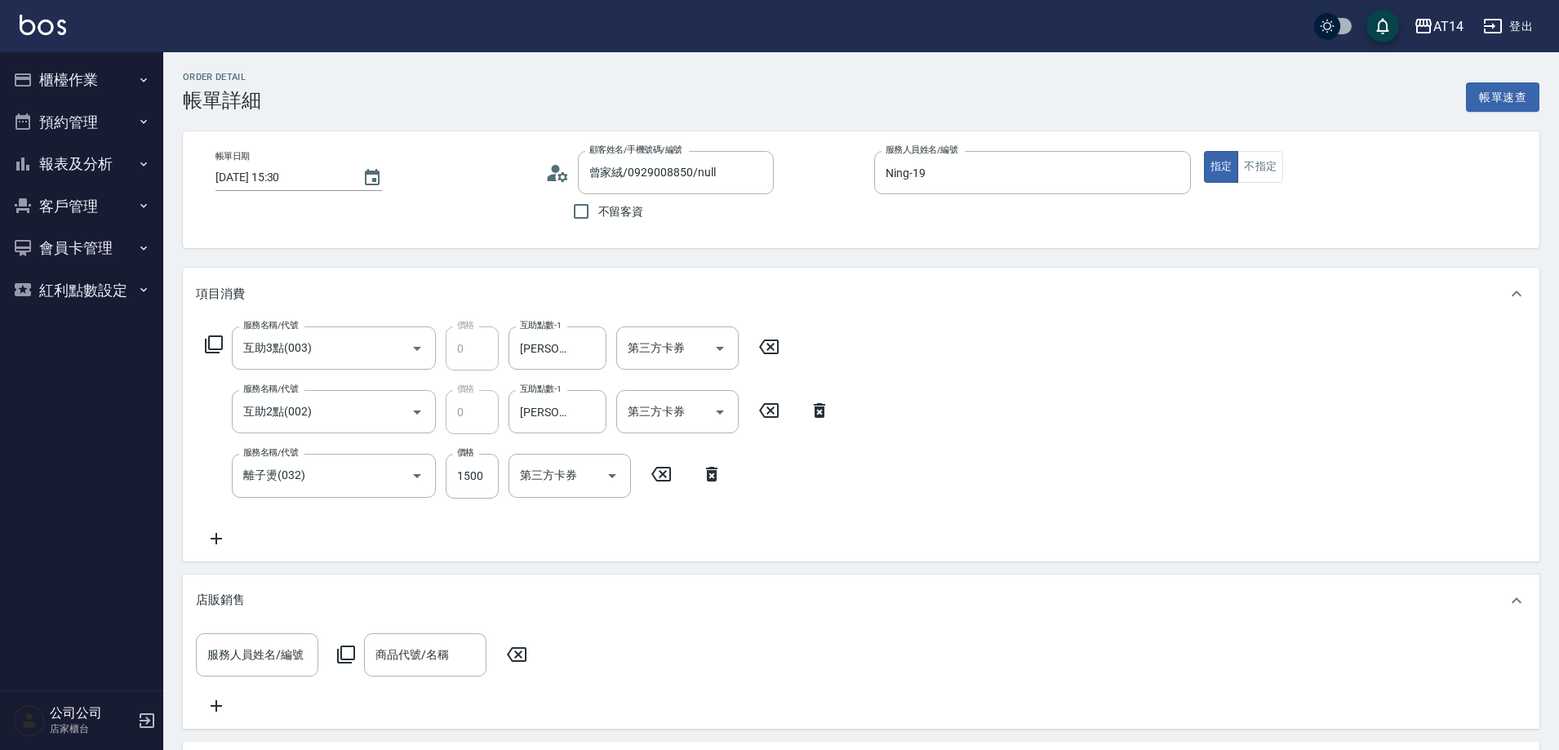
click at [225, 541] on icon at bounding box center [216, 539] width 41 height 20
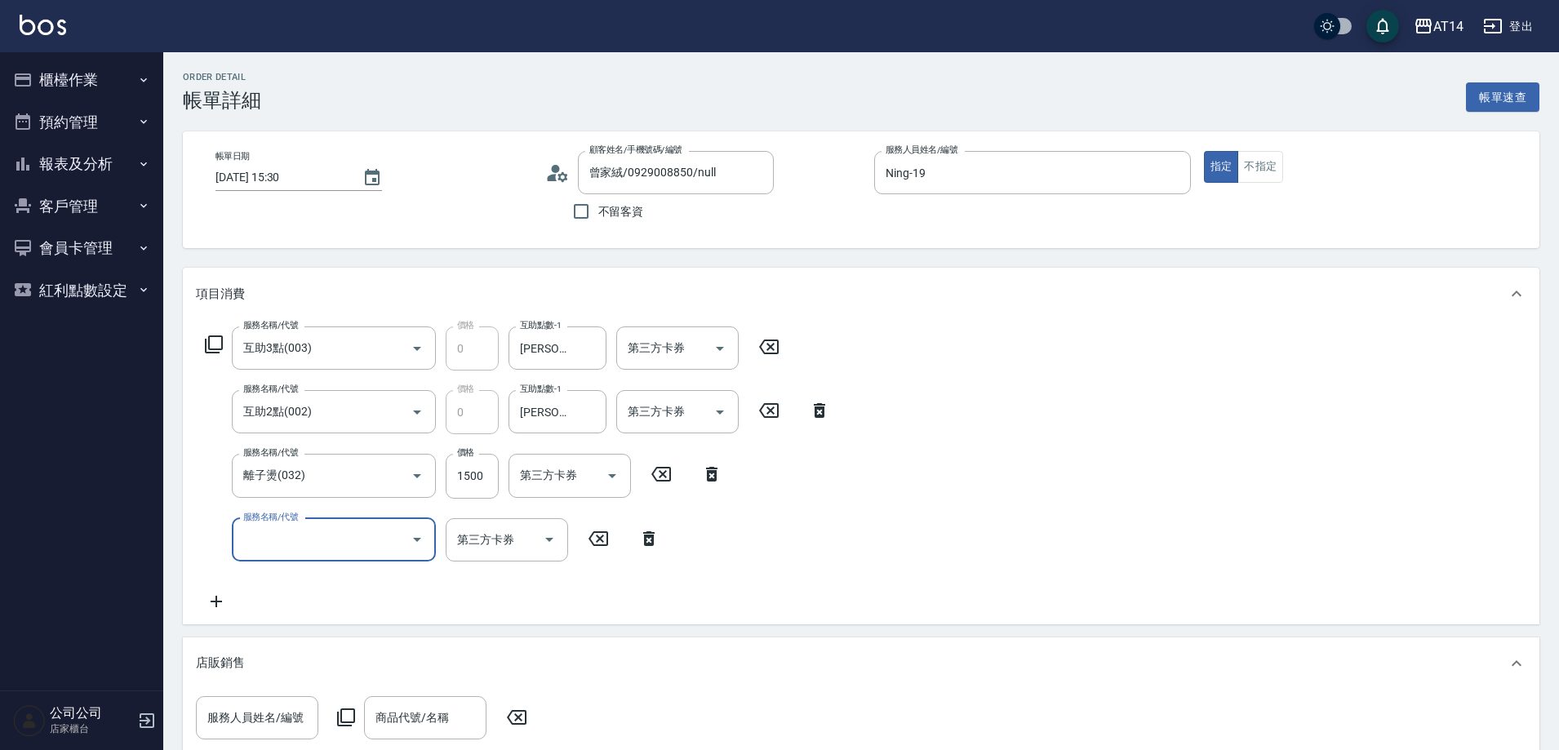
click at [285, 519] on label "服務名稱/代號" at bounding box center [270, 517] width 55 height 12
click at [285, 526] on input "服務名稱/代號" at bounding box center [321, 540] width 165 height 29
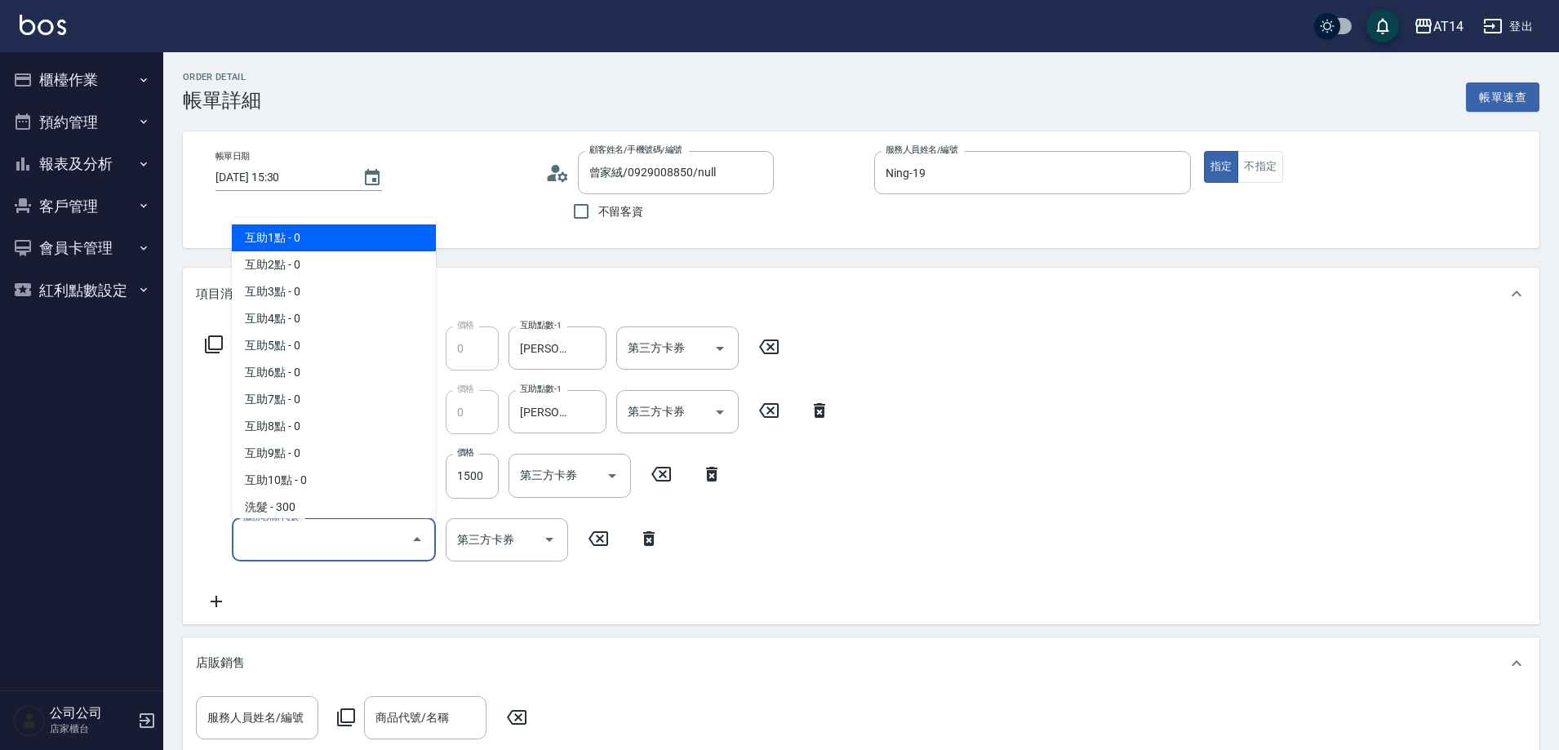
click at [308, 531] on input "服務名稱/代號" at bounding box center [321, 540] width 165 height 29
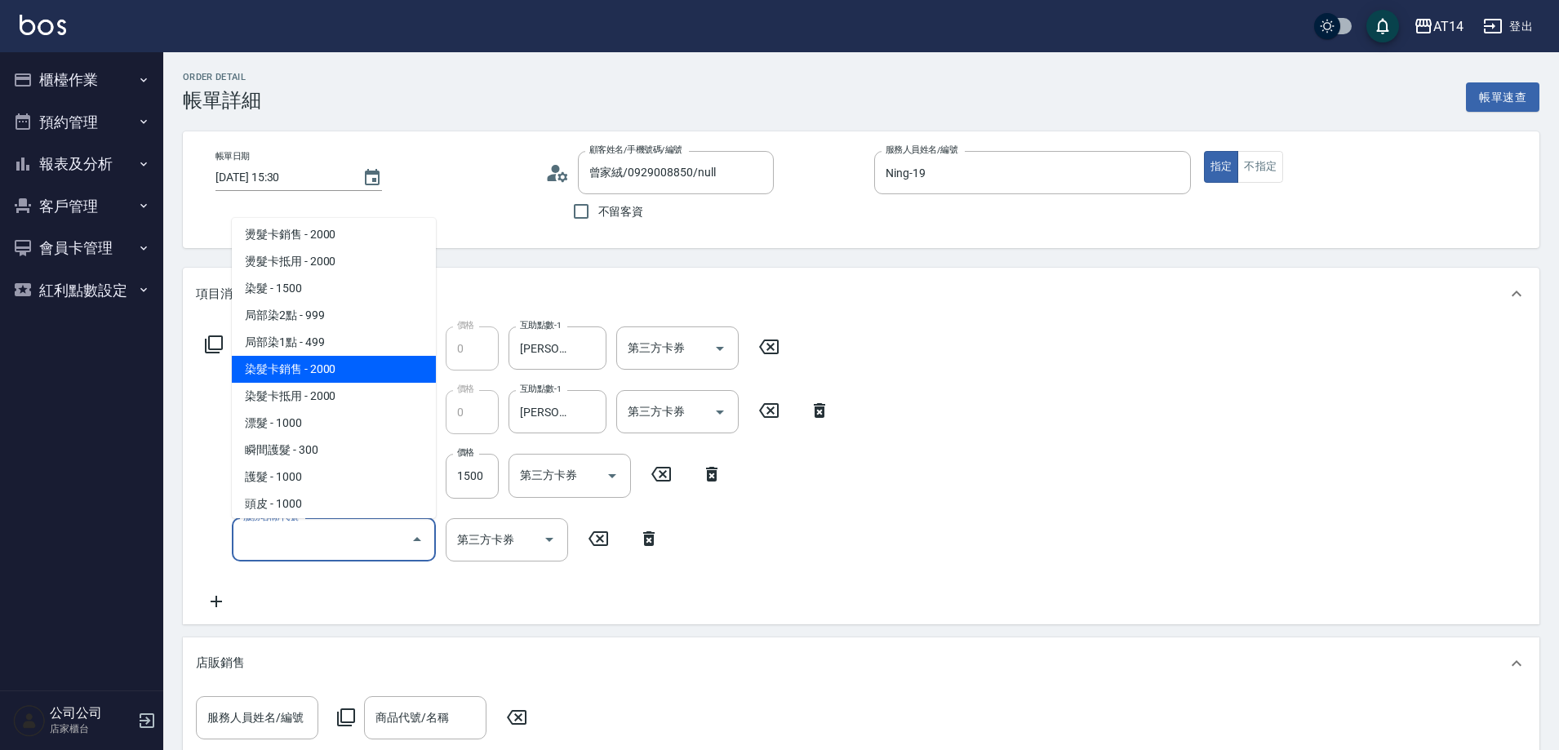
scroll to position [490, 0]
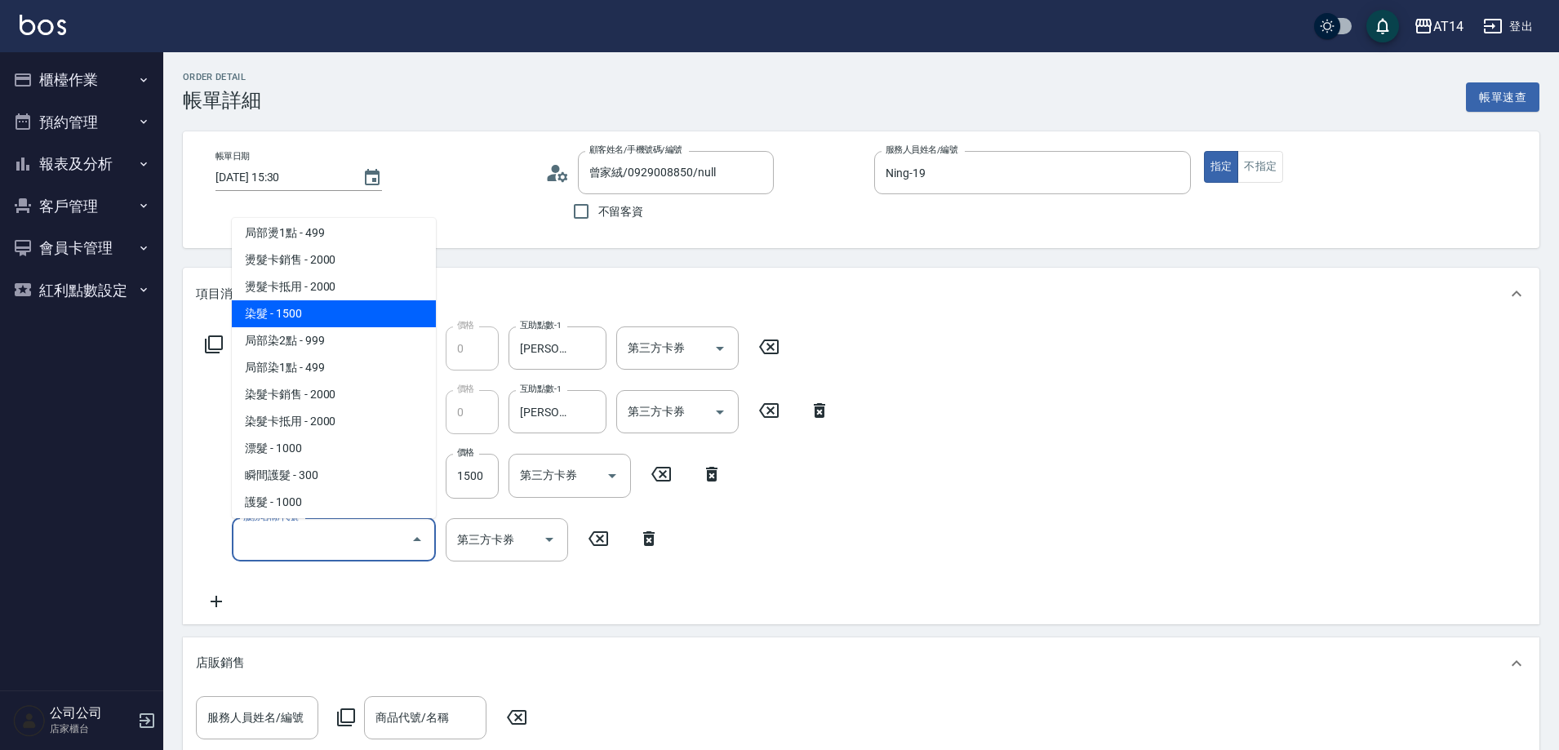
click at [305, 317] on span "染髮 - 1500" at bounding box center [334, 313] width 204 height 27
type input "6"
type input "染髮(041)"
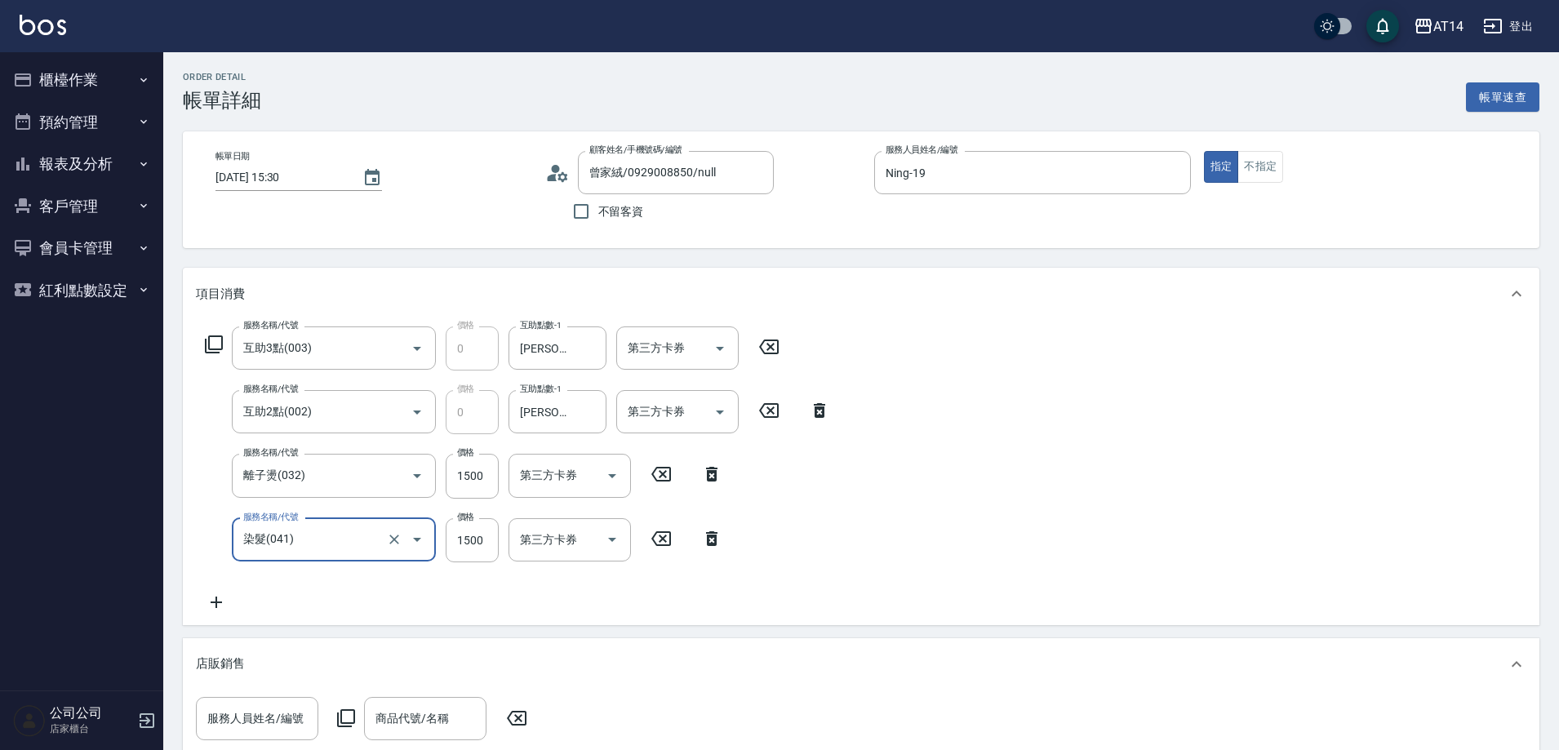
click at [225, 593] on icon at bounding box center [216, 603] width 41 height 20
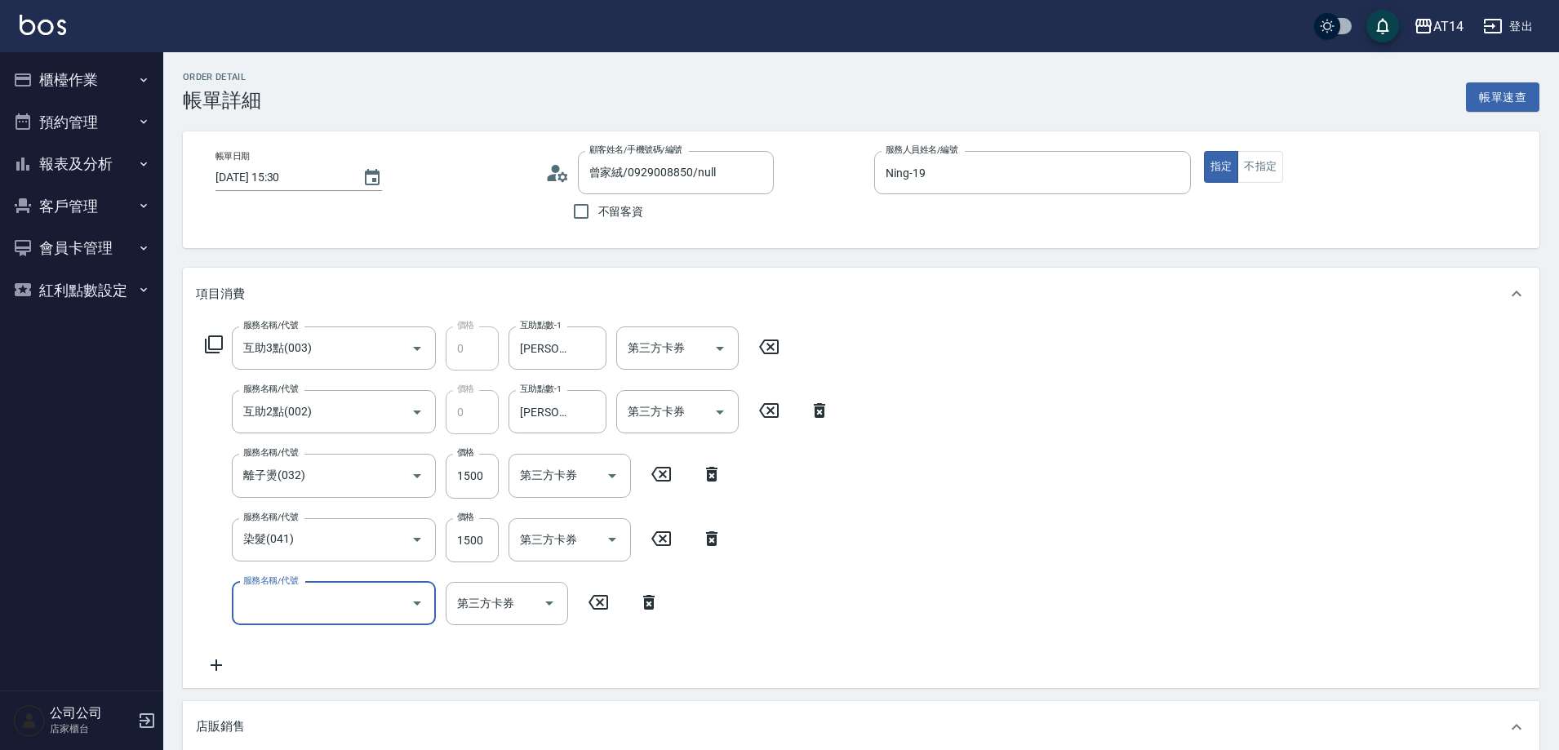
click at [296, 587] on label "服務名稱/代號" at bounding box center [270, 581] width 55 height 12
click at [296, 589] on input "服務名稱/代號" at bounding box center [321, 603] width 165 height 29
click at [316, 600] on input "服務名稱/代號" at bounding box center [321, 603] width 165 height 29
type input "051"
type input "8"
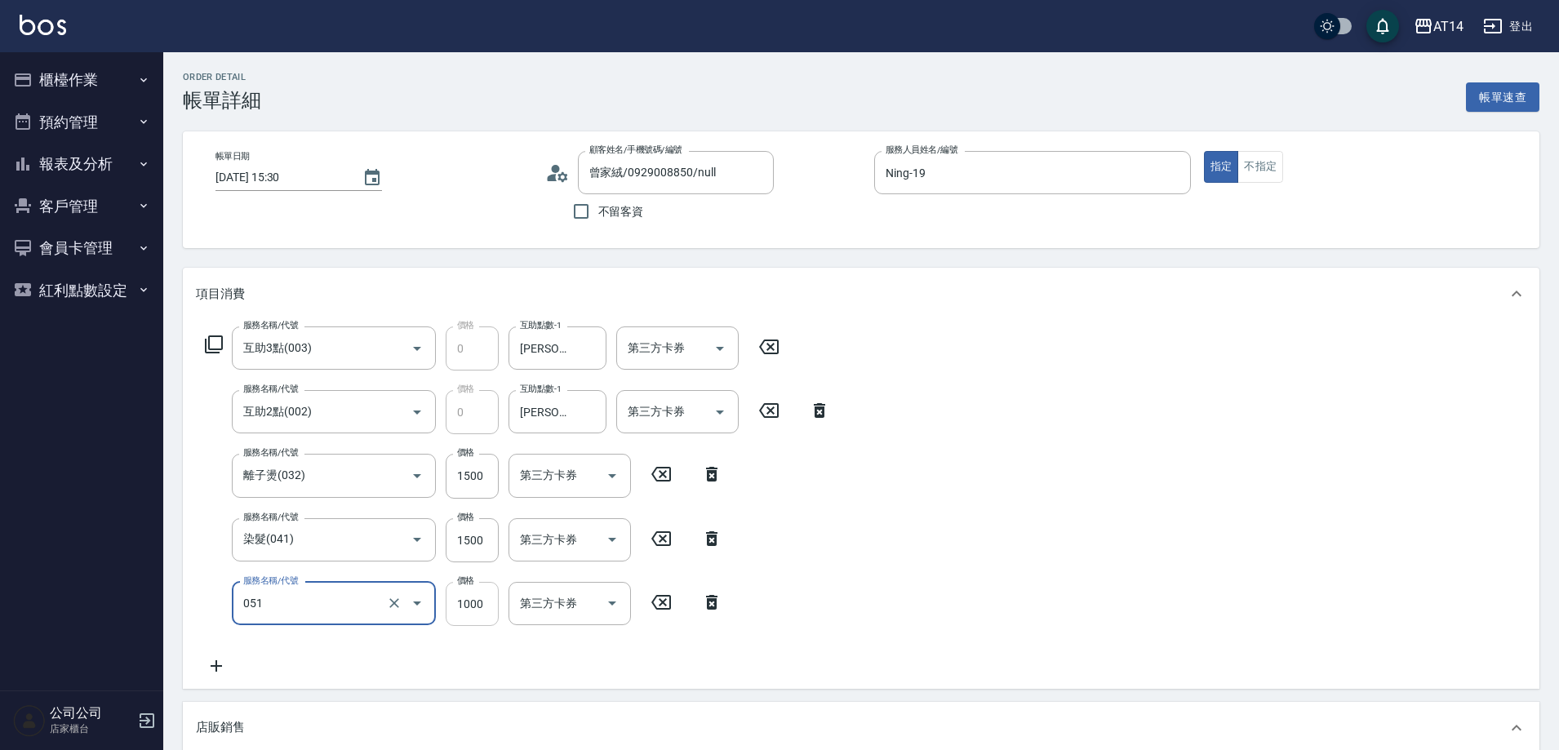
type input "護髮(051)"
click at [476, 602] on input "1000" at bounding box center [472, 604] width 53 height 44
type input "1"
type input "6"
type input "1200"
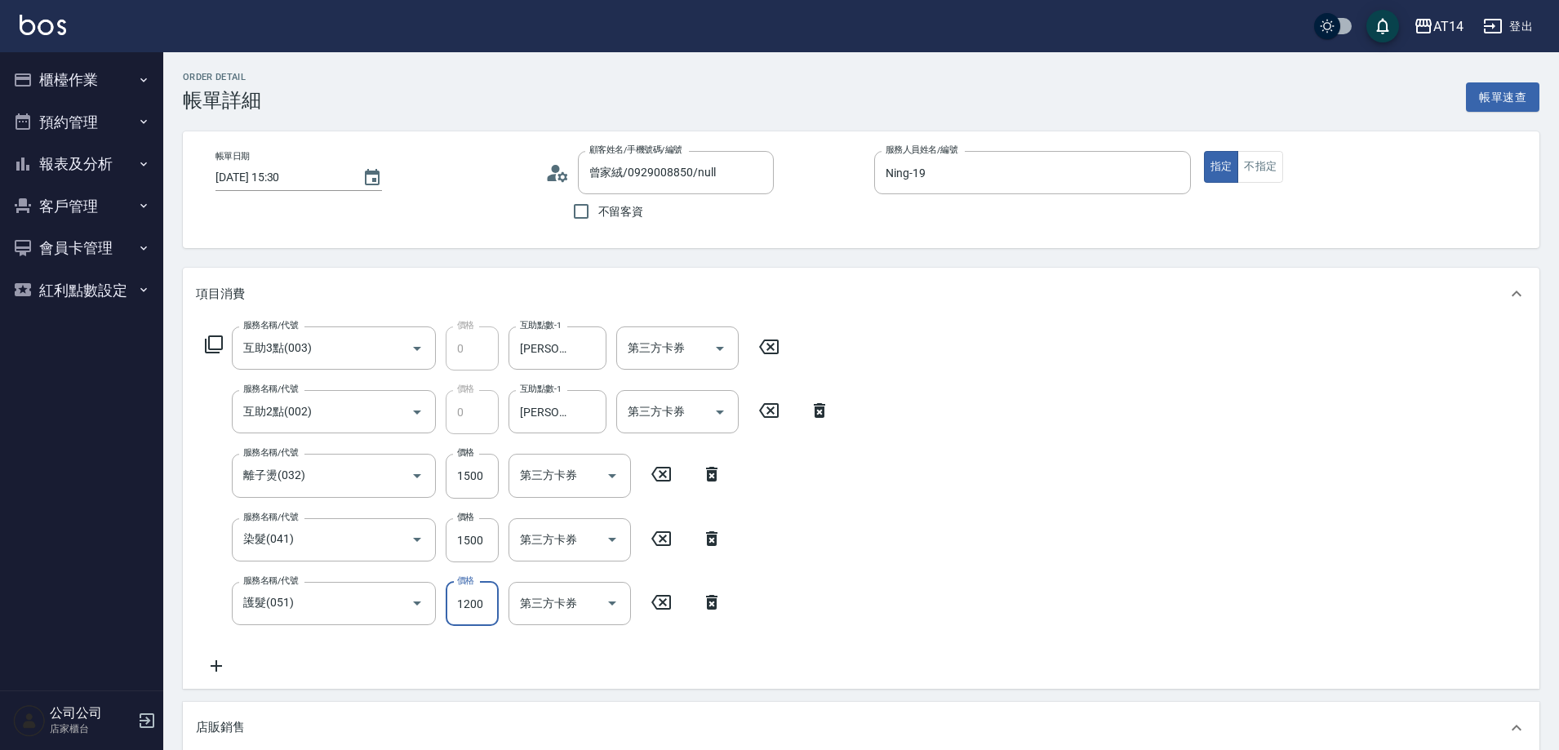
type input "8"
type input "1200"
click at [458, 538] on input "1500" at bounding box center [472, 540] width 53 height 44
type input "1"
type input "5"
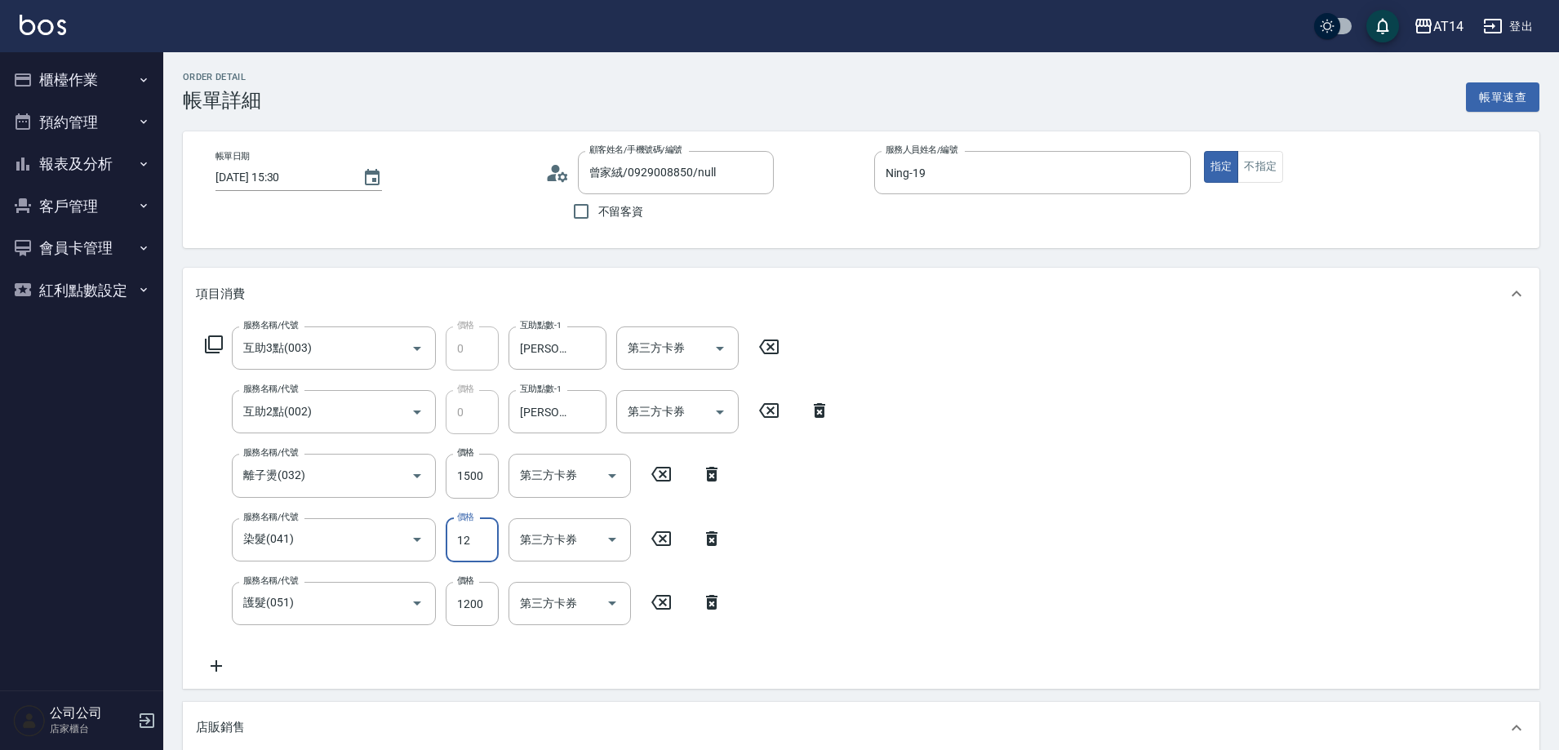
type input "129"
type input "6"
type input "1299"
type input "8"
type input "1299"
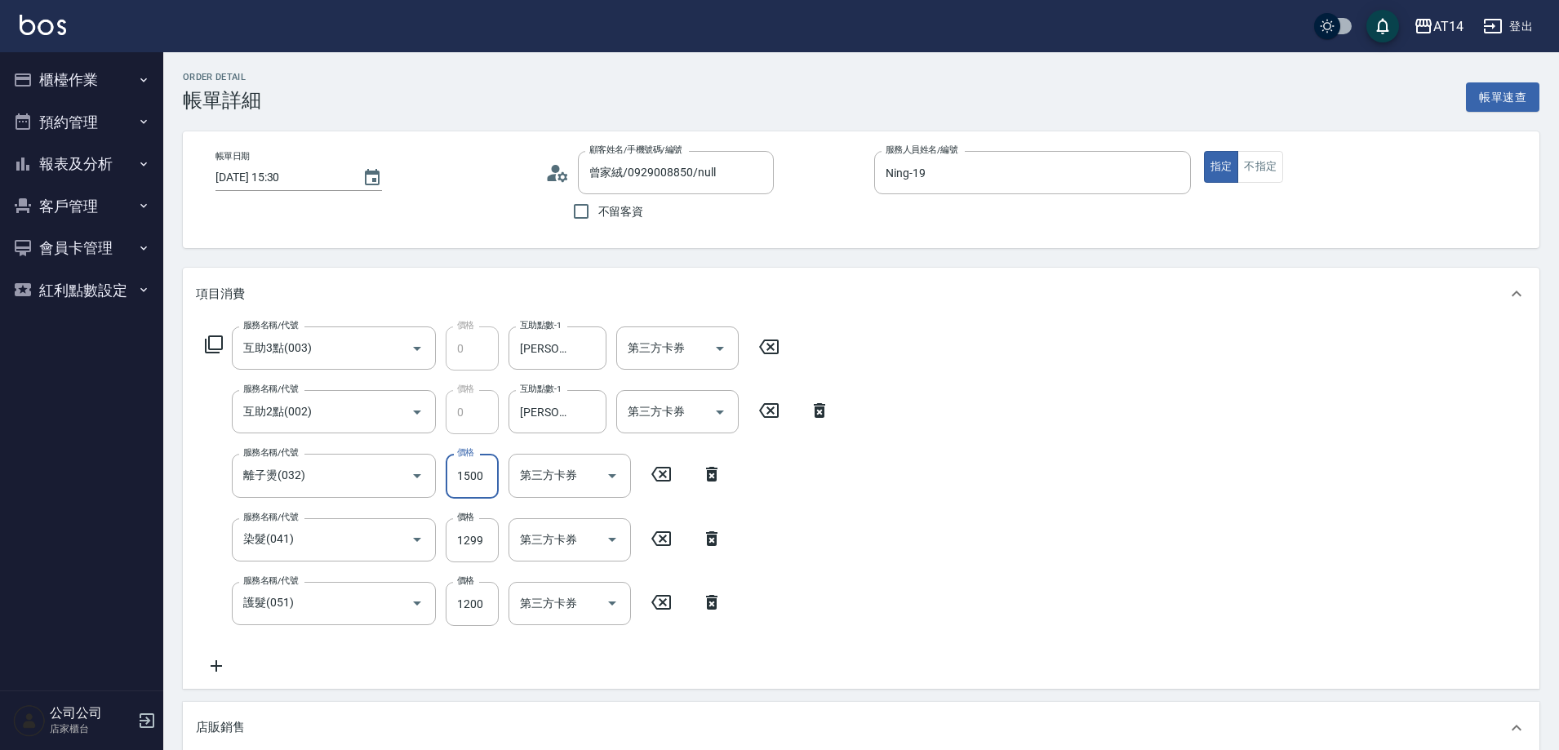
click at [469, 474] on input "1500" at bounding box center [472, 476] width 53 height 44
type input "1"
type input "5"
type input "1299"
type input "8"
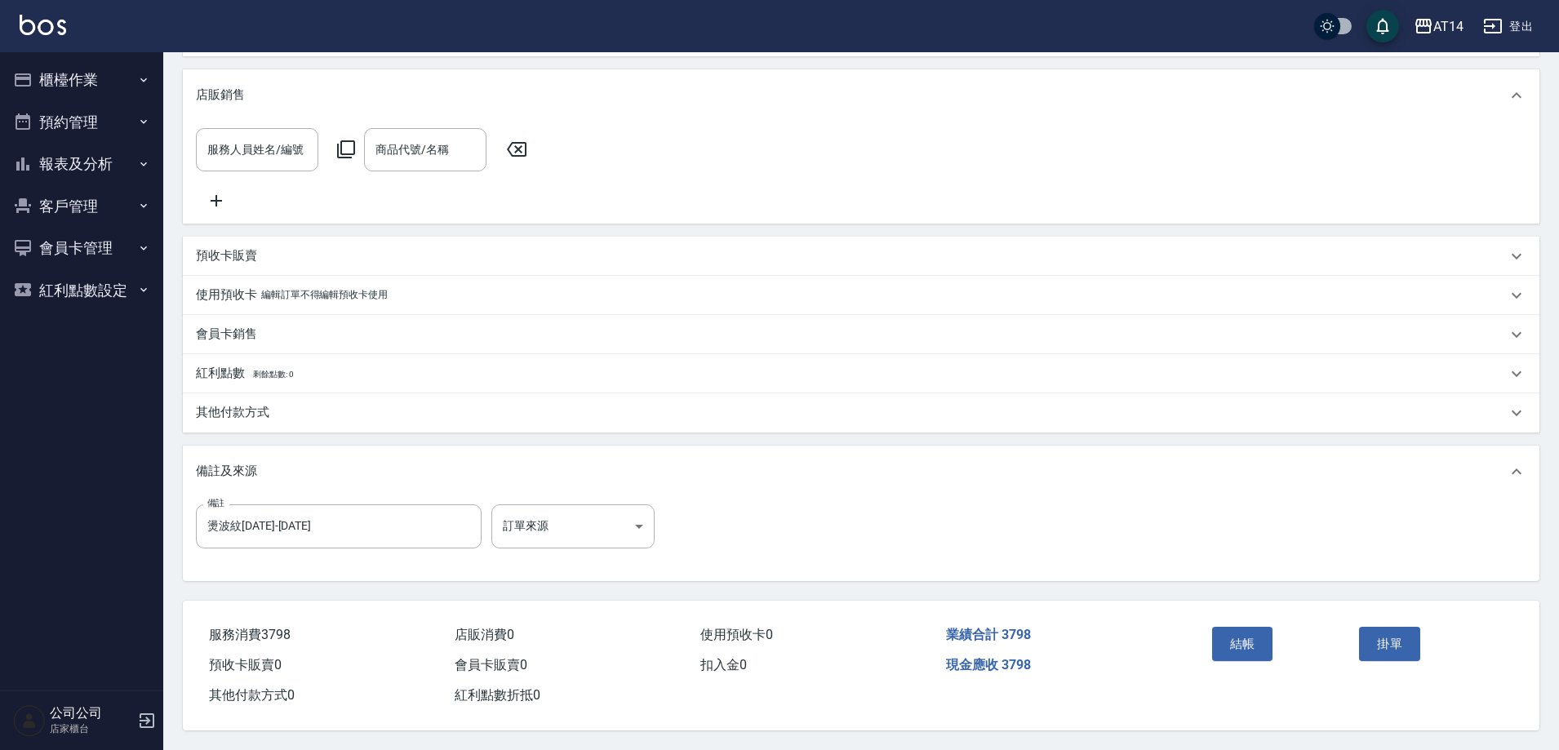
scroll to position [652, 0]
type input "1299"
click at [603, 520] on body "AT14 登出 櫃檯作業 打帳單 帳單列表 掛單列表 現金收支登錄 材料自購登錄 每日結帳 排班表 掃碼打卡 預約管理 預約管理 單日預約紀錄 單週預約紀錄 …" at bounding box center [779, 58] width 1559 height 1383
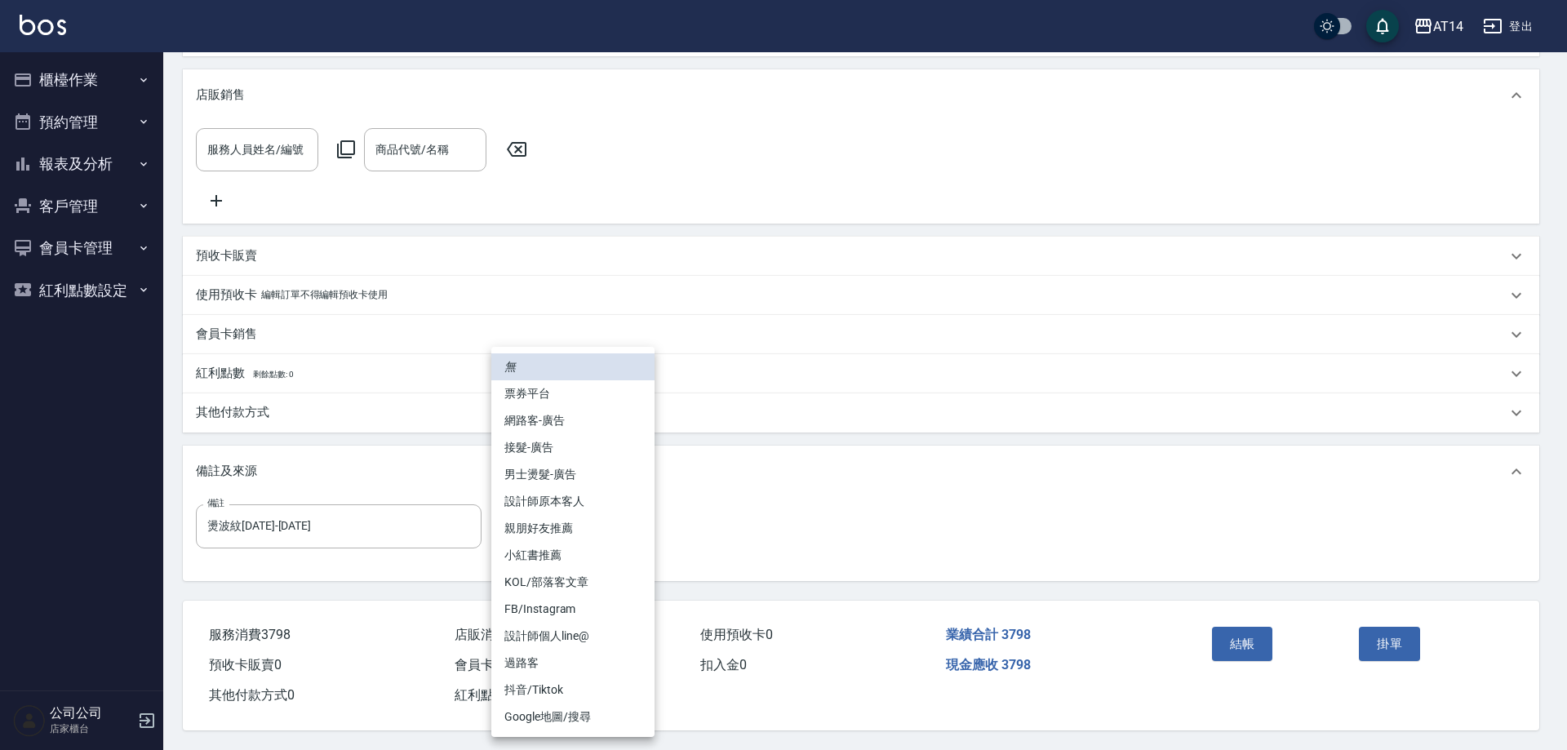
click at [586, 426] on li "網路客-廣告" at bounding box center [572, 420] width 163 height 27
type input "網路客-廣告"
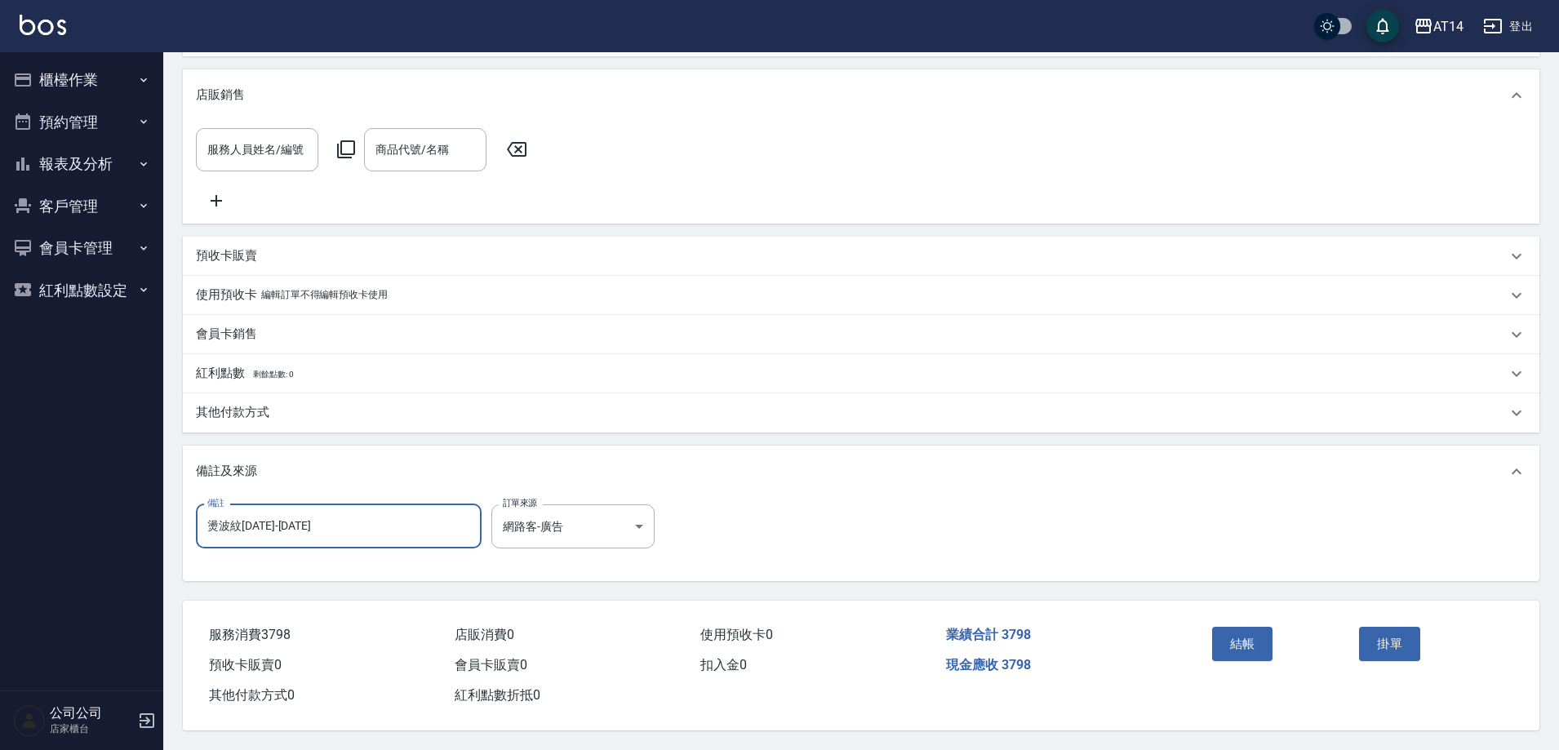
drag, startPoint x: 387, startPoint y: 503, endPoint x: 192, endPoint y: 507, distance: 195.2
click at [193, 507] on div "備註 燙波紋[DATE]-[DATE] 備註 訂單來源 網路客-廣告 網路客-廣告 訂單來源" at bounding box center [861, 539] width 1357 height 83
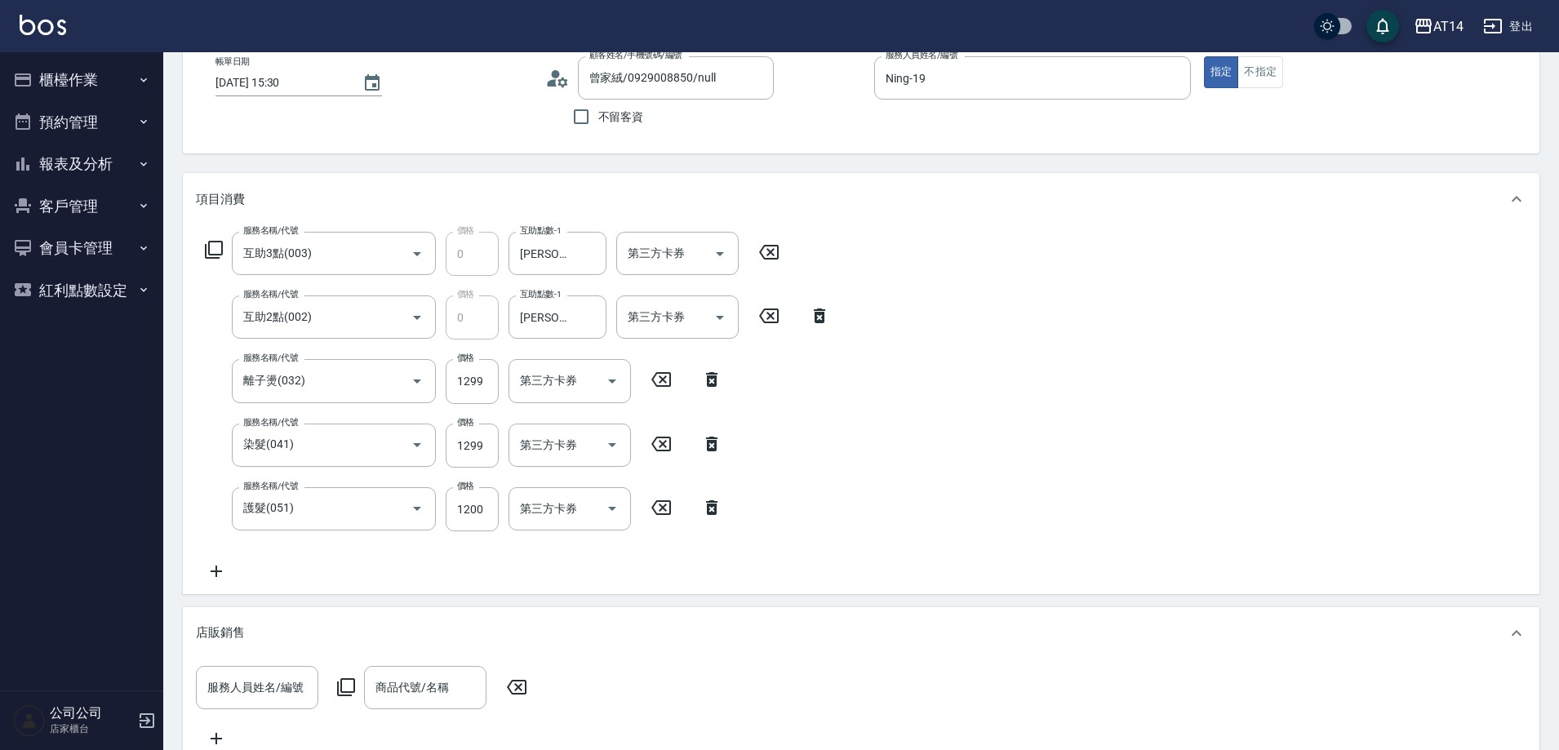
scroll to position [81, 0]
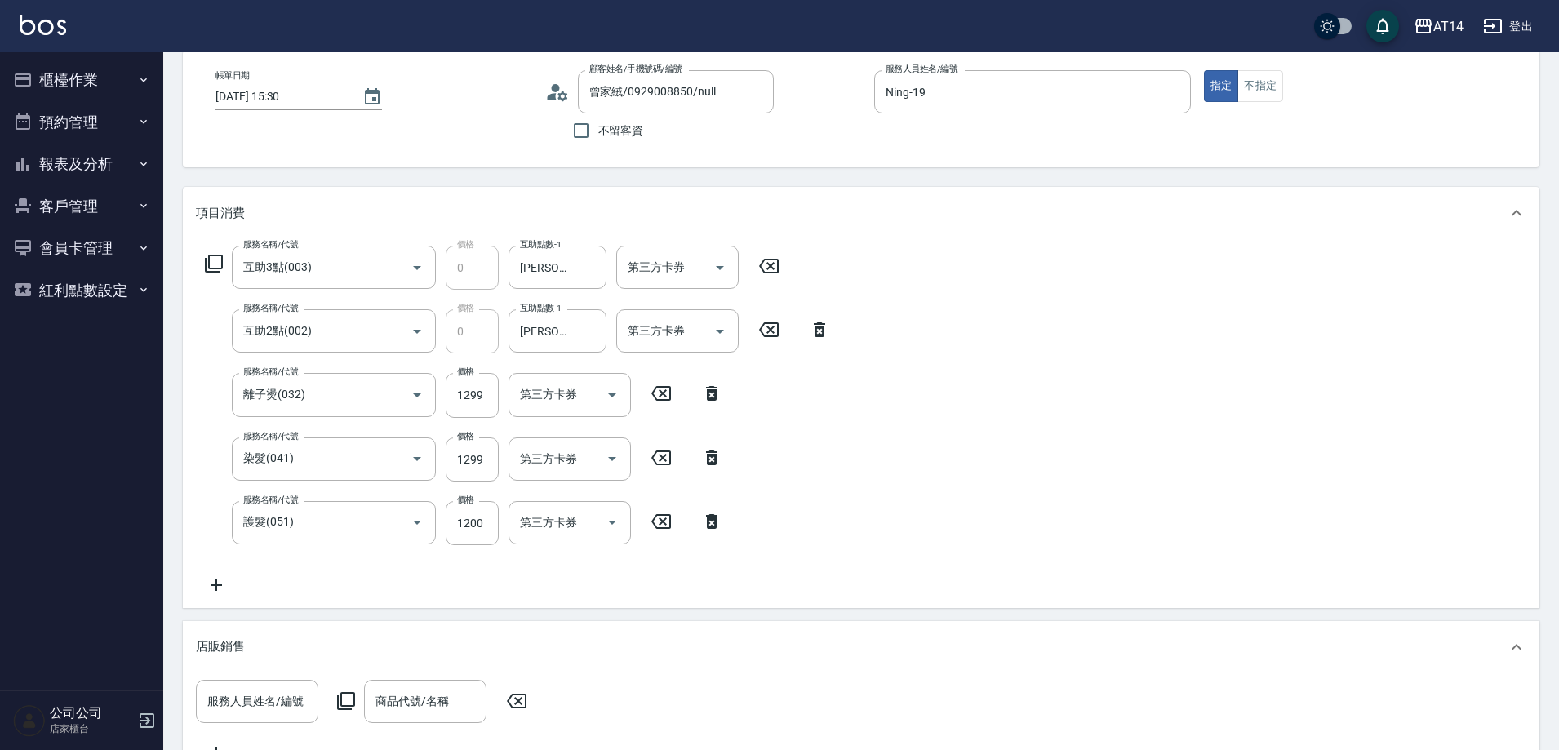
click at [658, 456] on icon at bounding box center [661, 458] width 41 height 20
type input "5"
click at [657, 526] on icon at bounding box center [661, 521] width 41 height 20
type input "3"
click at [762, 330] on icon at bounding box center [769, 330] width 41 height 20
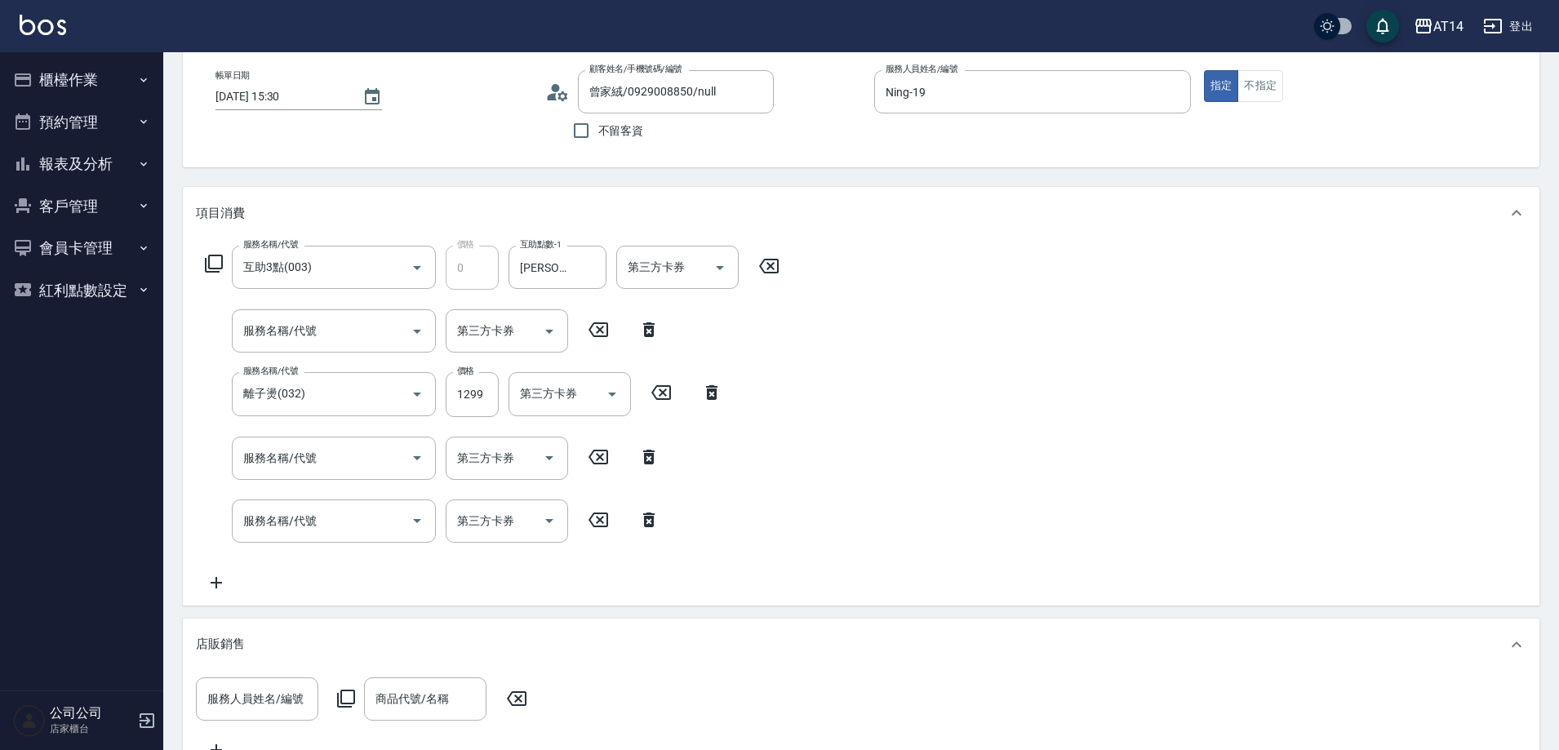
click at [768, 263] on icon at bounding box center [769, 266] width 20 height 15
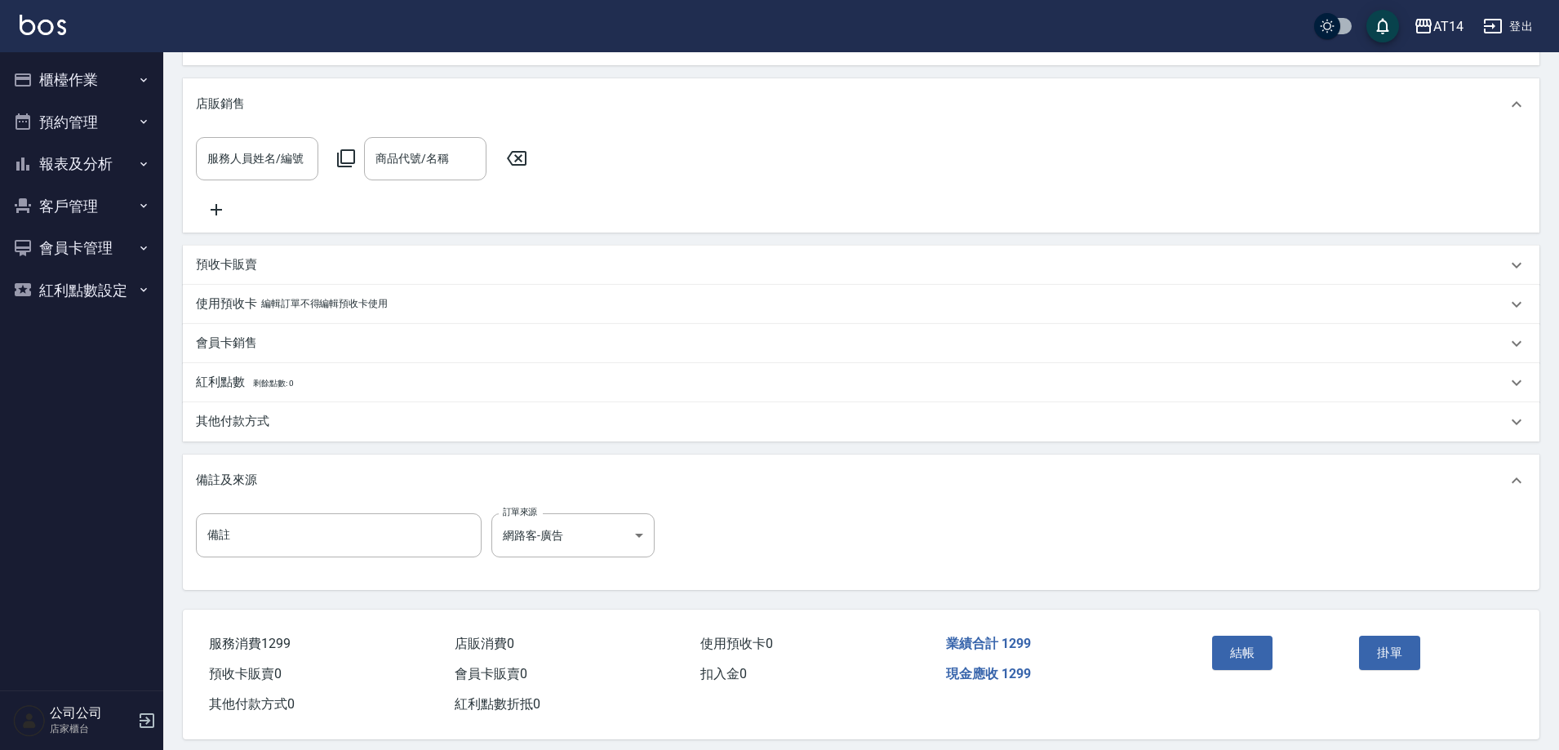
scroll to position [649, 0]
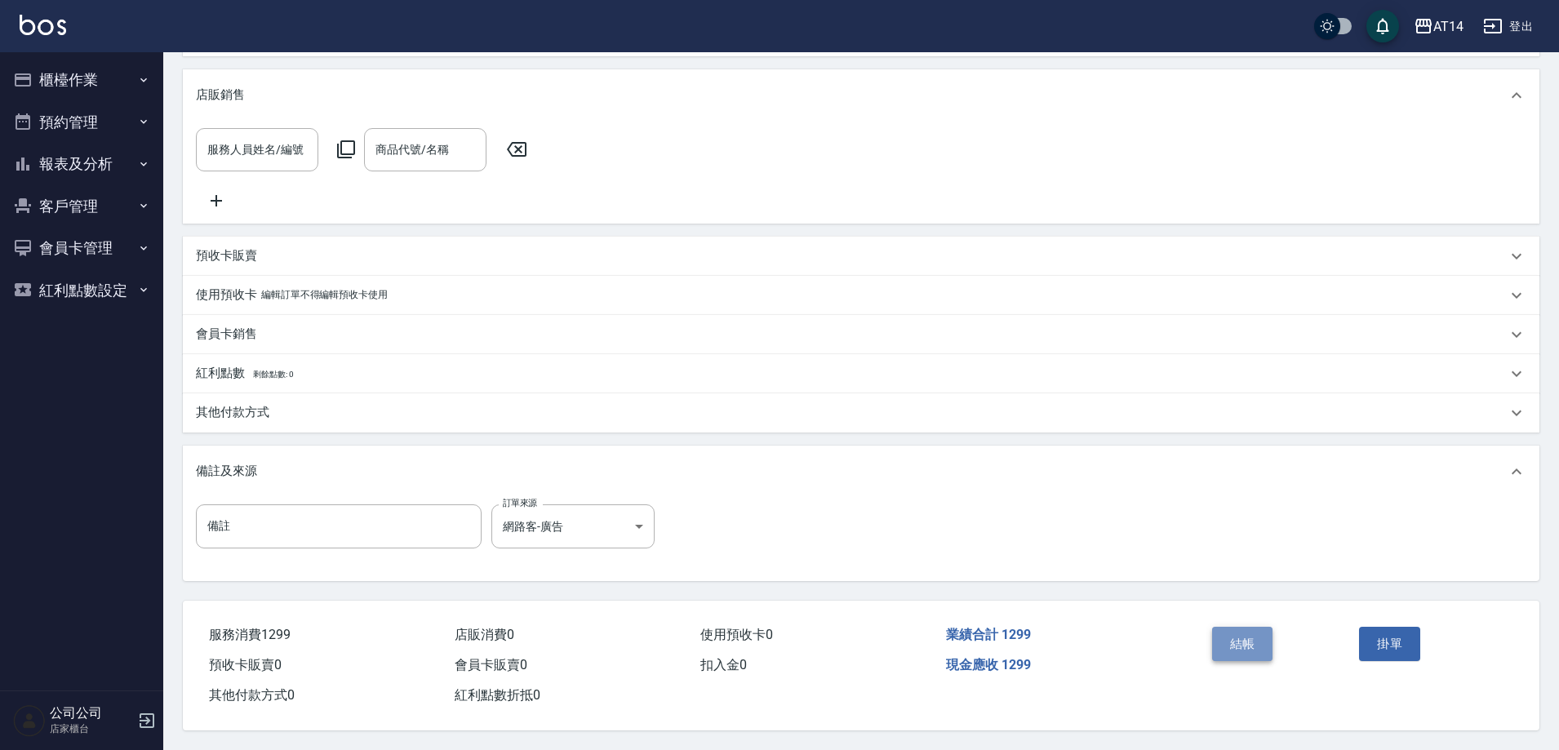
click at [1238, 631] on button "結帳" at bounding box center [1242, 644] width 61 height 34
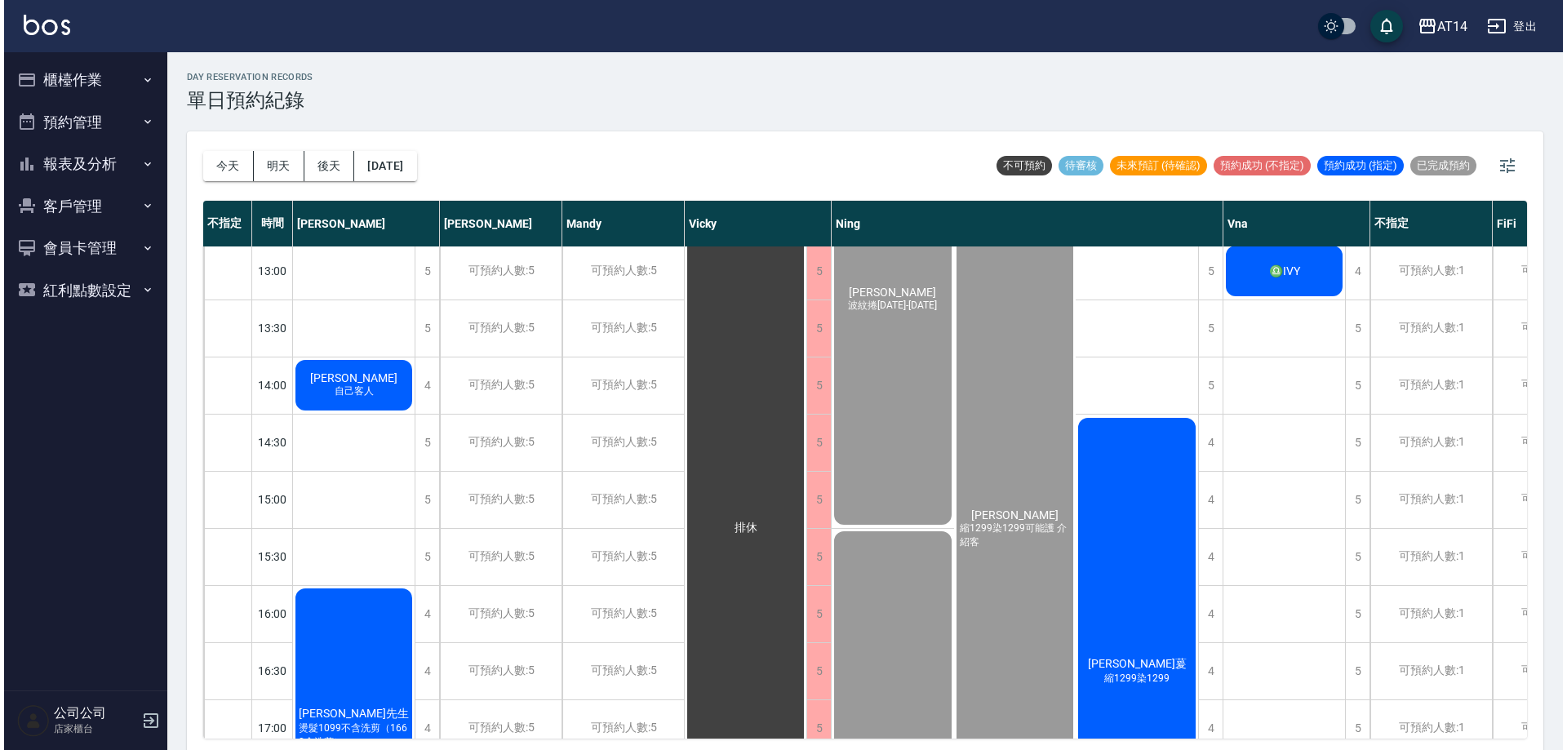
scroll to position [490, 0]
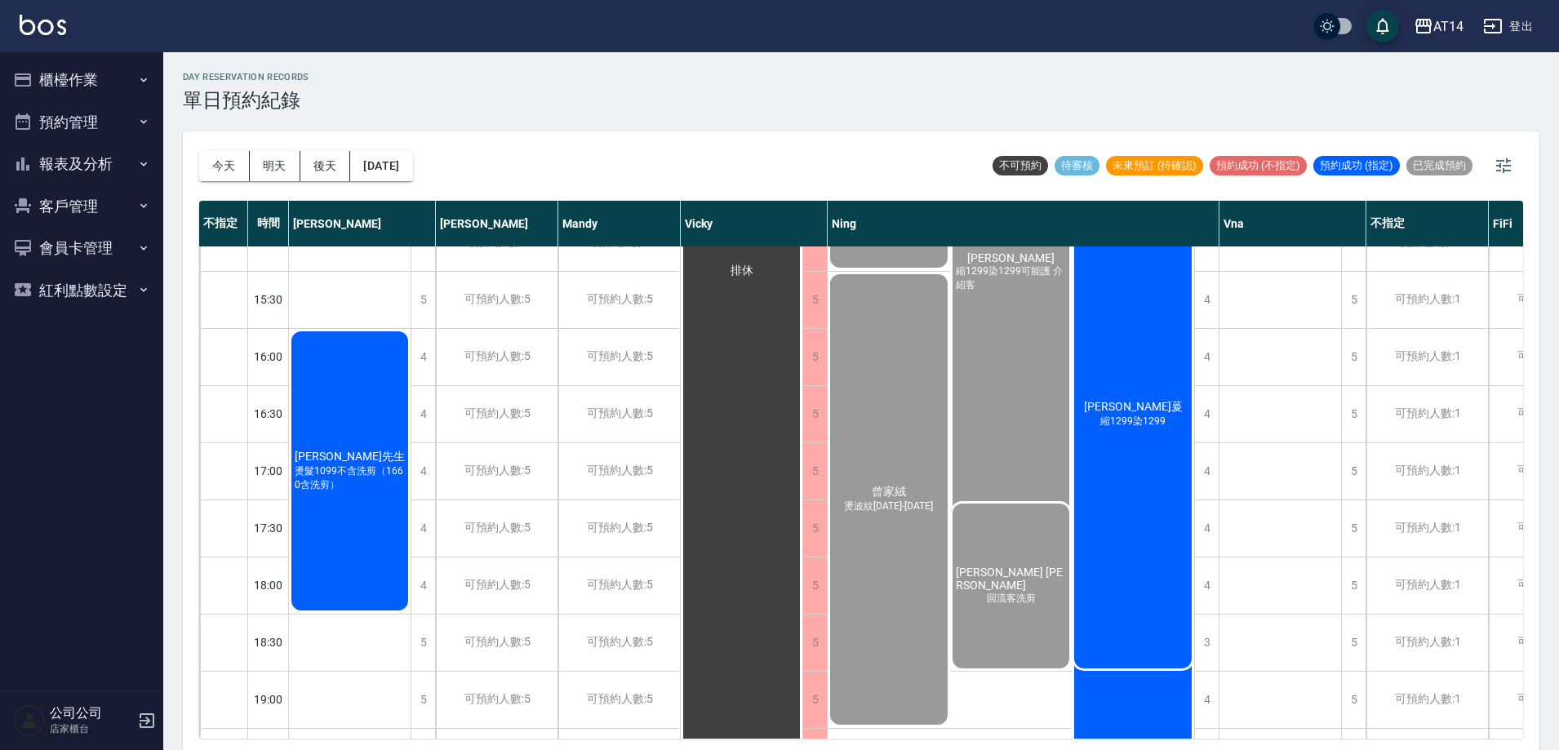
click at [1123, 511] on div "[PERSON_NAME]萲 縮1299染1299" at bounding box center [1133, 414] width 122 height 513
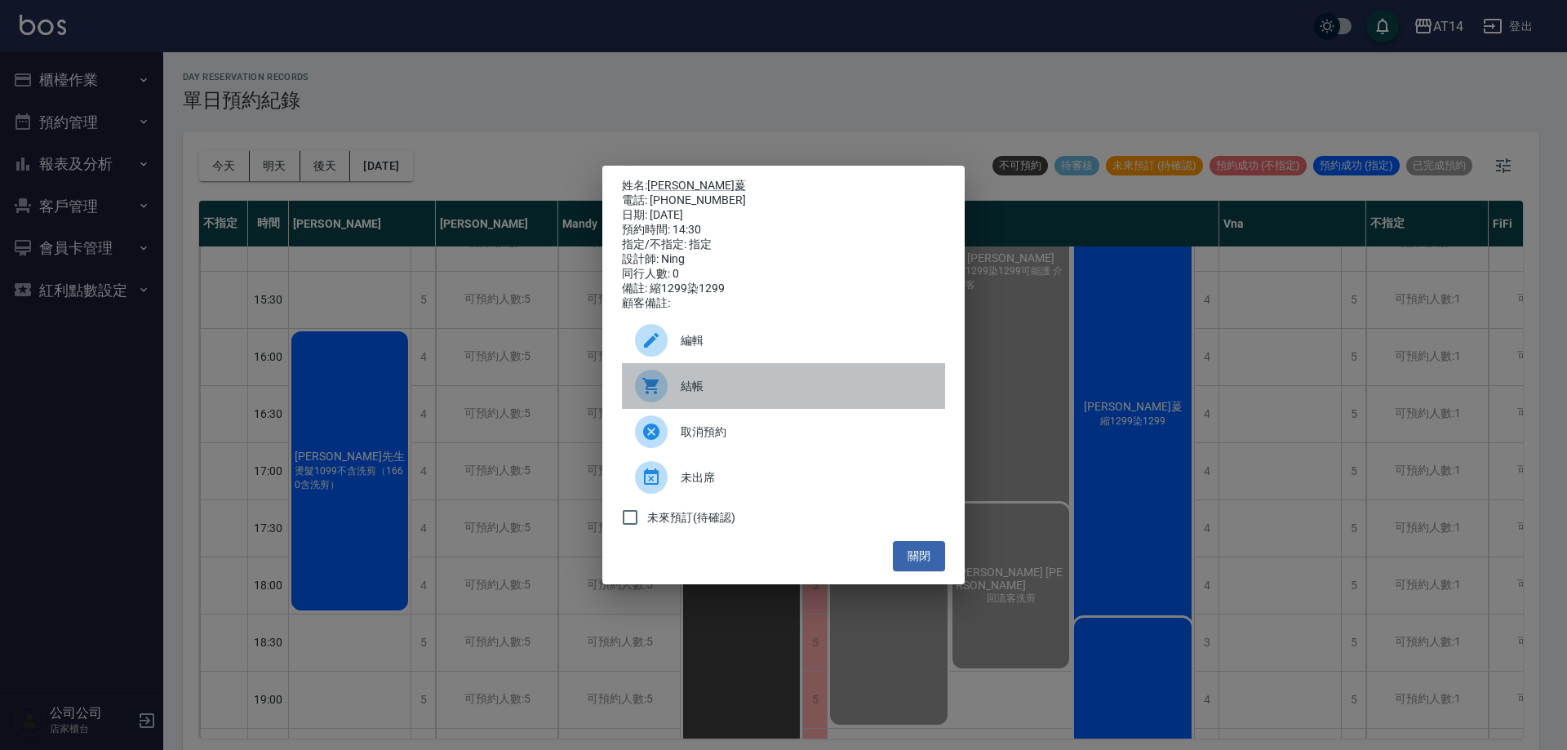
click at [801, 395] on span "結帳" at bounding box center [806, 386] width 251 height 17
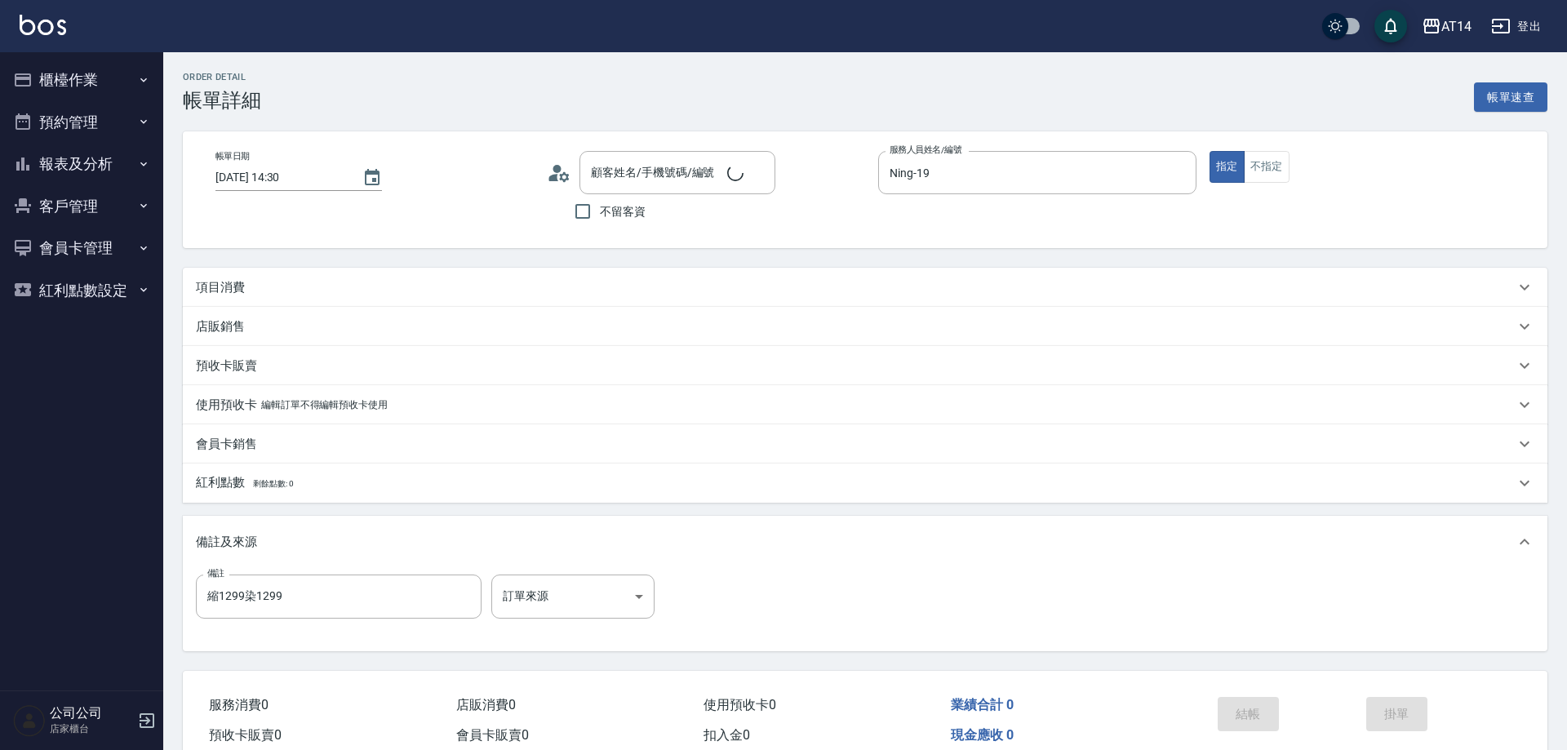
type input "[DATE] 14:30"
type input "Ning-19"
type input "縮1299染1299"
type input "[PERSON_NAME]萲/0979218801/null"
click at [362, 280] on div "項目消費" at bounding box center [851, 287] width 1311 height 17
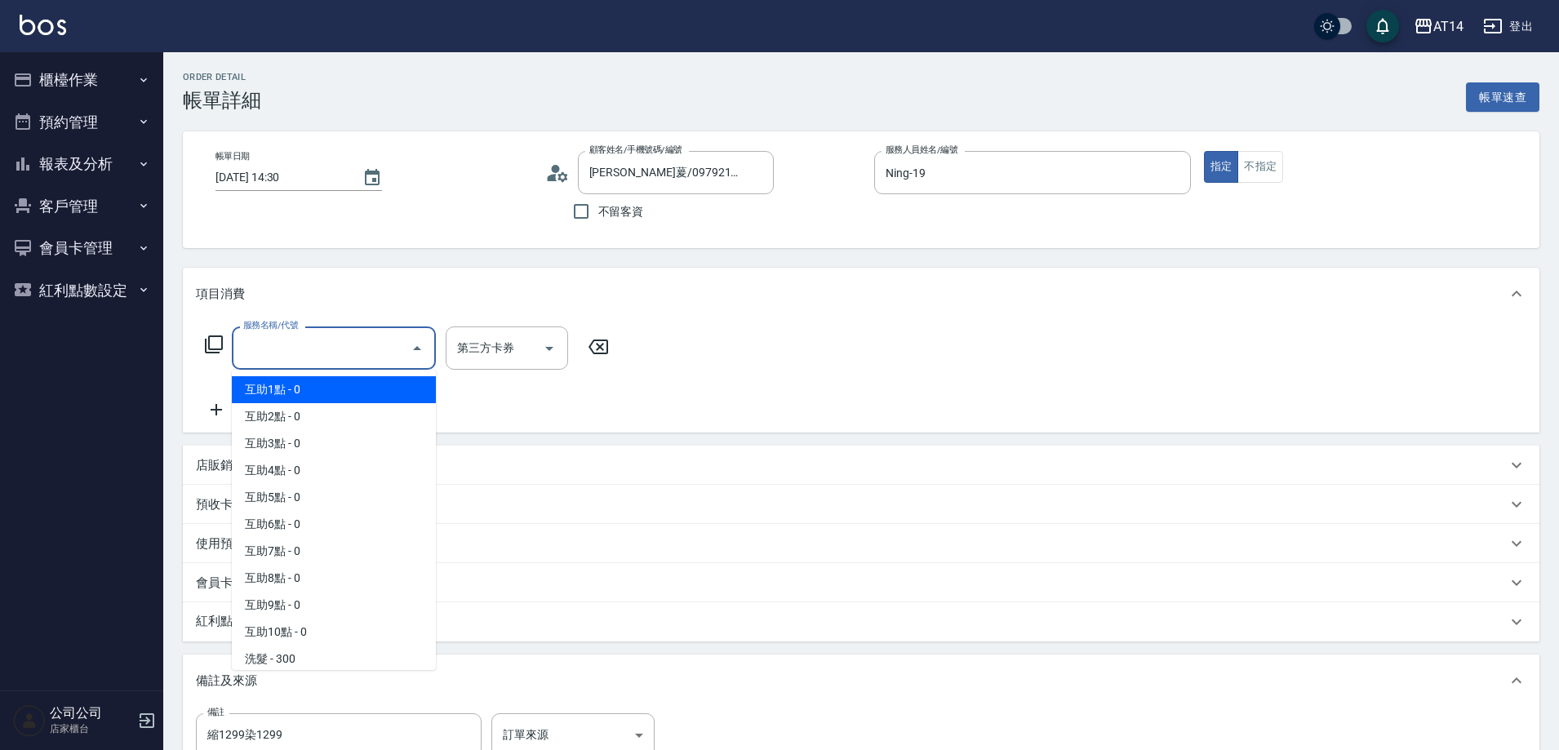
click at [309, 361] on input "服務名稱/代號" at bounding box center [321, 348] width 165 height 29
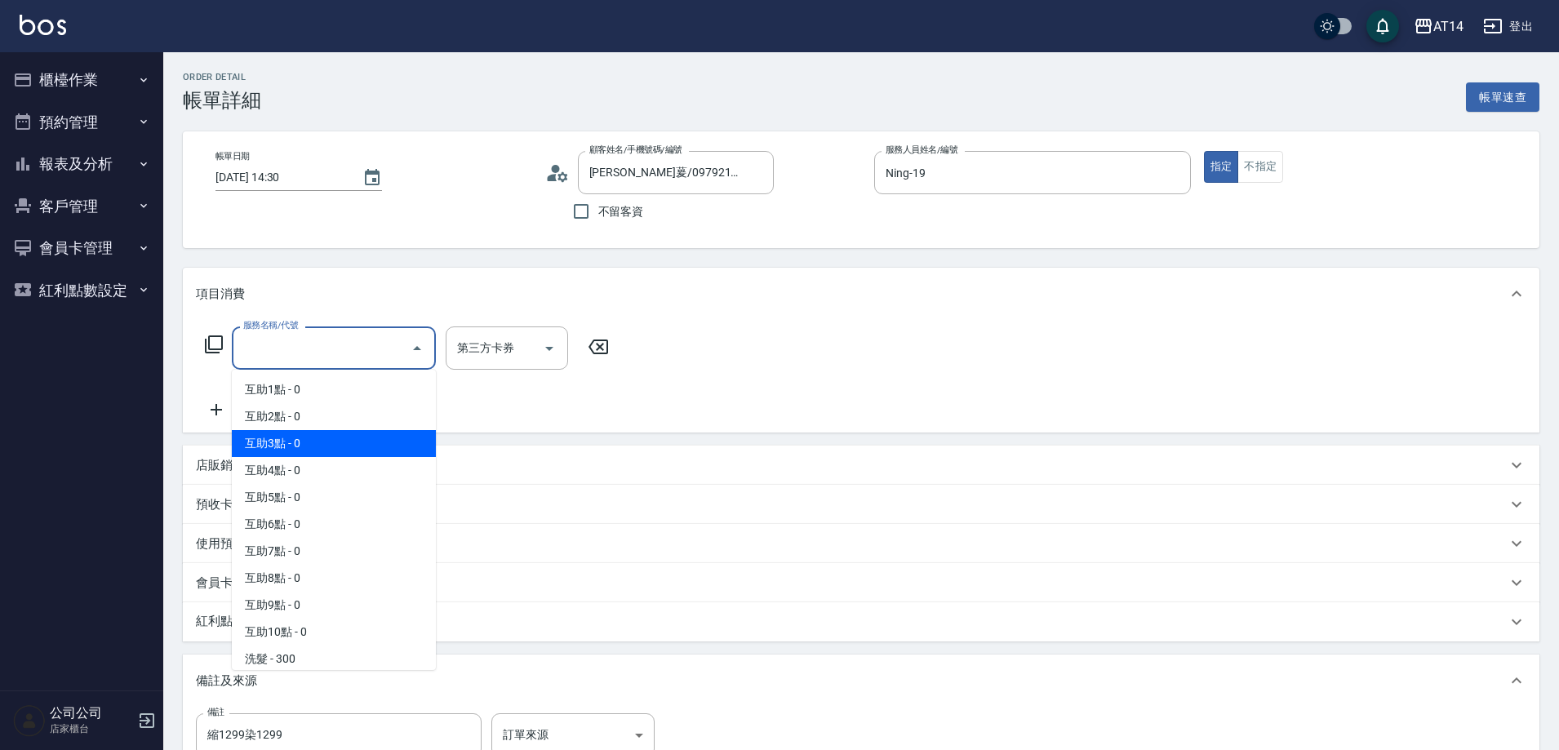
click at [349, 446] on span "互助3點 - 0" at bounding box center [334, 443] width 204 height 27
type input "互助3點(003)"
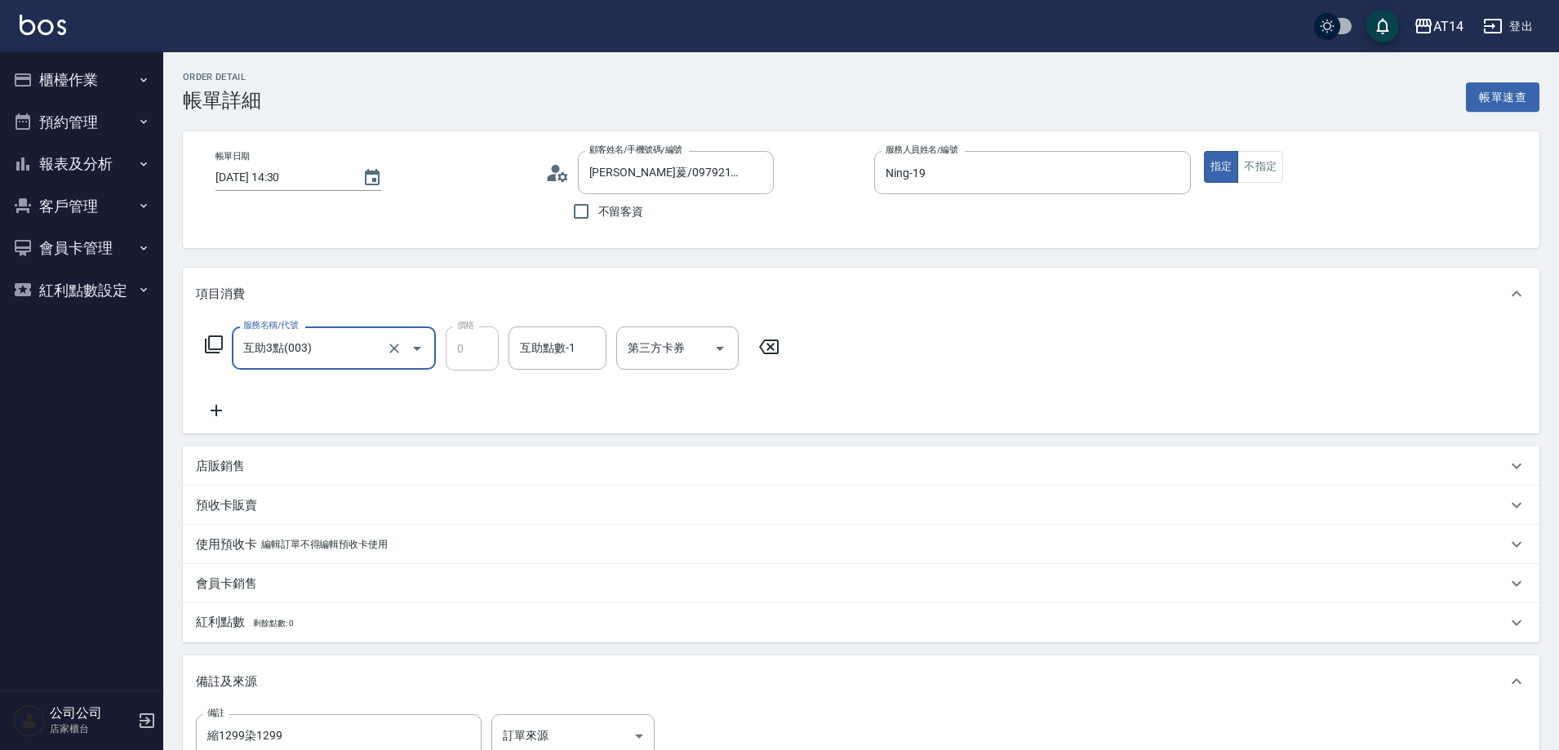
click at [221, 404] on icon at bounding box center [216, 411] width 41 height 20
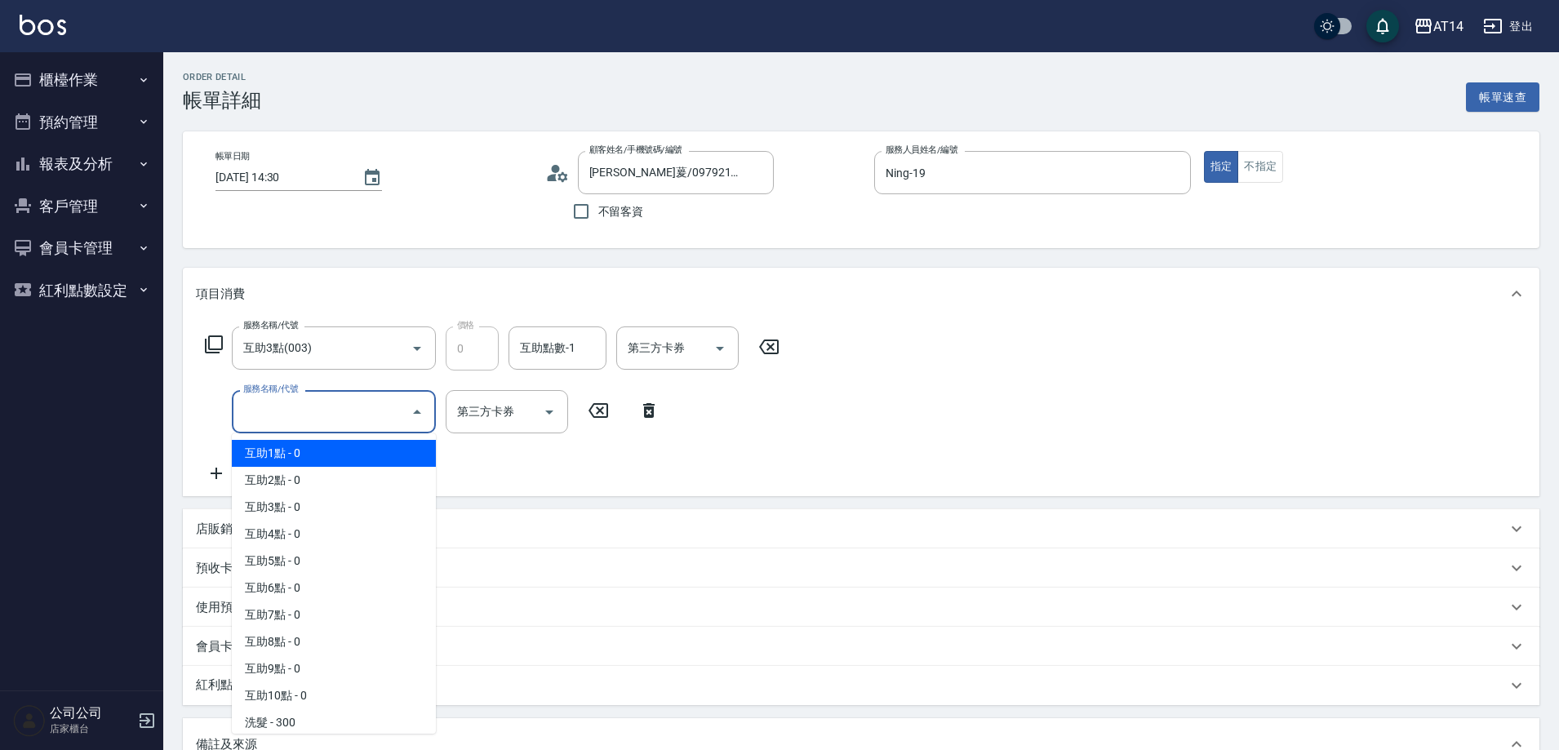
click at [304, 410] on input "服務名稱/代號" at bounding box center [321, 412] width 165 height 29
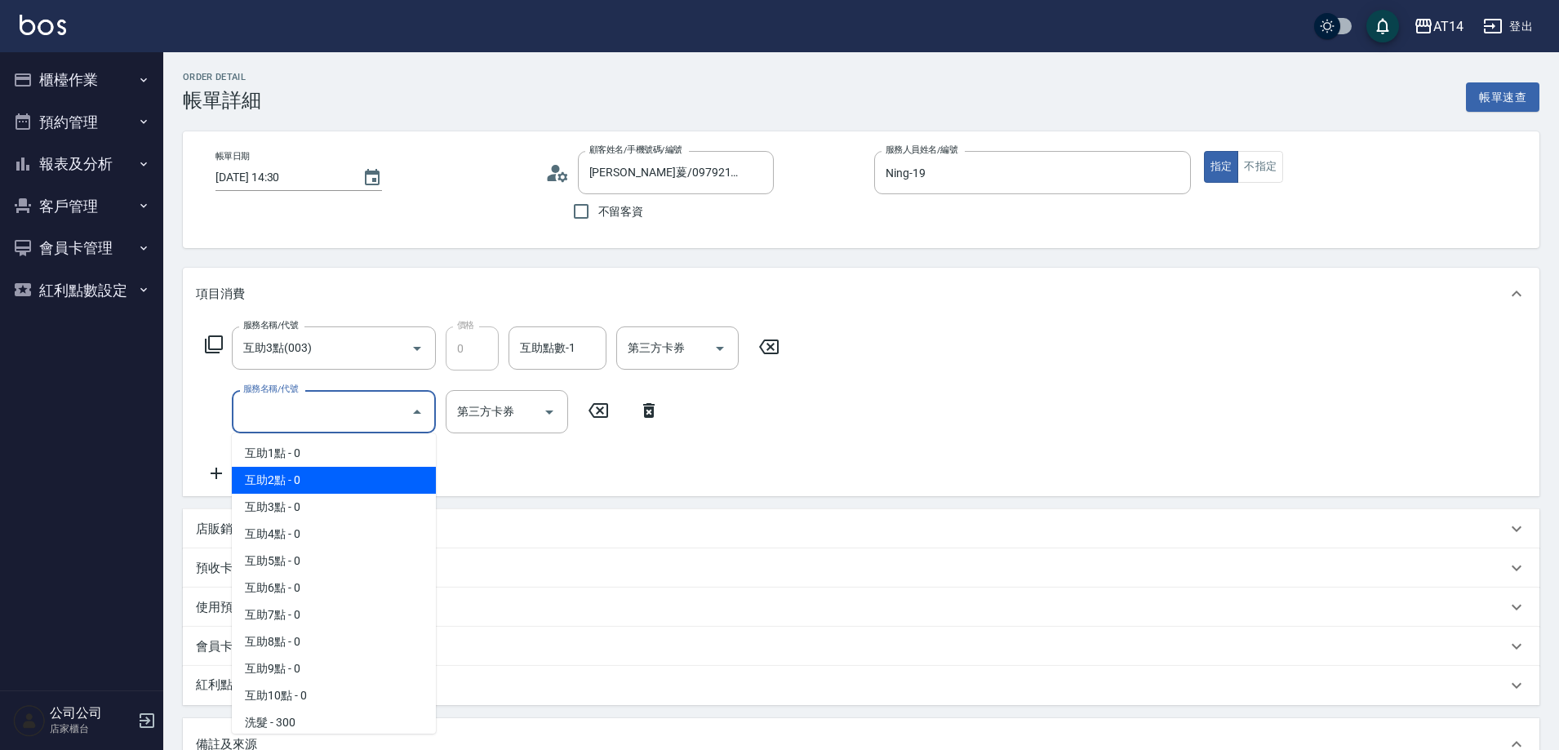
click at [331, 482] on span "互助2點 - 0" at bounding box center [334, 480] width 204 height 27
type input "互助2點(002)"
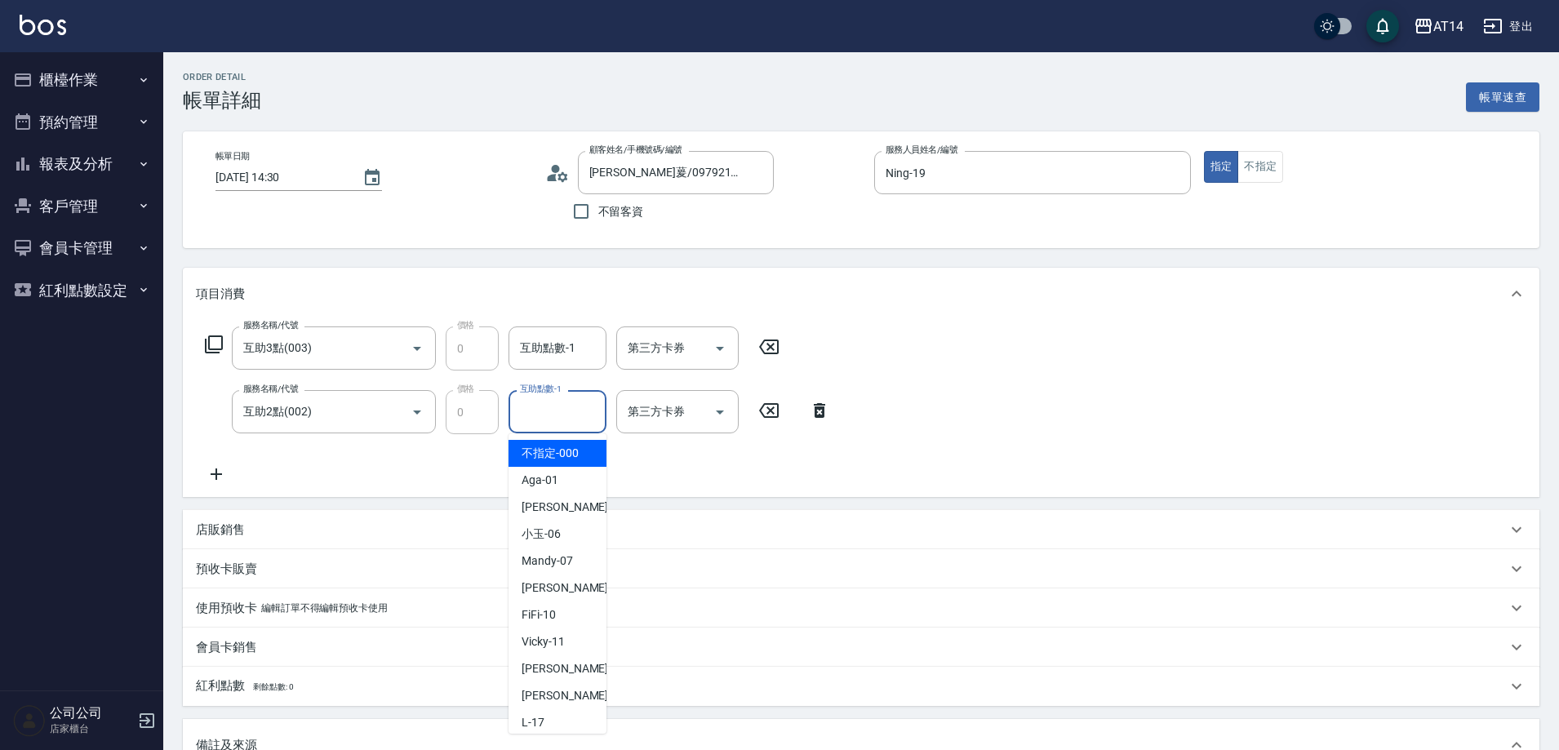
click at [540, 407] on div "互助點數-1 互助點數-1" at bounding box center [558, 411] width 98 height 43
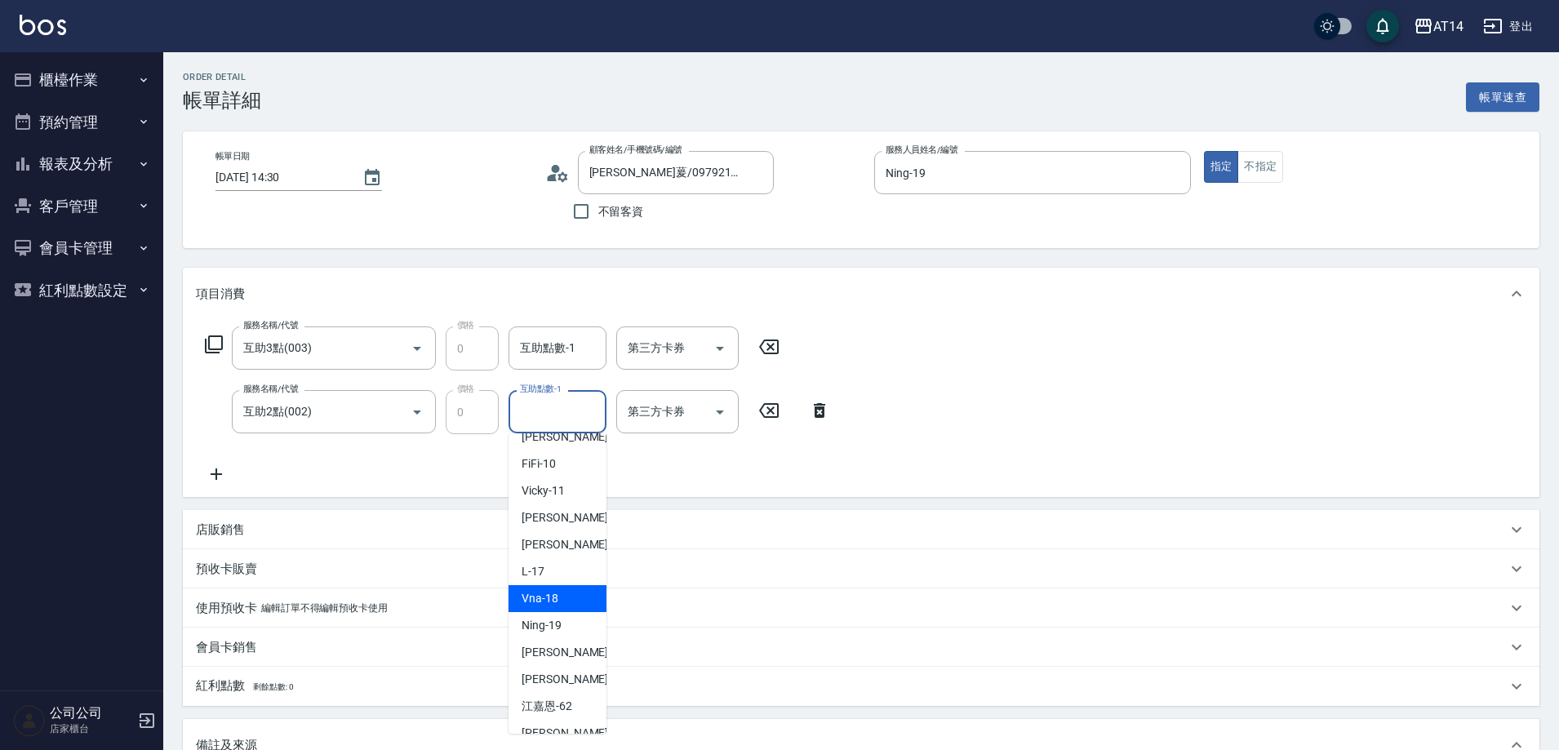
scroll to position [245, 0]
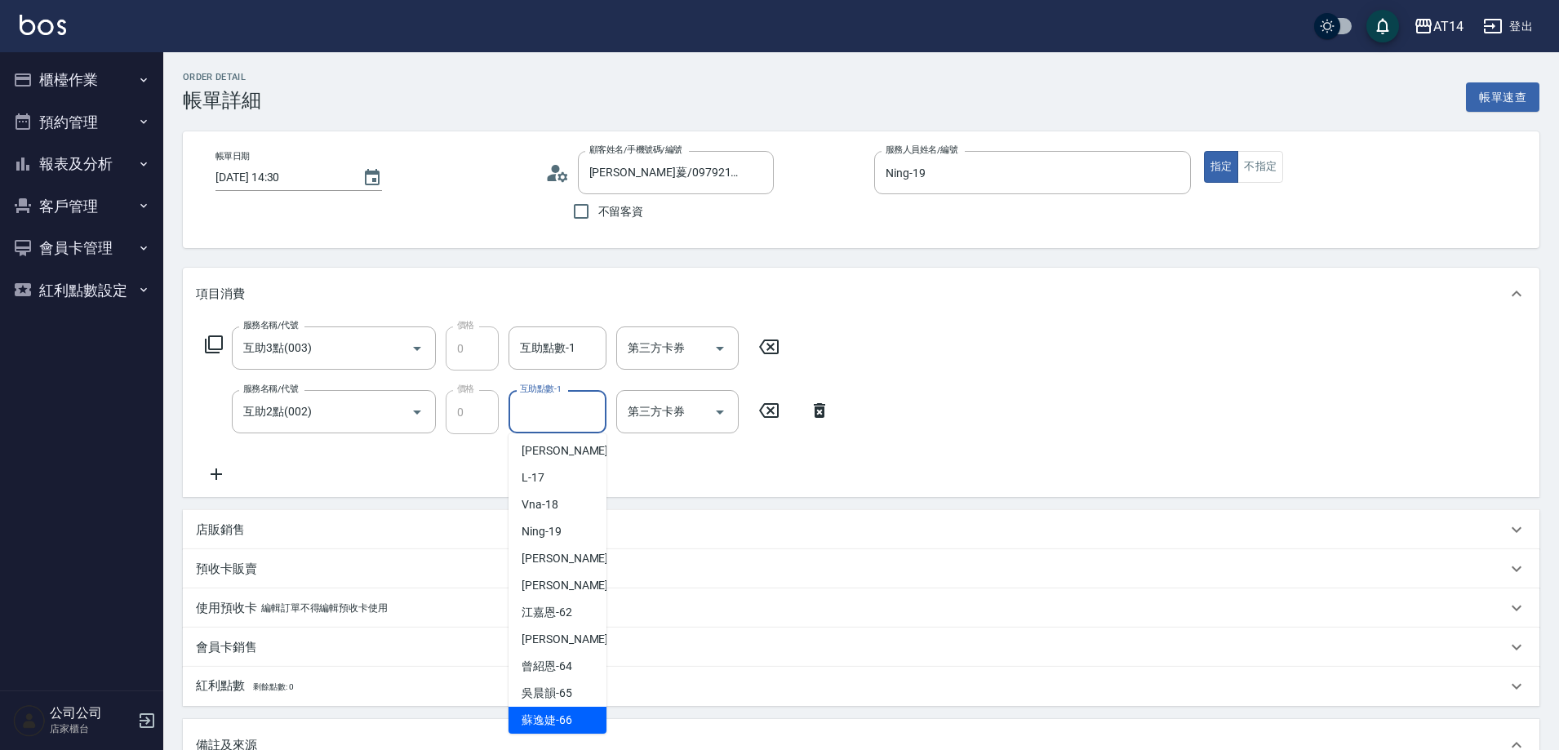
click at [571, 714] on span "[PERSON_NAME]-66" at bounding box center [547, 720] width 51 height 17
type input "[PERSON_NAME]-66"
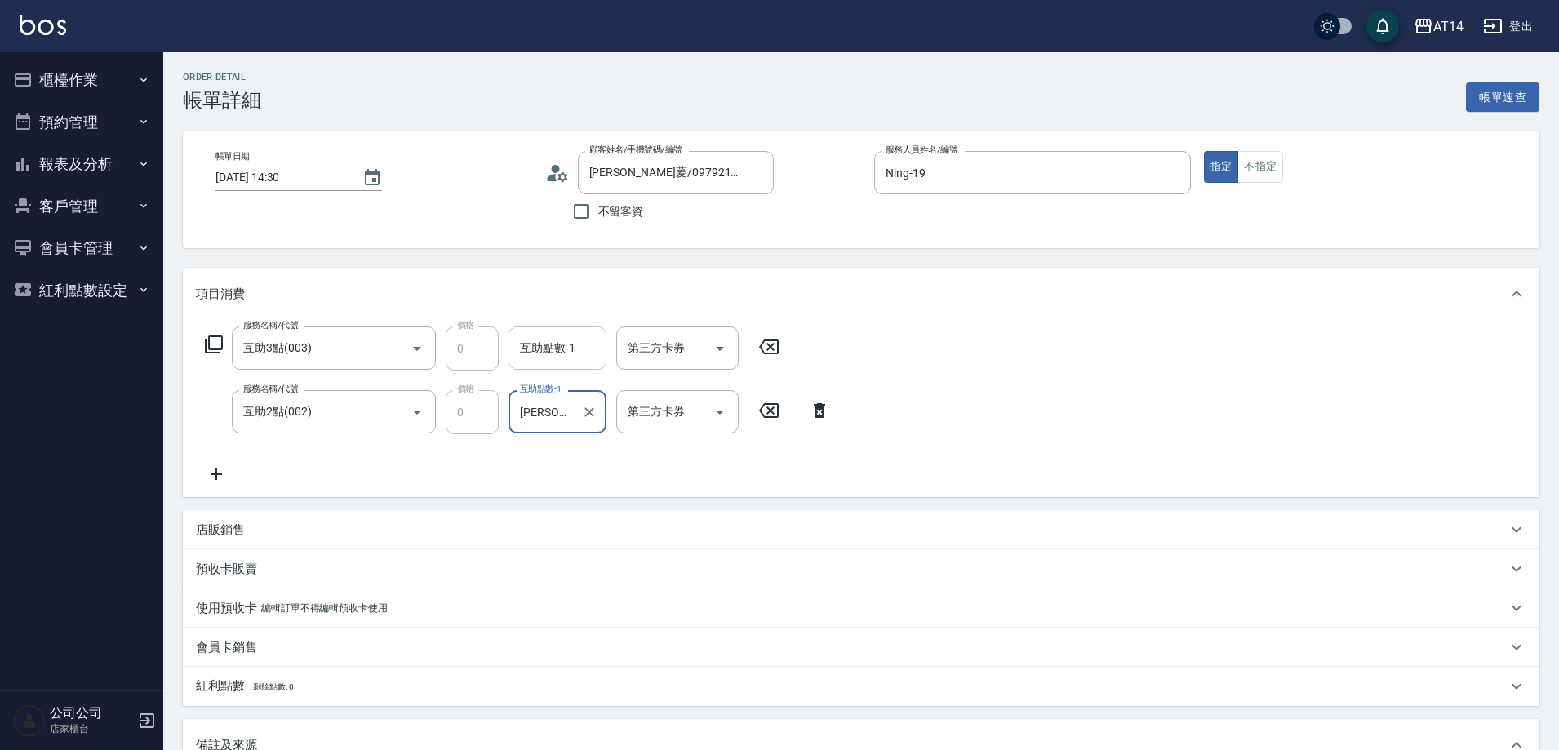
click at [567, 350] on input "互助點數-1" at bounding box center [557, 348] width 83 height 29
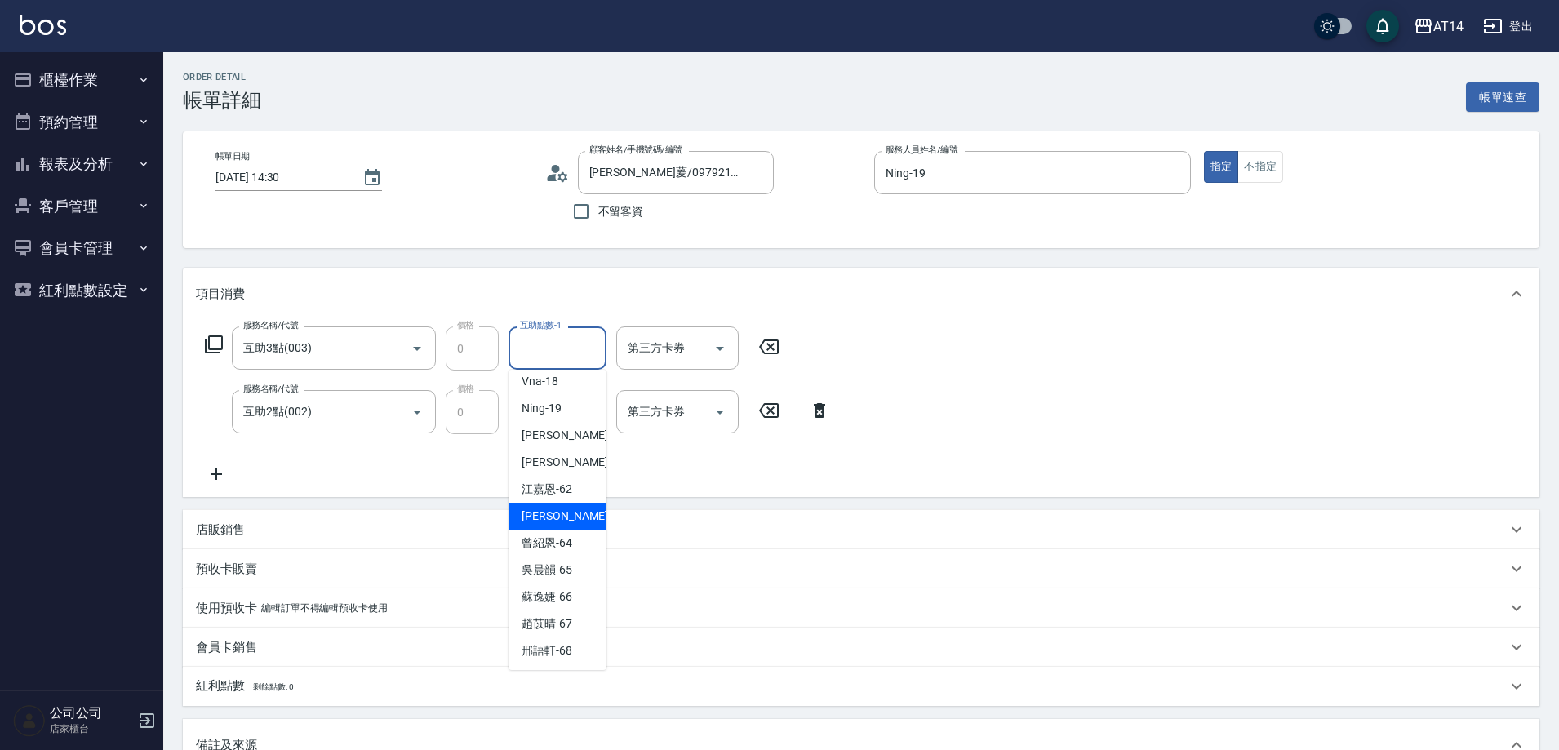
scroll to position [305, 0]
click at [575, 619] on div "[PERSON_NAME]-67" at bounding box center [558, 623] width 98 height 27
type input "[PERSON_NAME]-67"
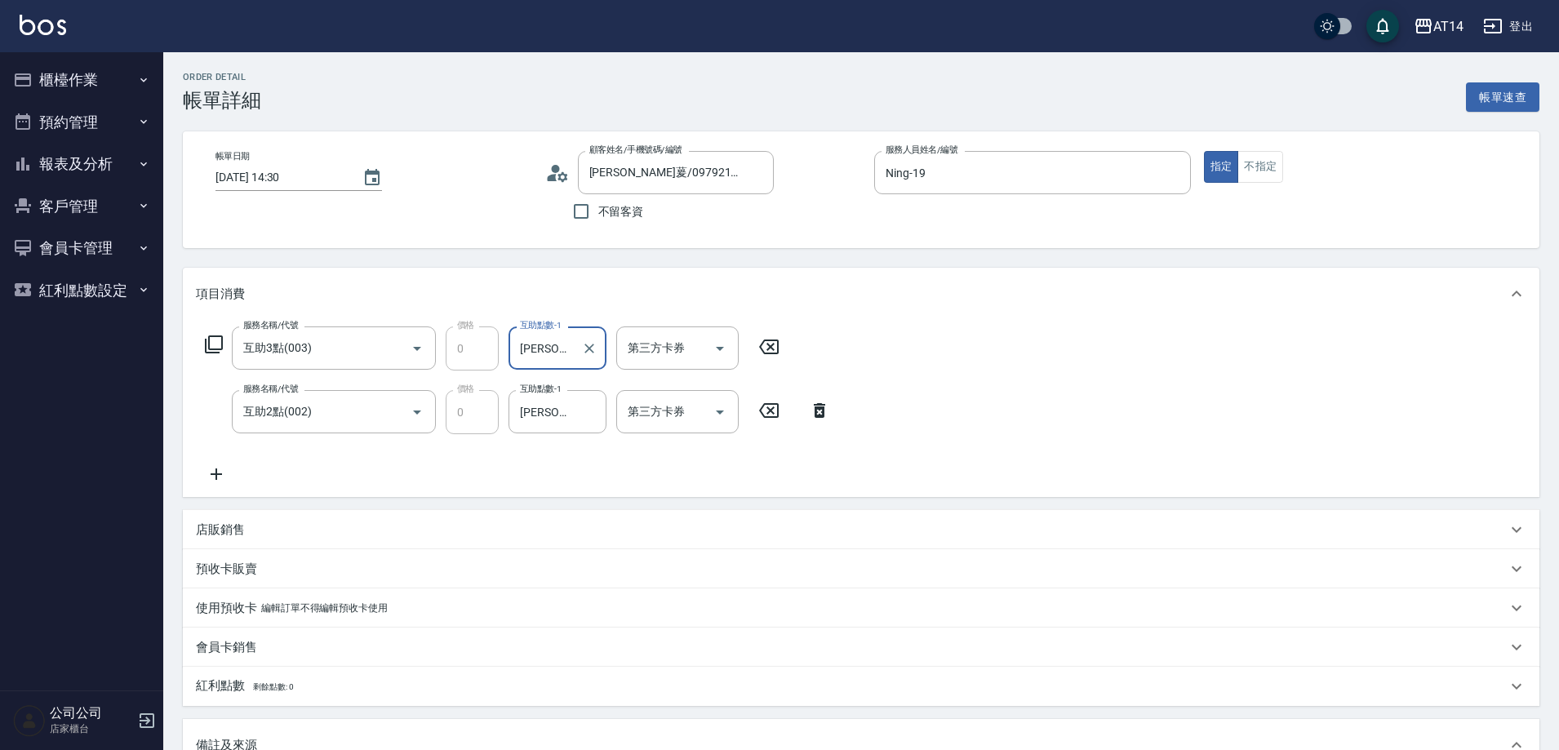
click at [218, 473] on icon at bounding box center [216, 475] width 41 height 20
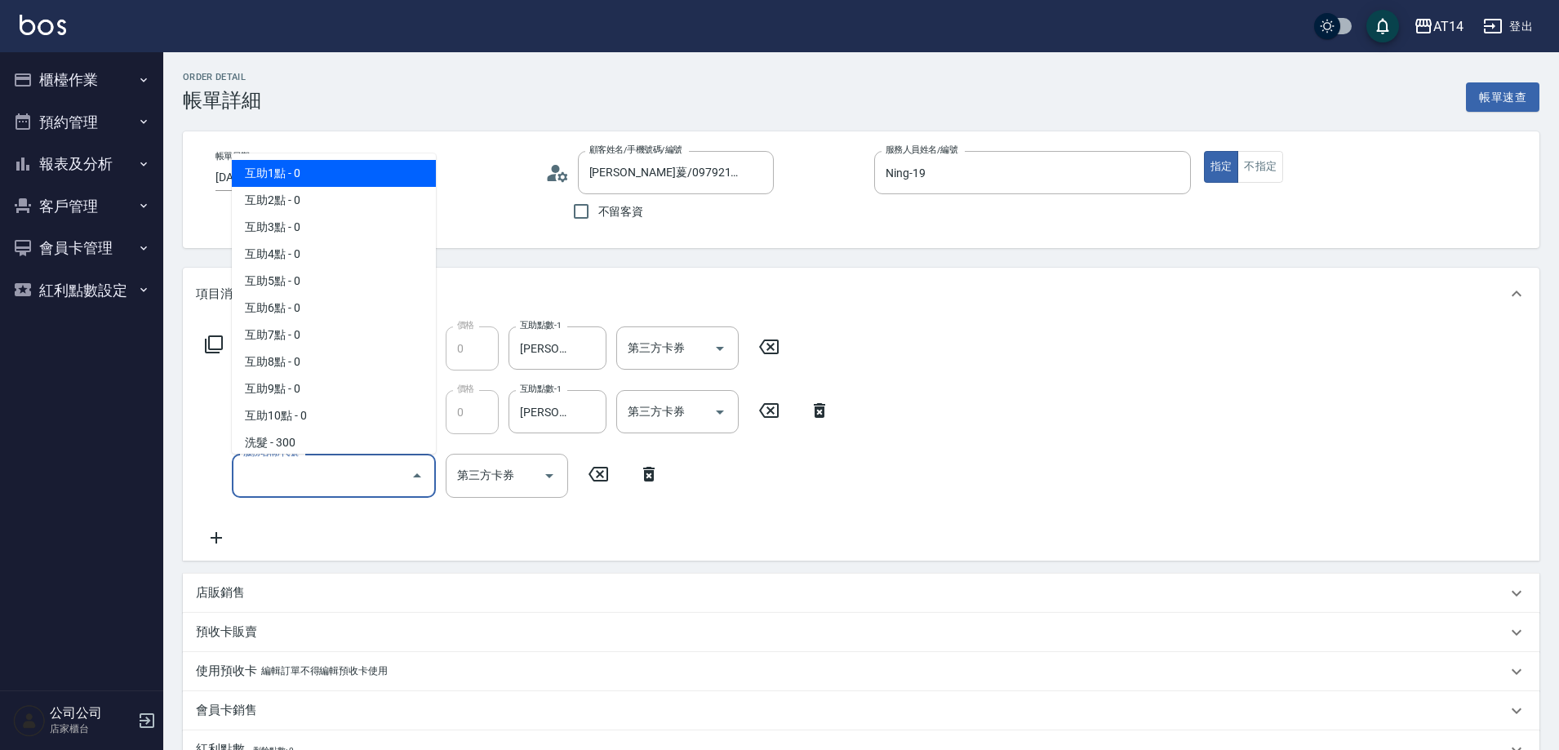
click at [277, 481] on input "服務名稱/代號" at bounding box center [321, 475] width 165 height 29
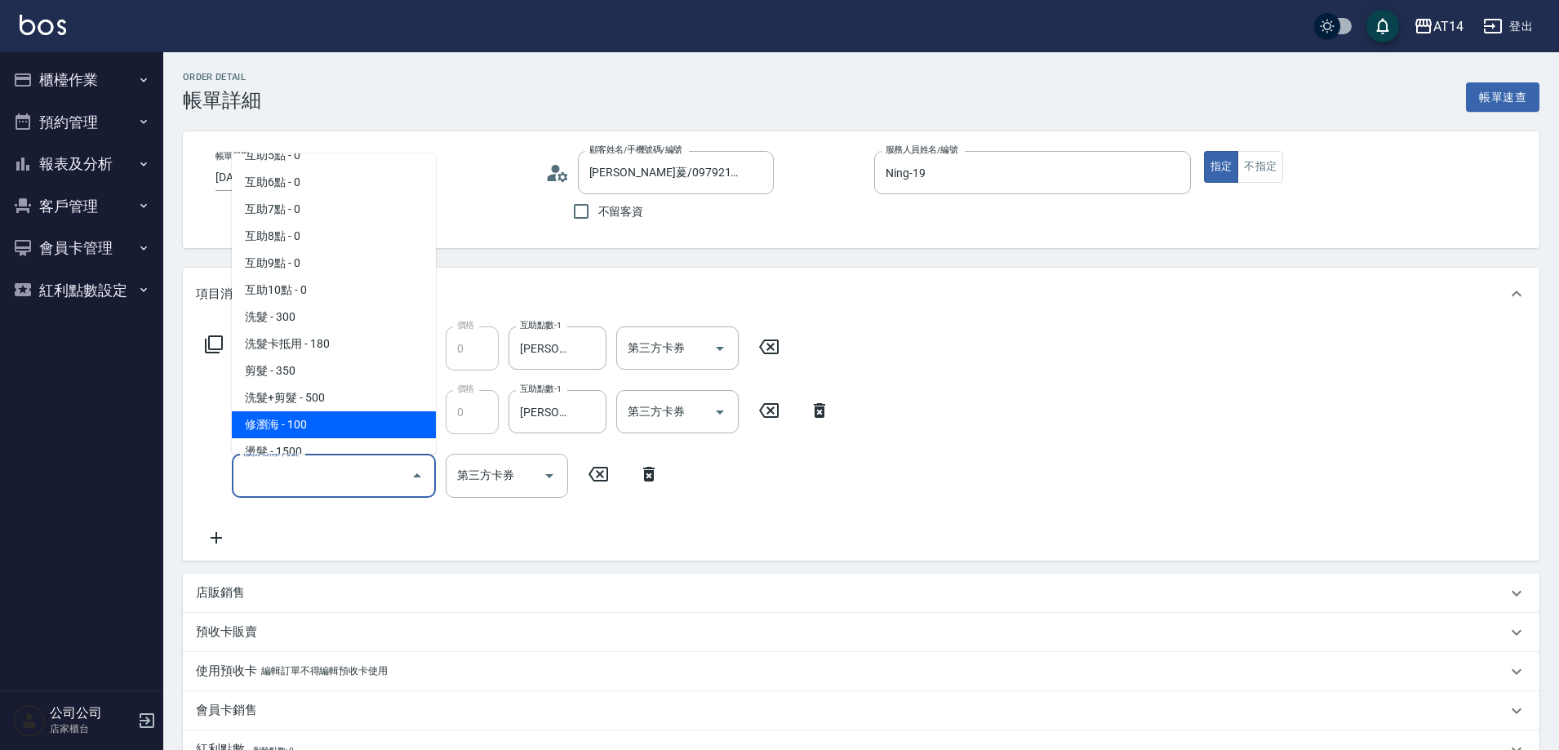
scroll to position [163, 0]
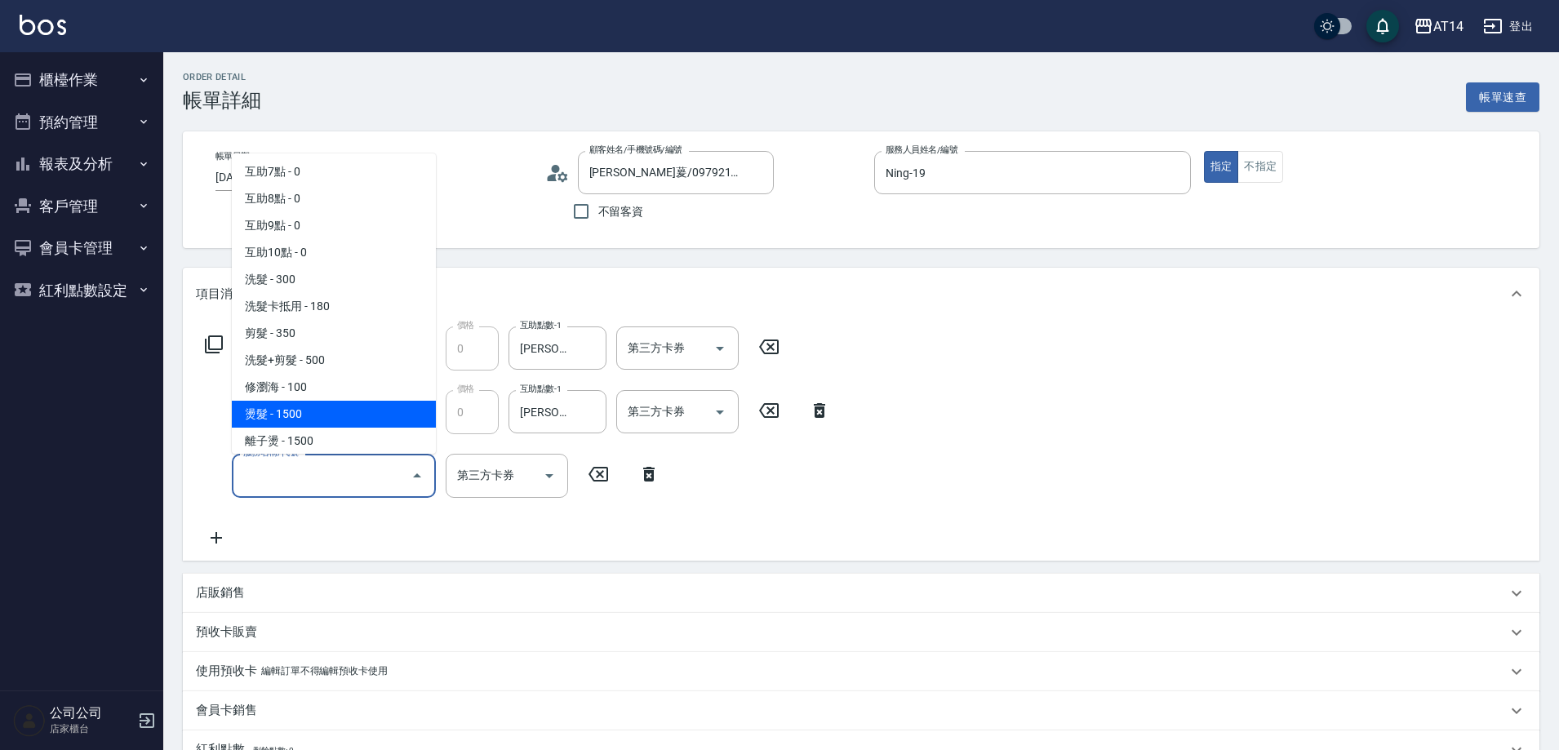
click at [322, 408] on span "燙髮 - 1500" at bounding box center [334, 414] width 204 height 27
type input "3"
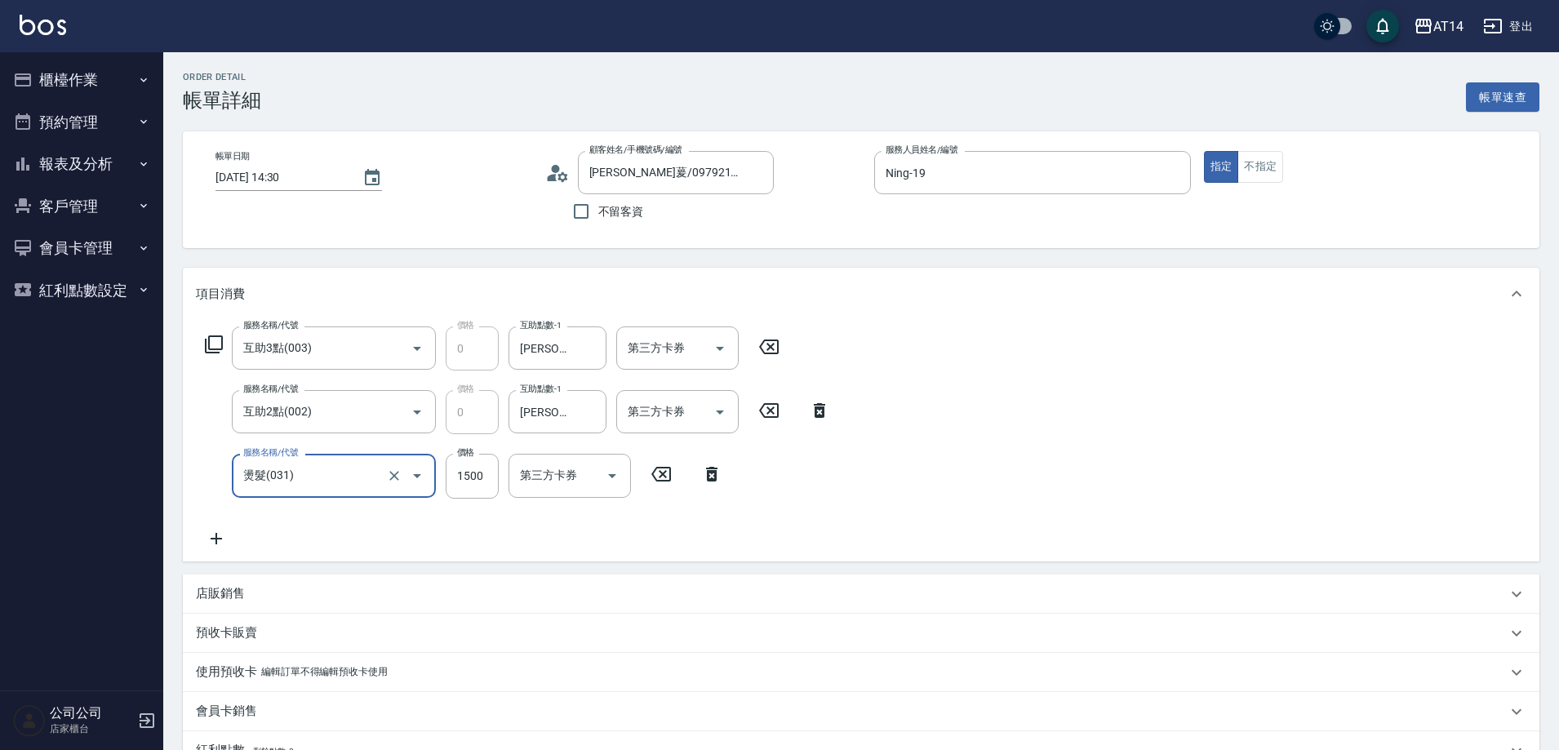
click at [307, 480] on input "燙髮(031)" at bounding box center [311, 475] width 144 height 29
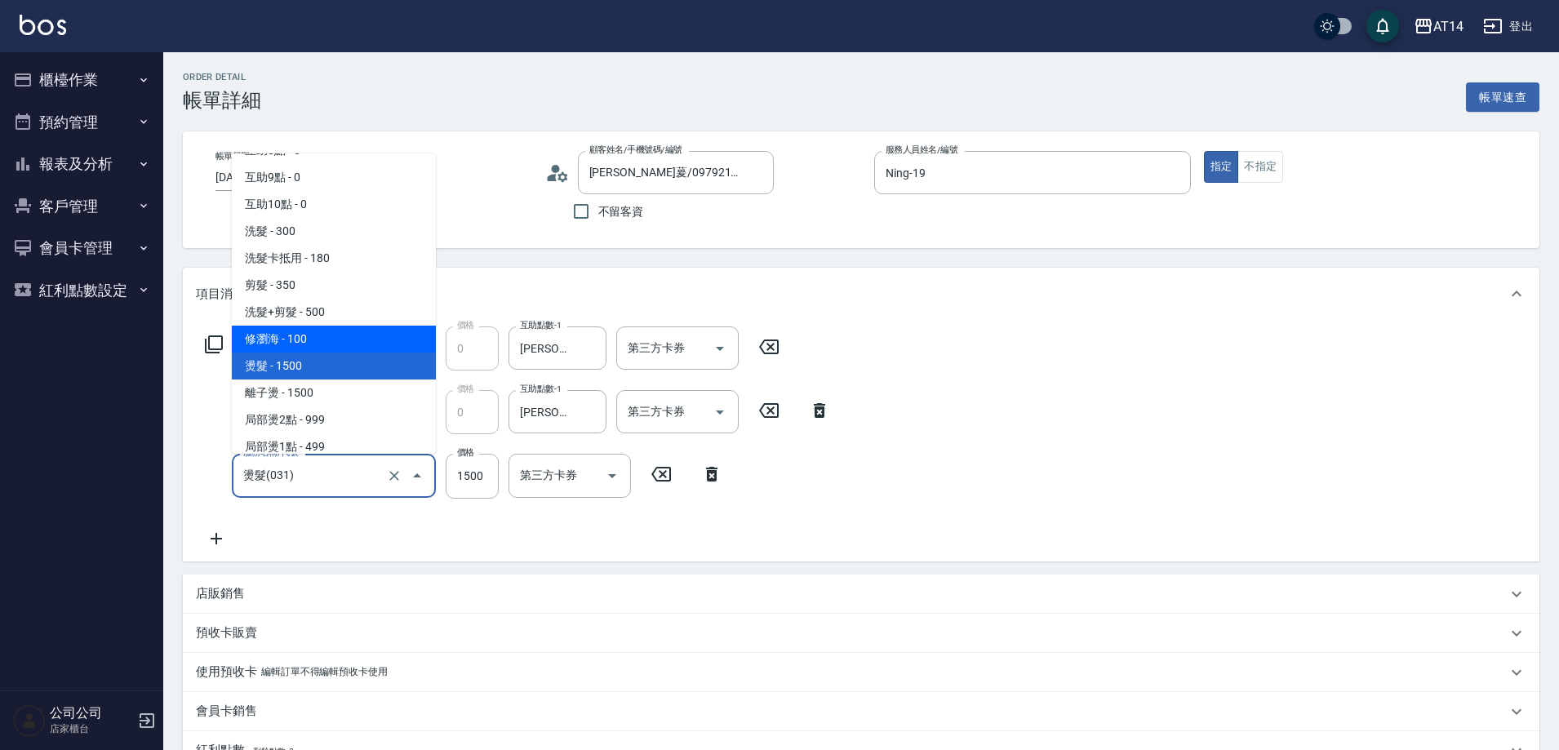
scroll to position [300, 0]
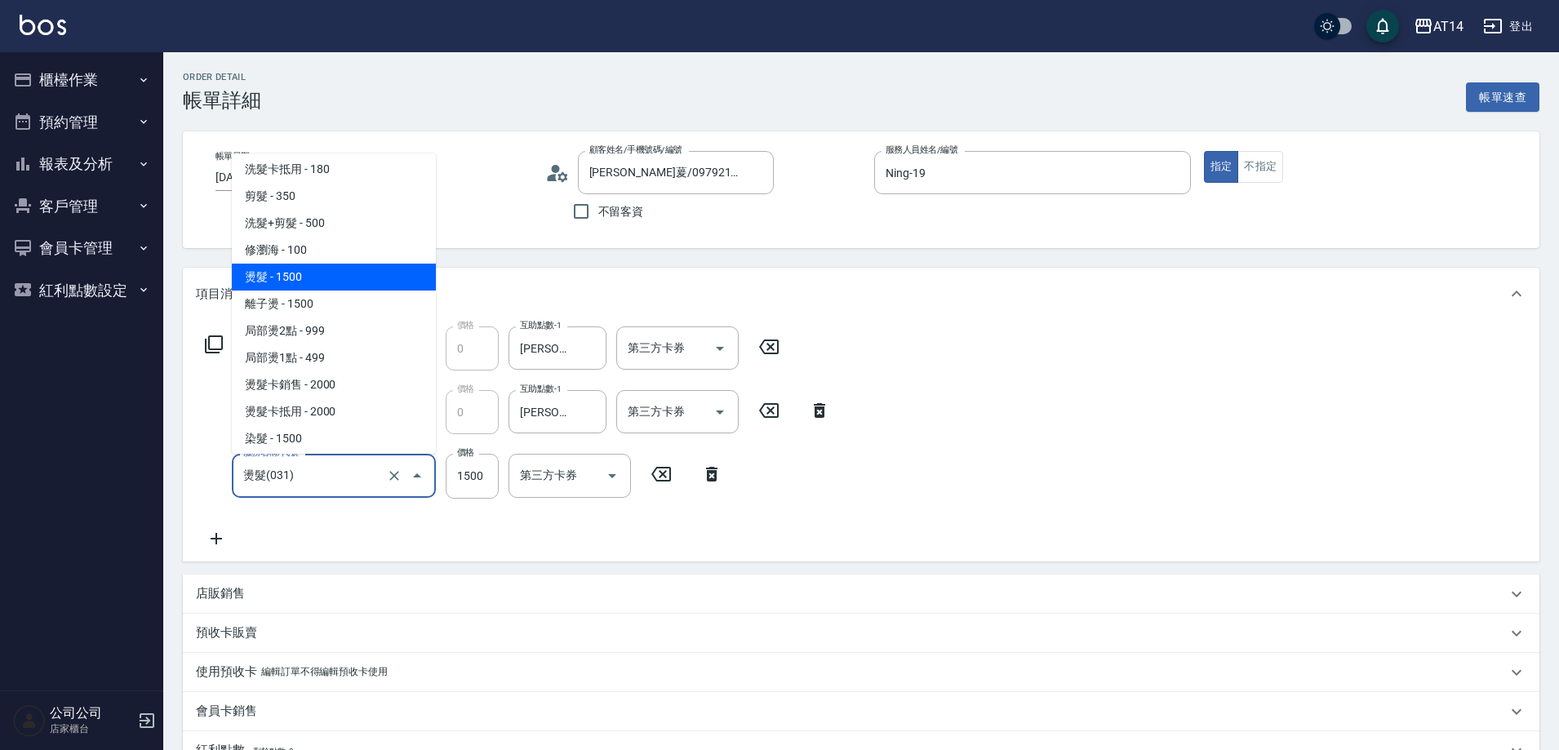
click at [322, 298] on span "離子燙 - 1500" at bounding box center [334, 304] width 204 height 27
type input "離子燙(032)"
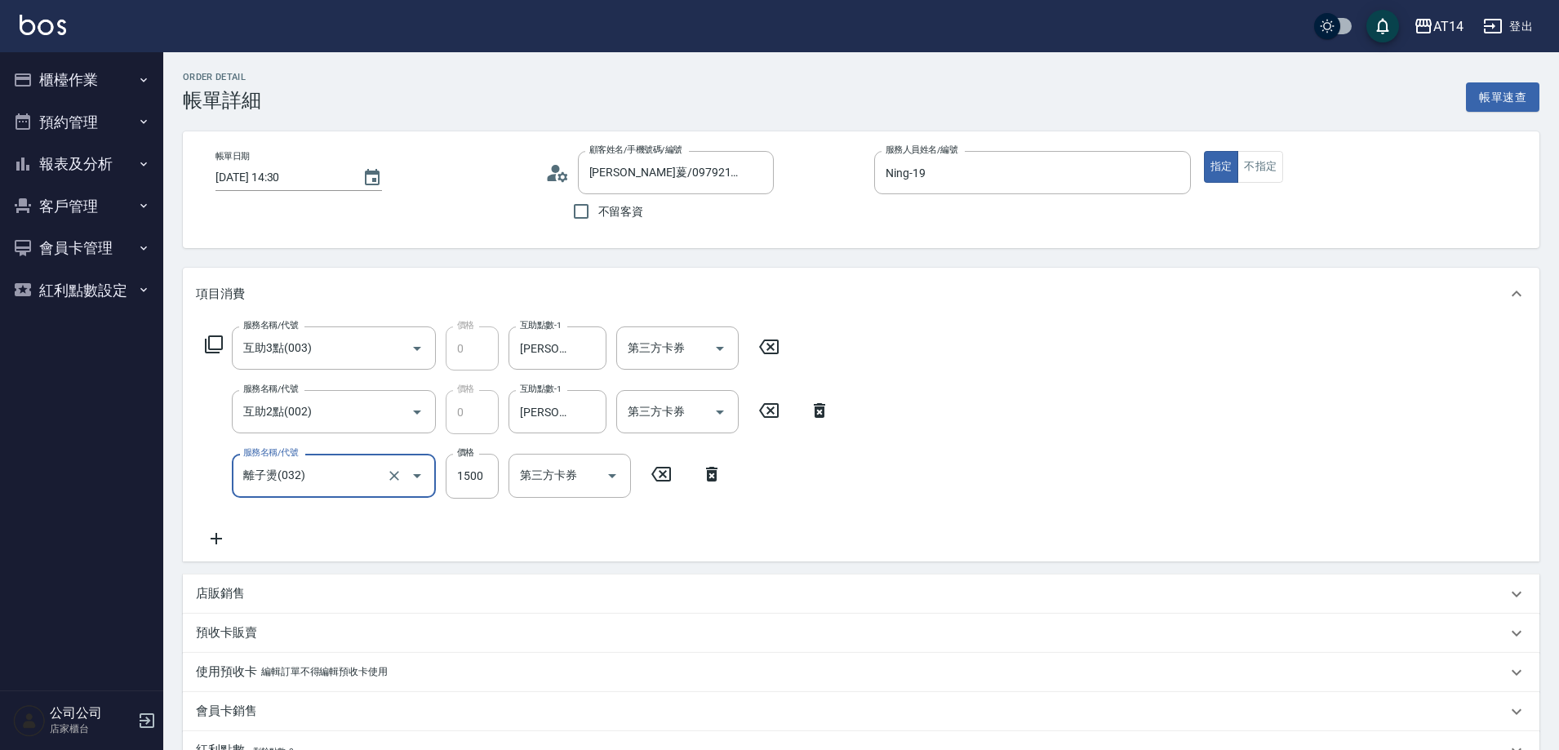
click at [225, 540] on icon at bounding box center [216, 539] width 41 height 20
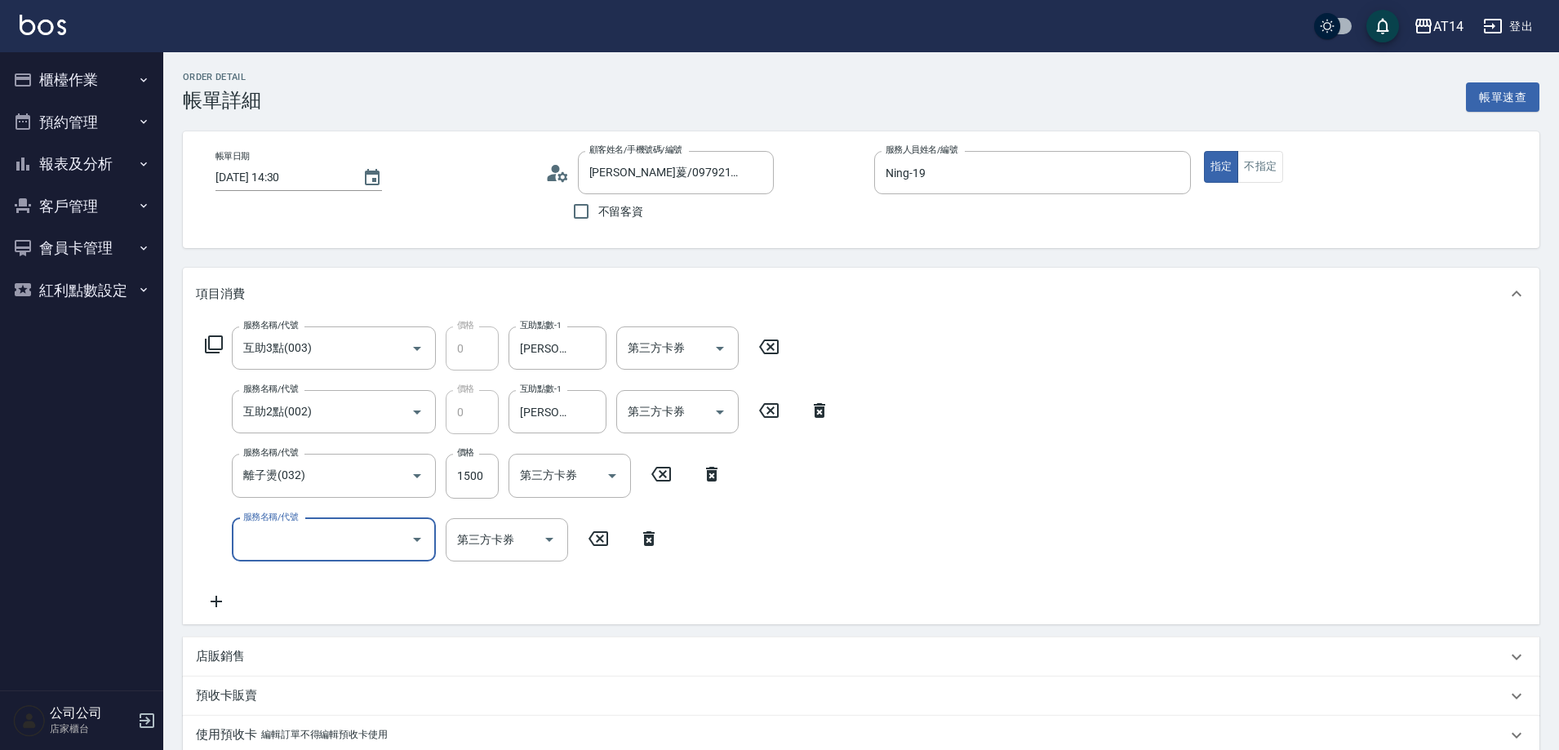
click at [292, 539] on input "服務名稱/代號" at bounding box center [321, 540] width 165 height 29
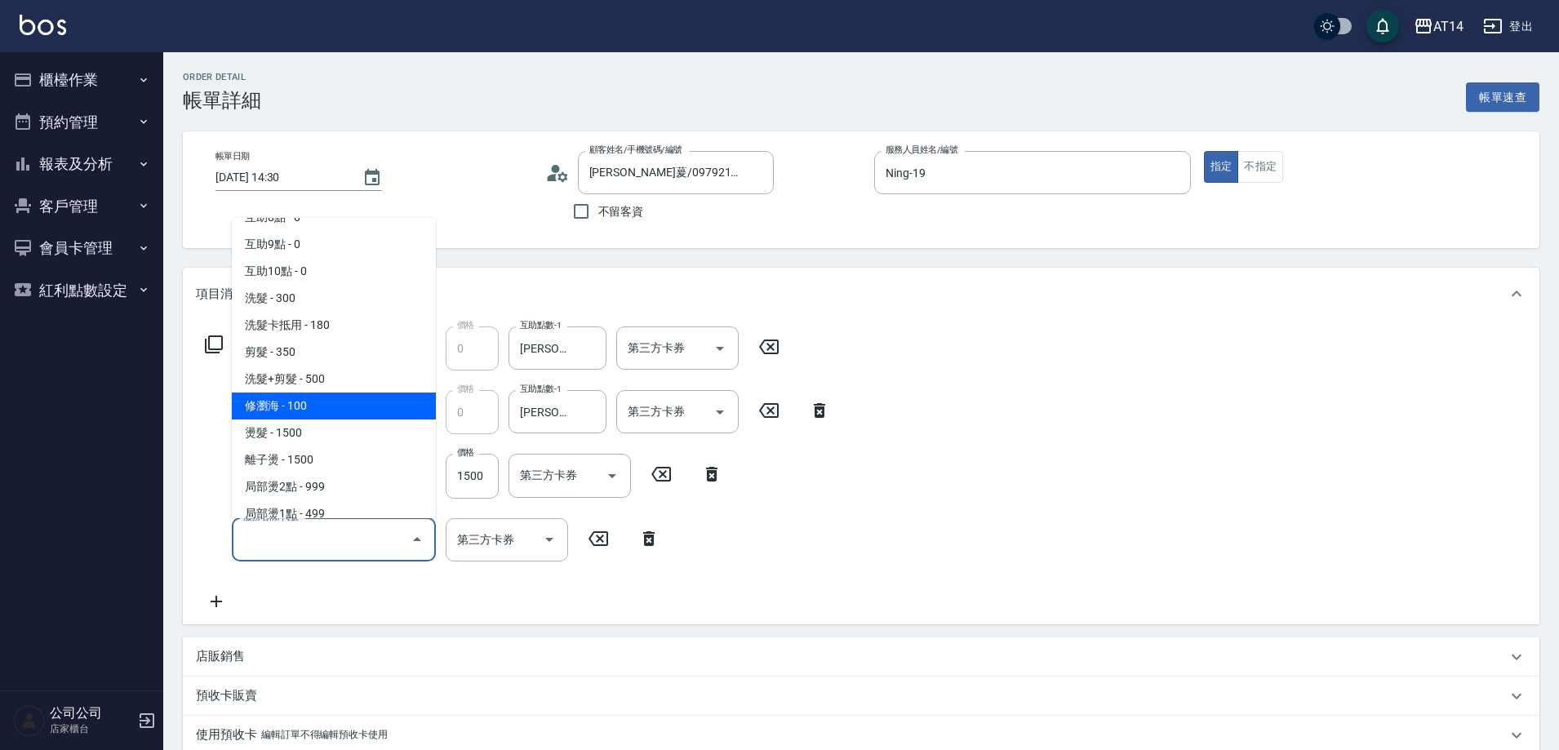
scroll to position [327, 0]
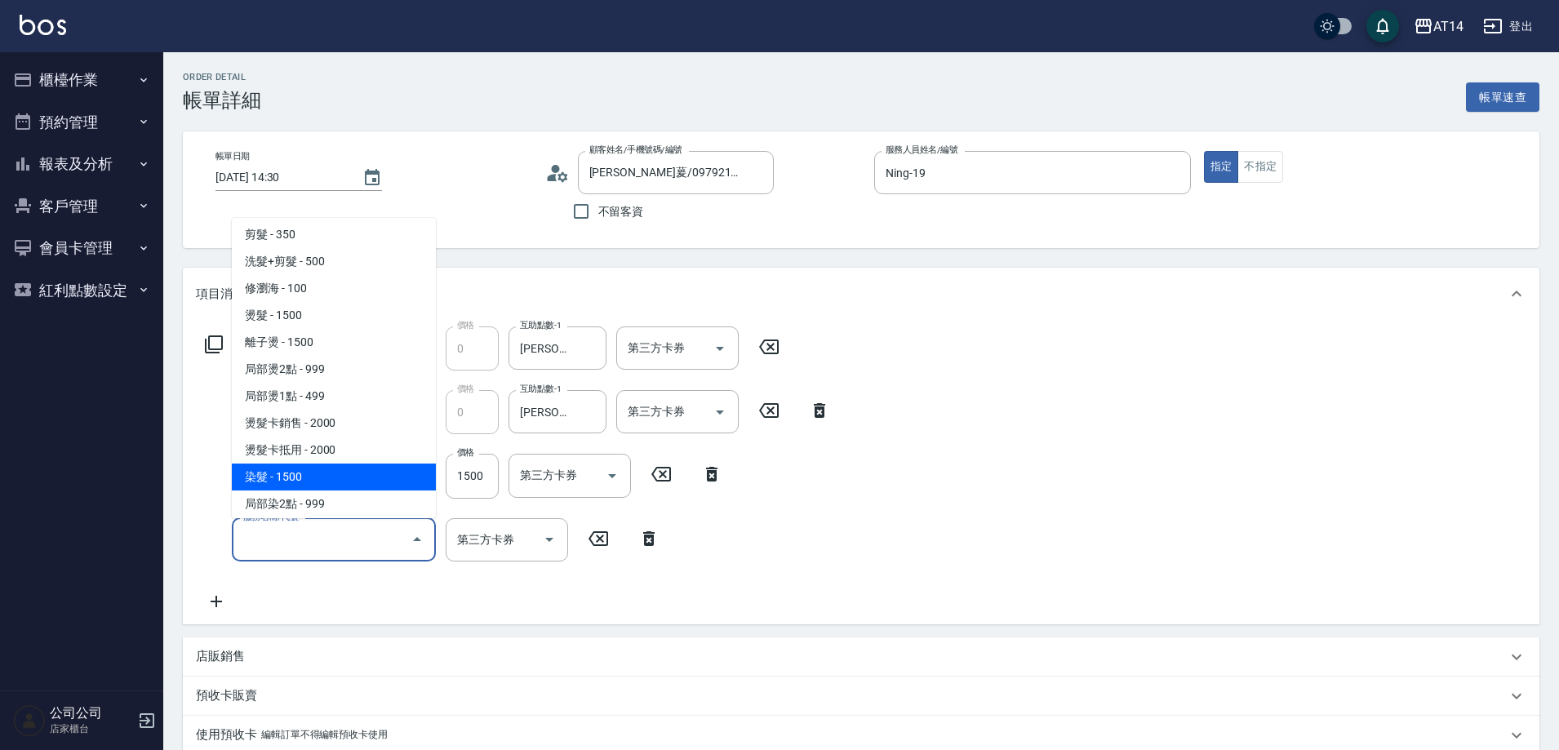
click at [333, 482] on span "染髮 - 1500" at bounding box center [334, 477] width 204 height 27
type input "6"
type input "染髮(041)"
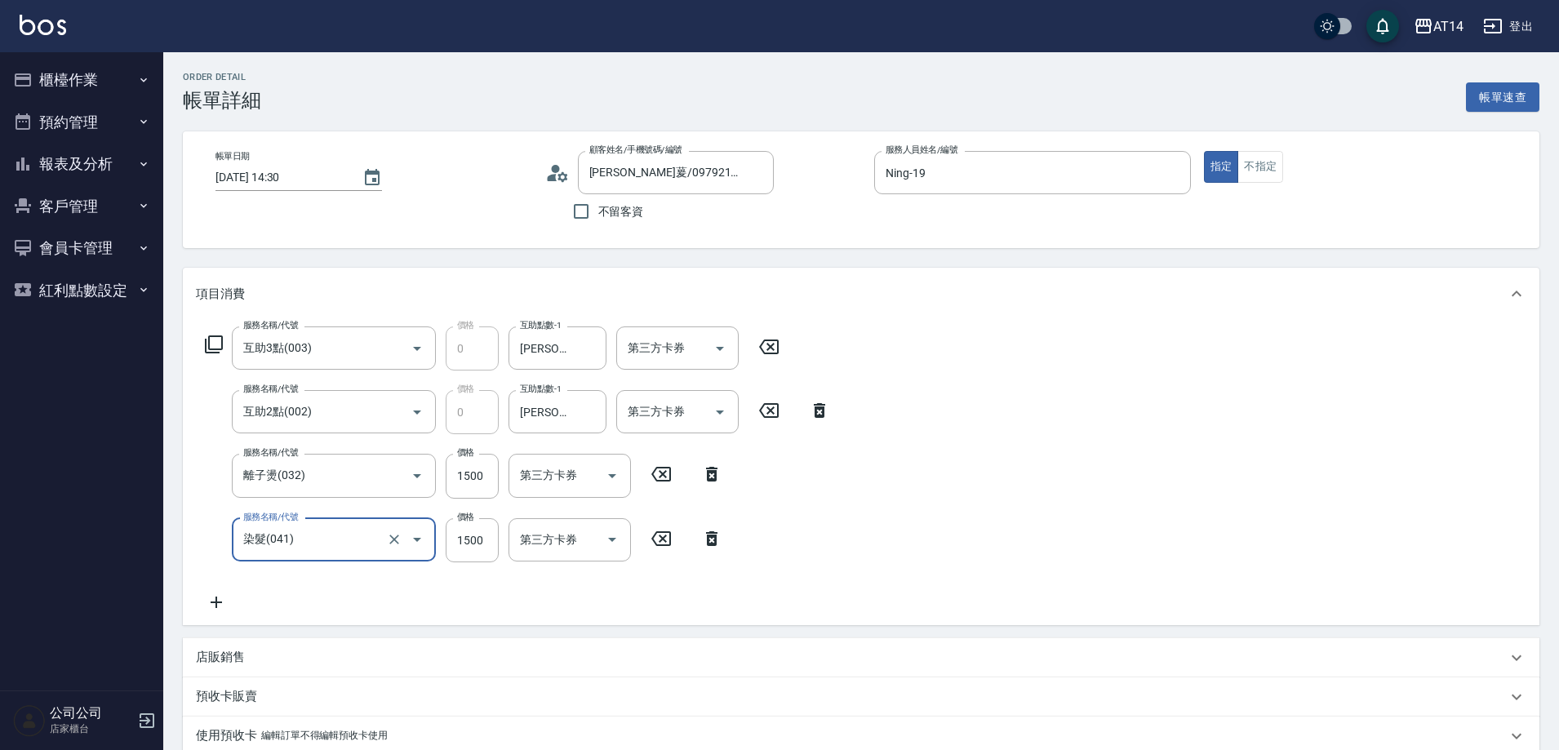
click at [222, 598] on icon at bounding box center [216, 603] width 41 height 20
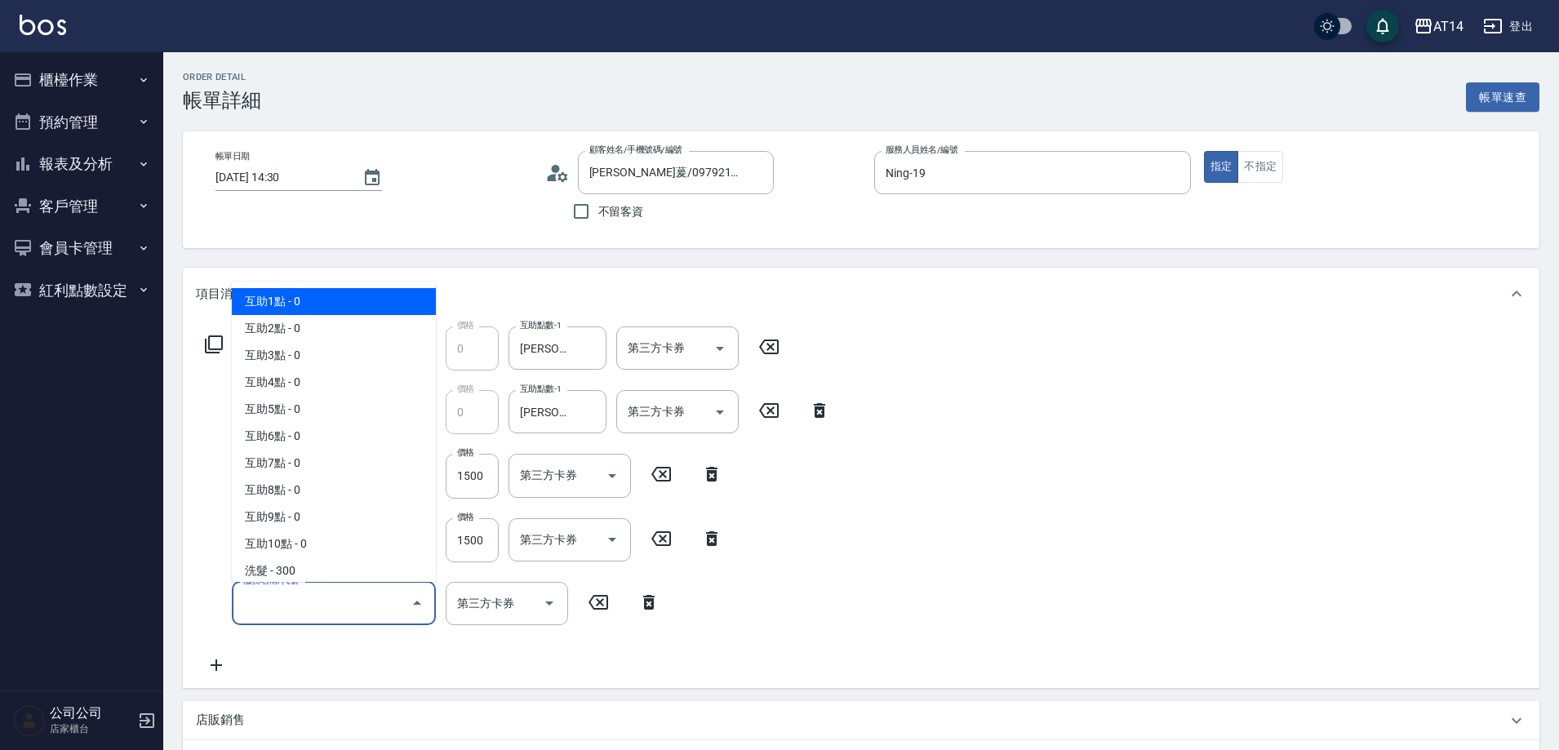
click at [267, 596] on input "服務名稱/代號" at bounding box center [321, 603] width 165 height 29
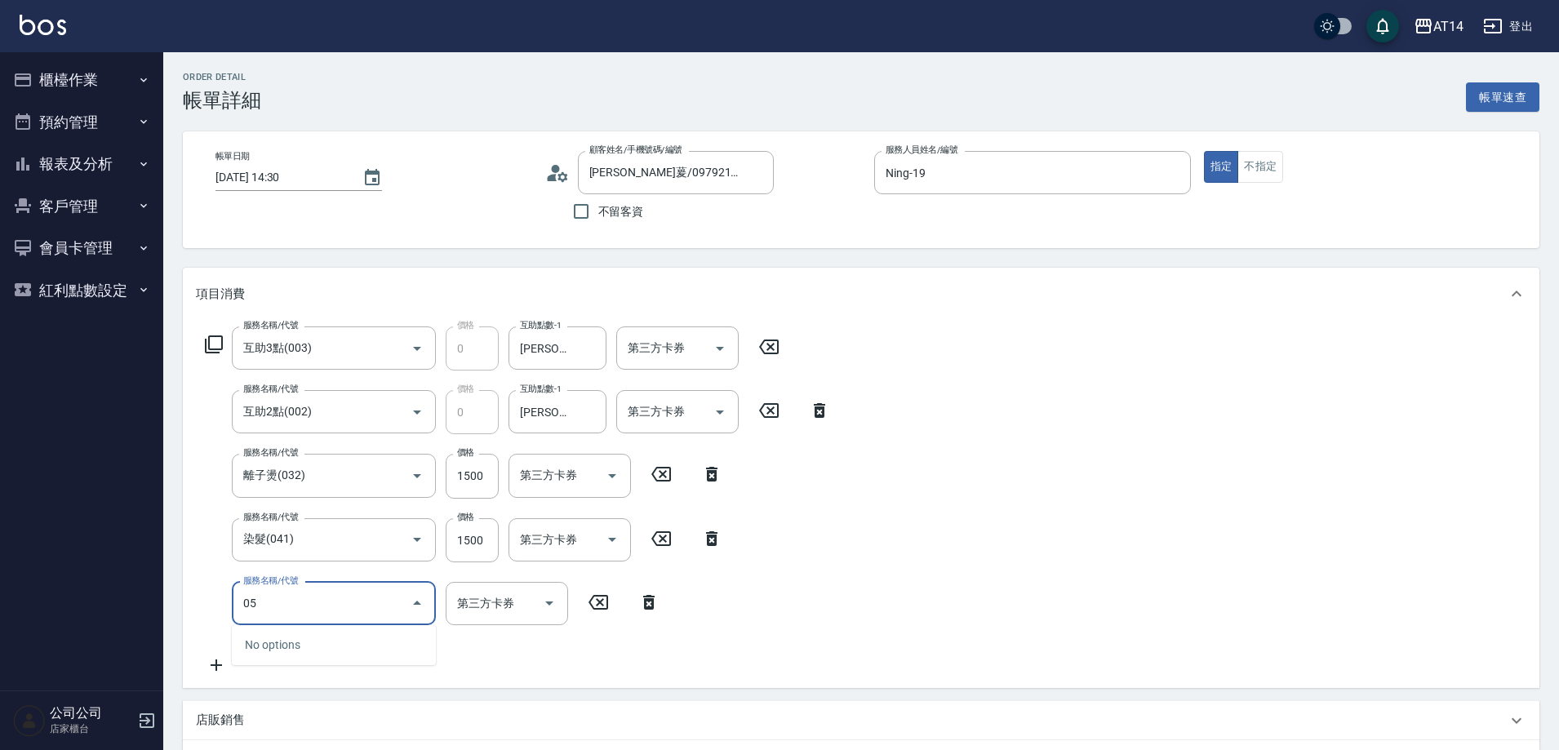
type input "051"
type input "8"
type input "護髮(051)"
drag, startPoint x: 473, startPoint y: 615, endPoint x: 489, endPoint y: 625, distance: 18.8
click at [473, 615] on input "1000" at bounding box center [472, 604] width 53 height 44
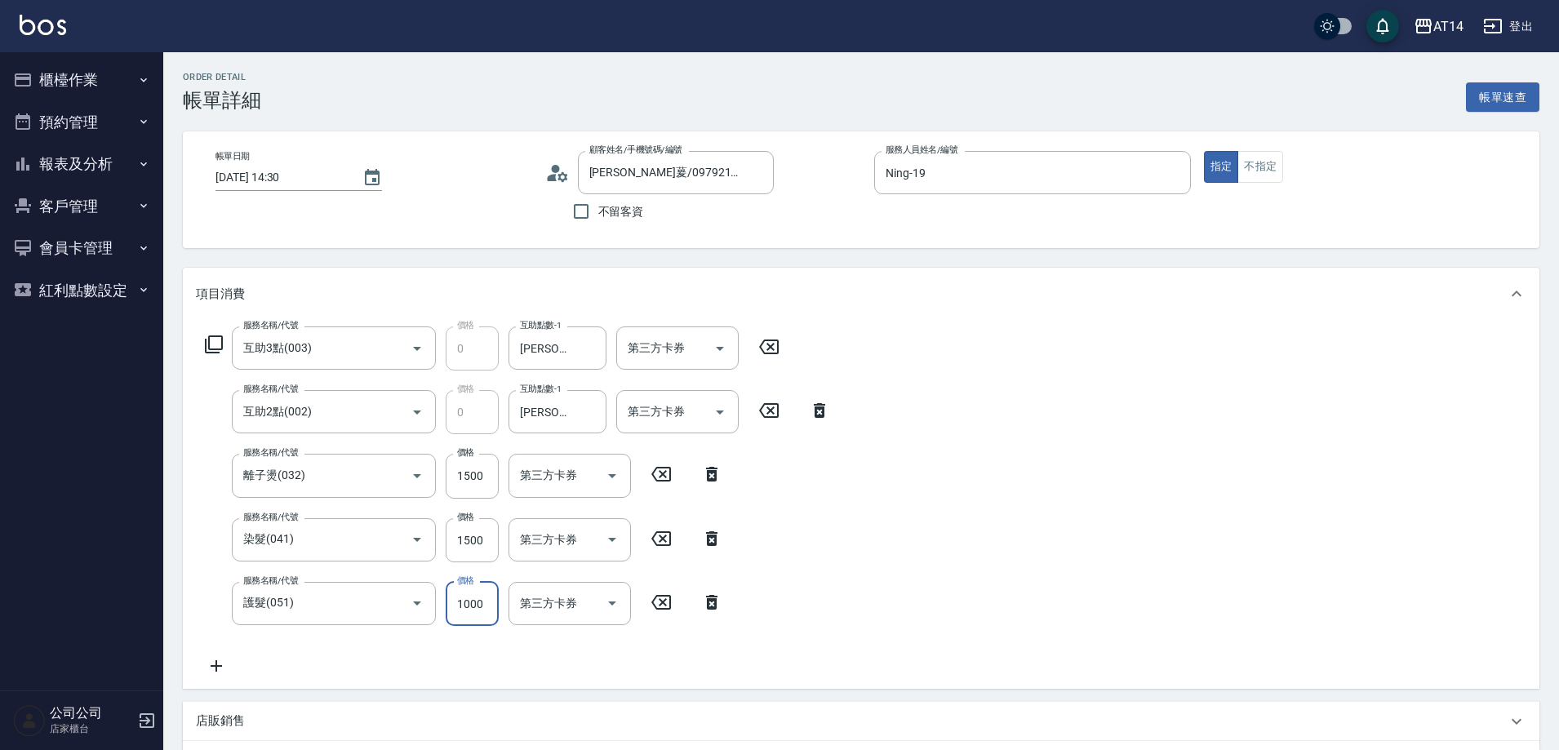
type input "1"
type input "6"
type input "1299"
type input "9"
type input "1299"
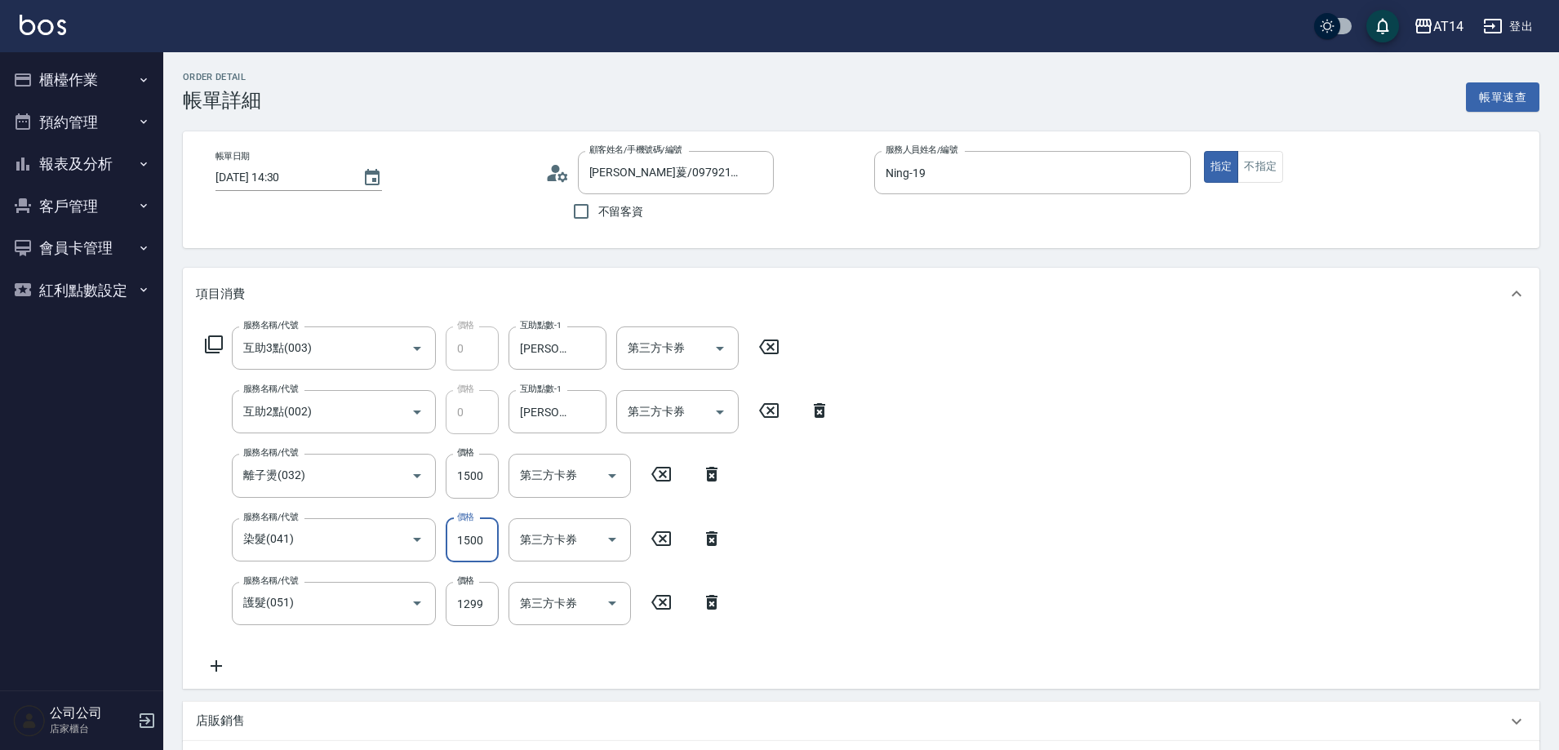
click at [471, 545] on input "1500" at bounding box center [472, 540] width 53 height 44
type input "1"
type input "6"
type input "1299"
type input "8"
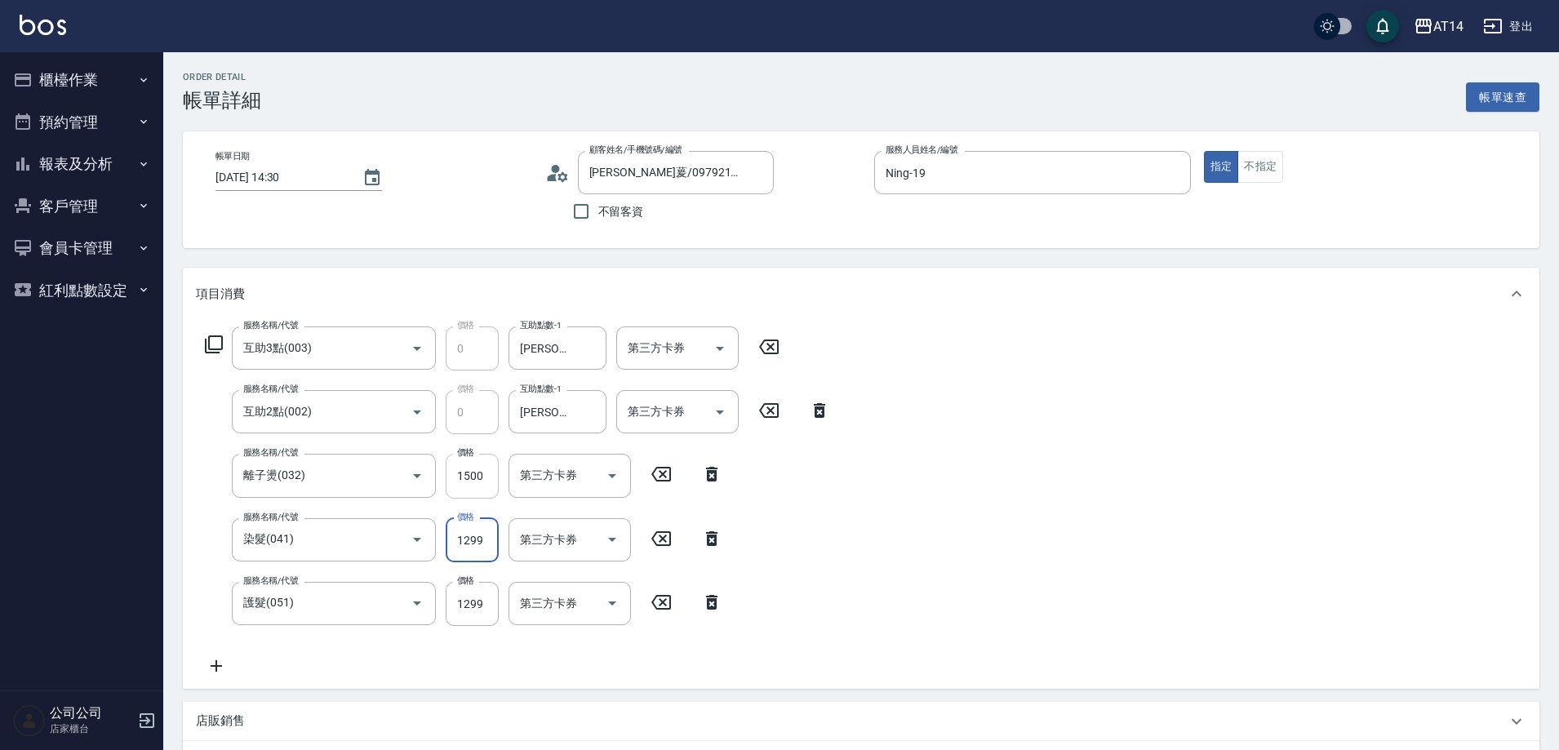
type input "1299"
click at [465, 479] on input "1500" at bounding box center [472, 476] width 53 height 44
type input "1"
type input "5"
type input "1299"
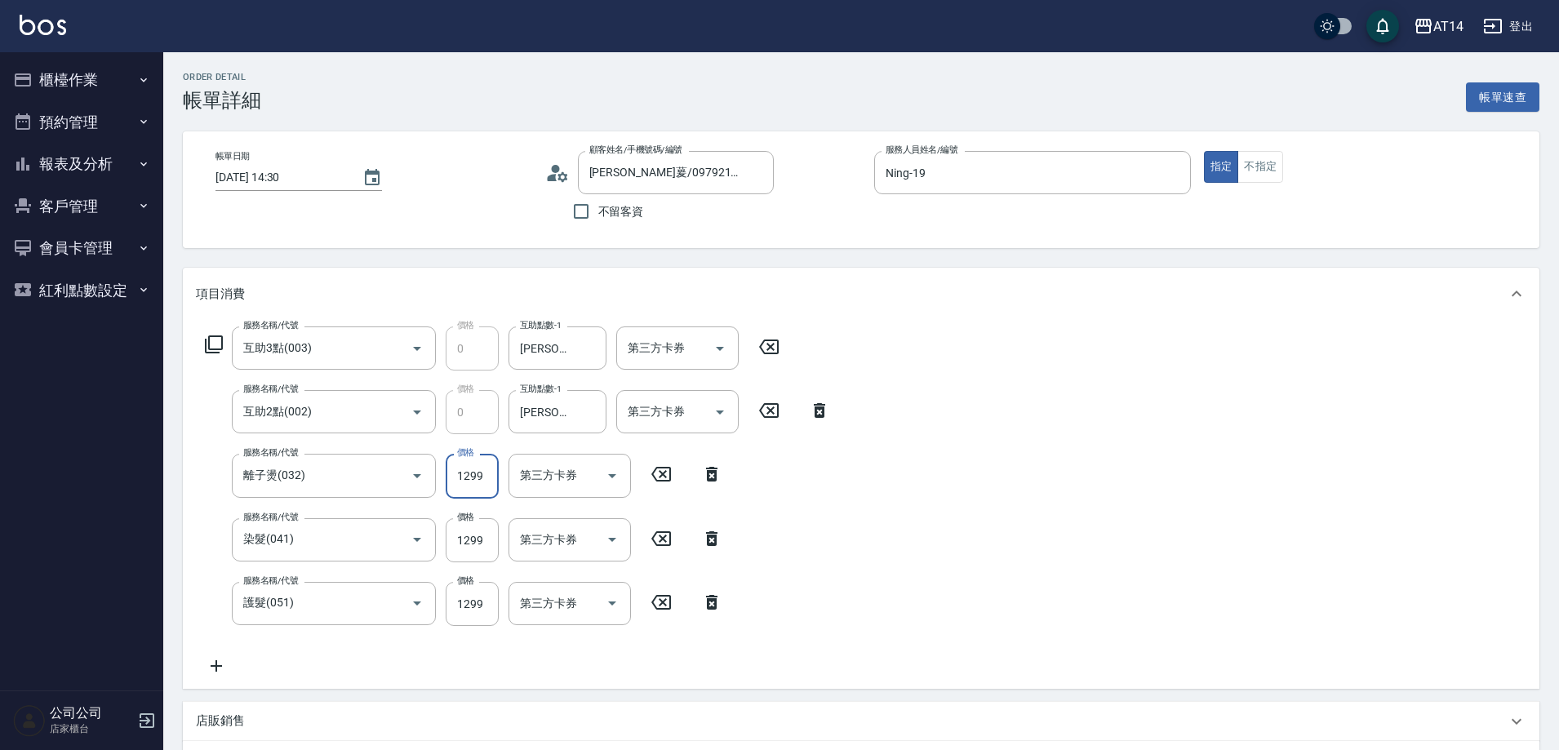
type input "8"
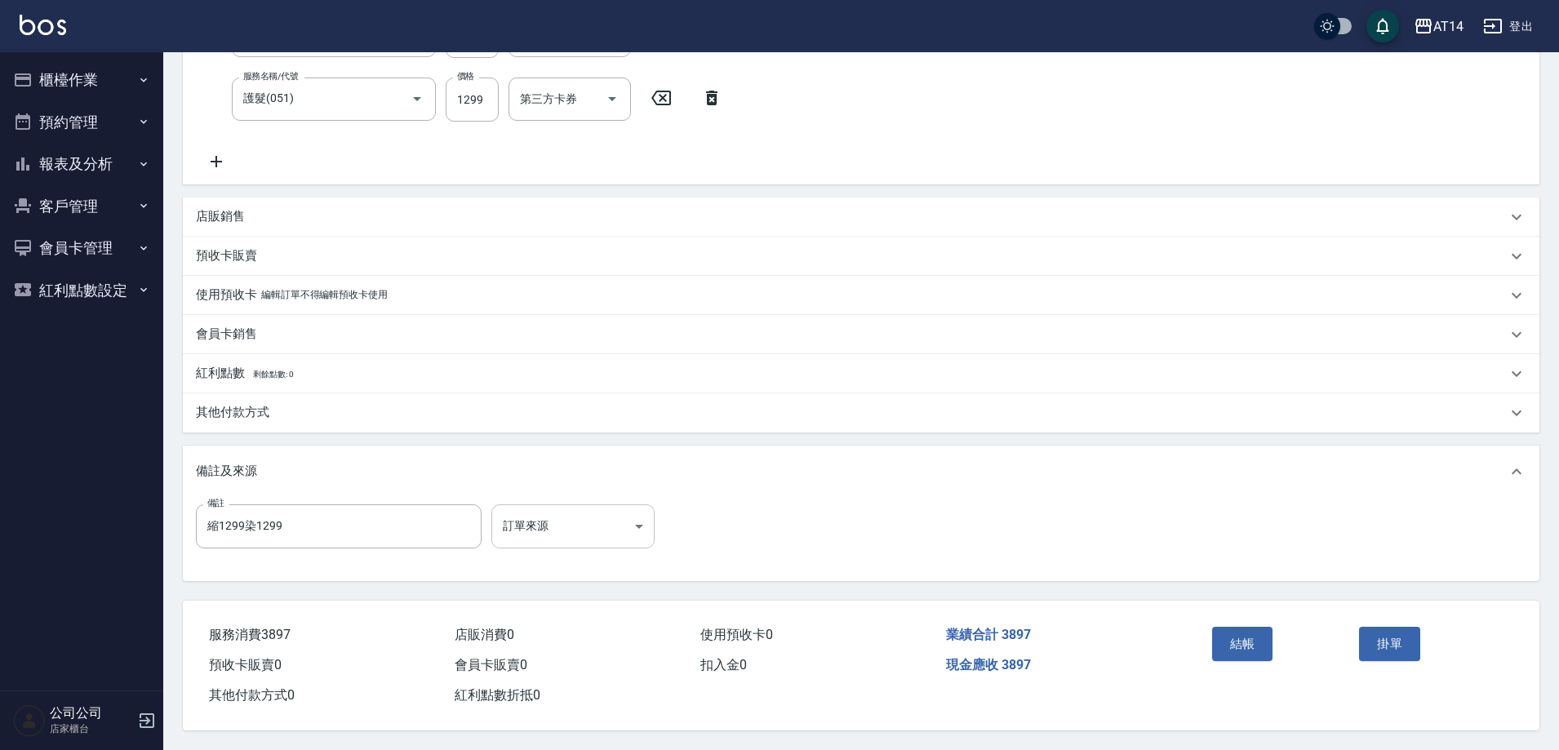
scroll to position [512, 0]
type input "1299"
drag, startPoint x: 385, startPoint y: 522, endPoint x: 173, endPoint y: 555, distance: 214.1
click at [210, 547] on div "備註 縮1299染1299 備註 訂單來源 ​ 訂單來源" at bounding box center [861, 537] width 1331 height 64
click at [588, 517] on body "AT14 登出 櫃檯作業 打帳單 帳單列表 掛單列表 現金收支登錄 材料自購登錄 每日結帳 排班表 掃碼打卡 預約管理 預約管理 單日預約紀錄 單週預約紀錄 …" at bounding box center [779, 122] width 1559 height 1255
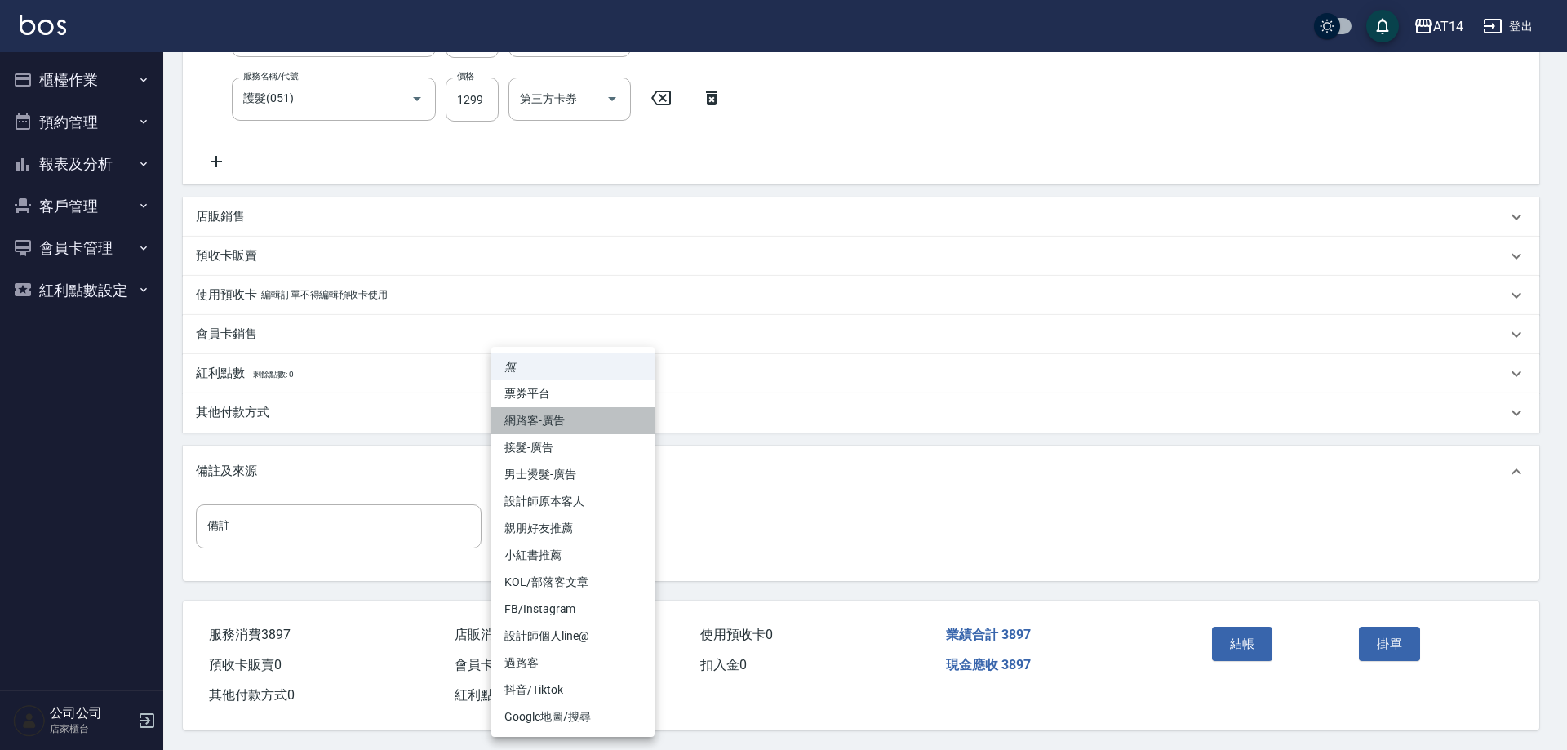
click at [563, 431] on li "網路客-廣告" at bounding box center [572, 420] width 163 height 27
type input "網路客-廣告"
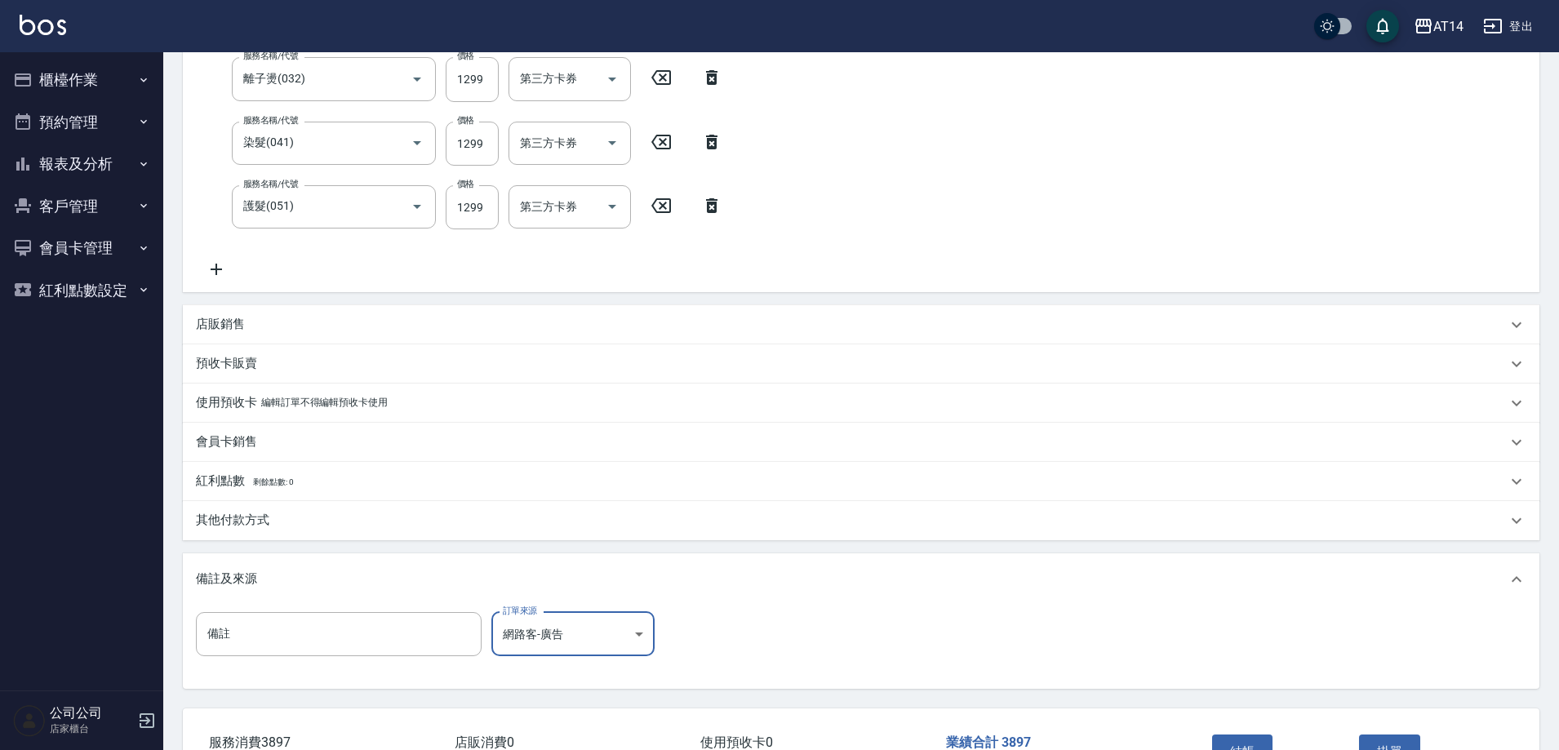
scroll to position [349, 0]
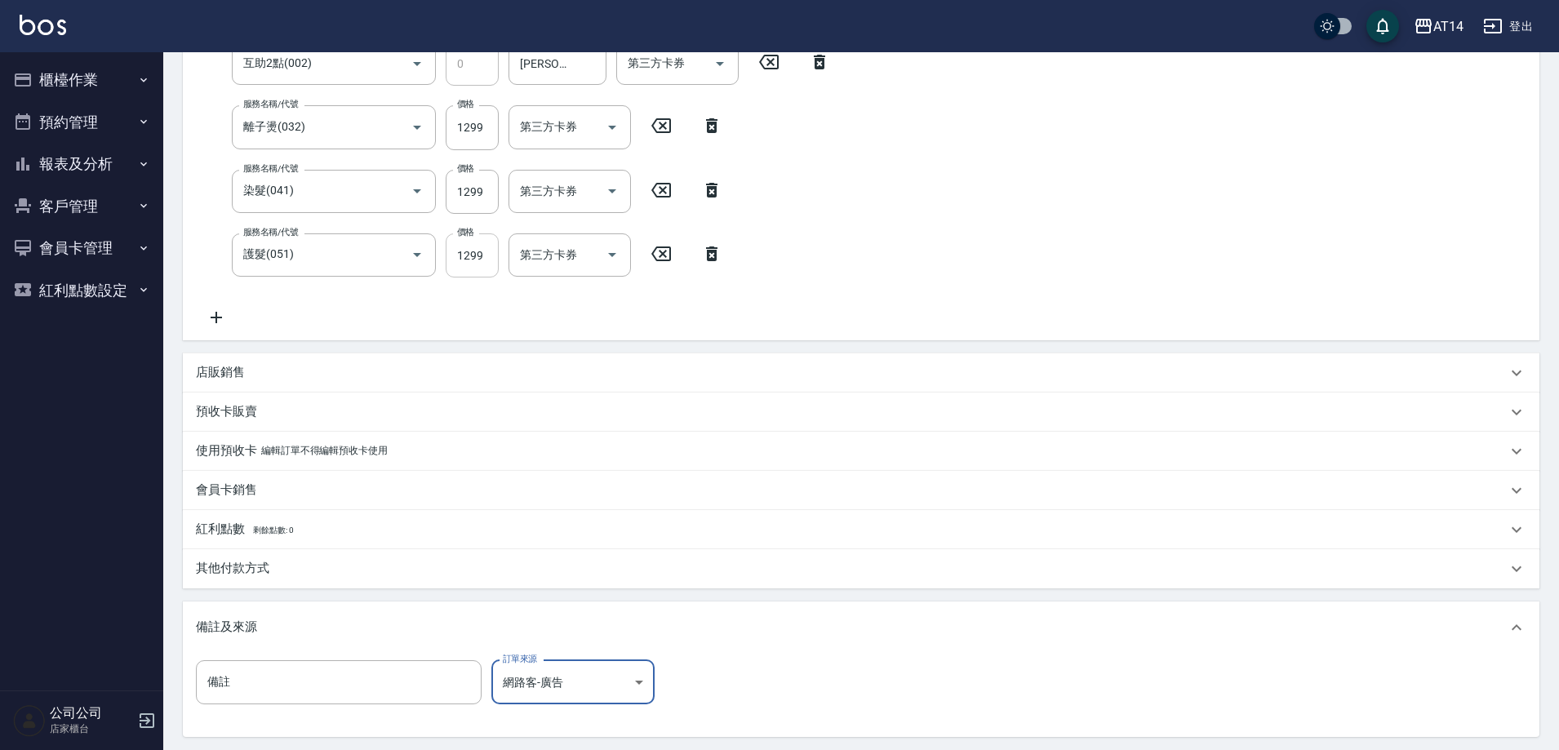
click at [479, 256] on input "1299" at bounding box center [472, 255] width 53 height 44
type input "1"
type input "5"
type input "1200"
type input "8"
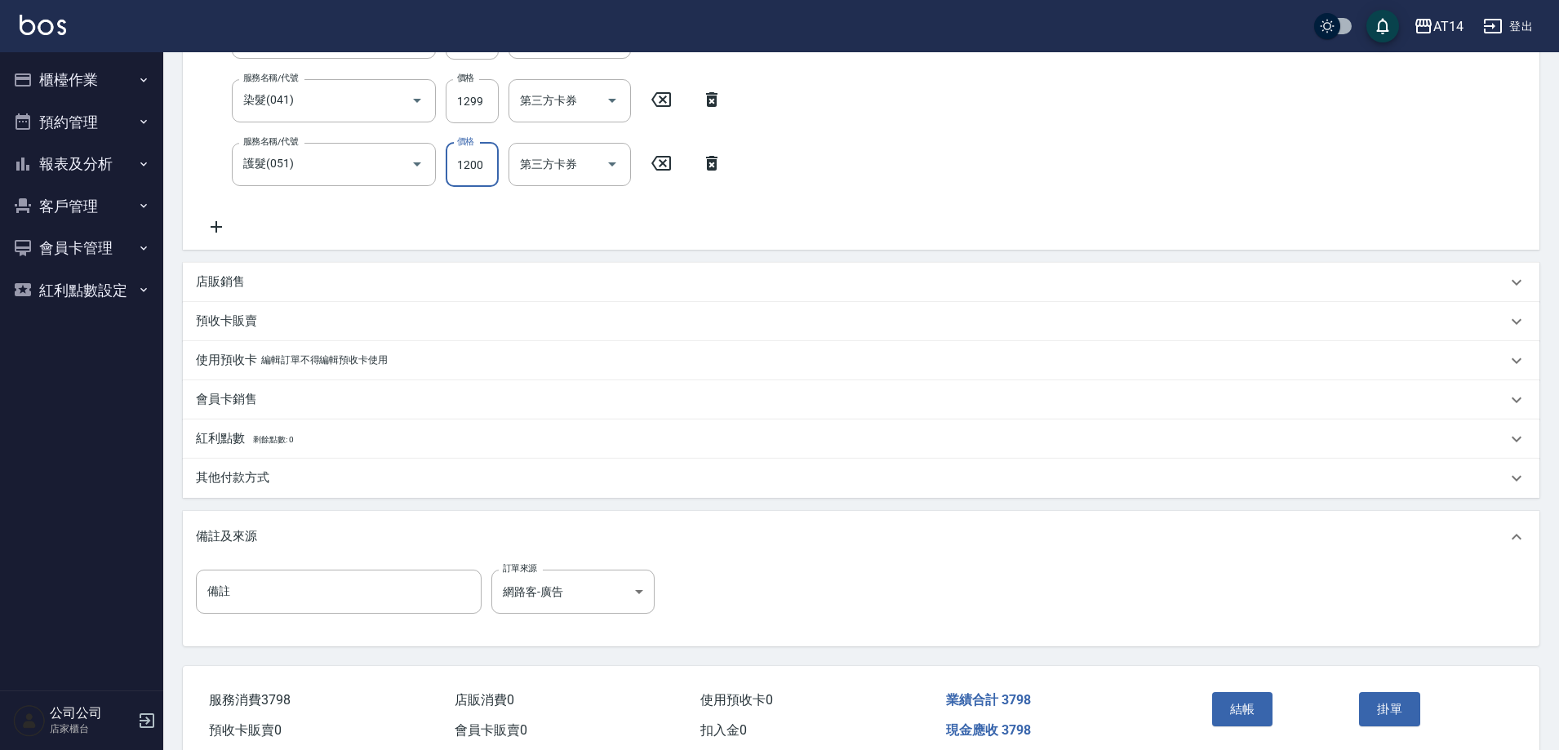
scroll to position [512, 0]
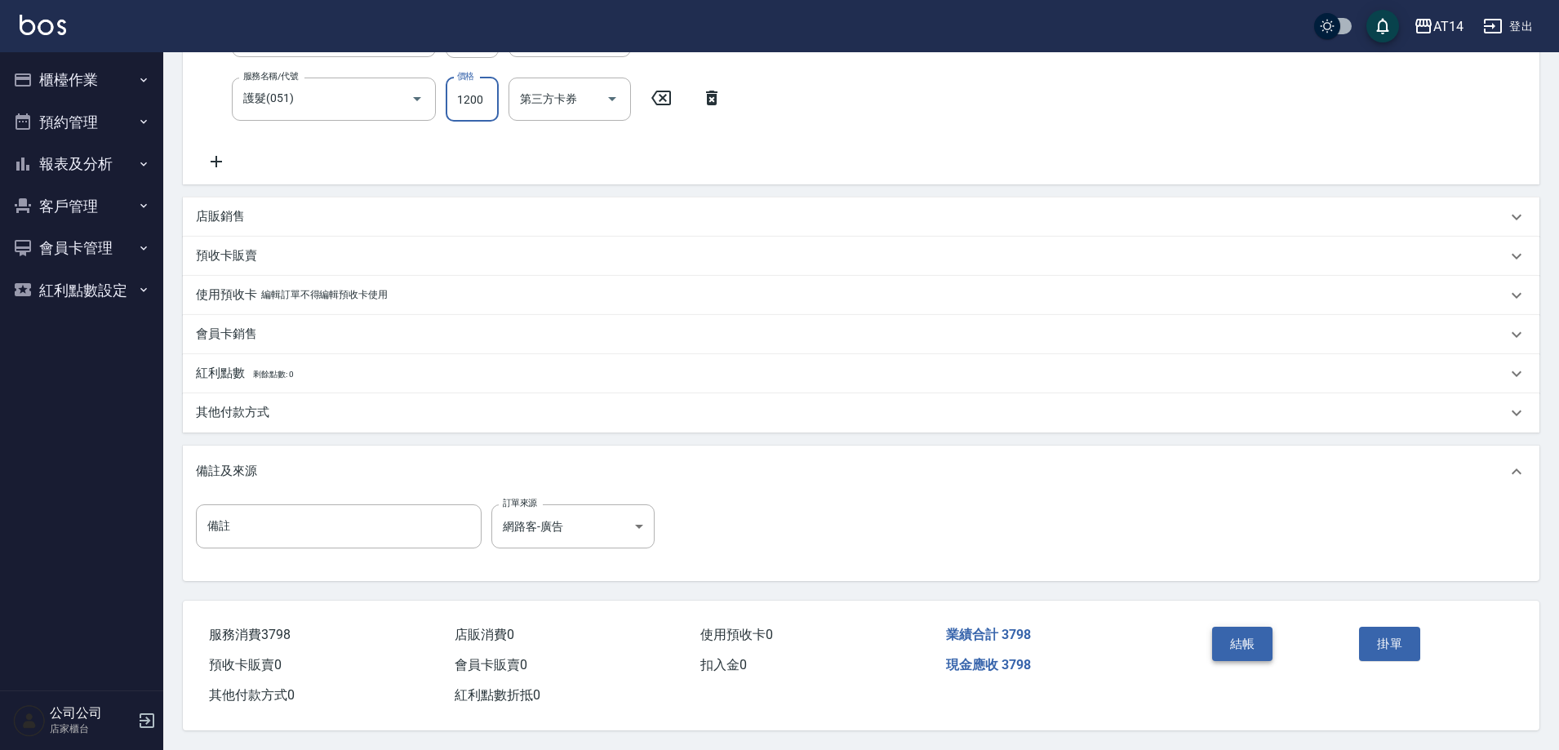
type input "1200"
click at [1237, 630] on button "結帳" at bounding box center [1242, 644] width 61 height 34
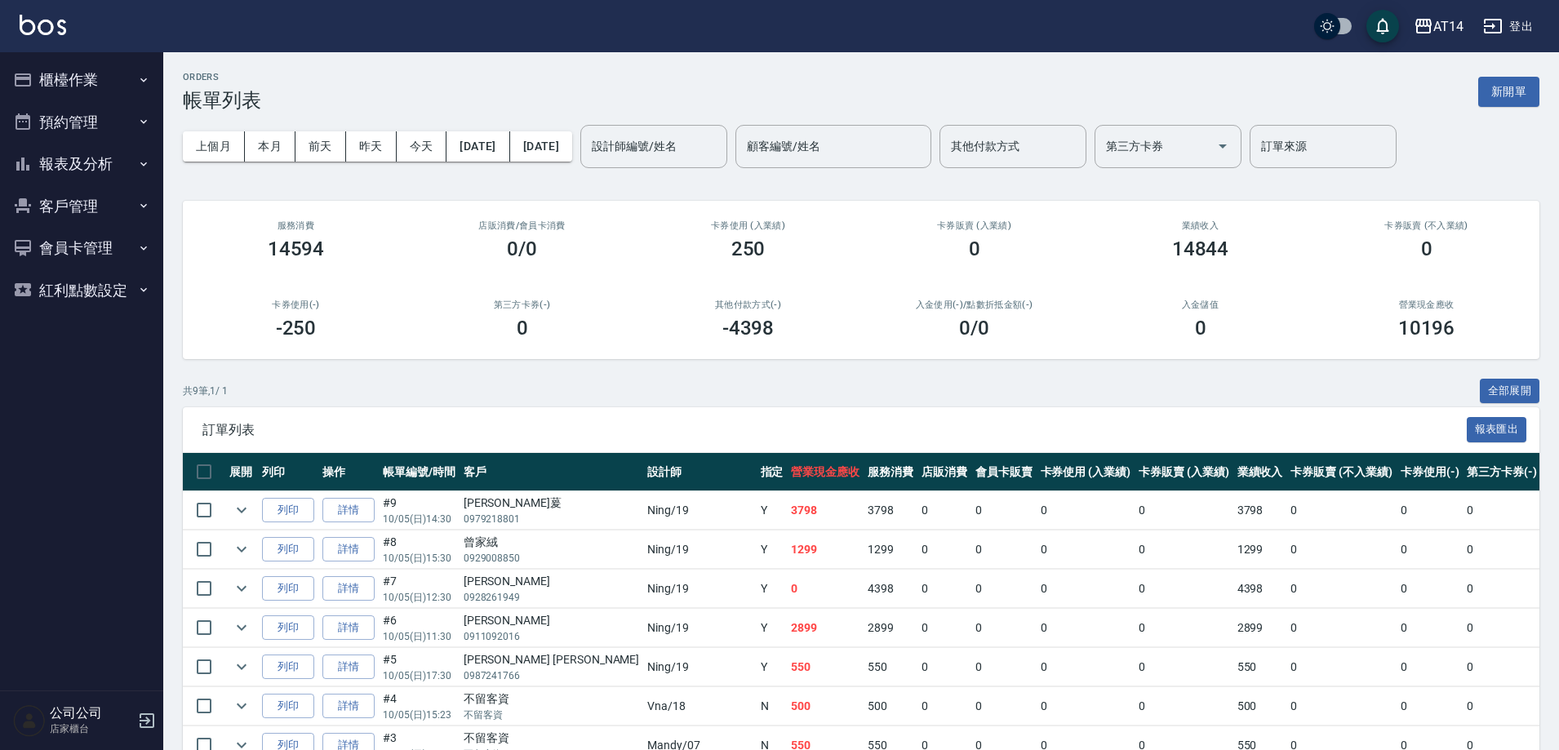
click at [39, 79] on button "櫃檯作業" at bounding box center [82, 80] width 150 height 42
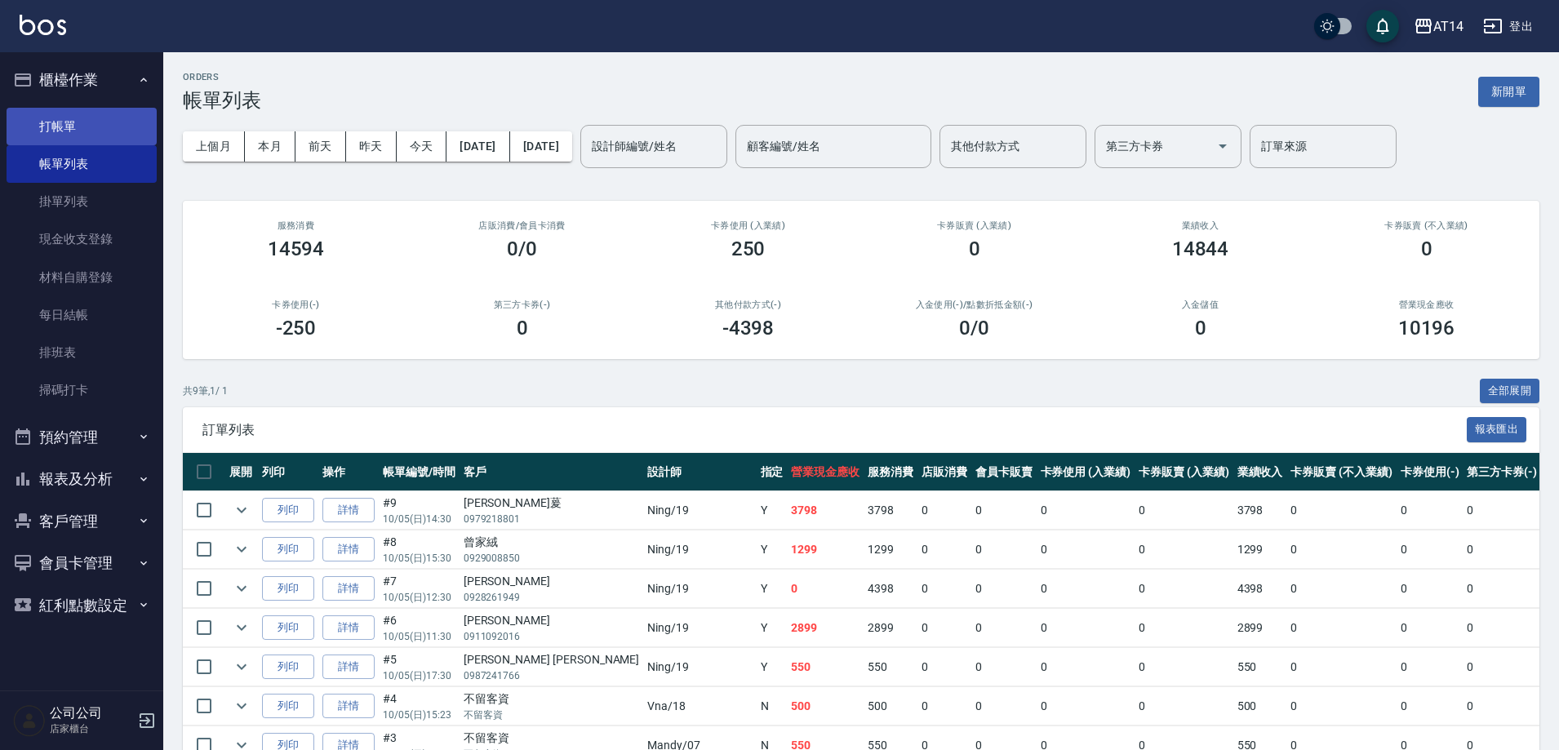
click at [48, 115] on link "打帳單" at bounding box center [82, 127] width 150 height 38
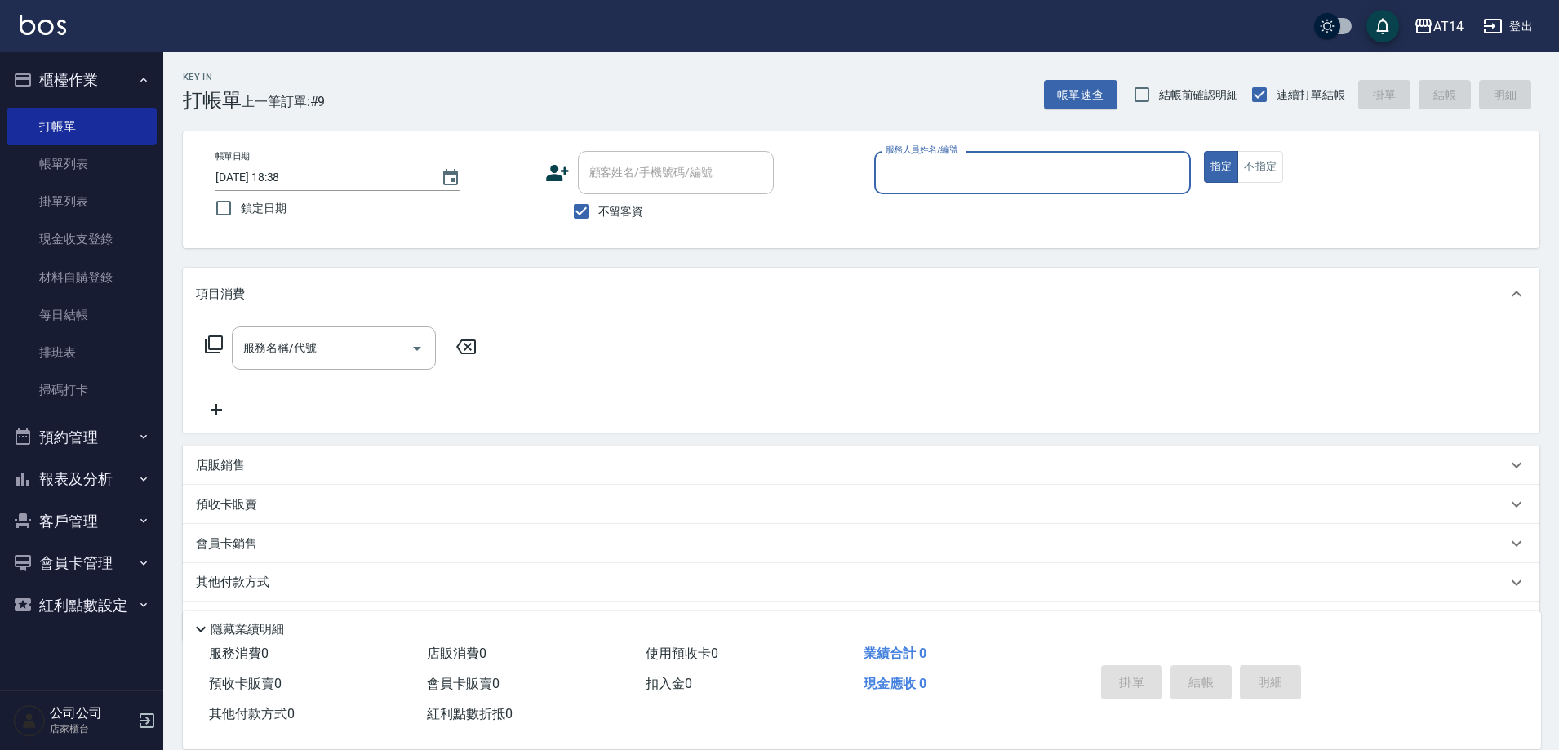
drag, startPoint x: 940, startPoint y: 179, endPoint x: 924, endPoint y: 193, distance: 20.8
click at [939, 180] on input "服務人員姓名/編號" at bounding box center [1033, 172] width 302 height 29
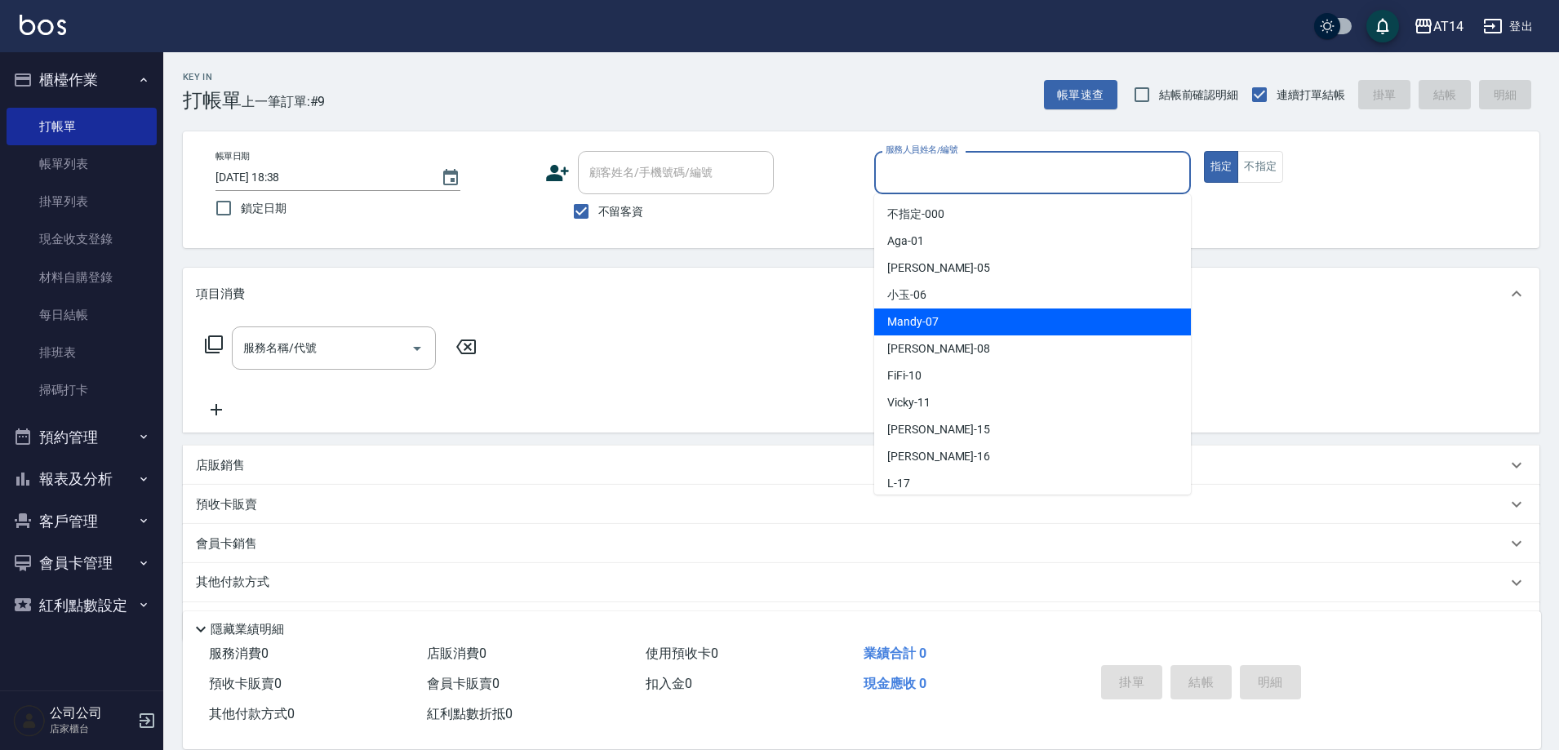
click at [932, 320] on span "Mandy -07" at bounding box center [912, 321] width 51 height 17
type input "Mandy-07"
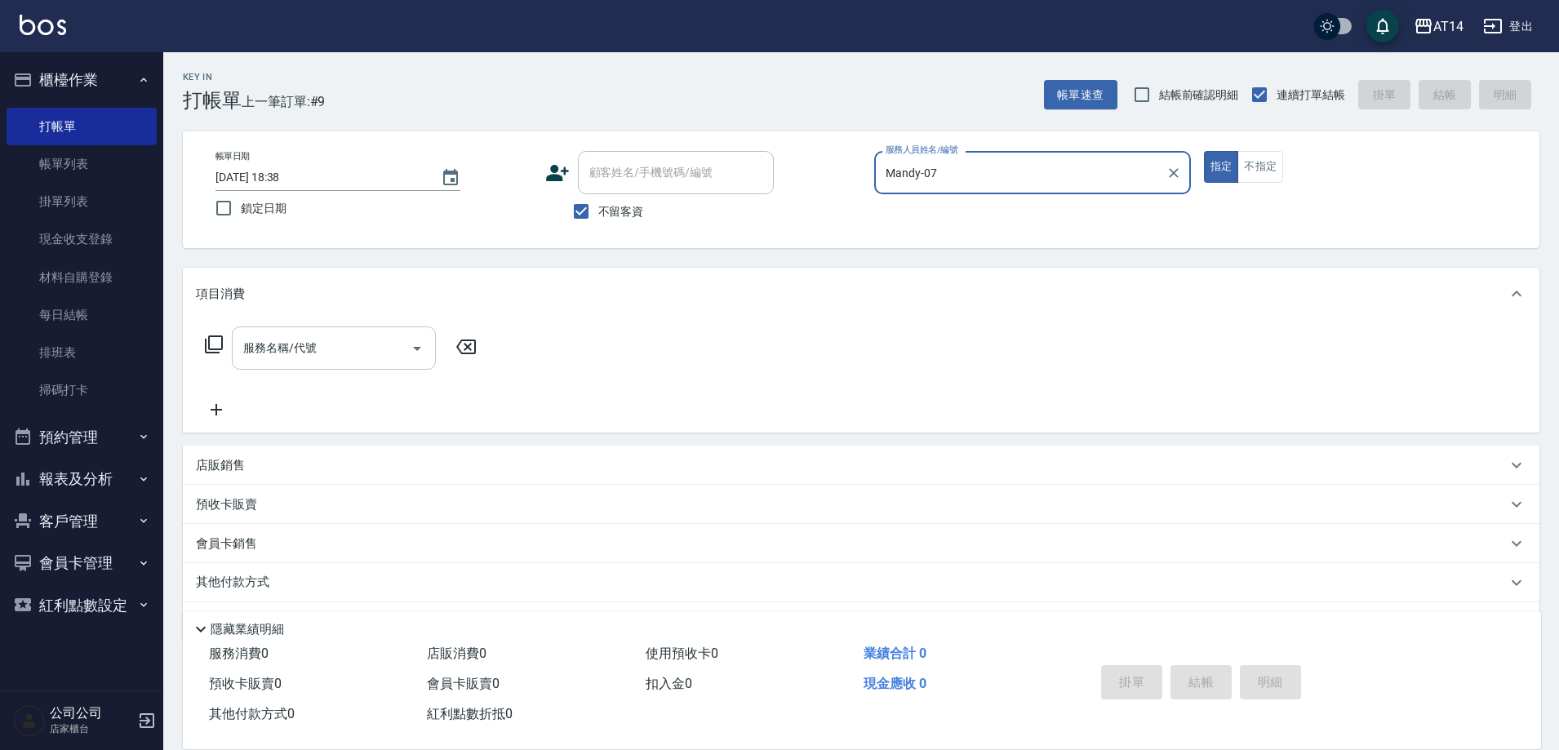
click at [426, 331] on div at bounding box center [416, 348] width 24 height 43
click at [409, 344] on icon "Open" at bounding box center [417, 349] width 20 height 20
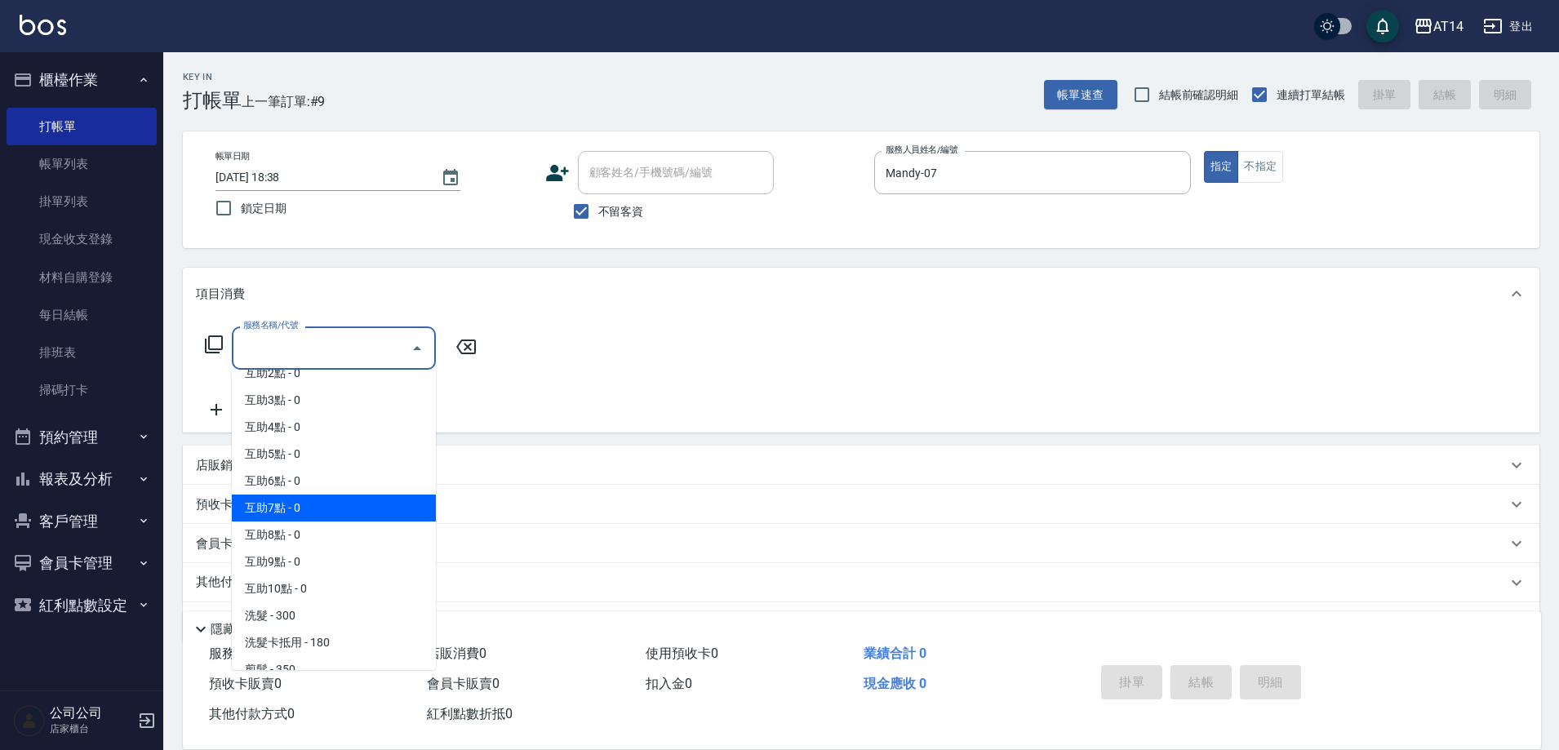
scroll to position [82, 0]
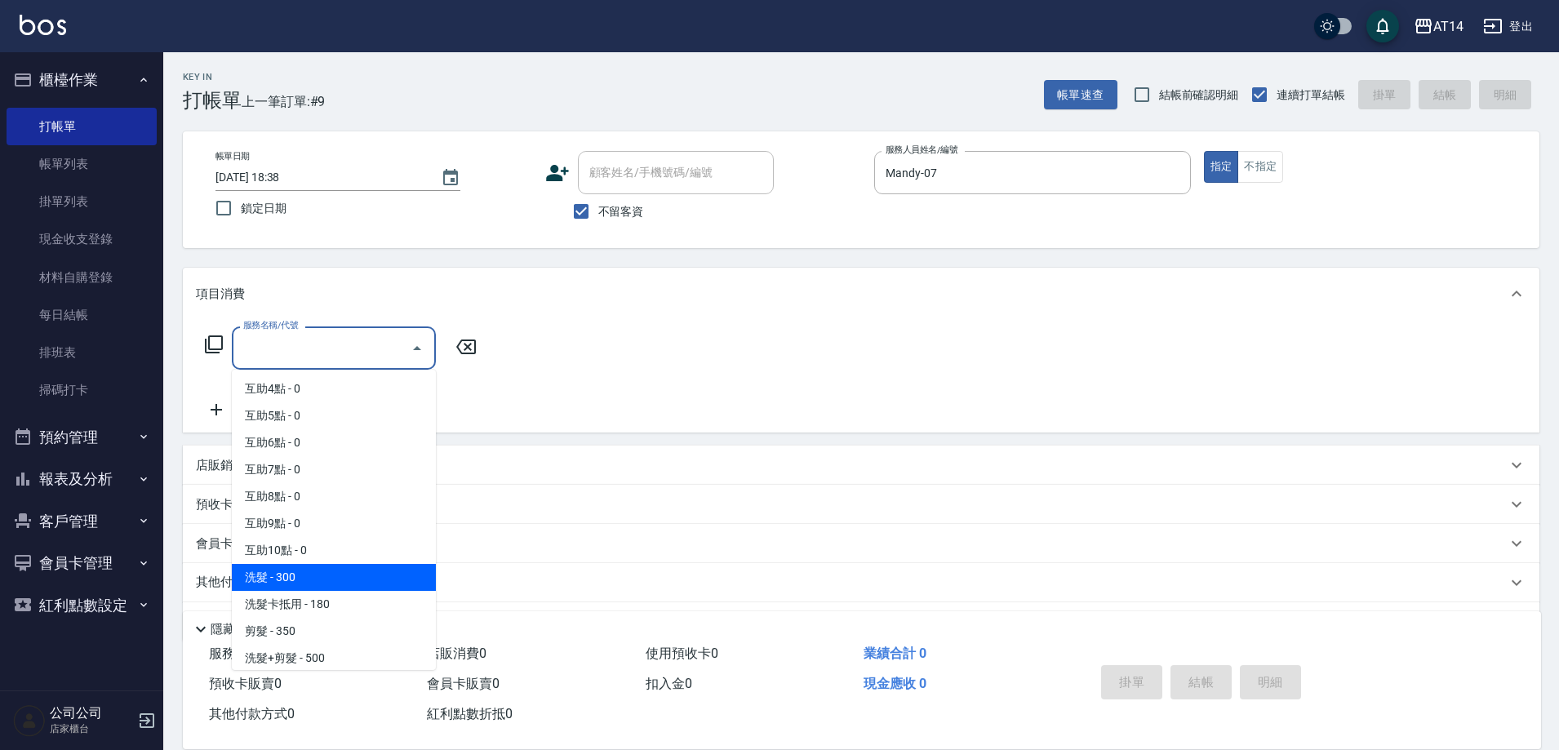
click at [322, 576] on span "洗髮 - 300" at bounding box center [334, 577] width 204 height 27
type input "洗髮(011)"
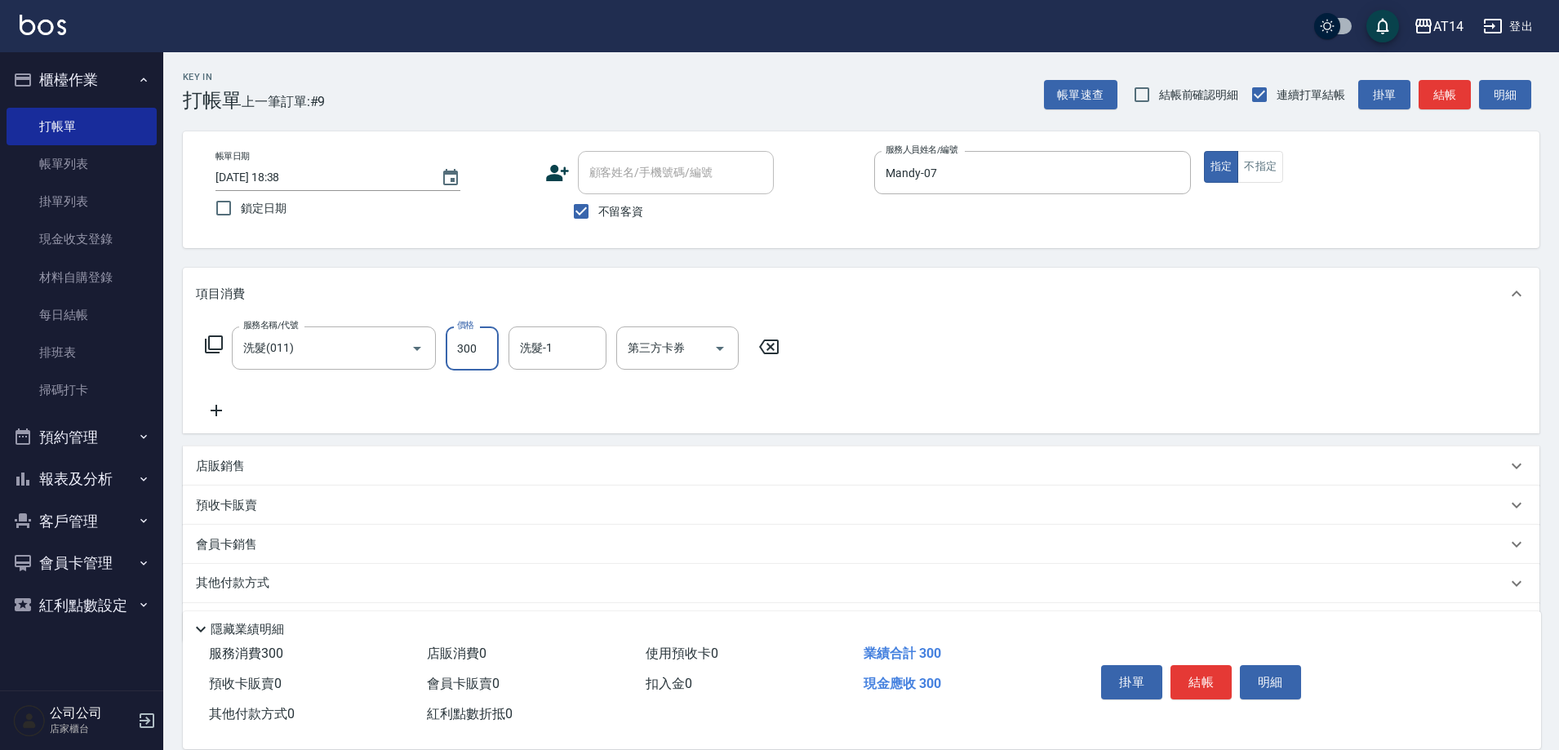
click at [484, 344] on input "300" at bounding box center [472, 349] width 53 height 44
type input "400"
click at [1205, 665] on button "結帳" at bounding box center [1201, 682] width 61 height 34
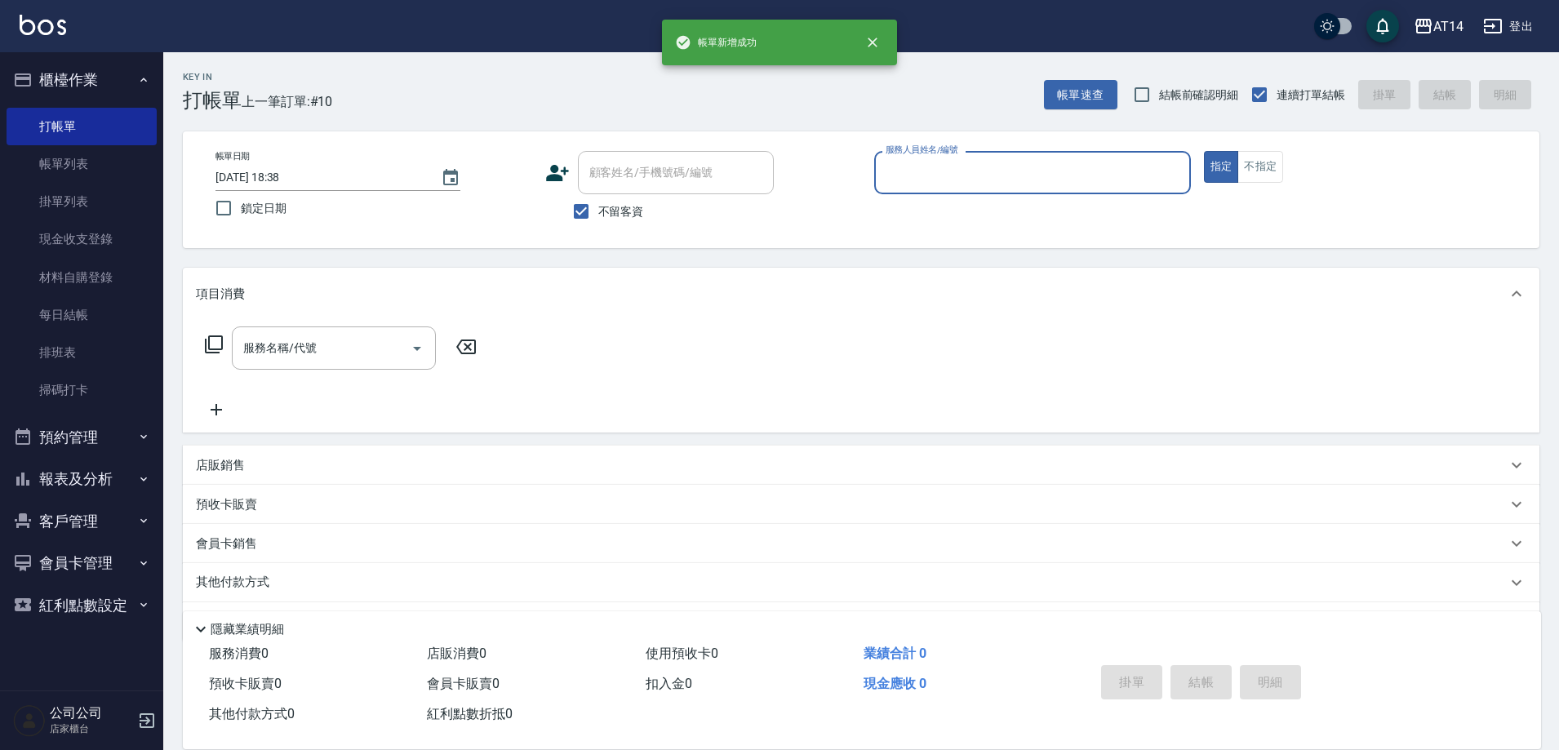
click at [929, 158] on input "服務人員姓名/編號" at bounding box center [1033, 172] width 302 height 29
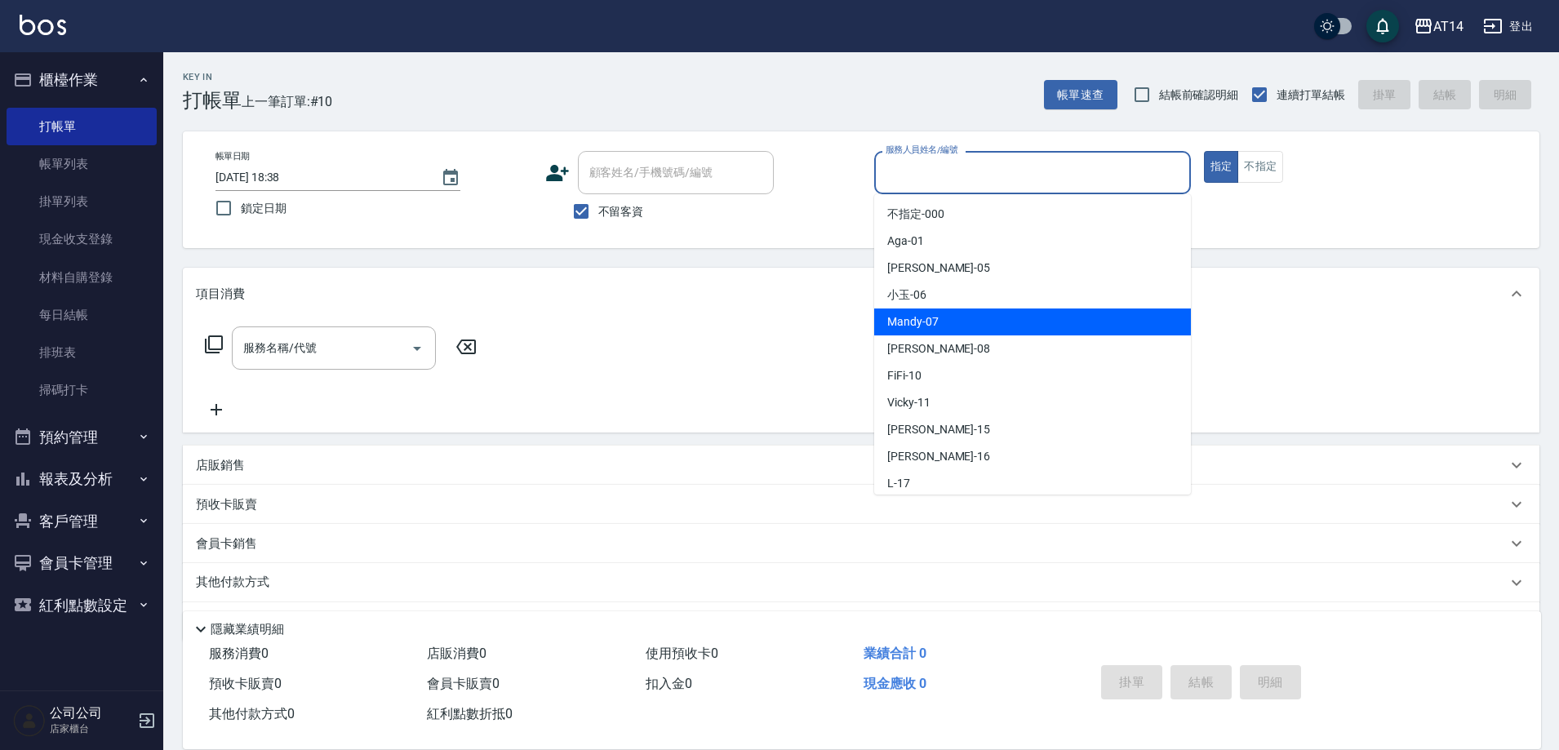
click at [945, 322] on div "Mandy -07" at bounding box center [1032, 322] width 317 height 27
type input "Mandy-07"
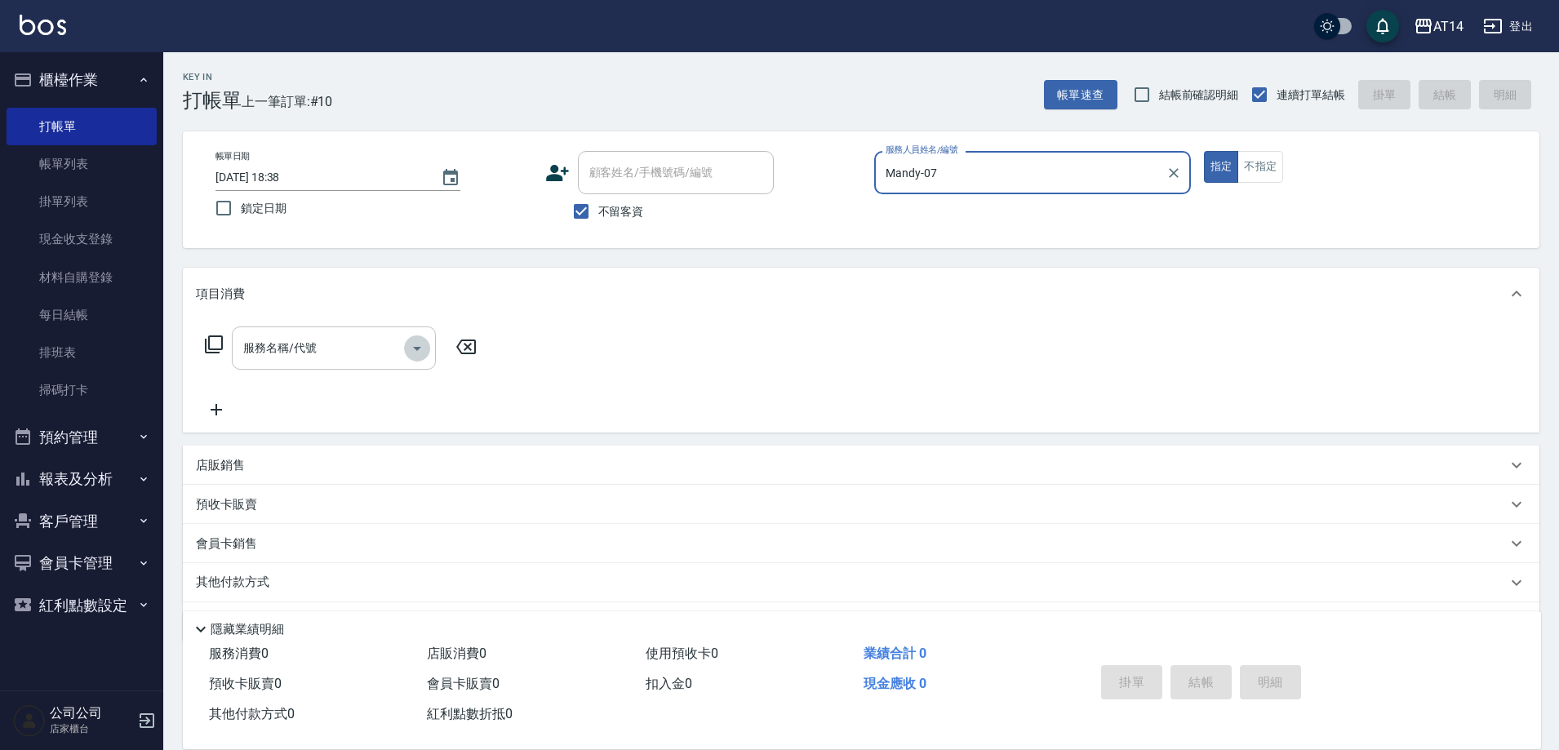
click at [420, 342] on icon "Open" at bounding box center [417, 349] width 20 height 20
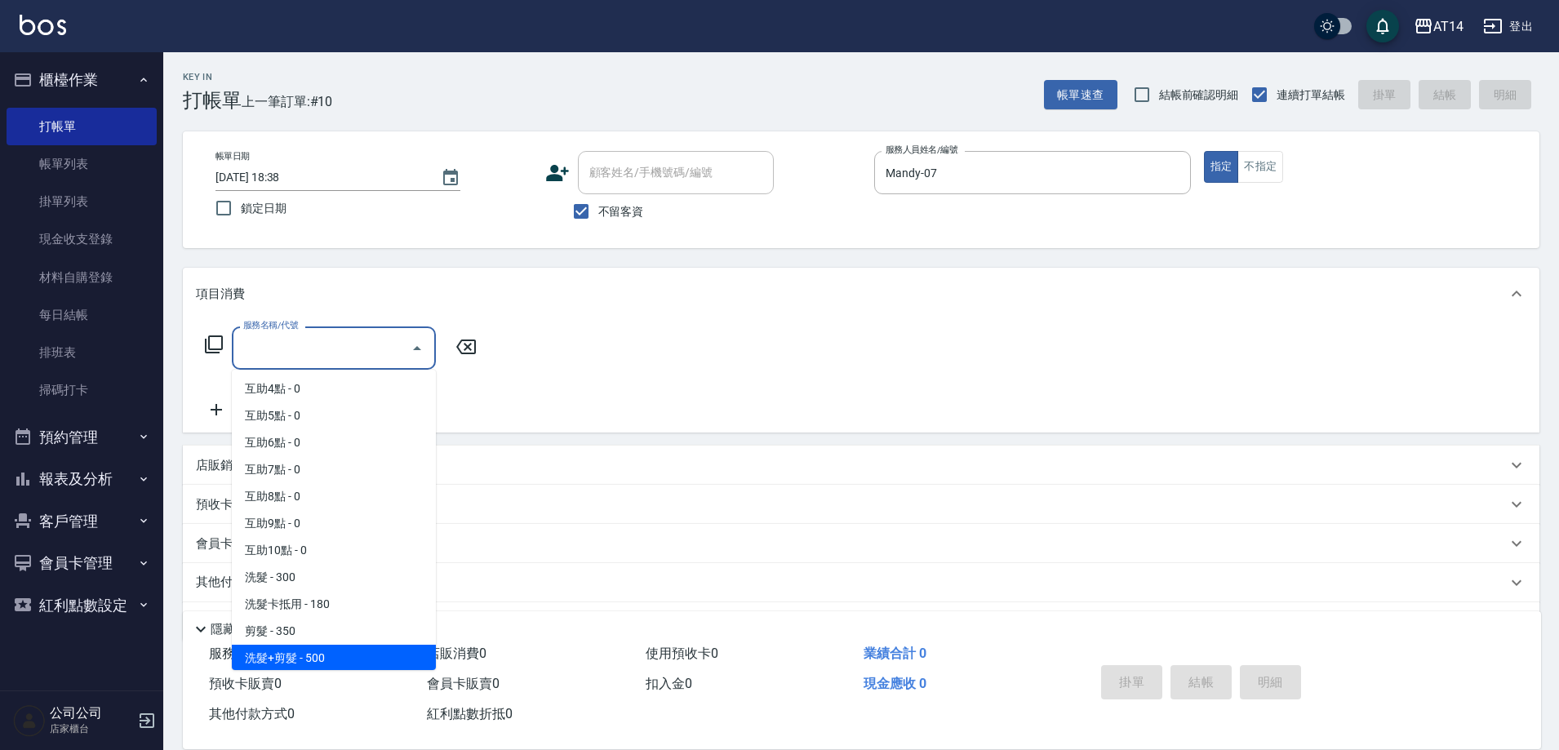
click at [335, 653] on span "洗髮+剪髮 - 500" at bounding box center [334, 658] width 204 height 27
type input "洗髮+剪髮(022)"
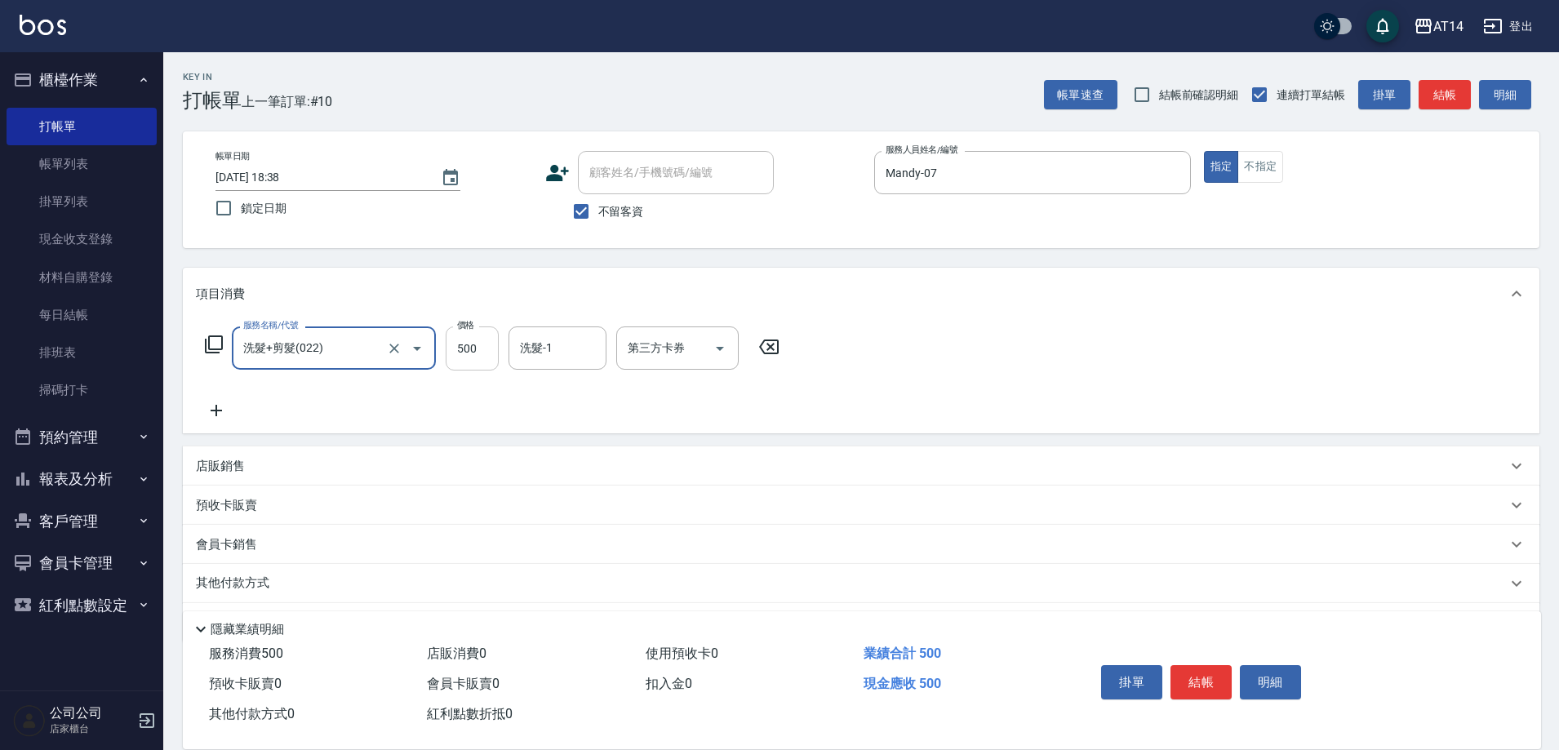
click at [473, 358] on input "500" at bounding box center [472, 349] width 53 height 44
type input "600"
click at [1216, 678] on button "結帳" at bounding box center [1201, 682] width 61 height 34
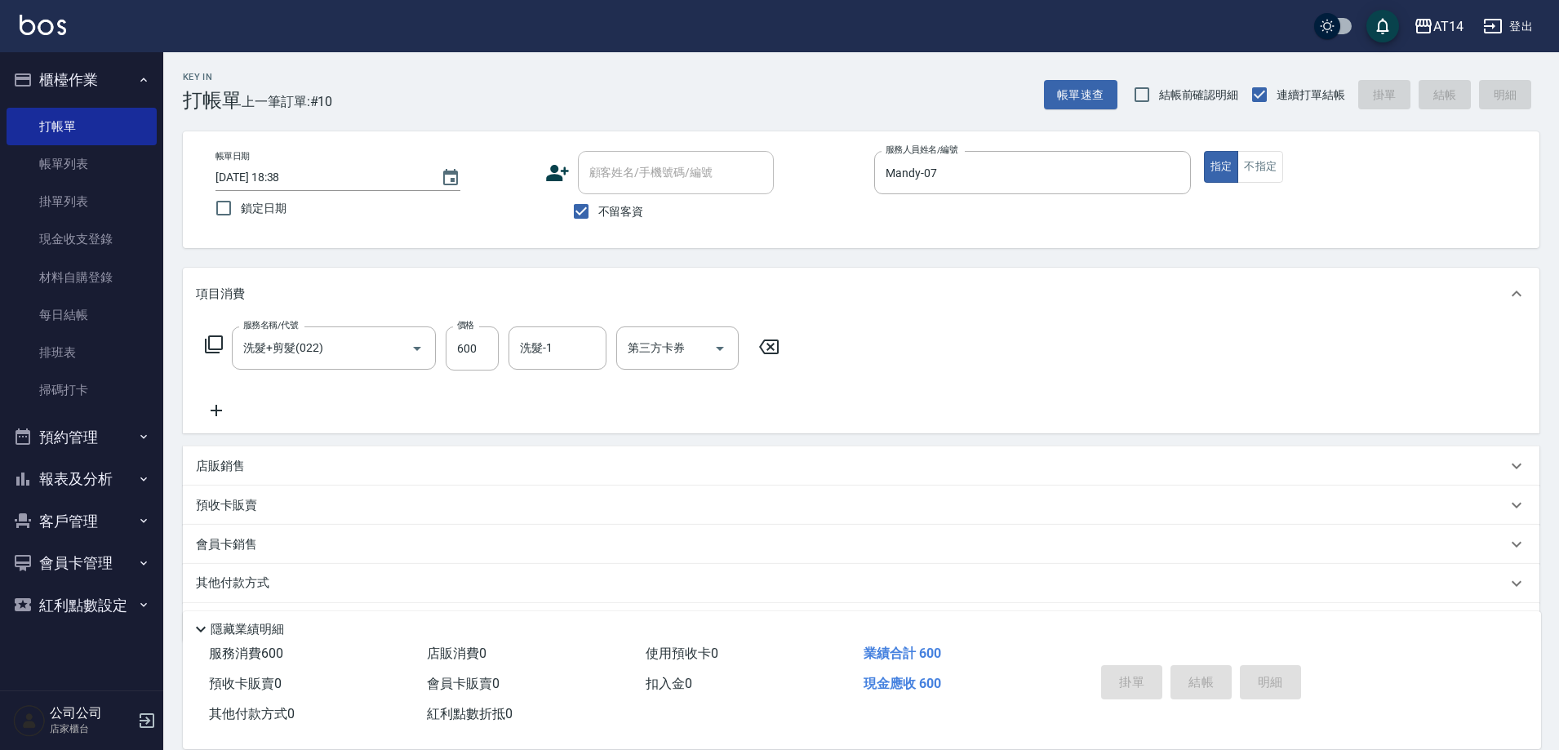
type input "2025/10/05 18:39"
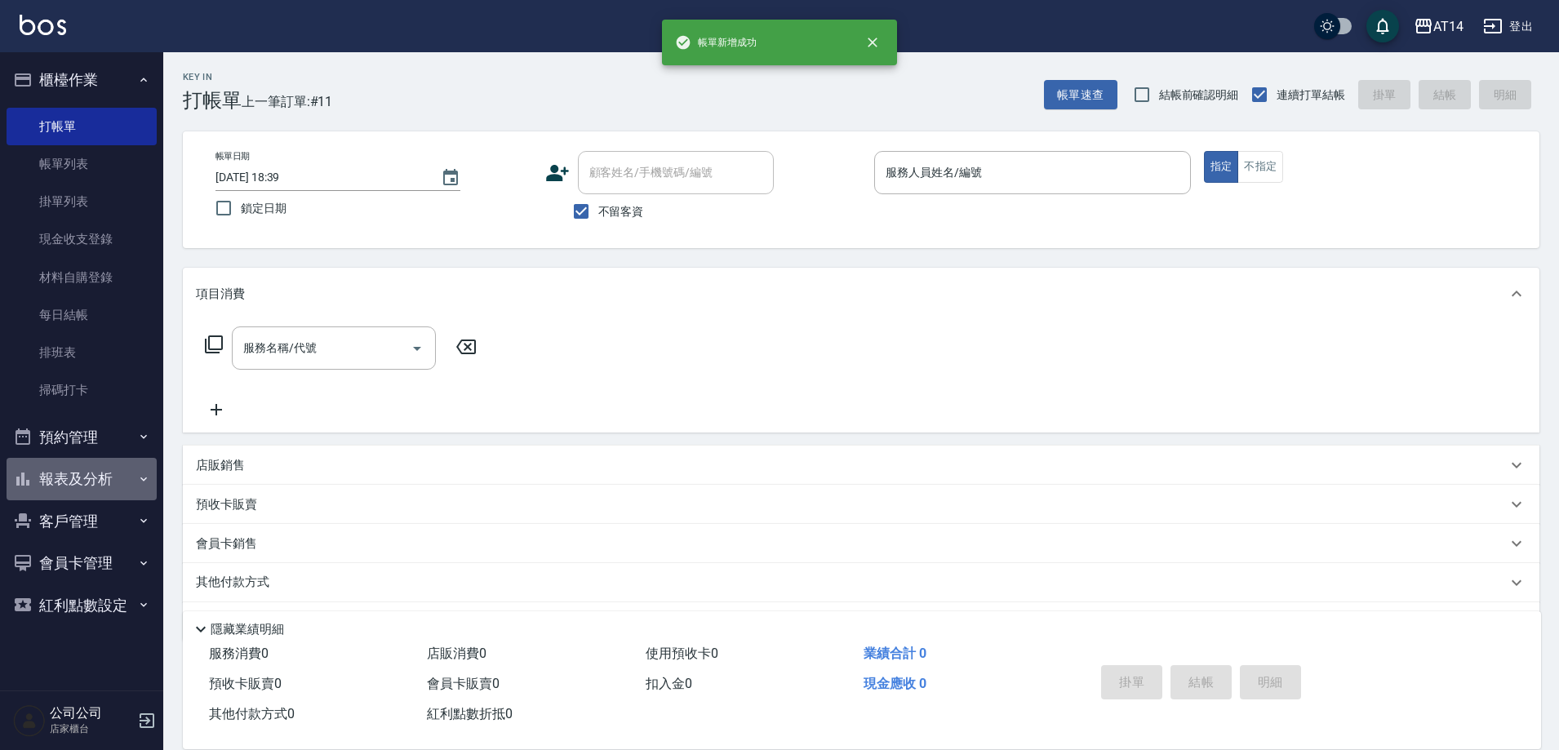
click at [54, 471] on button "報表及分析" at bounding box center [82, 479] width 150 height 42
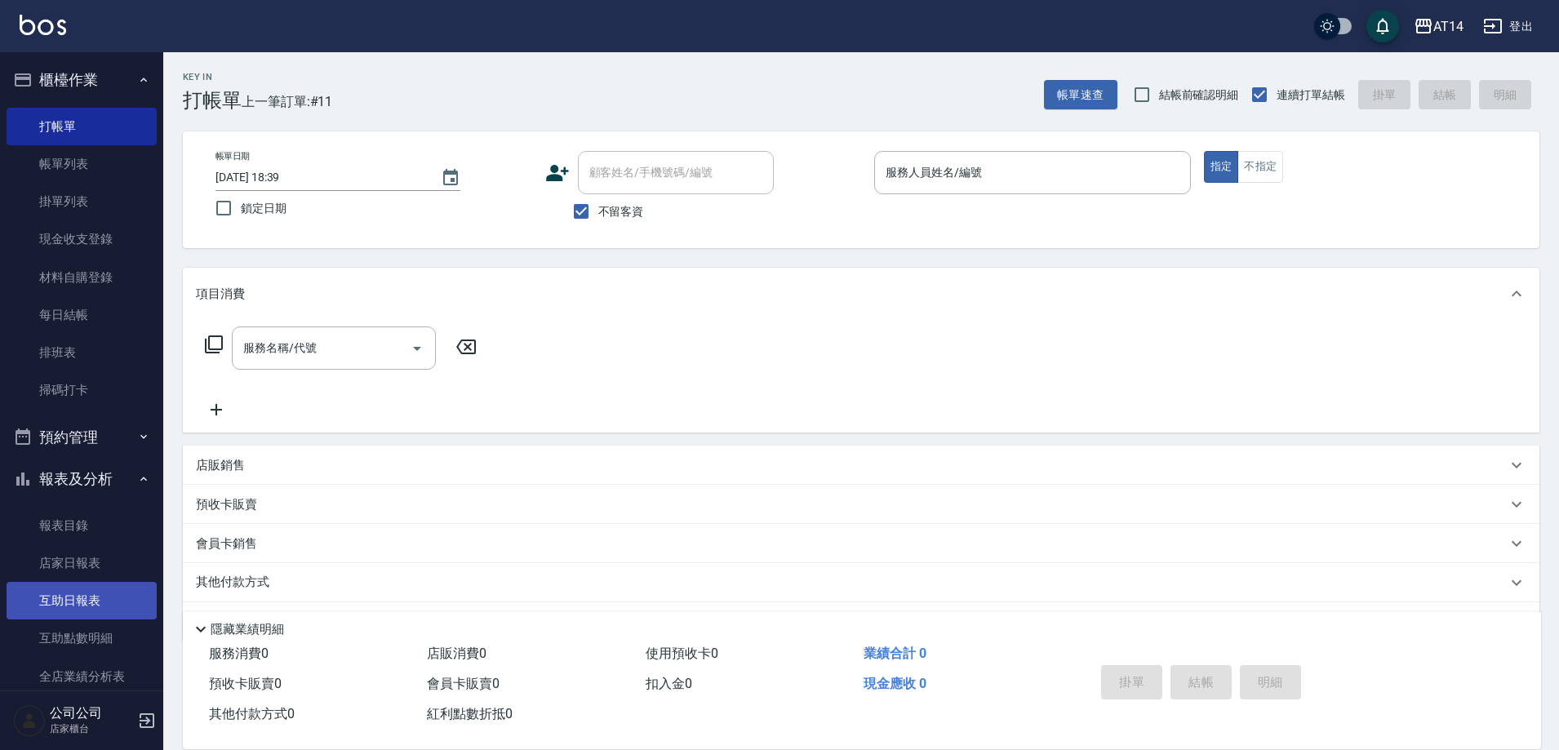
scroll to position [245, 0]
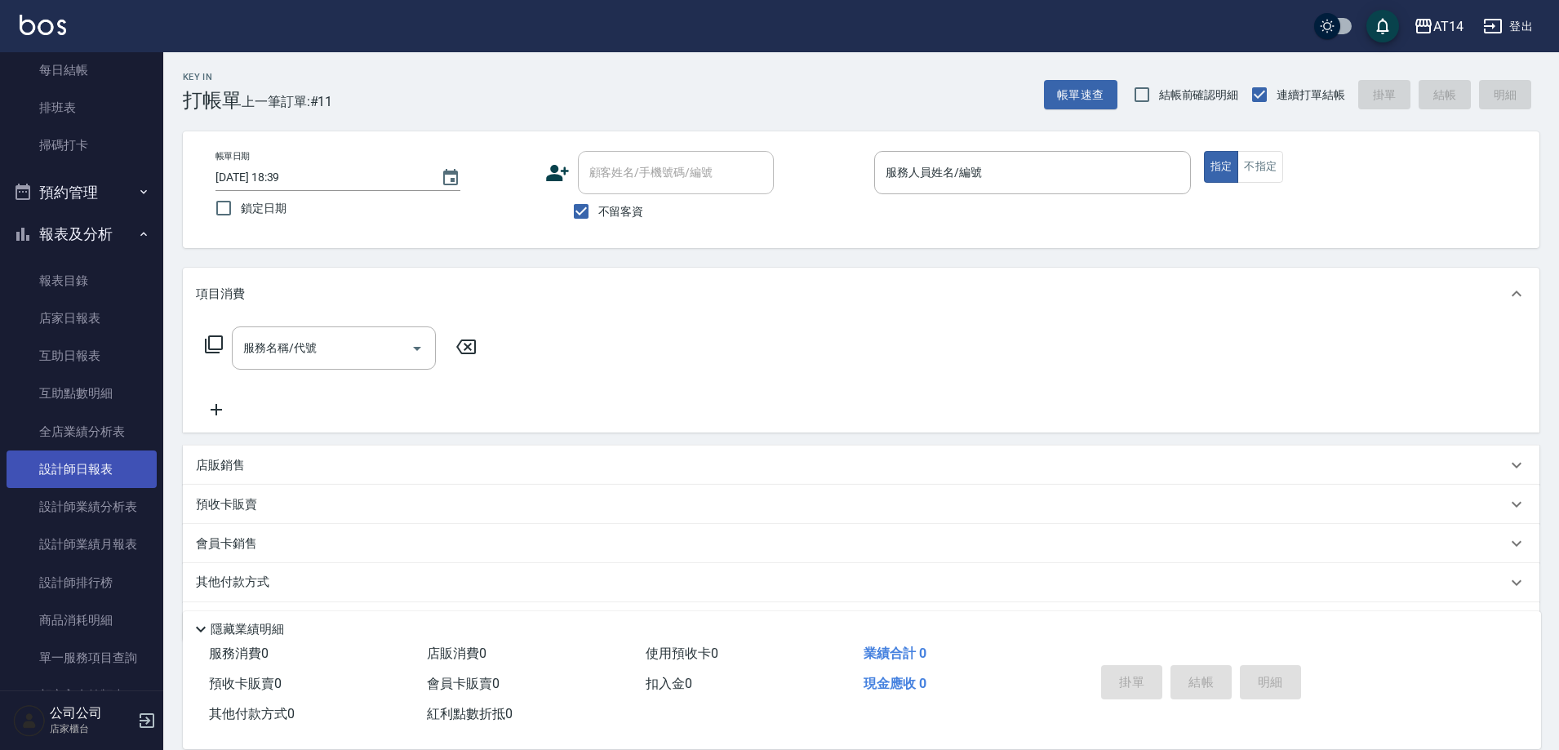
click at [106, 473] on link "設計師日報表" at bounding box center [82, 470] width 150 height 38
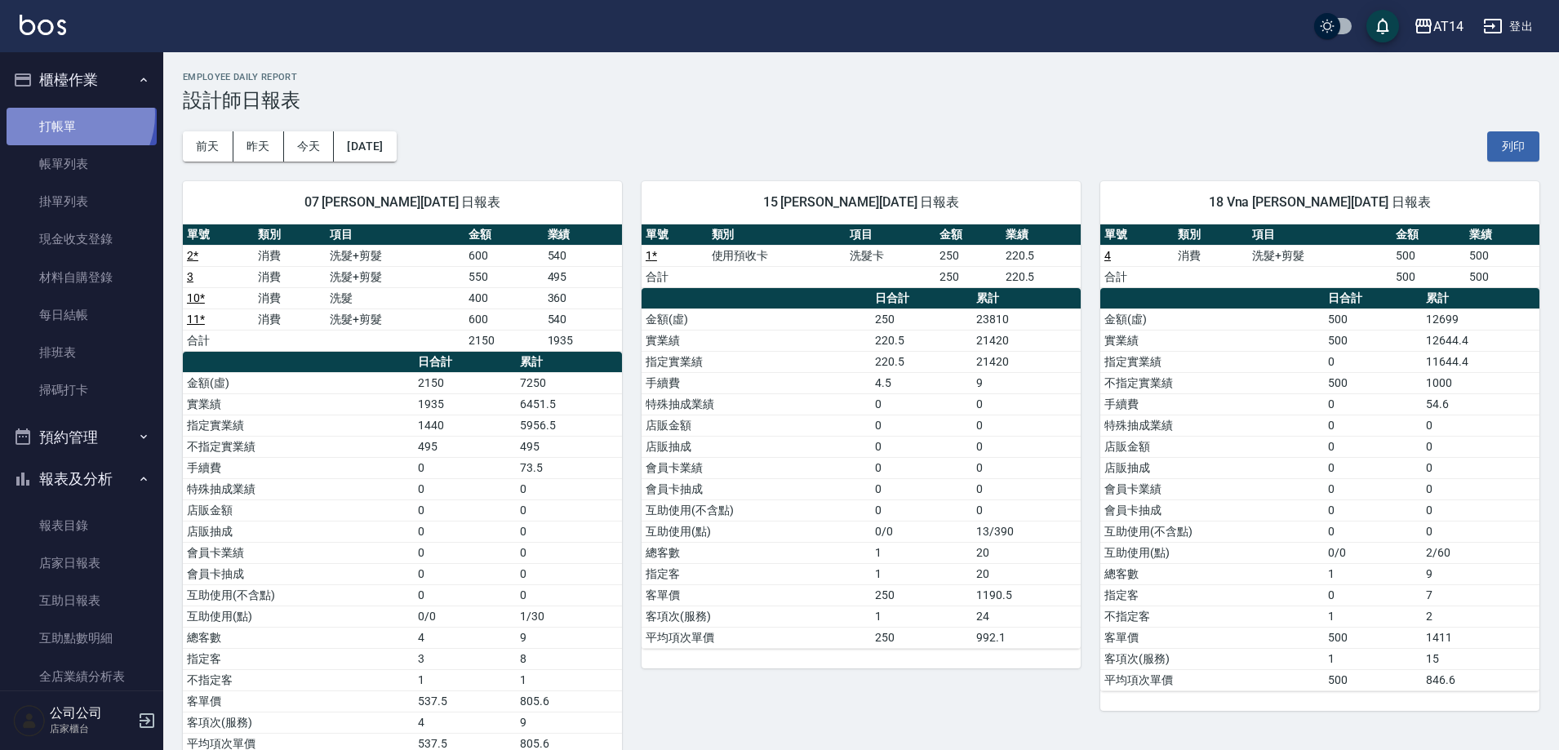
click at [70, 114] on link "打帳單" at bounding box center [82, 127] width 150 height 38
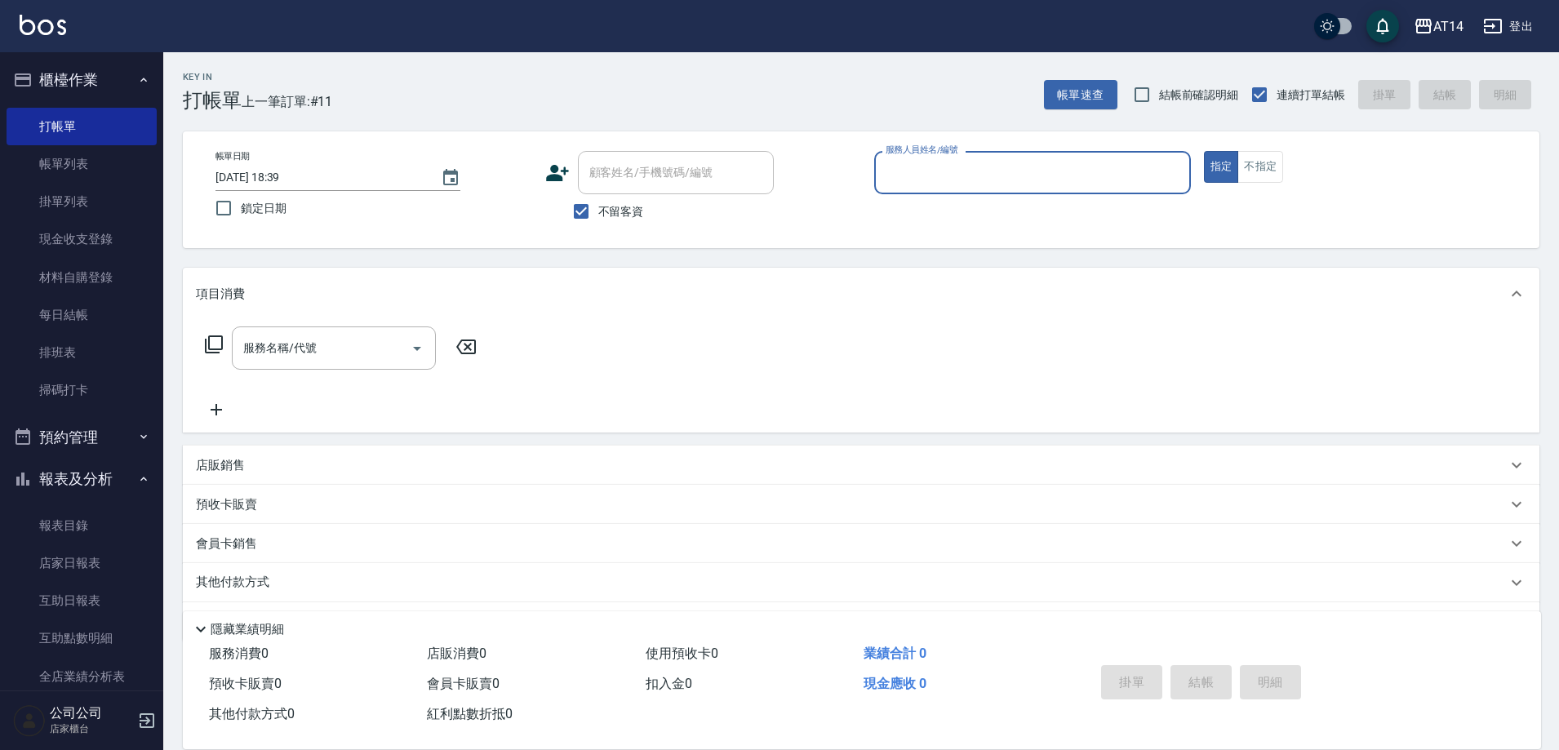
click at [70, 451] on button "預約管理" at bounding box center [82, 437] width 150 height 42
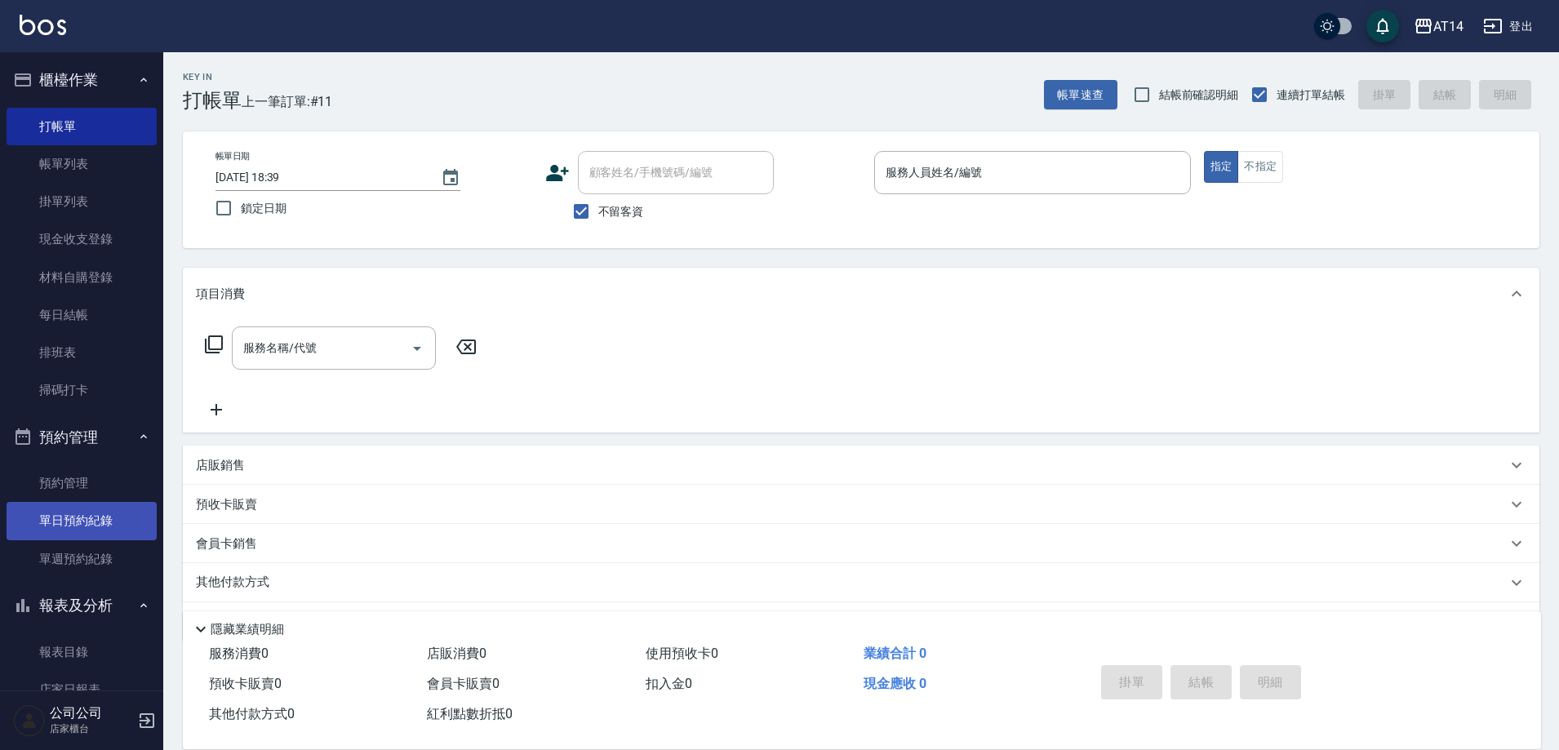
click at [106, 510] on link "單日預約紀錄" at bounding box center [82, 521] width 150 height 38
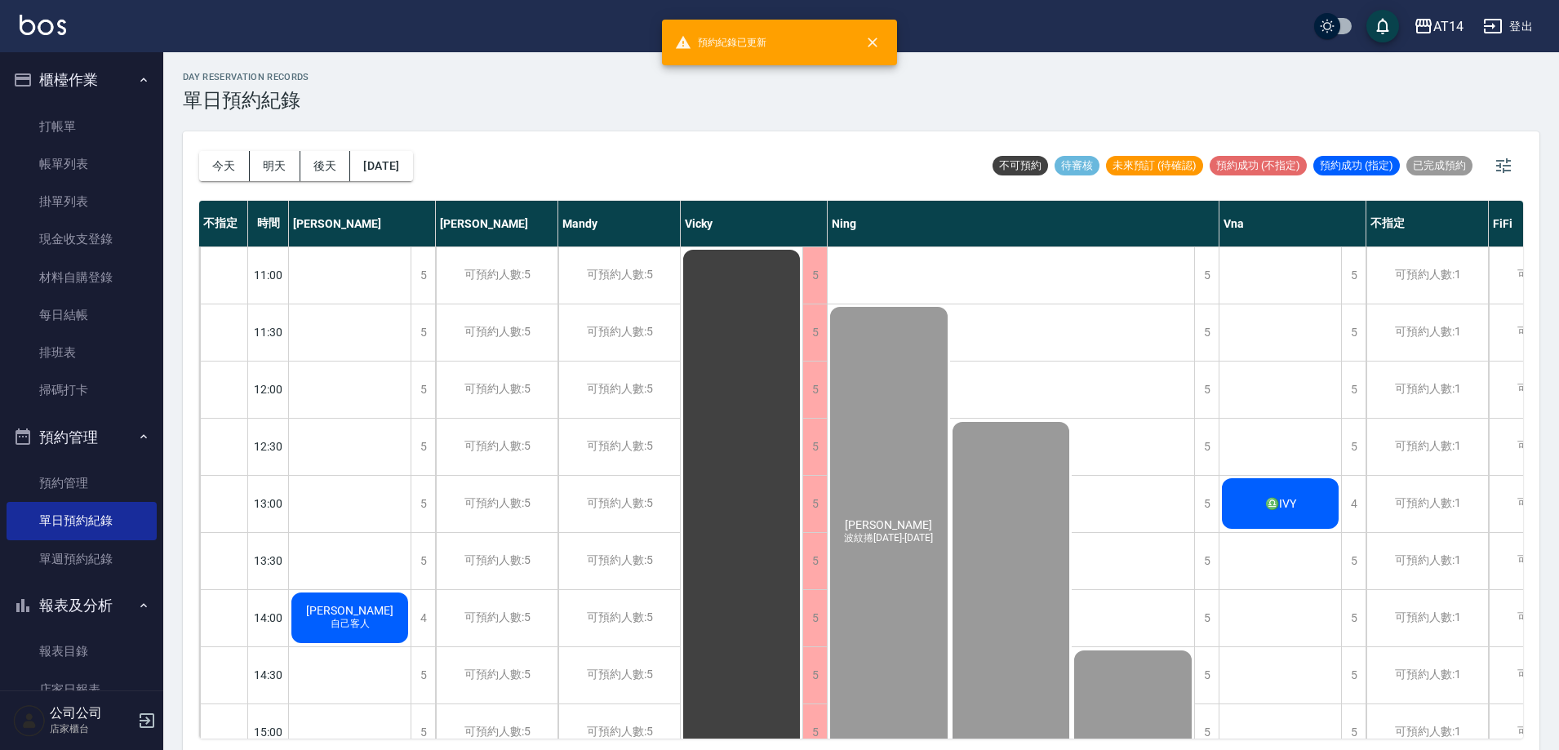
click at [1305, 515] on div "♎IVY" at bounding box center [1281, 504] width 122 height 56
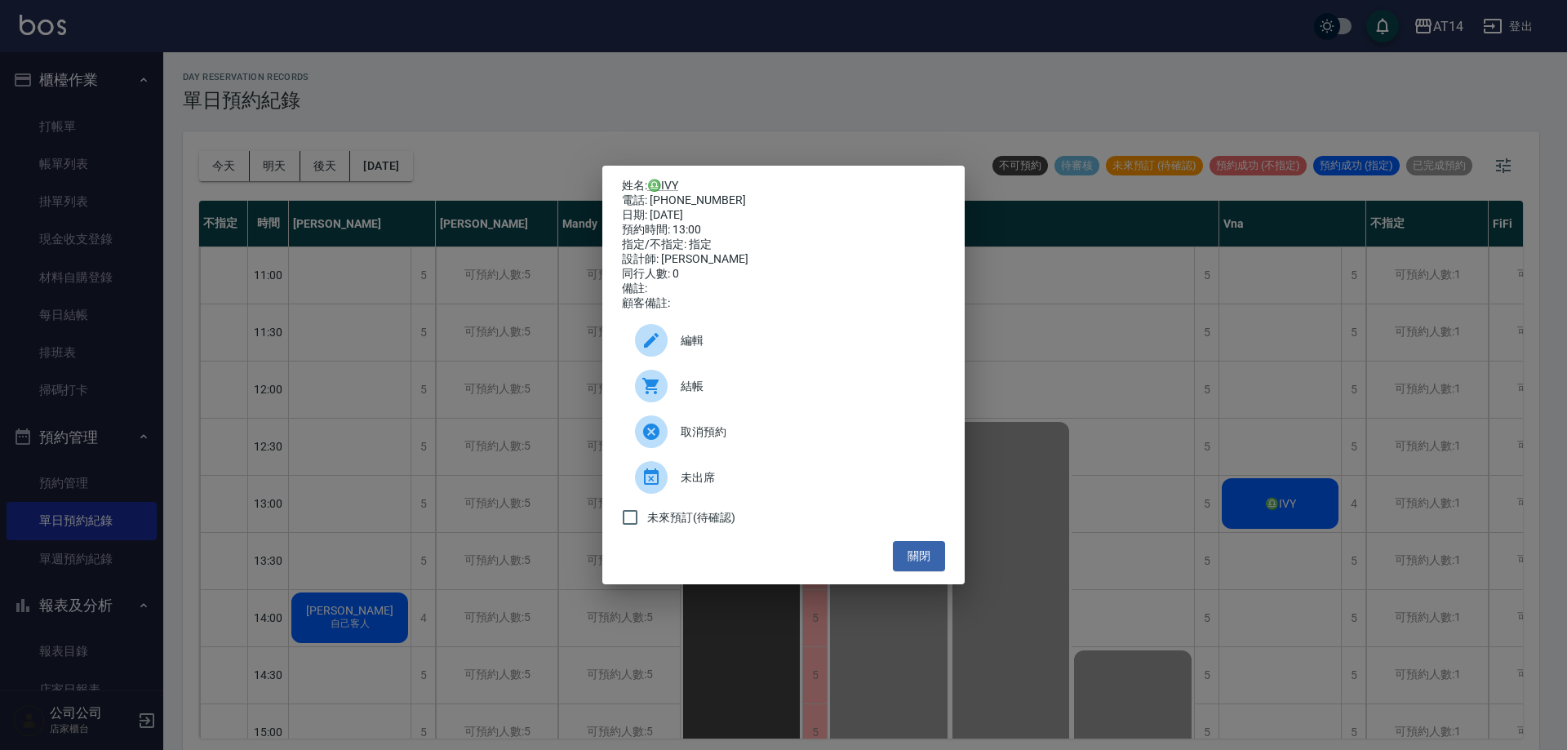
click at [758, 384] on div "結帳" at bounding box center [783, 386] width 323 height 46
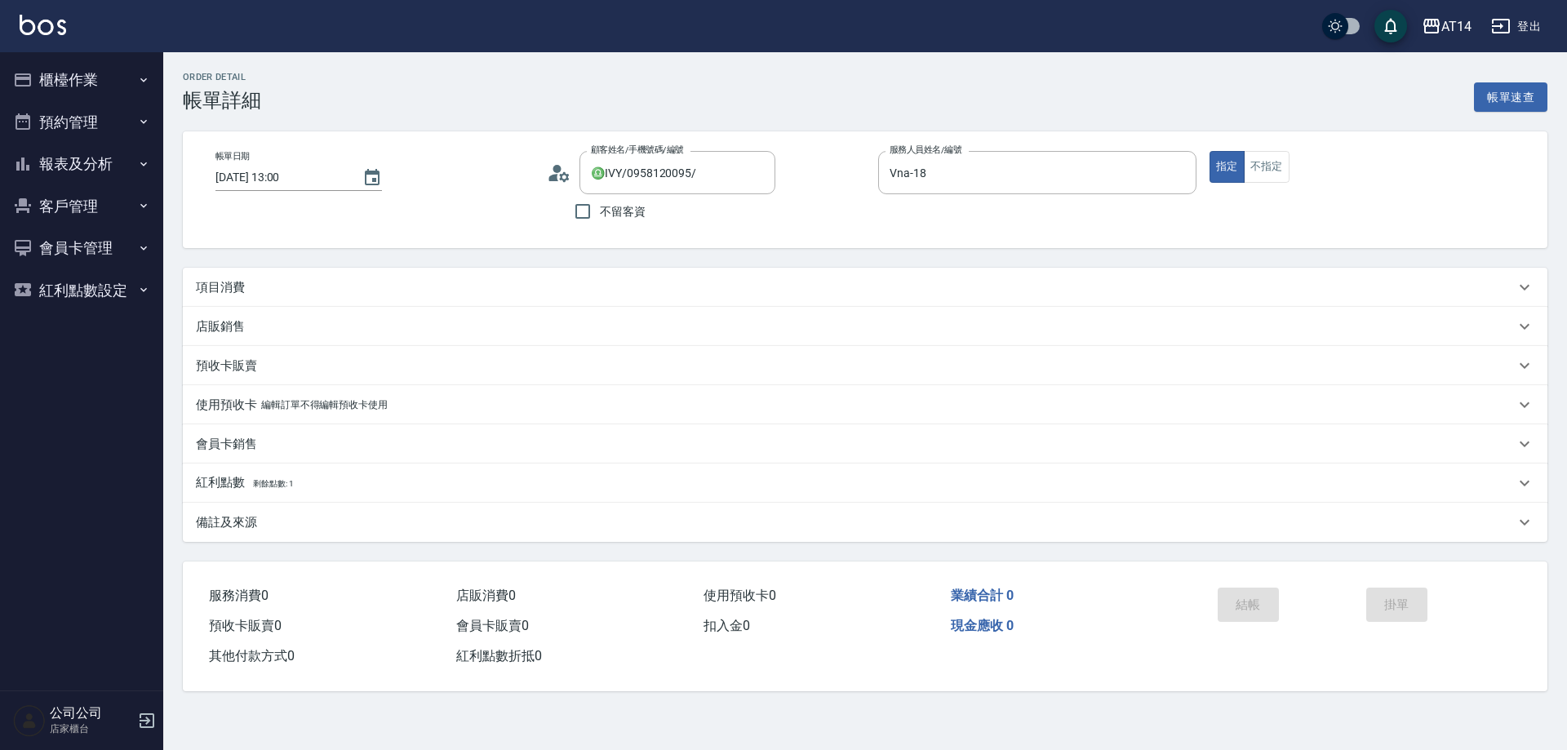
click at [359, 276] on div "項目消費" at bounding box center [865, 287] width 1365 height 39
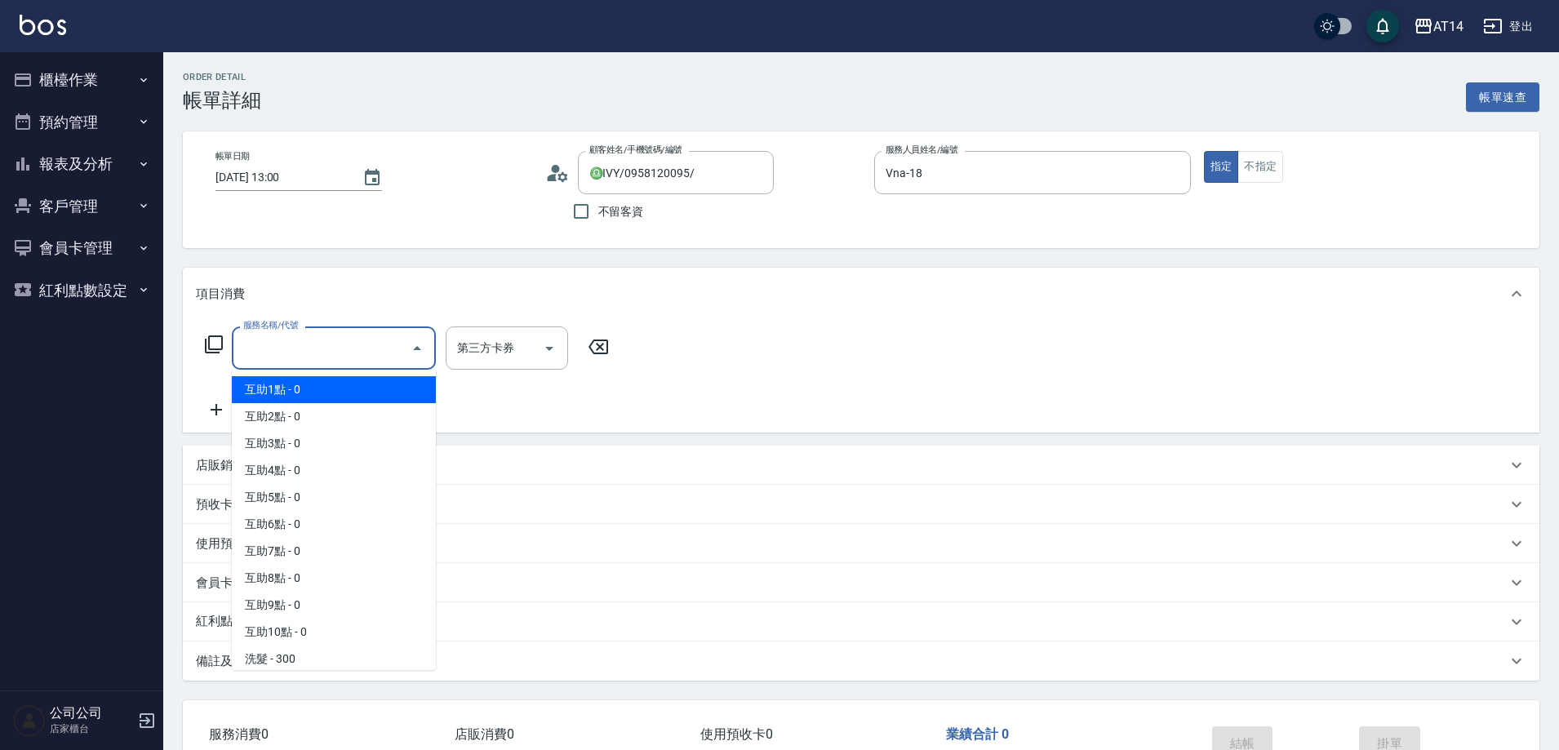
click at [322, 361] on input "服務名稱/代號" at bounding box center [321, 348] width 165 height 29
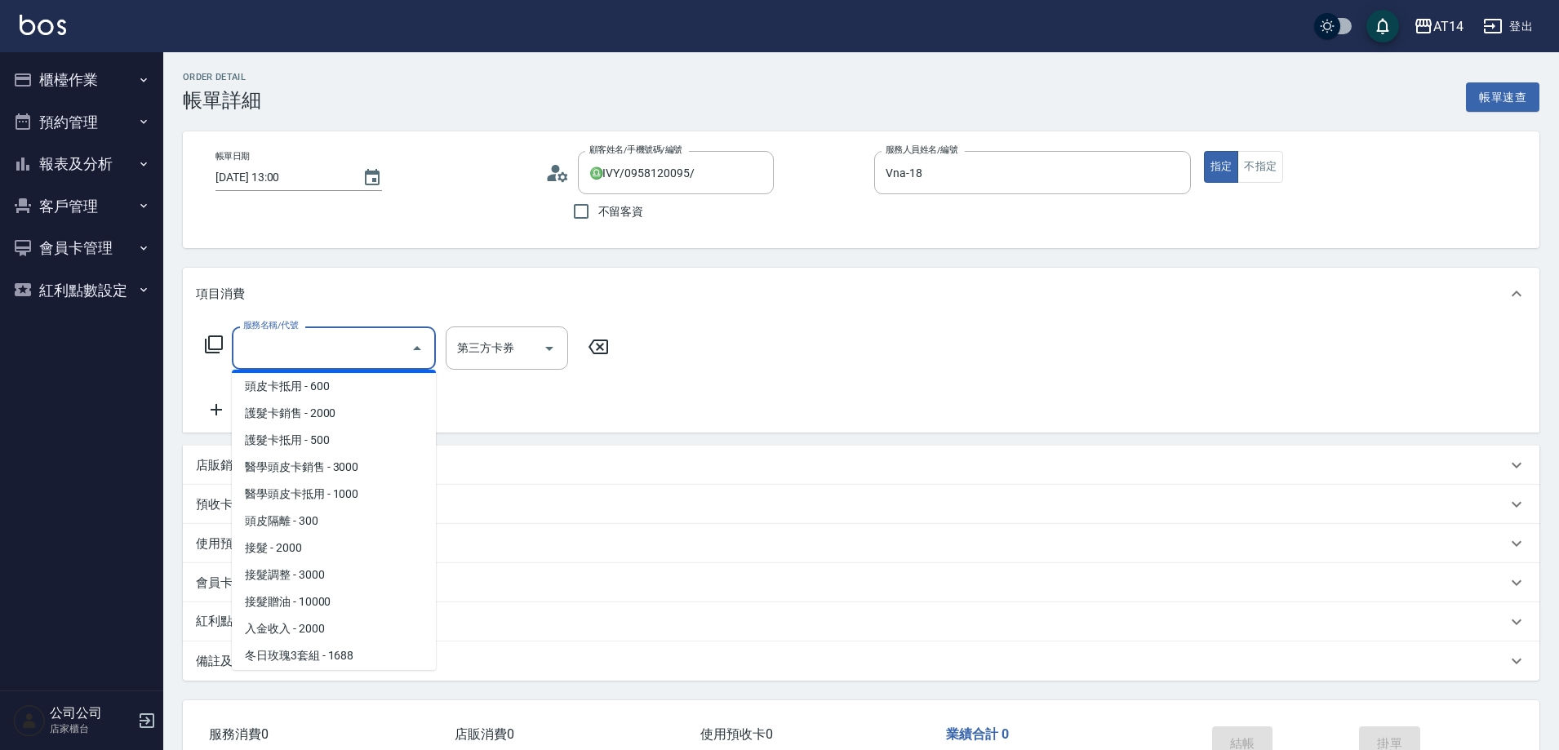
scroll to position [892, 0]
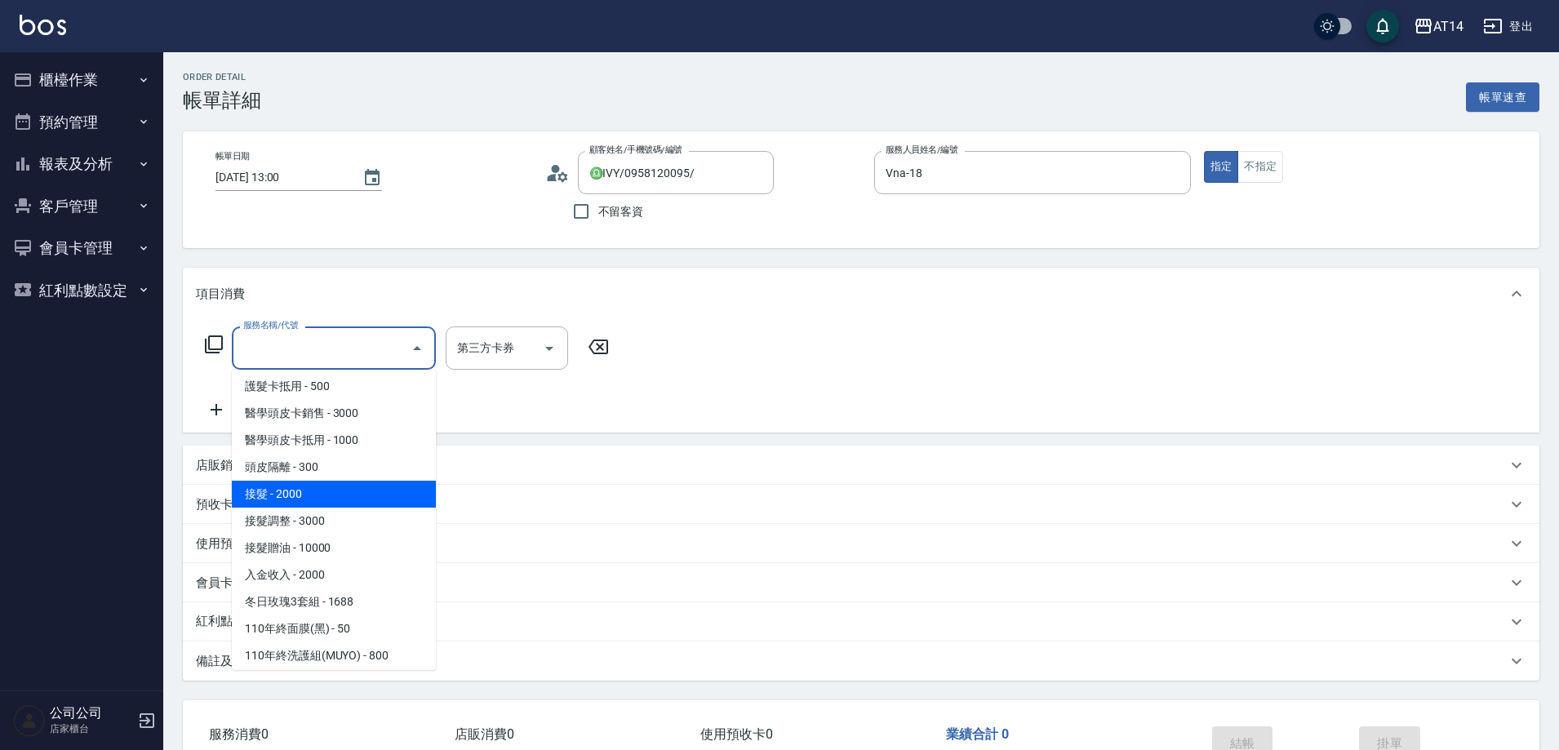
click at [340, 496] on span "接髮 - 2000" at bounding box center [334, 494] width 204 height 27
type input "接髮(061)"
type input "4"
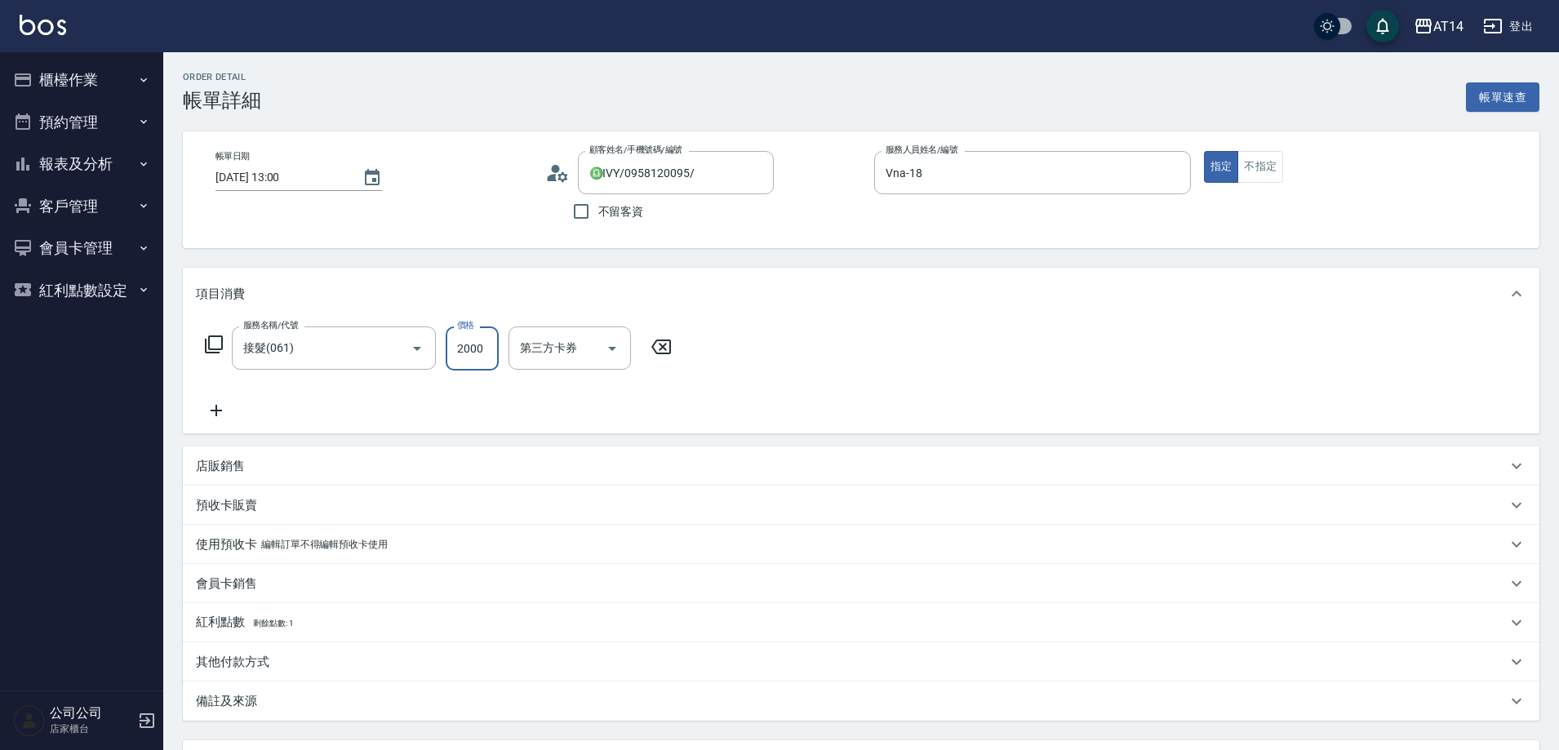
click at [474, 340] on input "2000" at bounding box center [472, 349] width 53 height 44
type input "8"
type input "0"
type input "800"
type input "16"
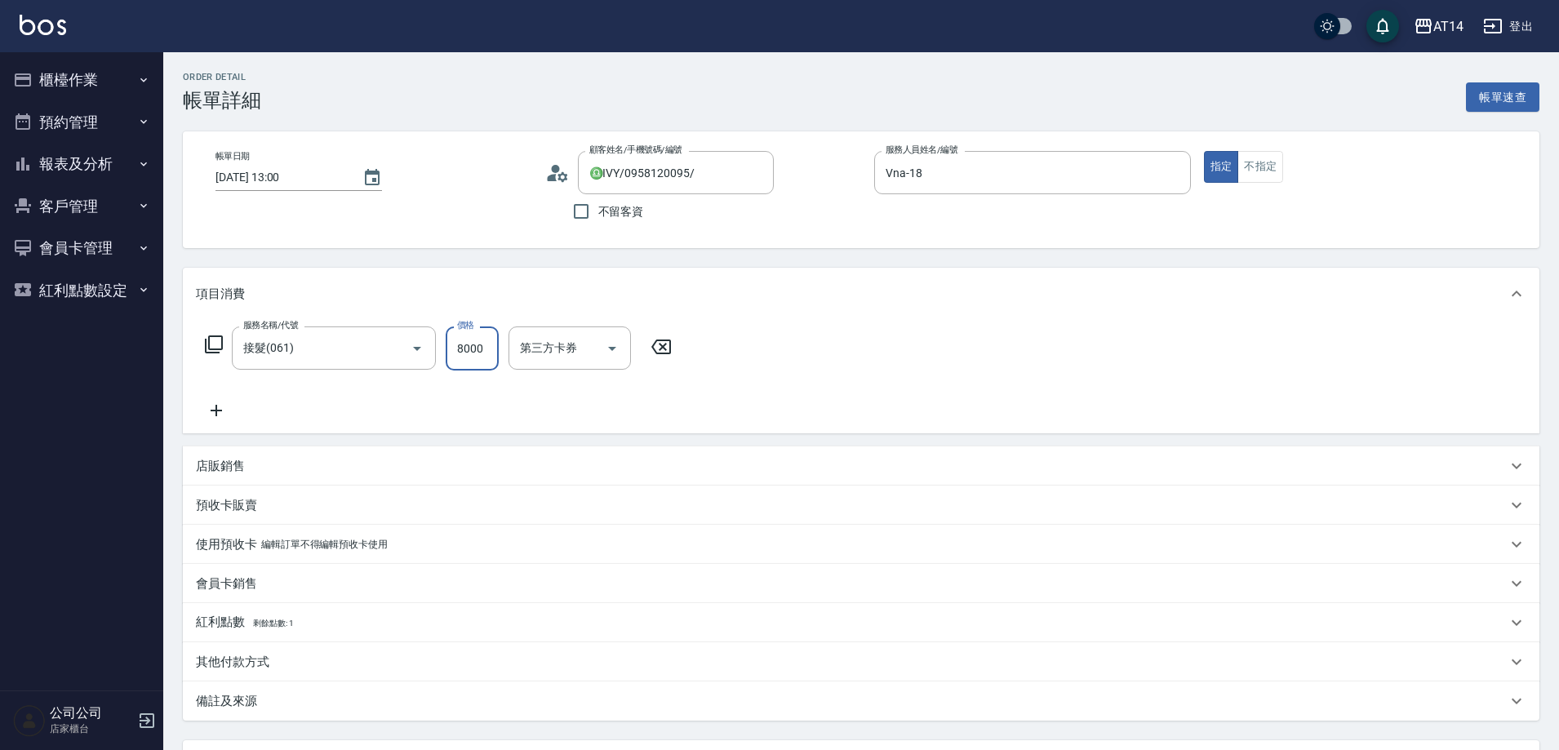
type input "8000"
click at [499, 258] on div "Order detail 帳單詳細 帳單速查 帳單日期 [DATE] 13:00 顧客姓名/手機號碼/編號 ♎IVY/0958120095/ 顧客姓名/手機號…" at bounding box center [861, 471] width 1396 height 838
click at [233, 463] on p "店販銷售" at bounding box center [220, 466] width 49 height 17
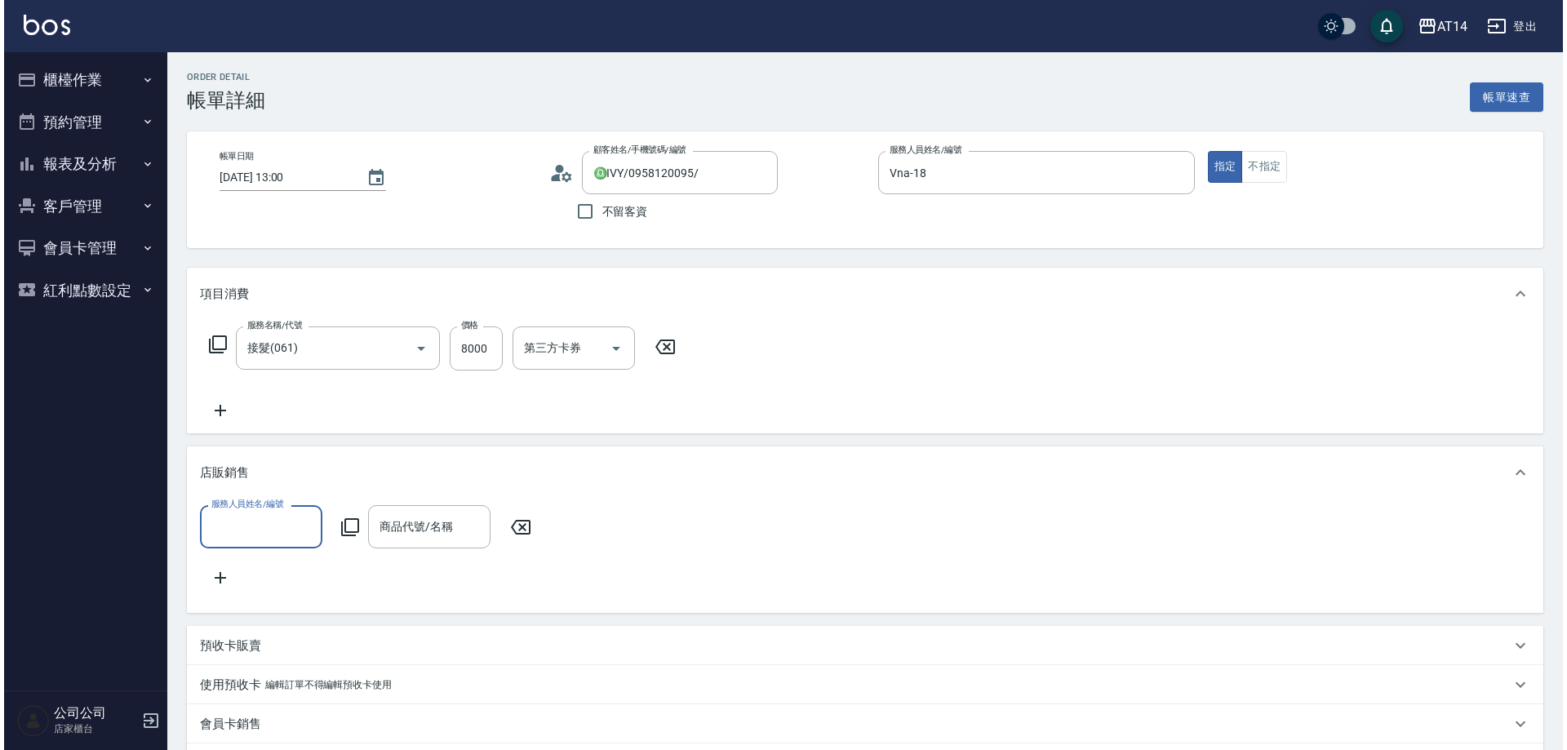
scroll to position [0, 0]
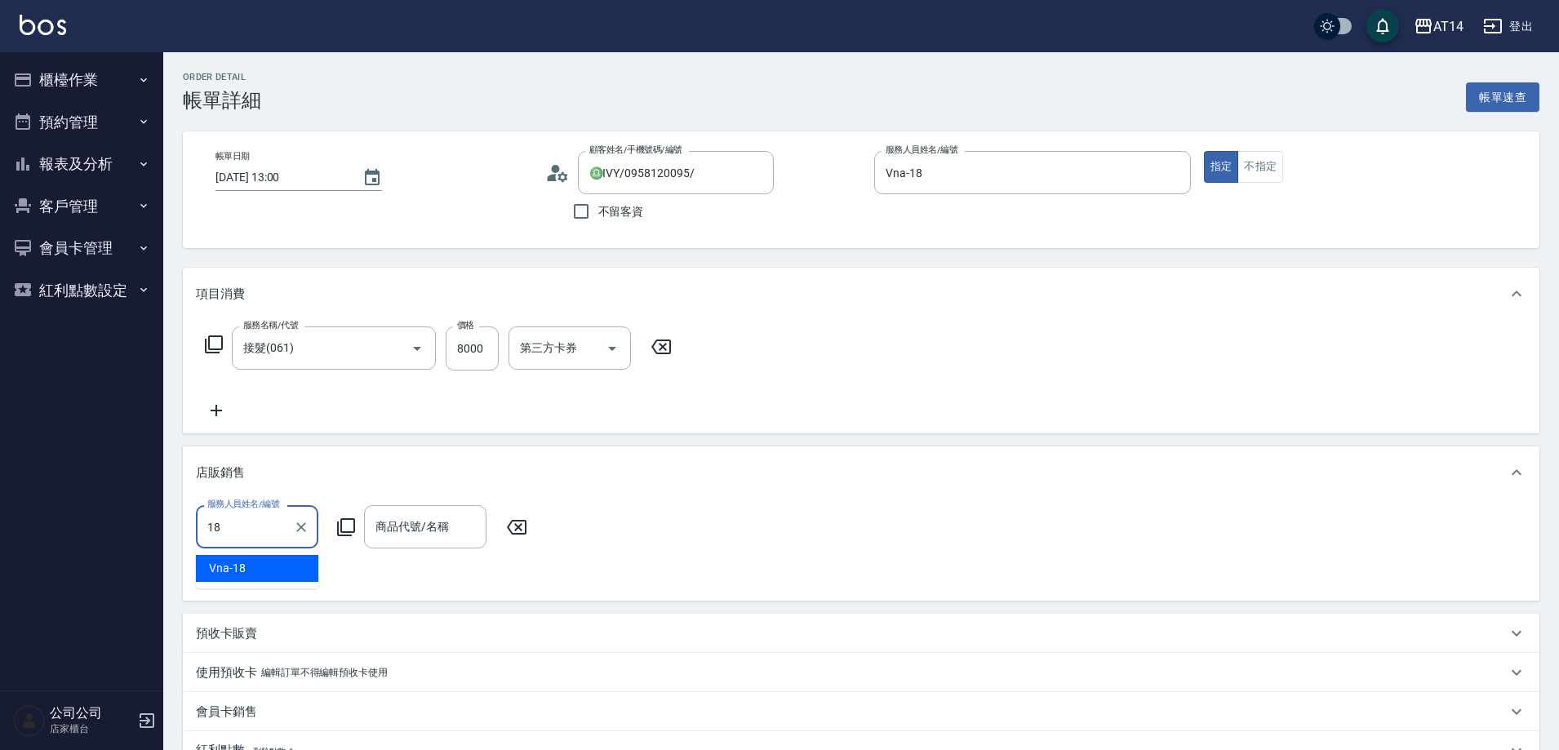
type input "Vna-18"
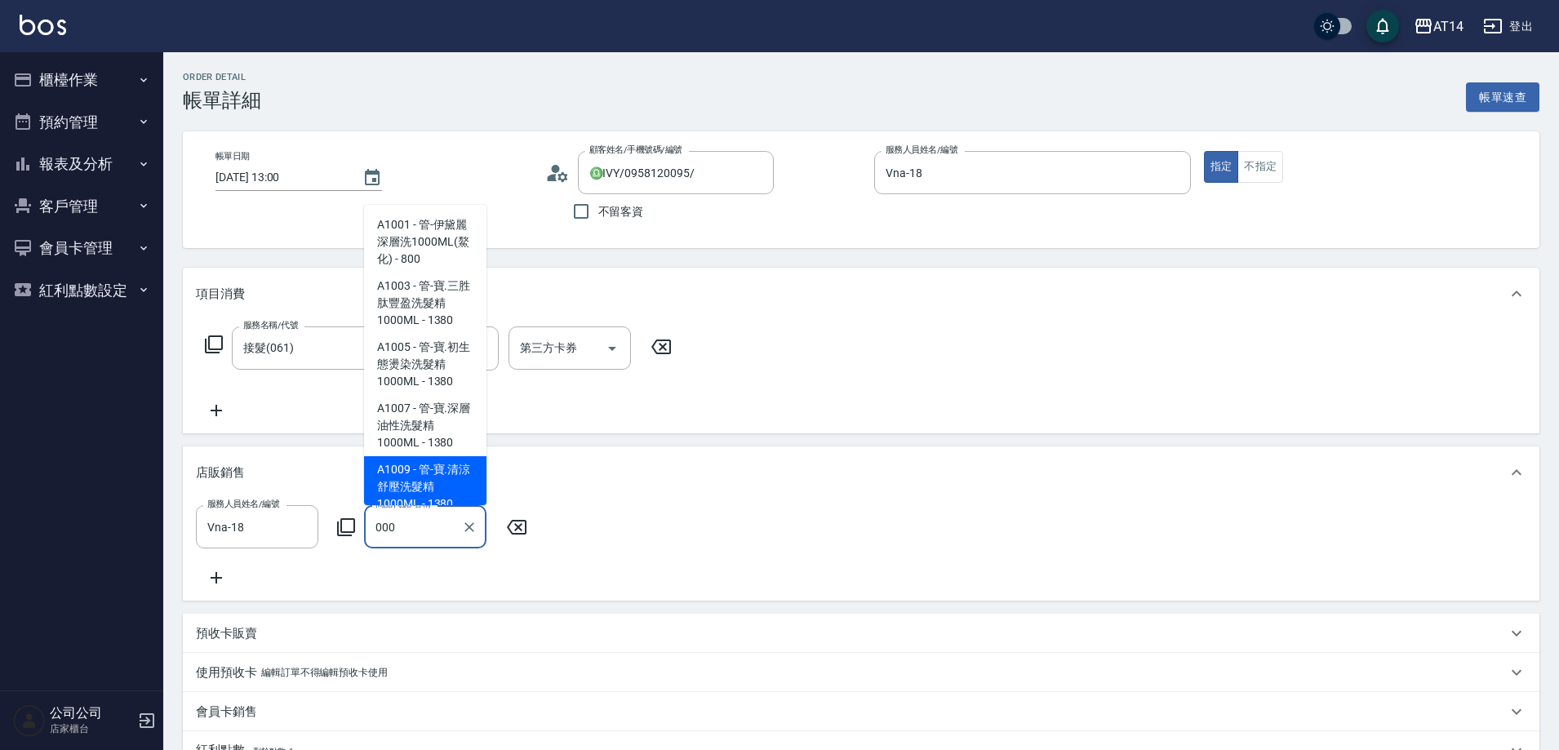
type input "000"
click at [349, 528] on icon at bounding box center [346, 528] width 20 height 20
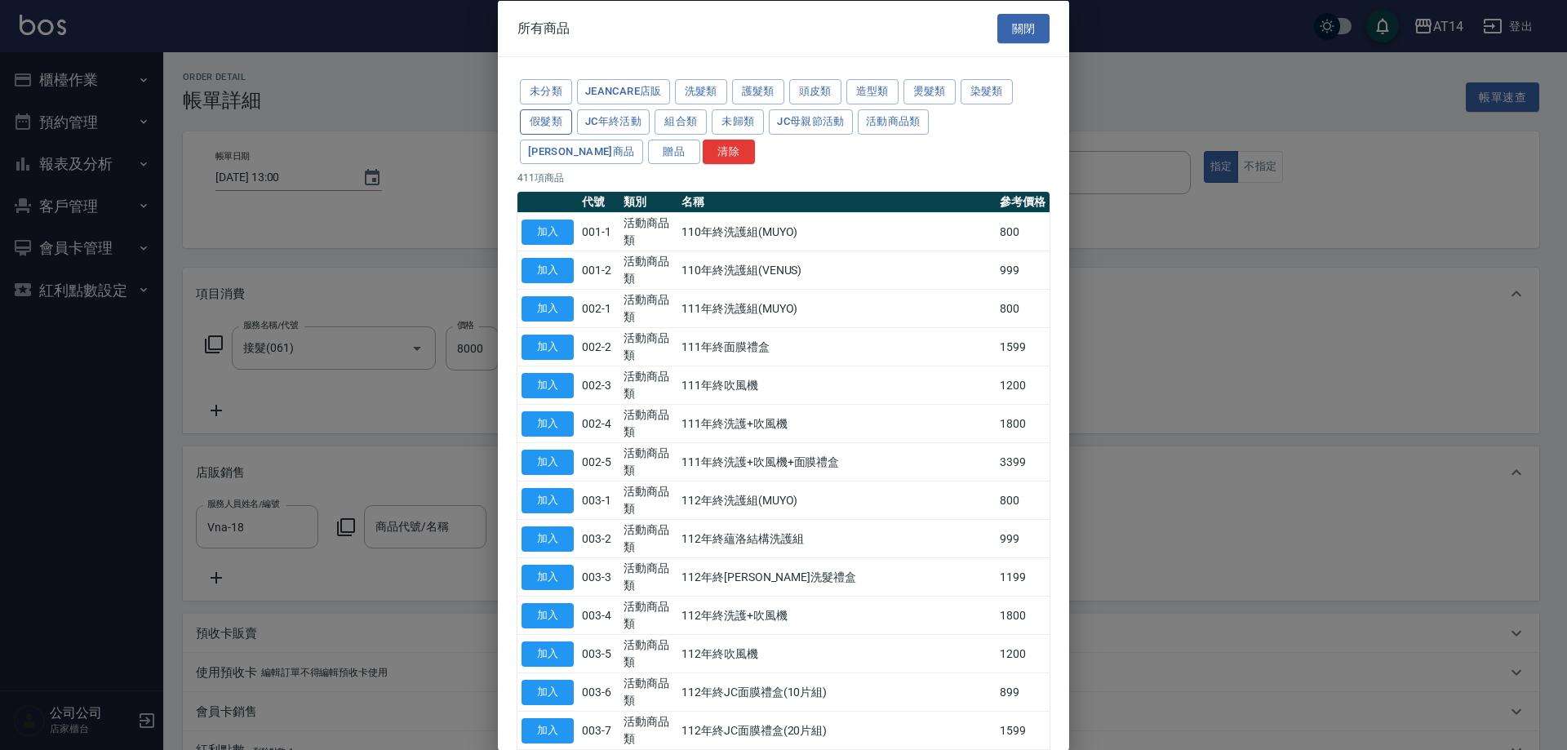
click at [556, 127] on button "假髮類" at bounding box center [546, 121] width 52 height 25
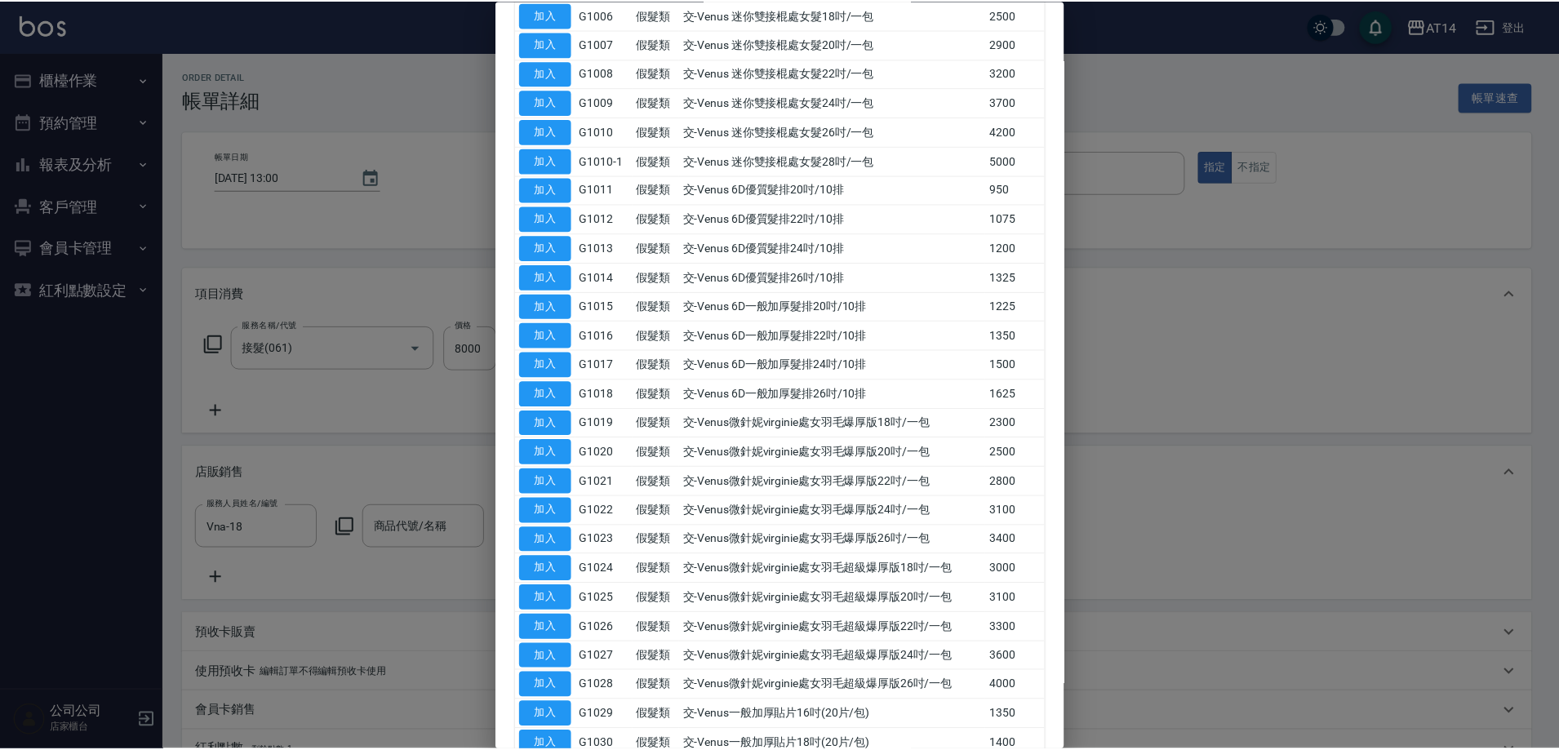
scroll to position [195, 0]
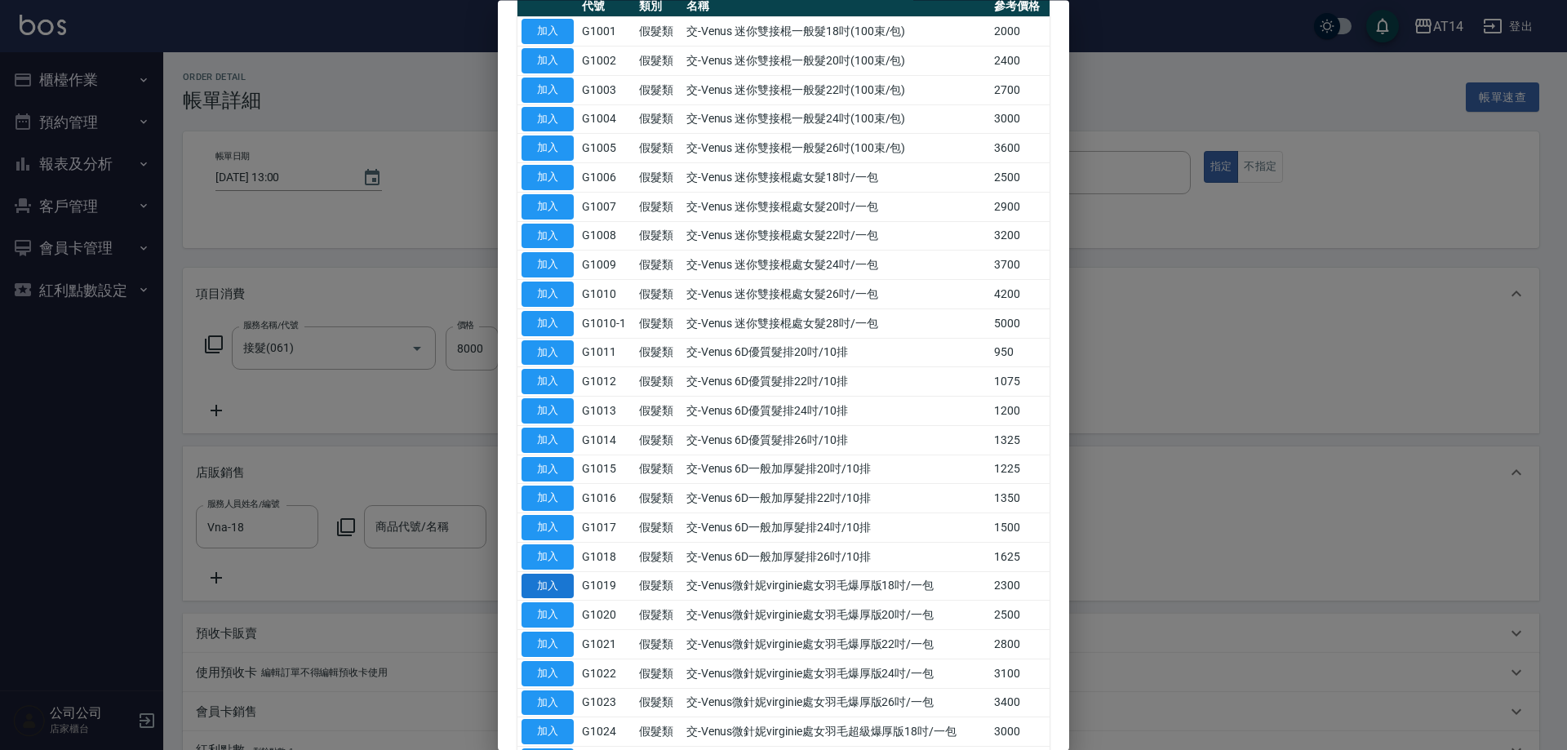
click at [561, 586] on button "加入" at bounding box center [548, 586] width 52 height 25
type input "交-Venus微針妮virginie處女羽毛爆厚版18吋/一包"
type input "21"
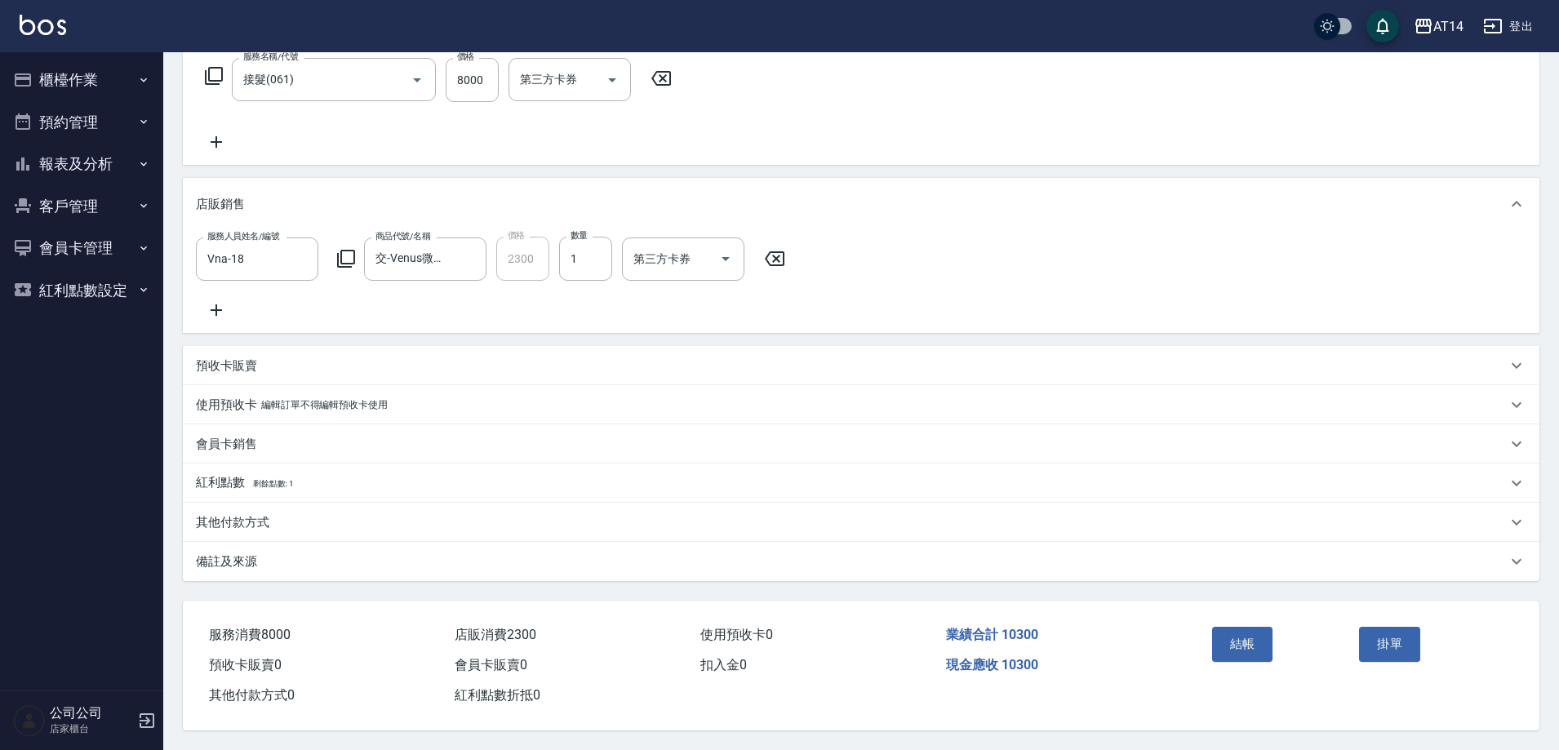
scroll to position [288, 0]
click at [476, 562] on div "備註及來源" at bounding box center [851, 561] width 1311 height 17
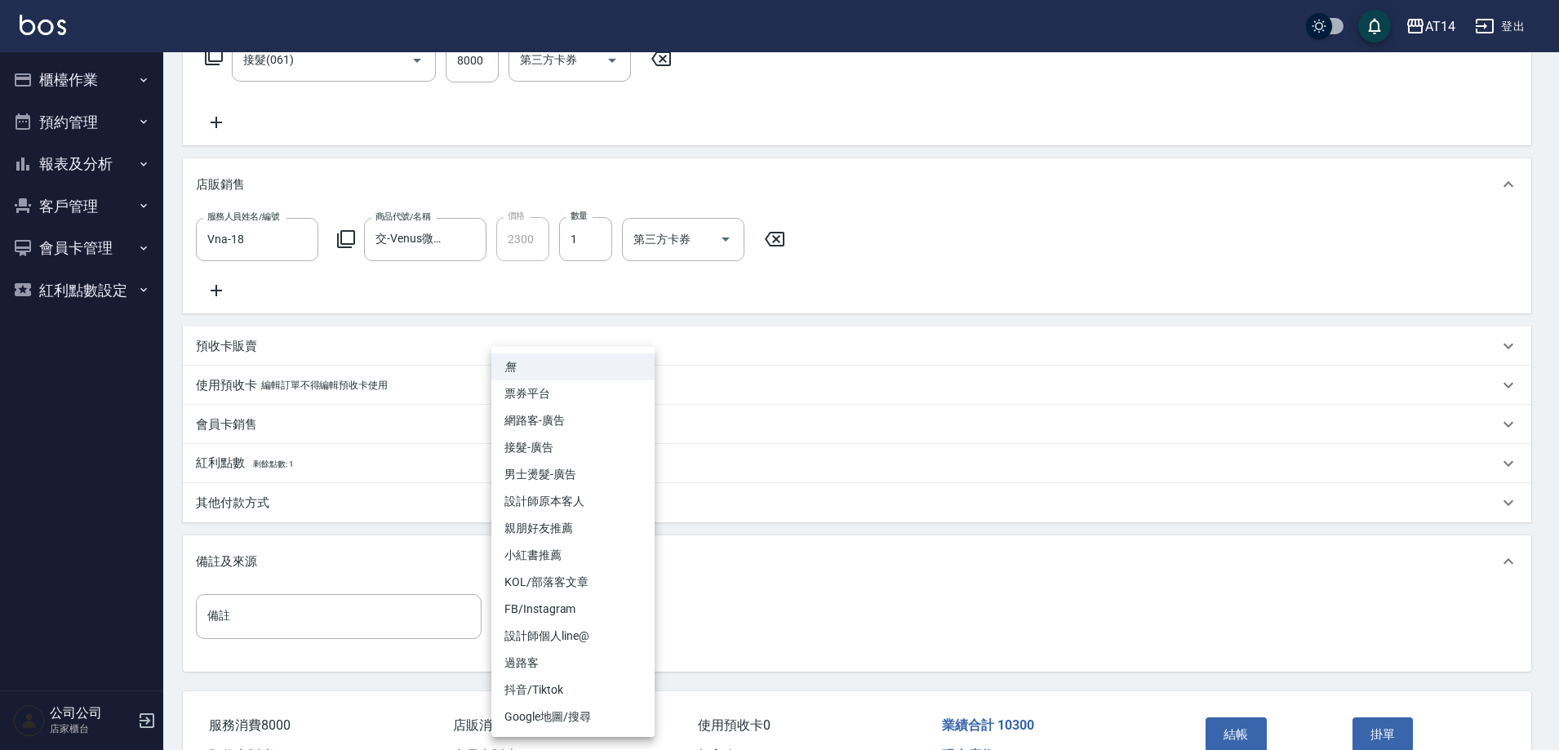
click at [611, 627] on body "AT14 登出 櫃檯作業 打帳單 帳單列表 掛單列表 現金收支登錄 材料自購登錄 每日結帳 排班表 掃碼打卡 預約管理 預約管理 單日預約紀錄 單週預約紀錄 …" at bounding box center [779, 276] width 1559 height 1129
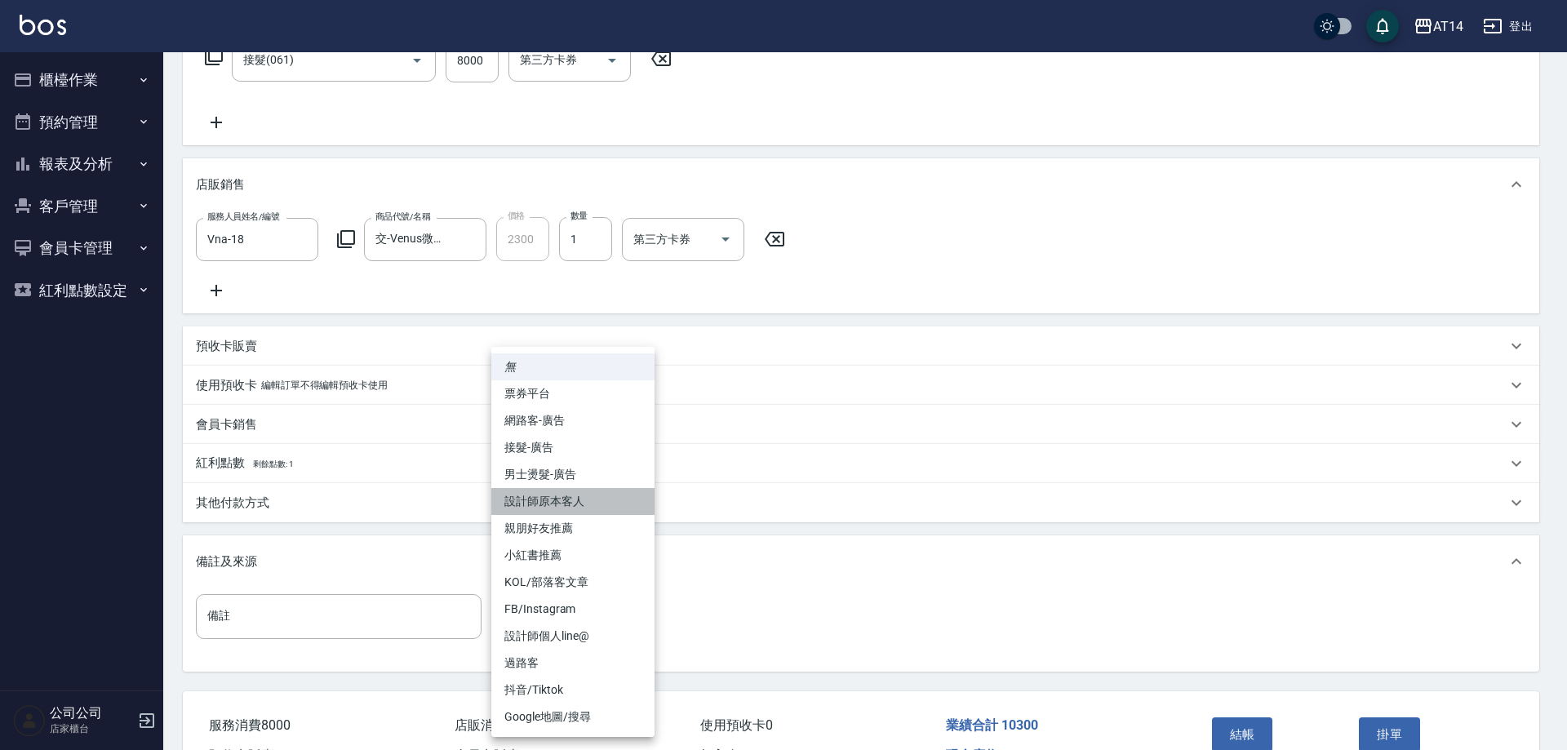
click at [604, 505] on li "設計師原本客人" at bounding box center [572, 501] width 163 height 27
type input "設計師原本客人"
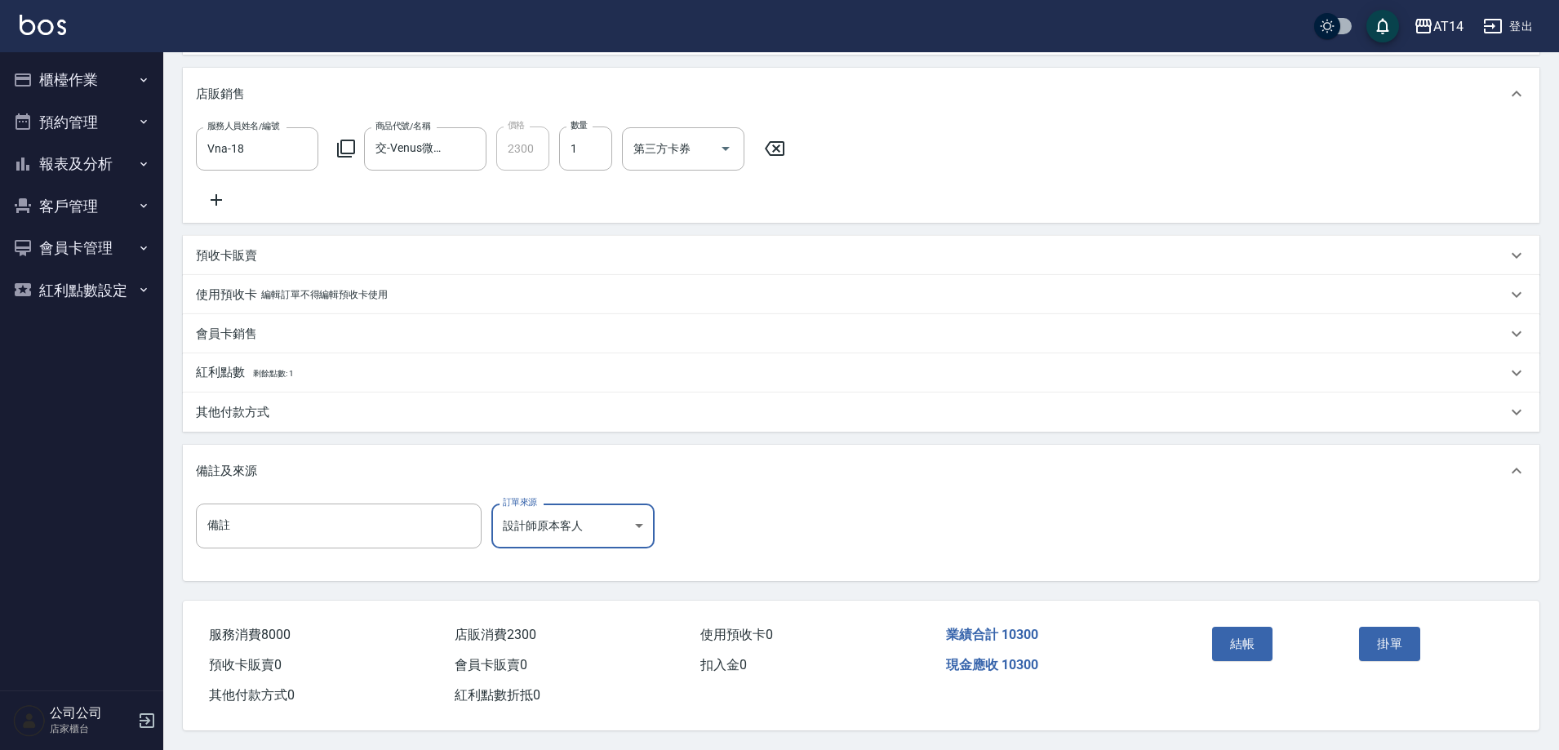
scroll to position [398, 0]
click at [1254, 637] on button "結帳" at bounding box center [1242, 644] width 61 height 34
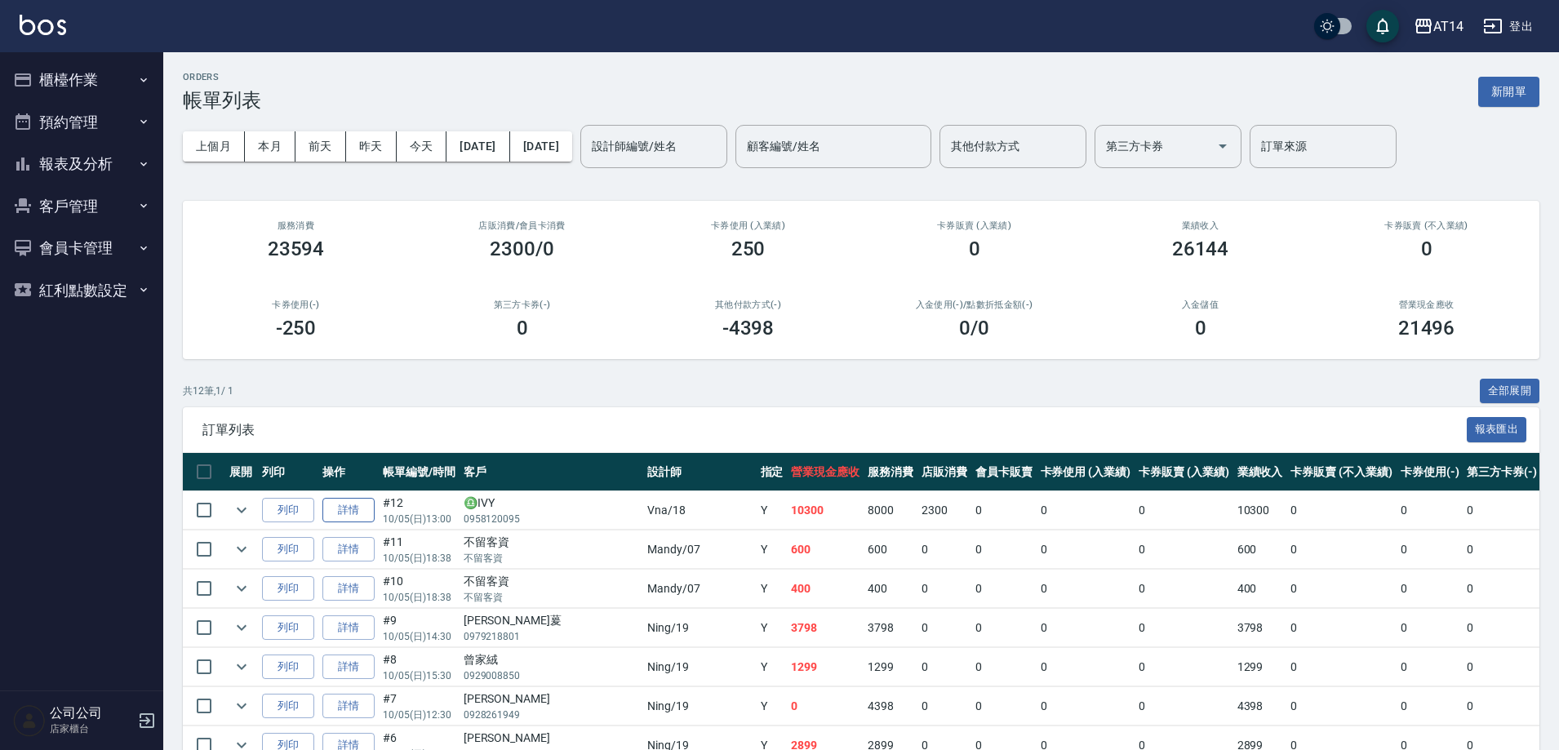
click at [364, 508] on link "詳情" at bounding box center [348, 510] width 52 height 25
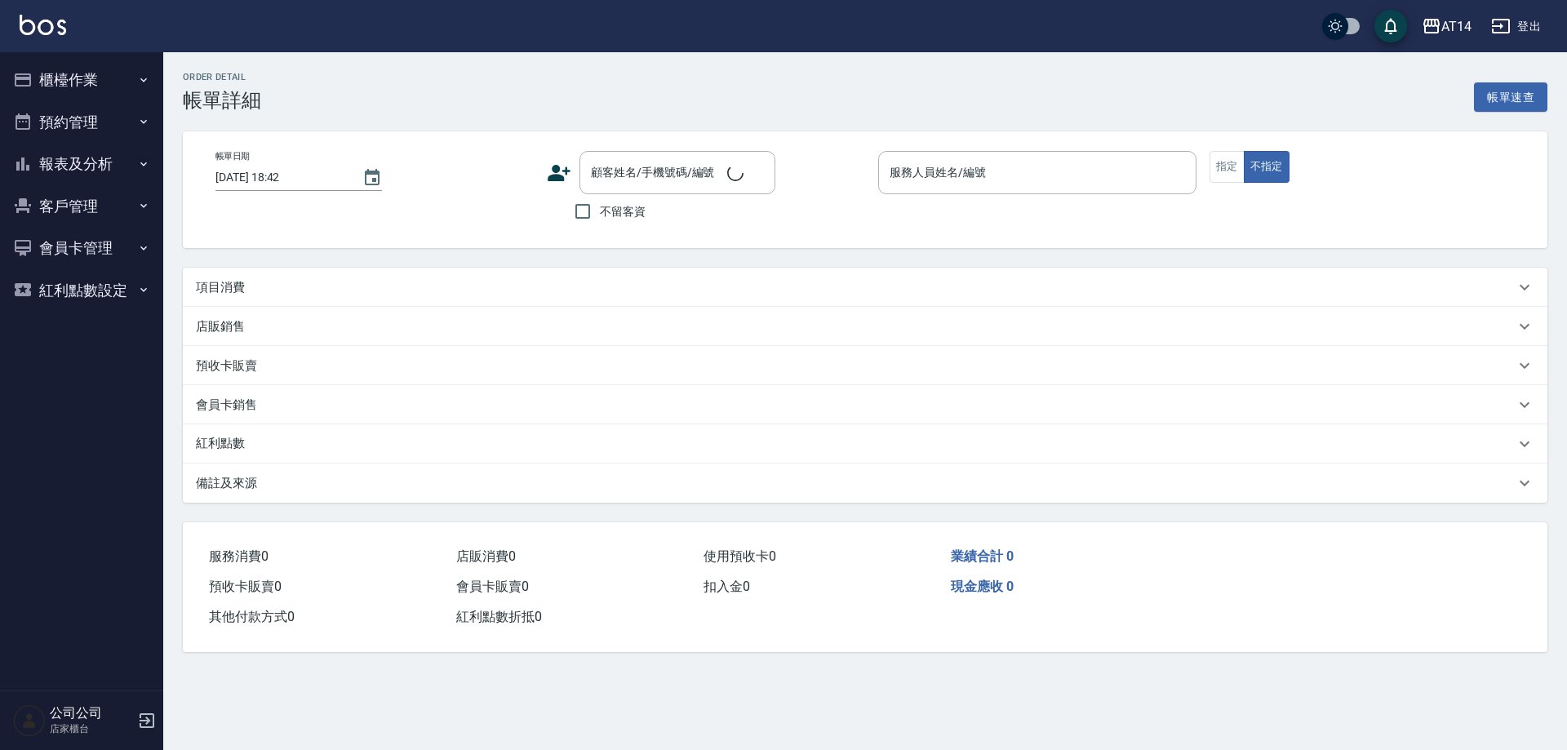
type input "[DATE] 13:00"
type input "Vna-18"
type input "21"
type input "設計師原本客人"
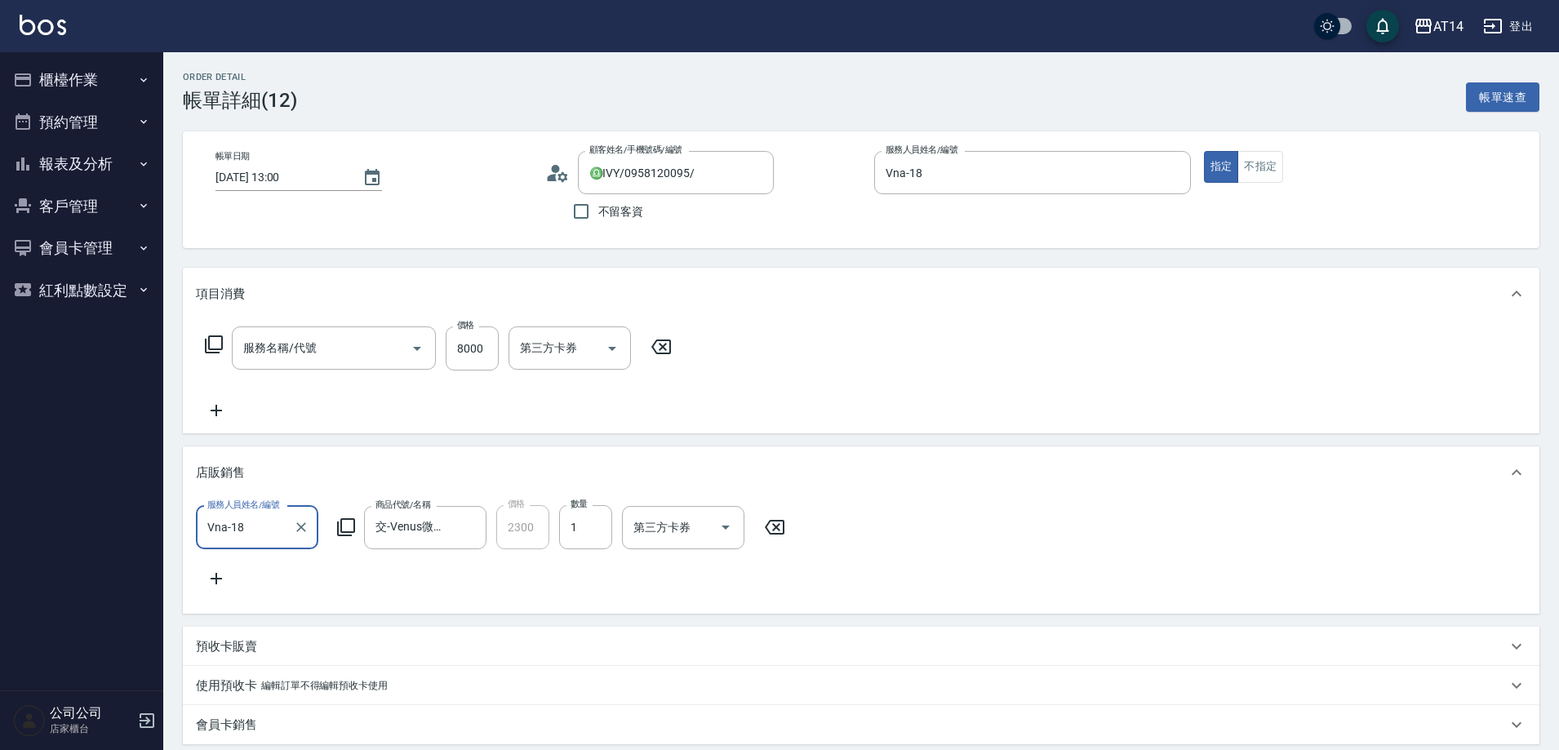
type input "♎IVY/0958120095/"
type input "接髮(061)"
click at [466, 336] on input "8000" at bounding box center [472, 349] width 53 height 44
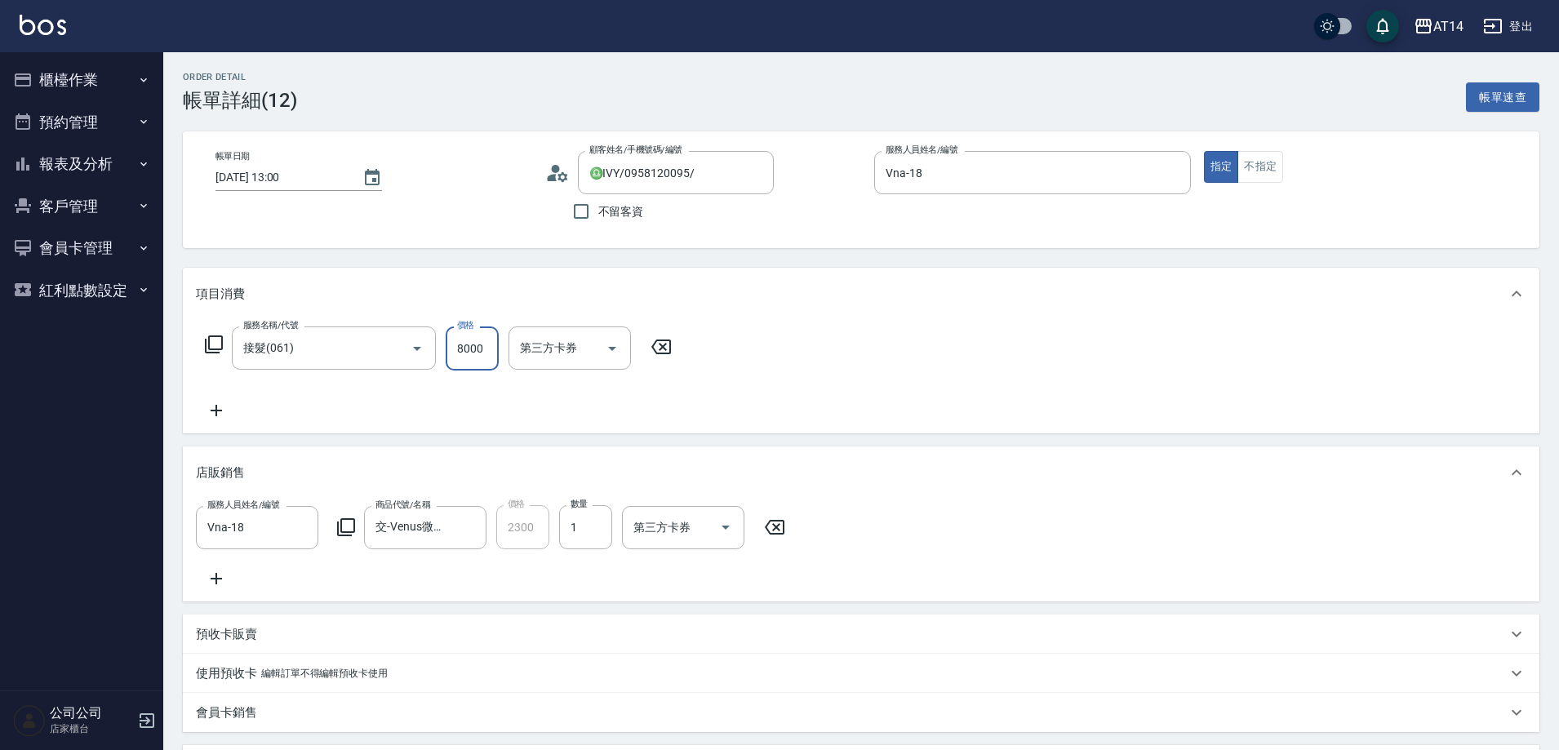
type input "5"
type input "570"
type input "16"
type input "5700"
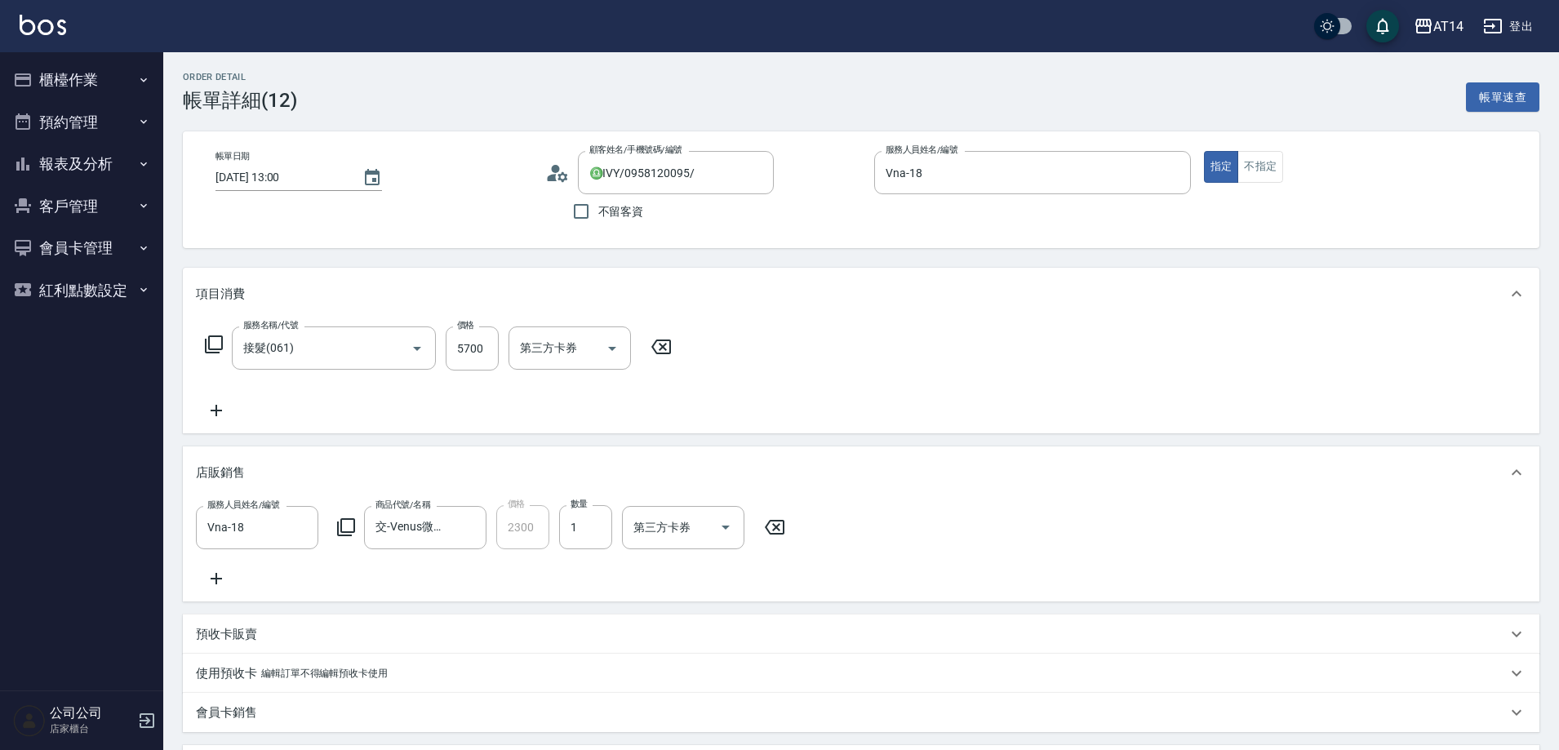
click at [602, 263] on div "Order detail 帳單詳細 (12) 帳單速查 帳單日期 [DATE] 13:00 顧客姓名/手機號碼/編號 ♎IVY/0958120095/ 顧客姓…" at bounding box center [861, 651] width 1396 height 1199
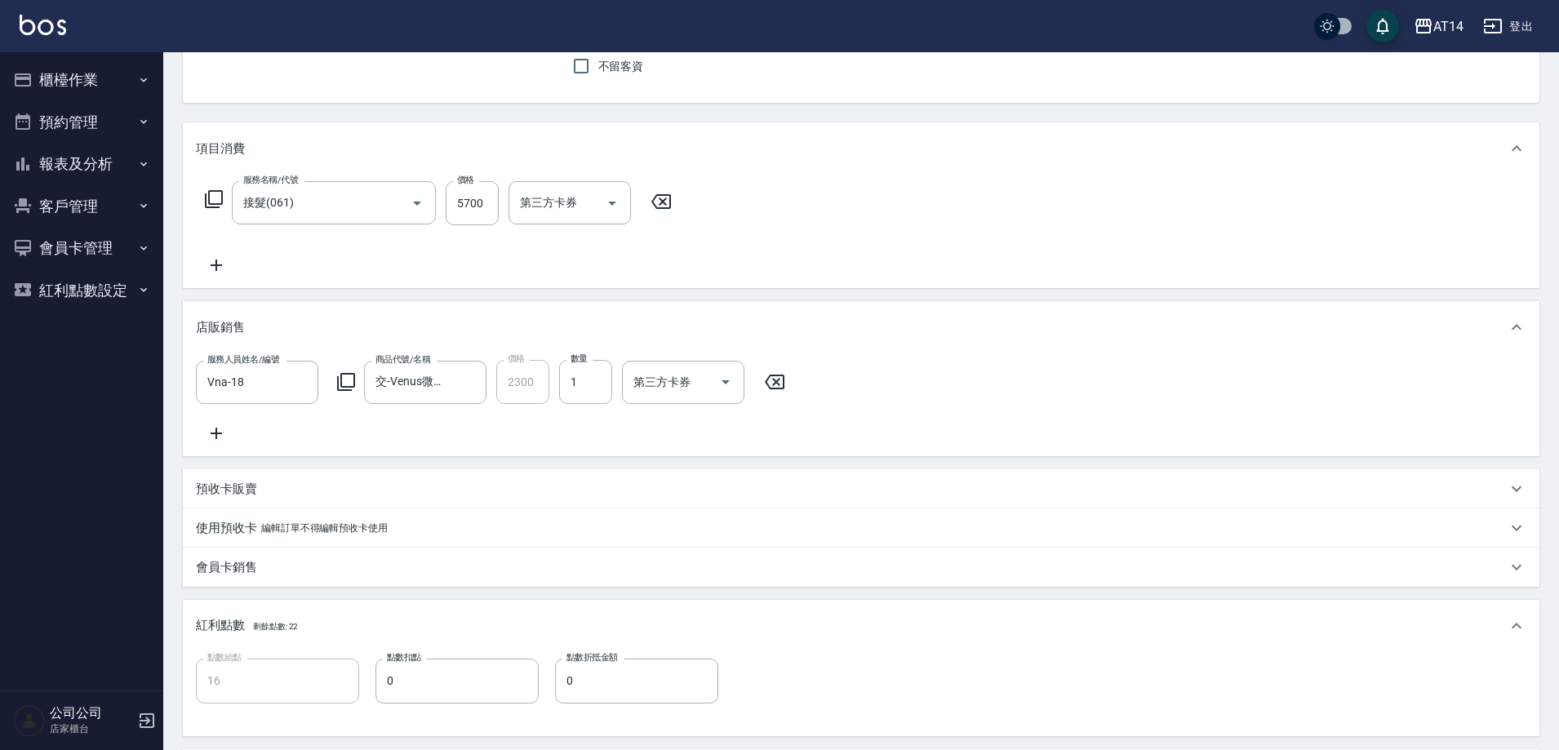
scroll to position [408, 0]
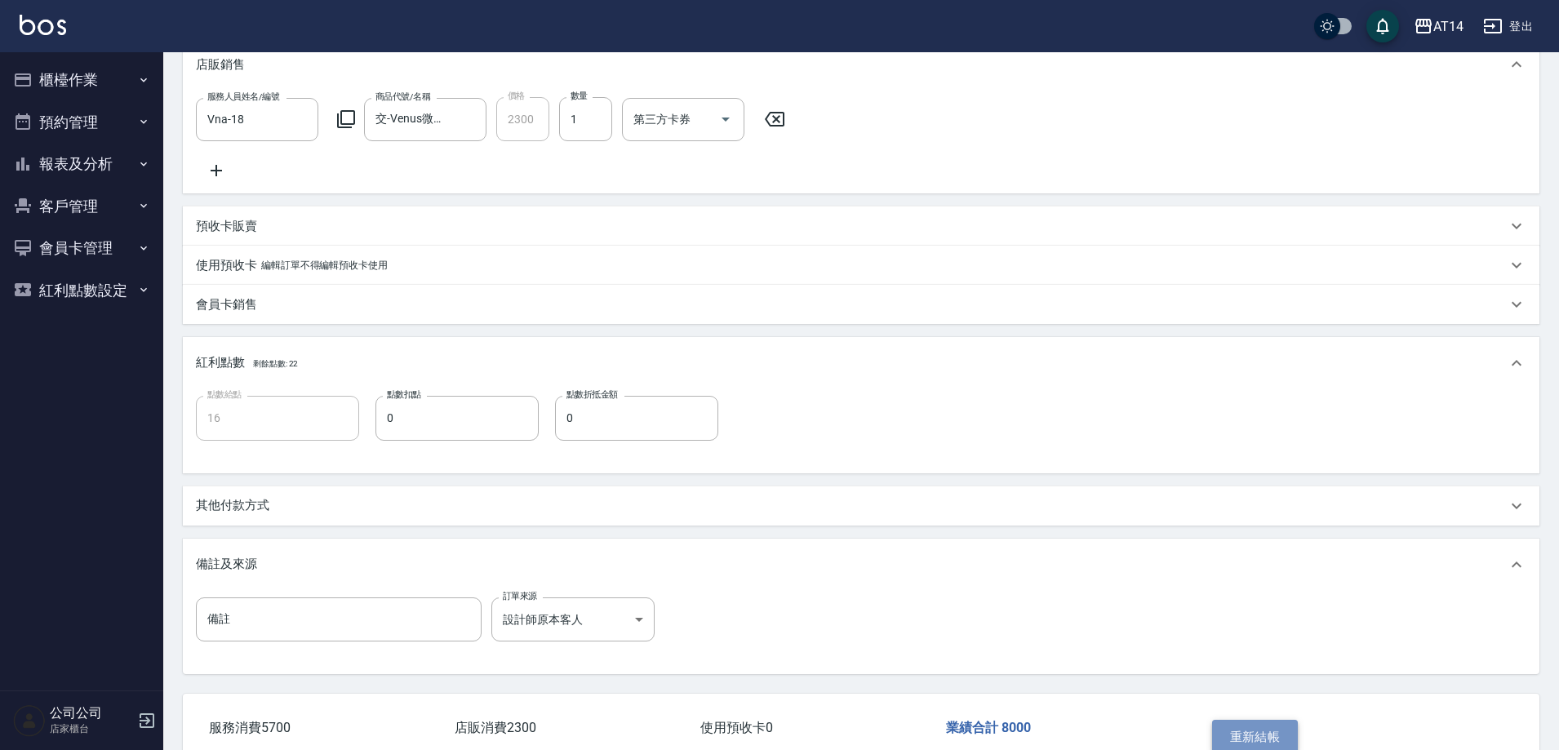
click at [1255, 741] on button "重新結帳" at bounding box center [1255, 737] width 87 height 34
